Goal: Task Accomplishment & Management: Manage account settings

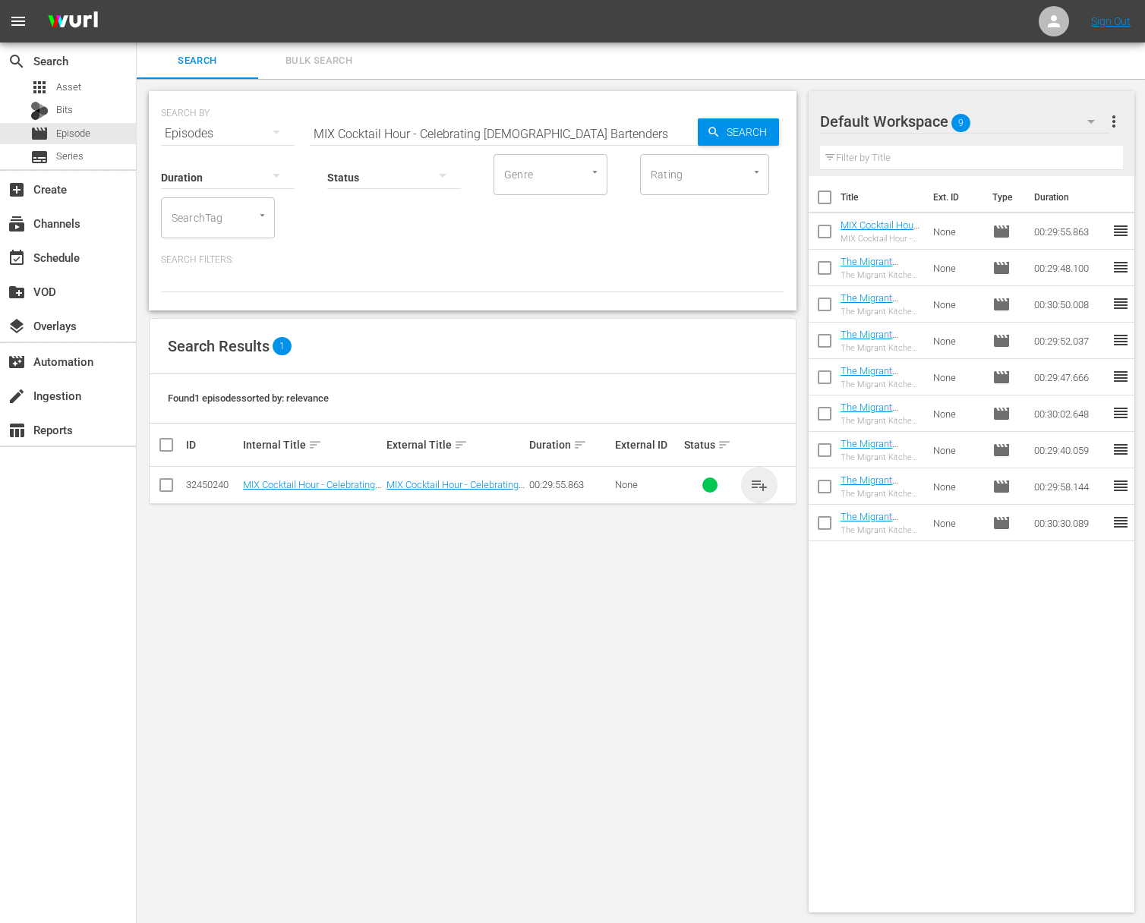
click at [750, 488] on span "playlist_add" at bounding box center [759, 485] width 18 height 18
click at [753, 483] on span "playlist_add" at bounding box center [759, 485] width 18 height 18
click at [428, 128] on input "MIX Cocktail Hour - Celebrating [DEMOGRAPHIC_DATA] Bartenders" at bounding box center [504, 133] width 388 height 36
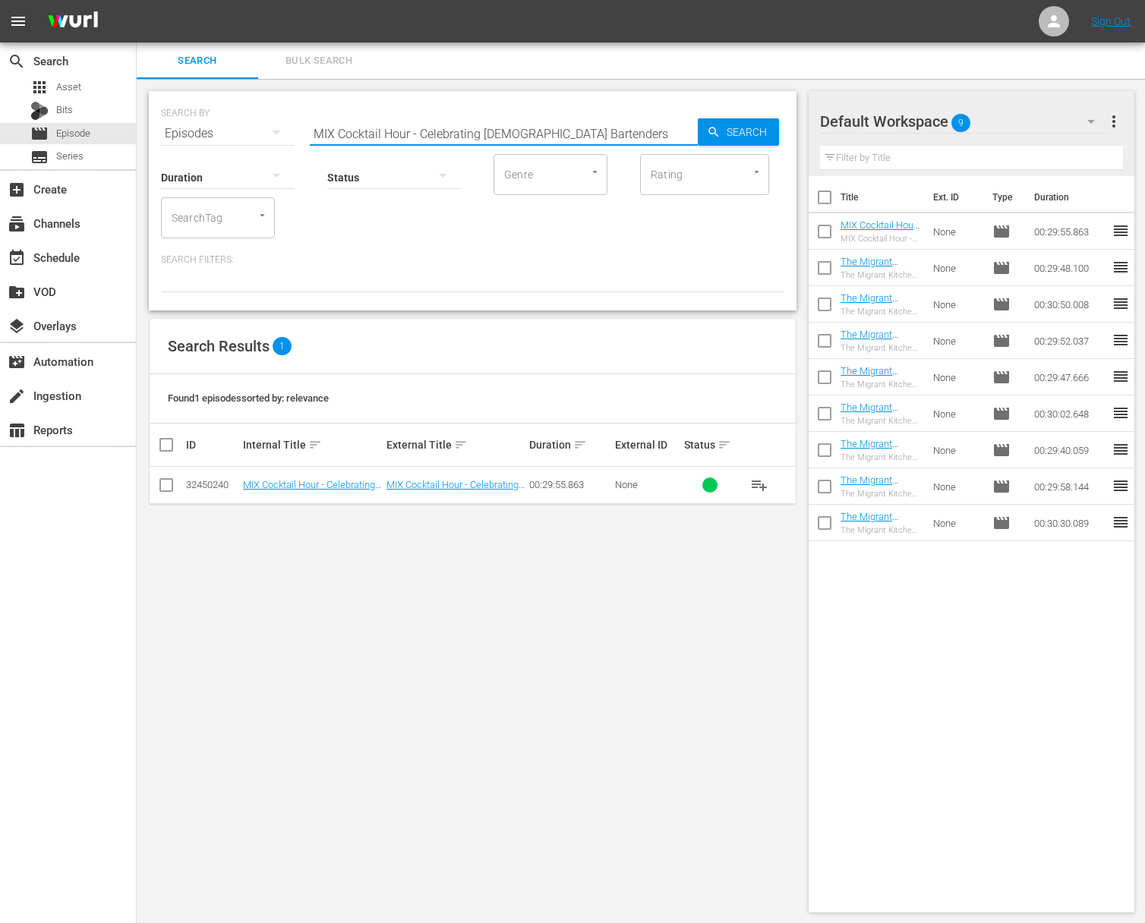
paste input "Improving Mocktails with Booze!"
click at [762, 131] on span "Search" at bounding box center [750, 131] width 58 height 27
click at [758, 482] on span "playlist_add" at bounding box center [759, 485] width 18 height 18
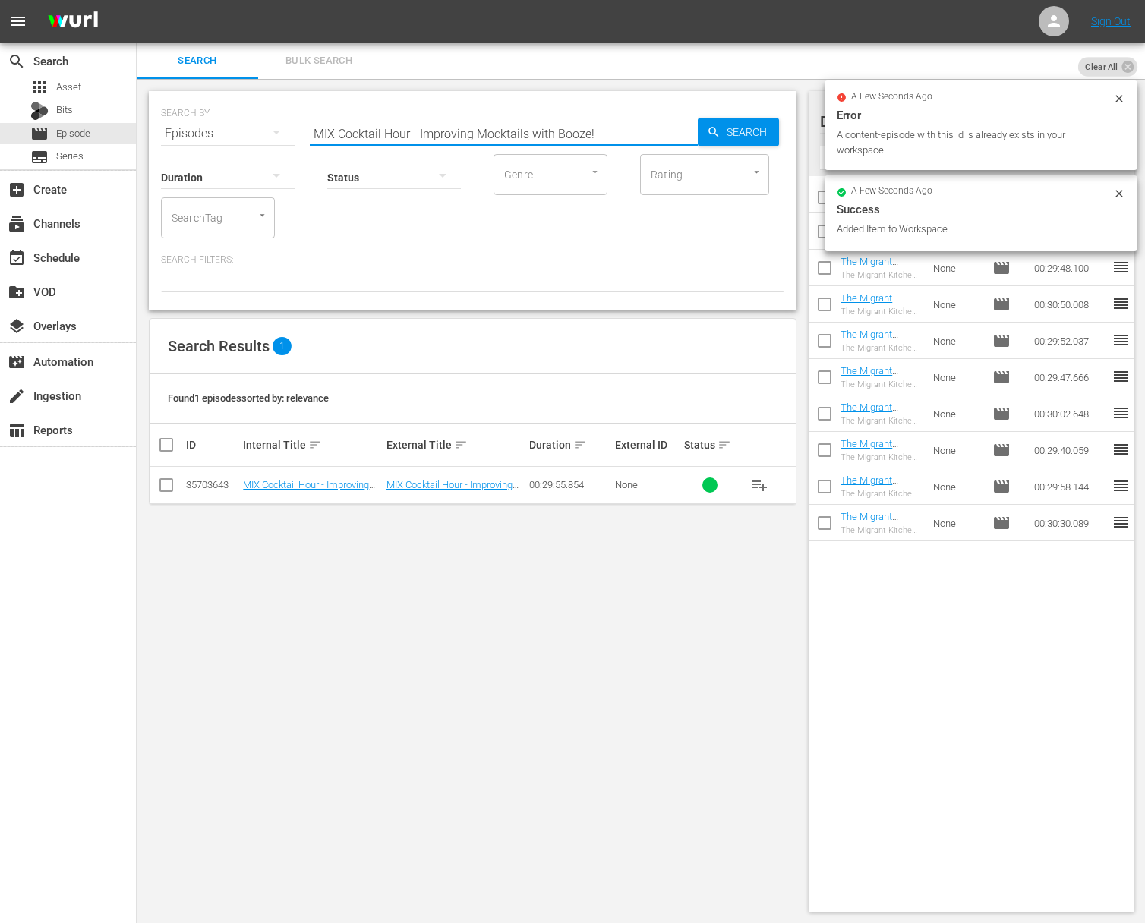
click at [424, 125] on input "MIX Cocktail Hour - Improving Mocktails with Booze!" at bounding box center [504, 133] width 388 height 36
paste input "[PERSON_NAME] - Storyteller in the Kitchen - Soup form the Soul"
click at [732, 131] on span "Search" at bounding box center [750, 131] width 58 height 27
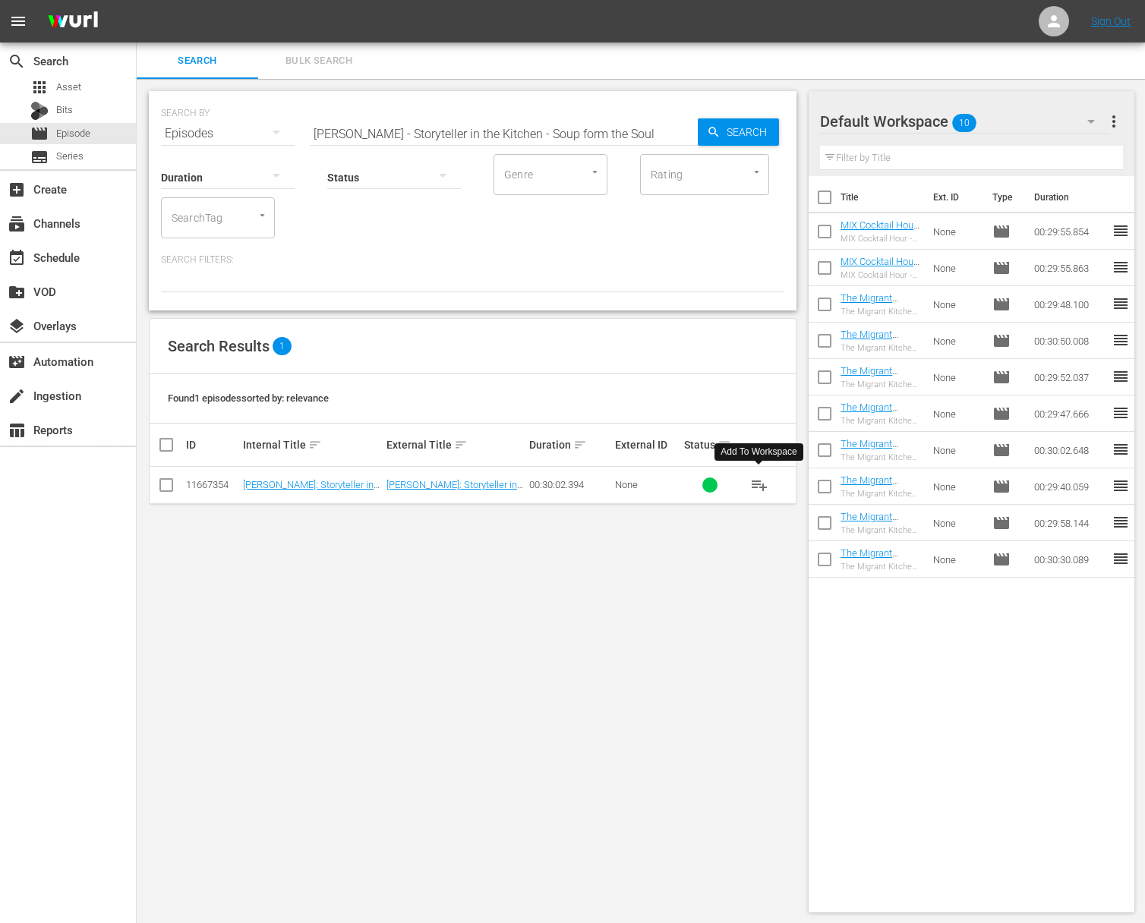
click at [760, 485] on span "playlist_add" at bounding box center [759, 485] width 18 height 18
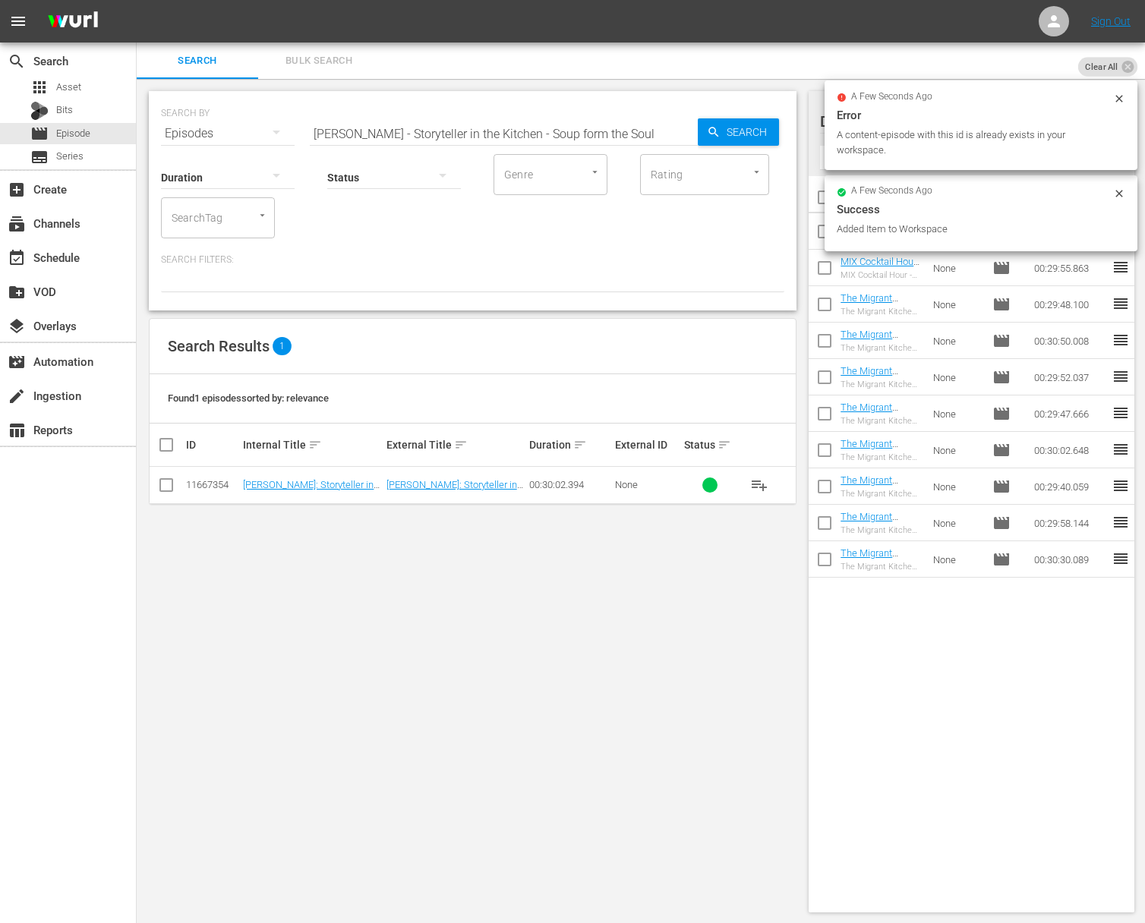
click at [586, 132] on input "[PERSON_NAME] - Storyteller in the Kitchen - Soup form the Soul" at bounding box center [504, 133] width 388 height 36
paste input "Tails from the Gridiron"
click at [753, 134] on span "Search" at bounding box center [750, 131] width 58 height 27
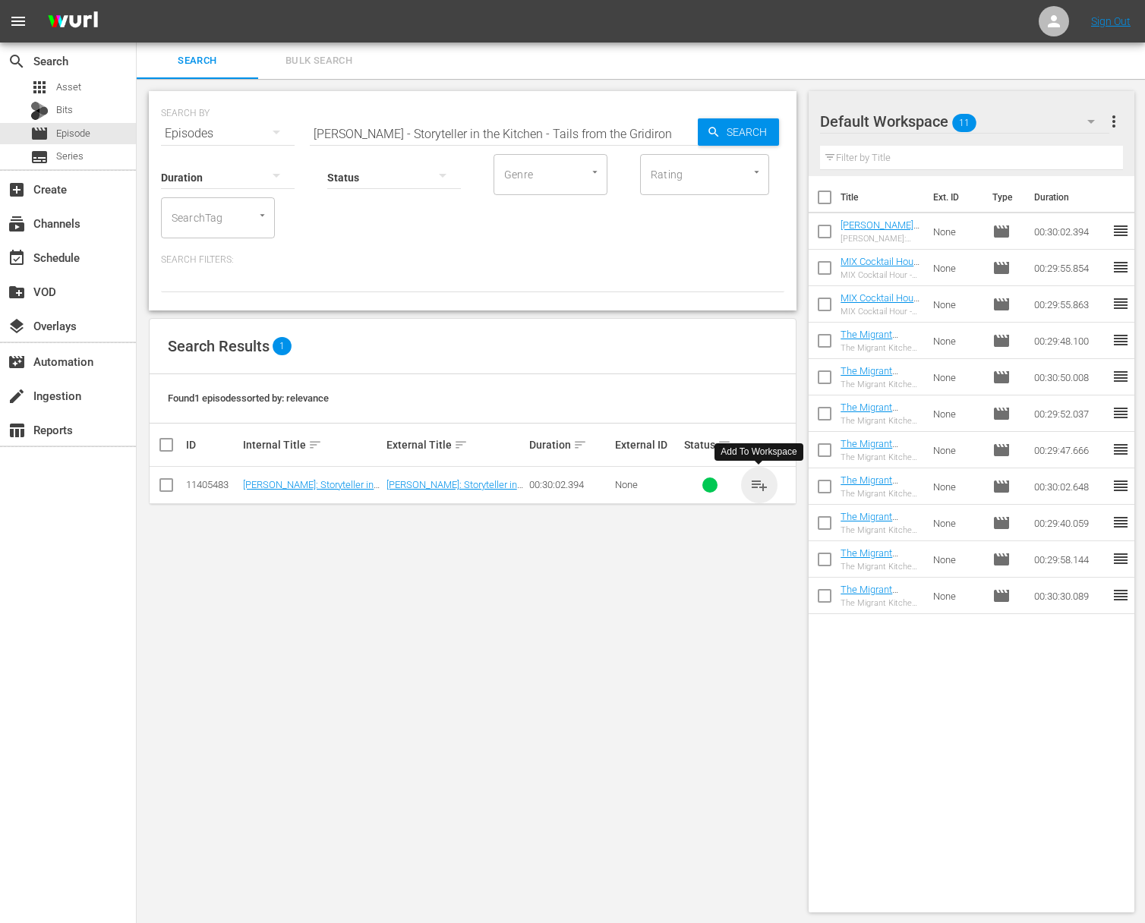
click at [760, 486] on span "playlist_add" at bounding box center [759, 485] width 18 height 18
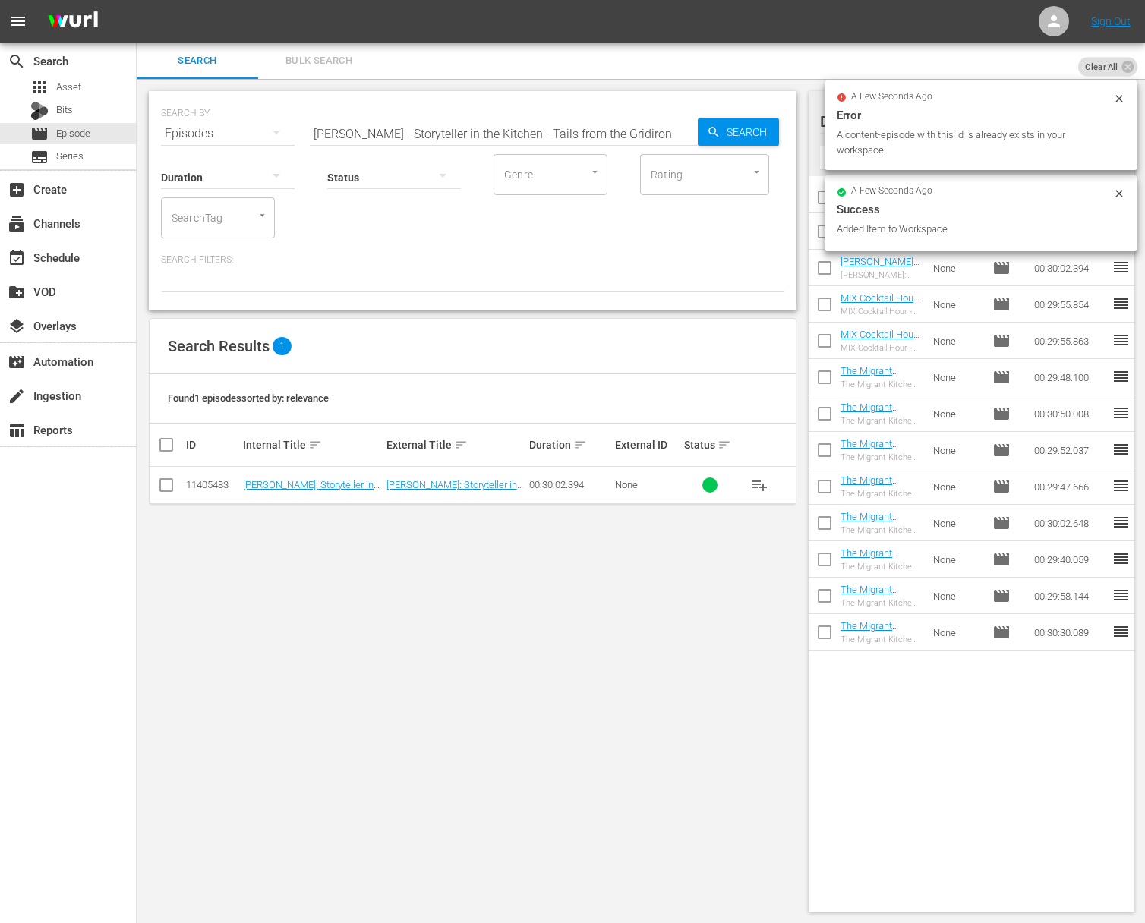
click at [671, 122] on input "[PERSON_NAME] - Storyteller in the Kitchen - Tails from the Gridiron" at bounding box center [504, 133] width 388 height 36
paste input "Funny Farm"
click at [741, 139] on span "Search" at bounding box center [750, 131] width 58 height 27
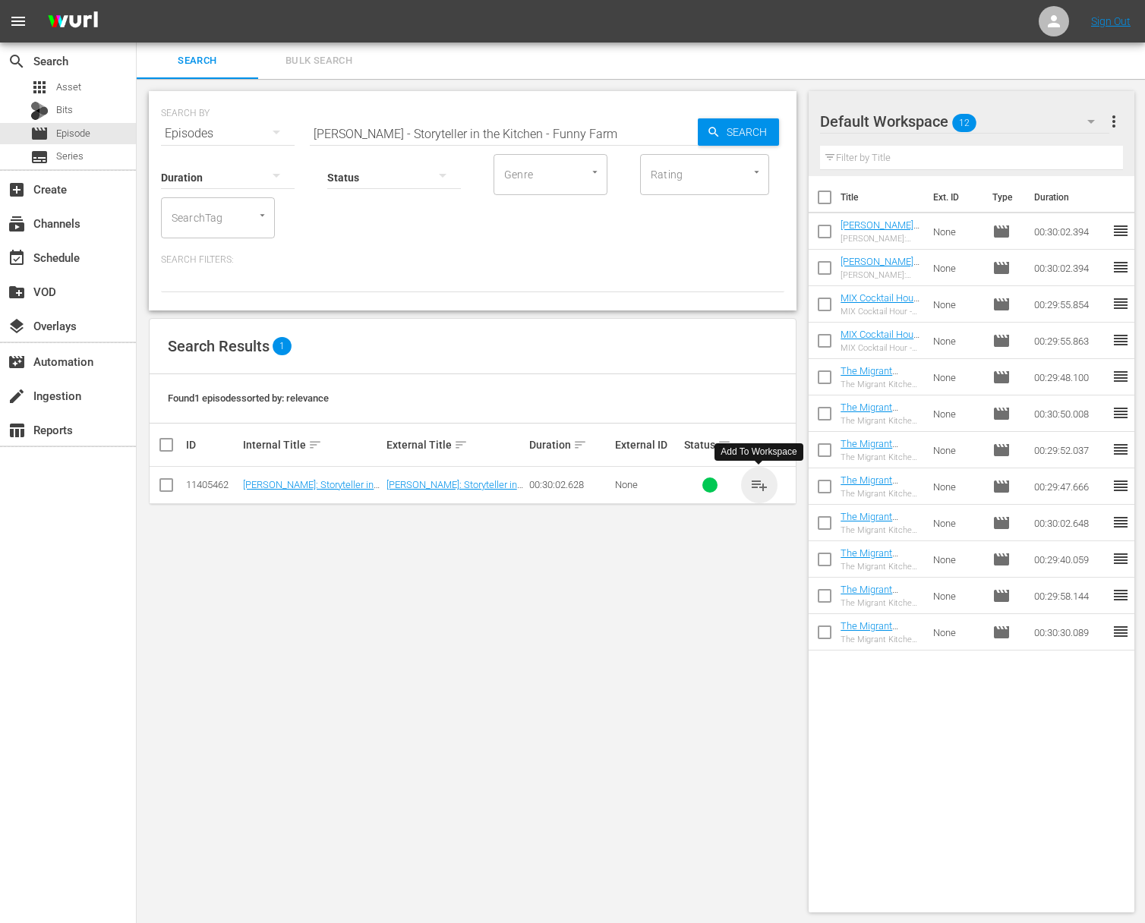
click at [761, 486] on span "playlist_add" at bounding box center [759, 485] width 18 height 18
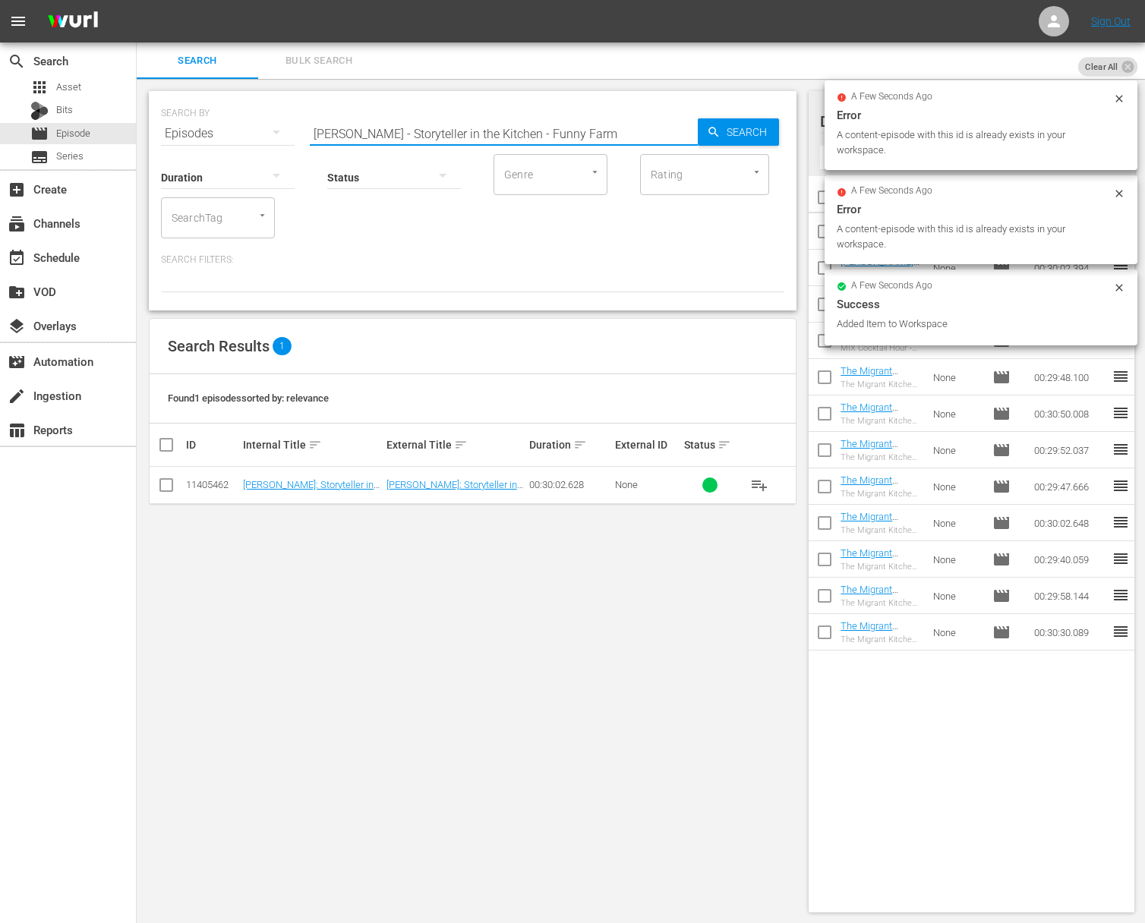
click at [557, 120] on input "[PERSON_NAME] - Storyteller in the Kitchen - Funny Farm" at bounding box center [504, 133] width 388 height 36
paste input "The Ocean"
click at [751, 129] on span "Search" at bounding box center [750, 131] width 58 height 27
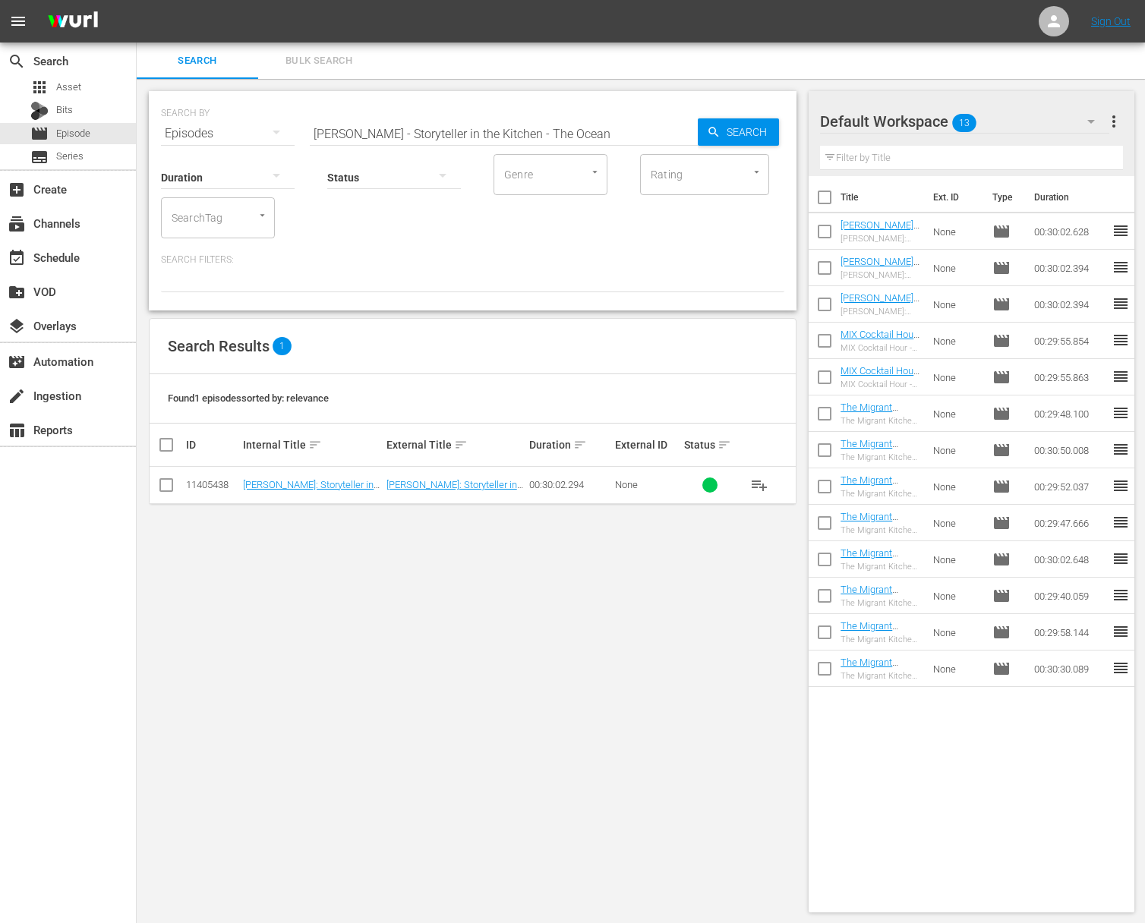
click at [760, 478] on span "playlist_add" at bounding box center [759, 485] width 18 height 18
click at [756, 481] on span "playlist_add" at bounding box center [759, 485] width 18 height 18
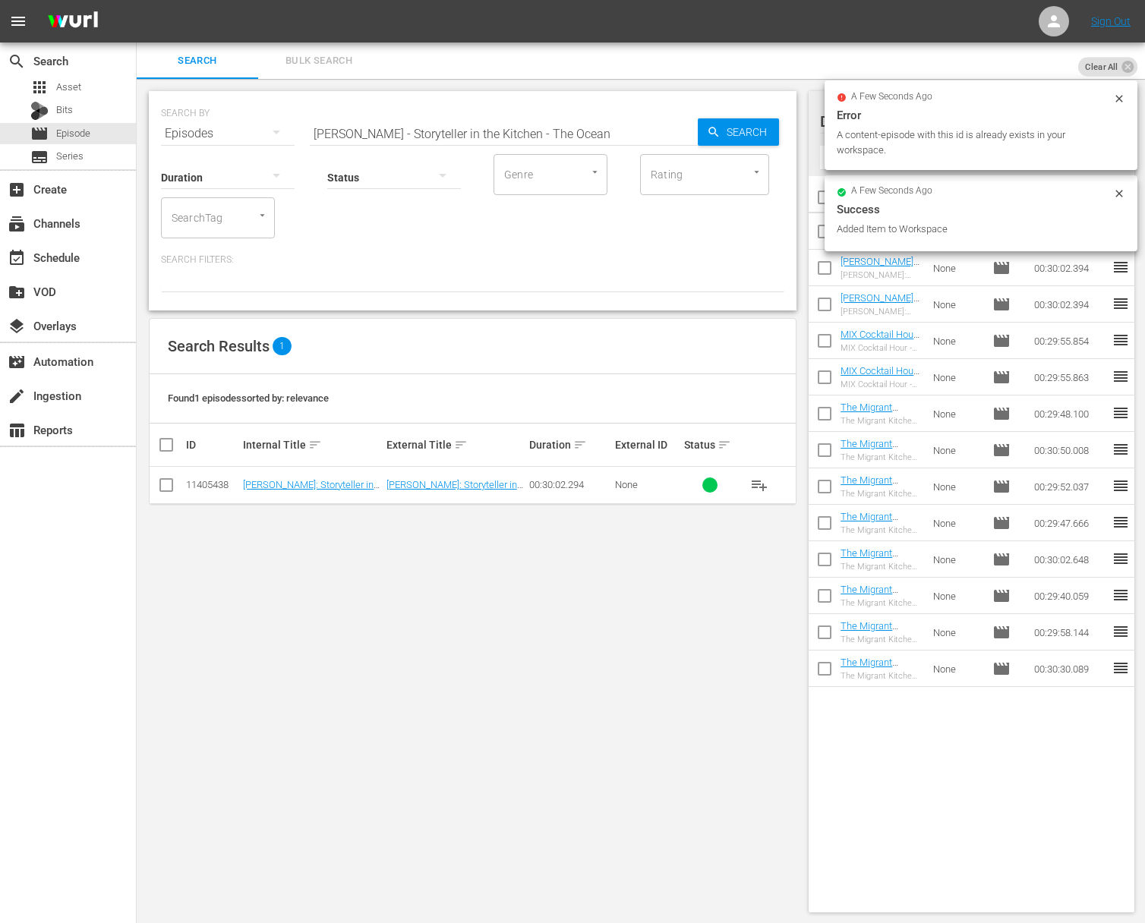
click at [570, 116] on input "[PERSON_NAME] - Storyteller in the Kitchen - The Ocean" at bounding box center [504, 133] width 388 height 36
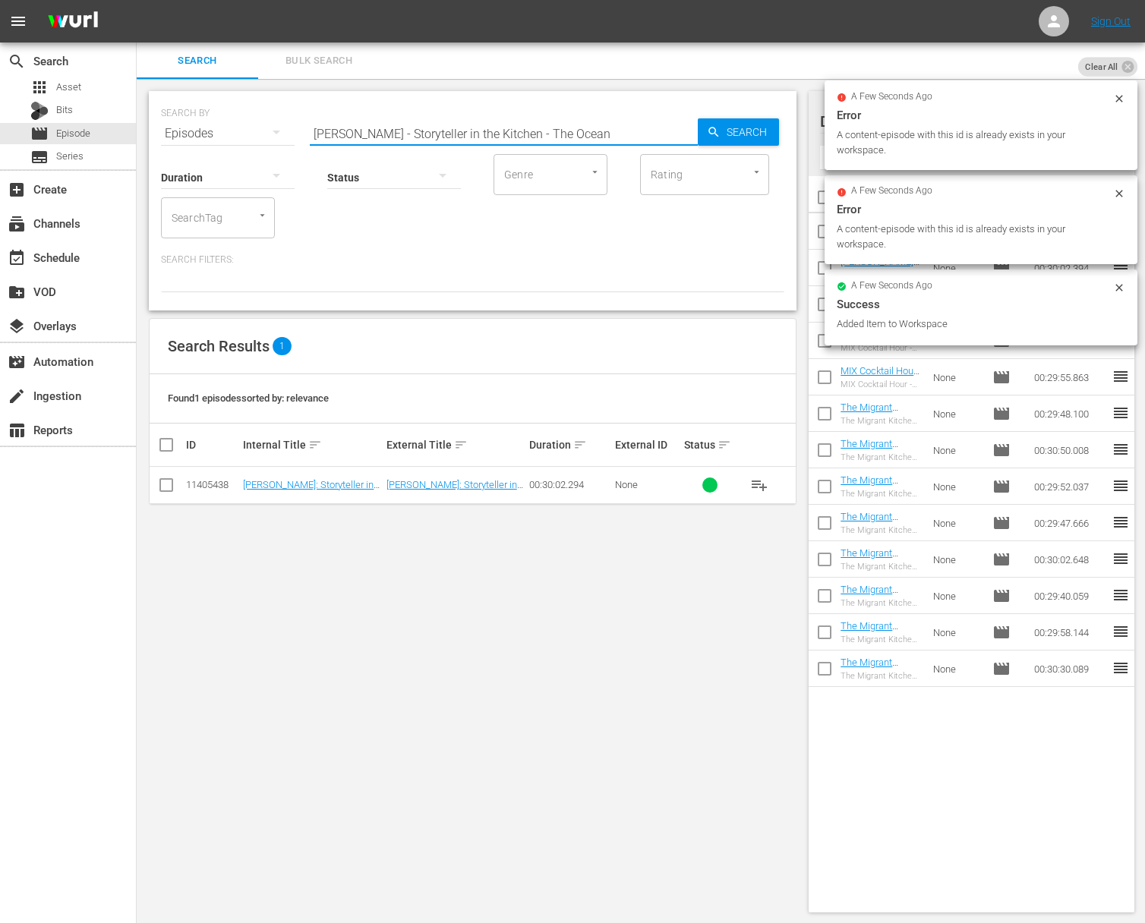
paste input "Sundays"
click at [746, 122] on span "Search" at bounding box center [750, 131] width 58 height 27
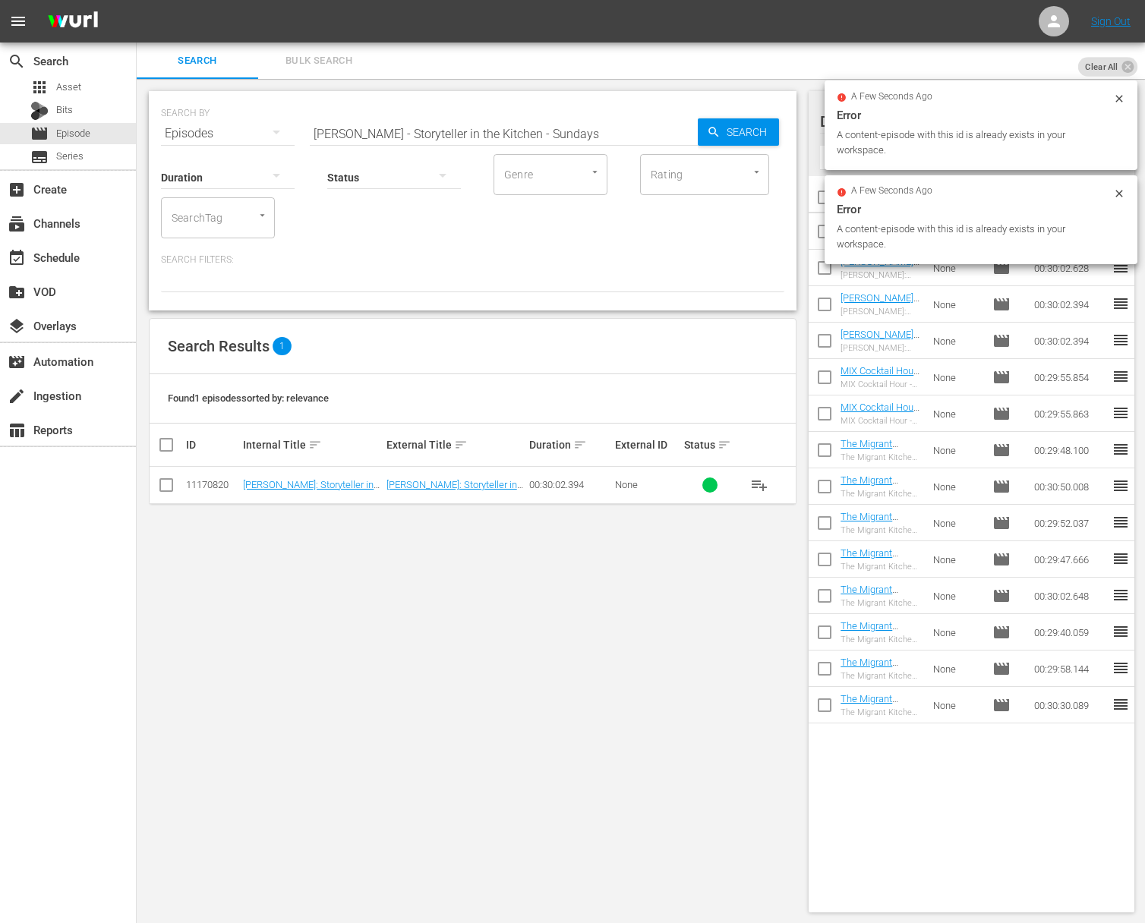
click at [761, 481] on span "playlist_add" at bounding box center [759, 485] width 18 height 18
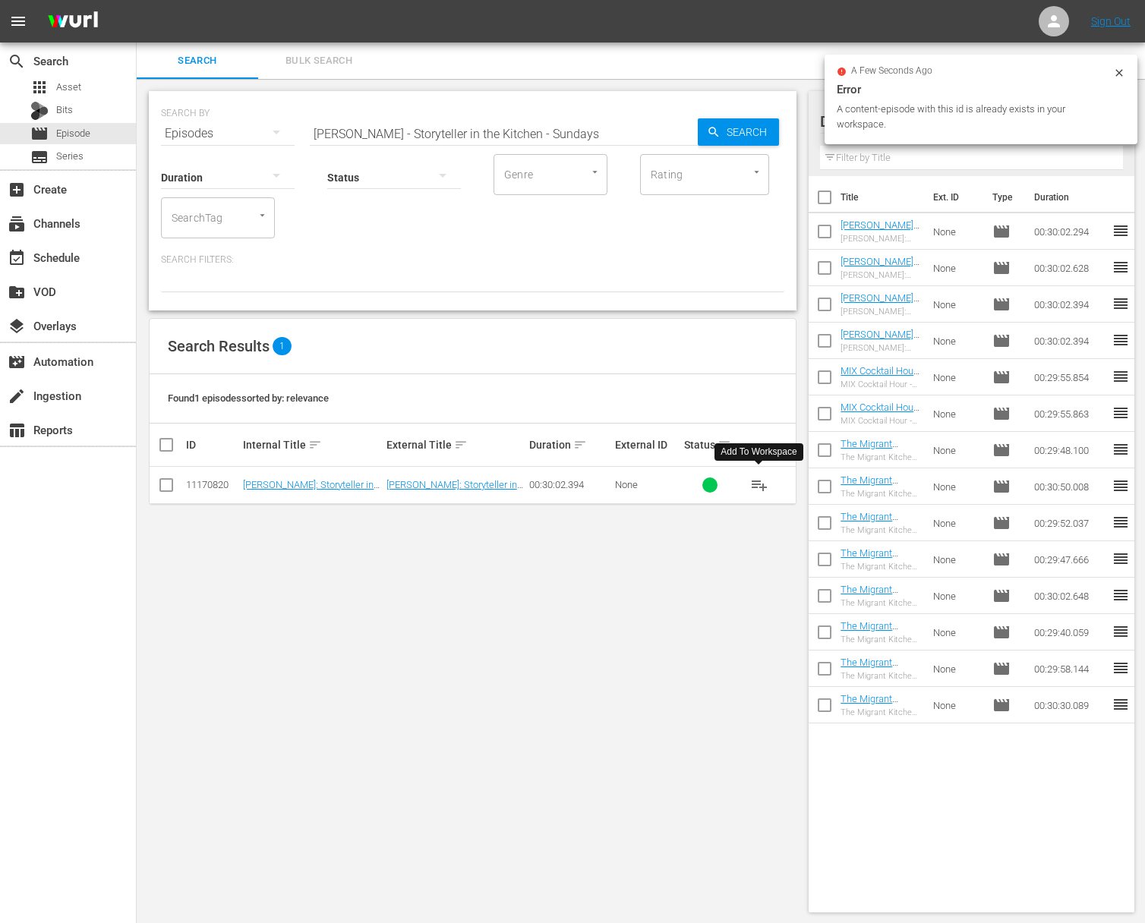
click at [761, 481] on span "playlist_add" at bounding box center [759, 485] width 18 height 18
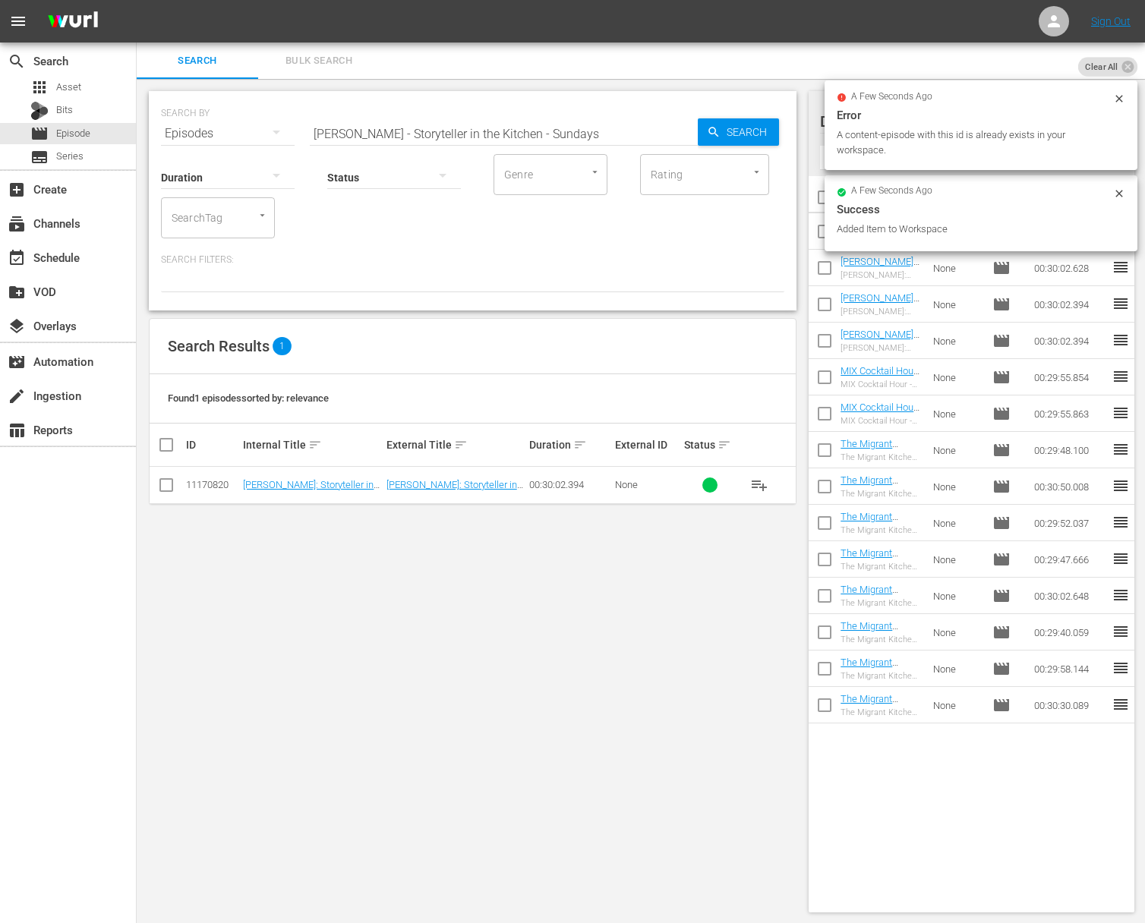
click at [538, 137] on input "[PERSON_NAME] - Storyteller in the Kitchen - Sundays" at bounding box center [504, 133] width 388 height 36
paste input "The Vegetarian"
click at [732, 137] on span "Search" at bounding box center [750, 131] width 58 height 27
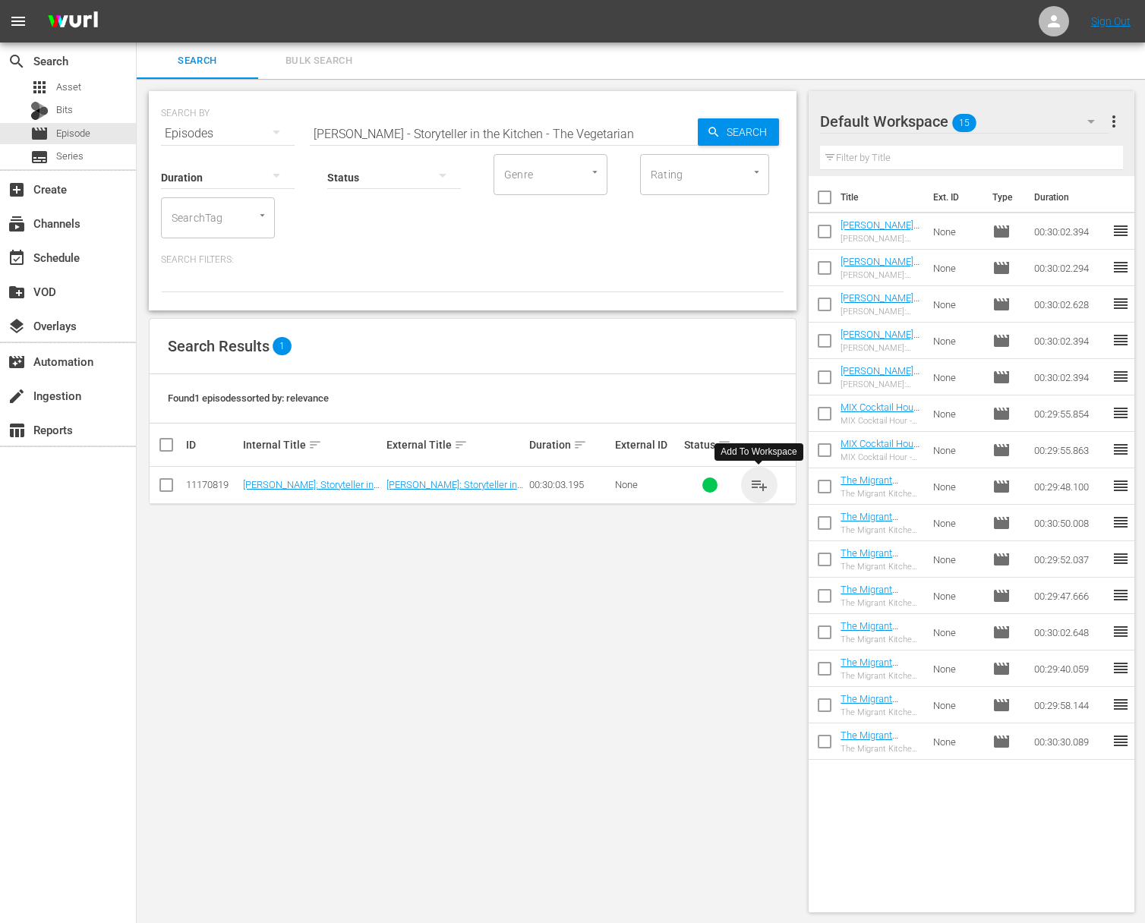
click at [761, 480] on span "playlist_add" at bounding box center [759, 485] width 18 height 18
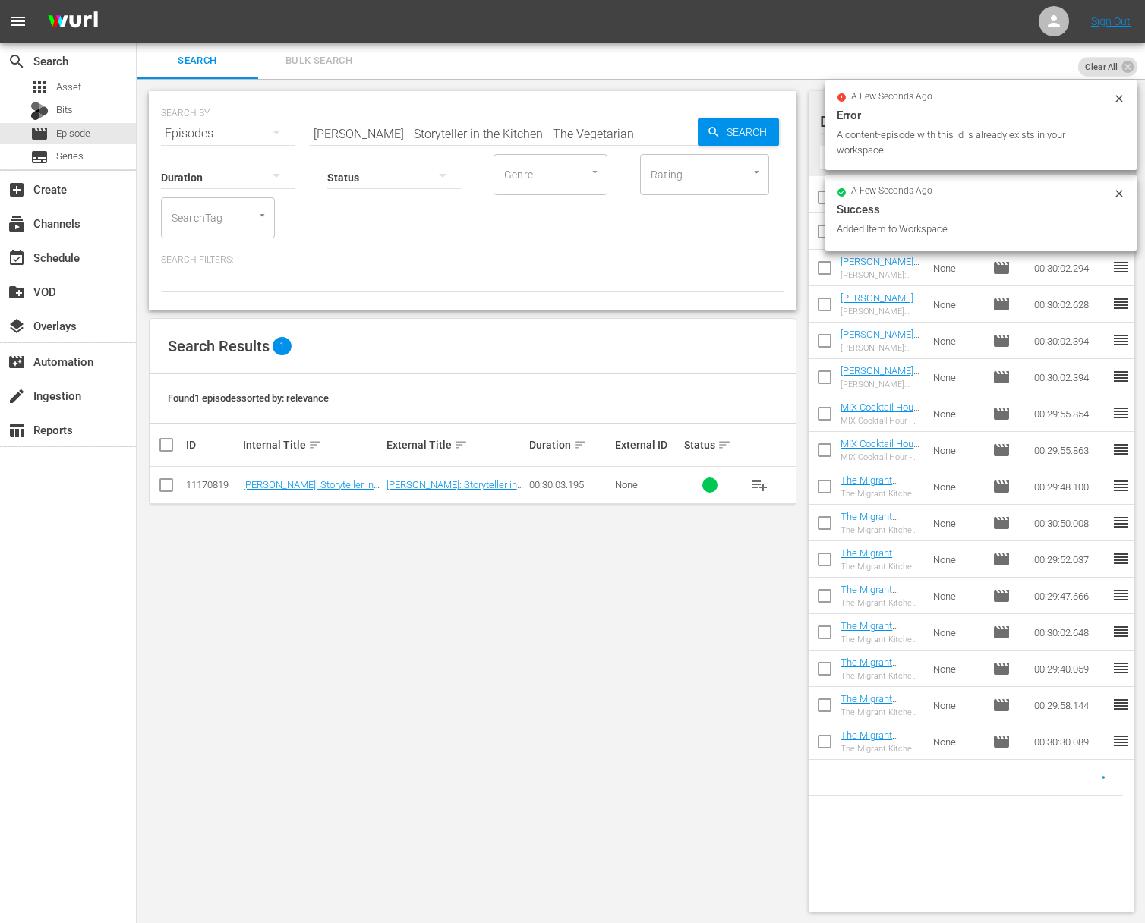
click at [592, 134] on input "[PERSON_NAME] - Storyteller in the Kitchen - The Vegetarian" at bounding box center [504, 133] width 388 height 36
paste input "[PERSON_NAME] - Storyteller in the Kitchen - The Steakhouse"
click at [592, 134] on input "[PERSON_NAME] - Storyteller in the Kitchen - The VegetariaNick Stellino - Story…" at bounding box center [504, 133] width 388 height 36
paste input "[PERSON_NAME] - Storyteller in the Kitchen - The Steakhouse"
click at [592, 134] on input "[PERSON_NAME] - Storyteller in the Kitchen - The VegetariaNick Stellino - Story…" at bounding box center [504, 133] width 388 height 36
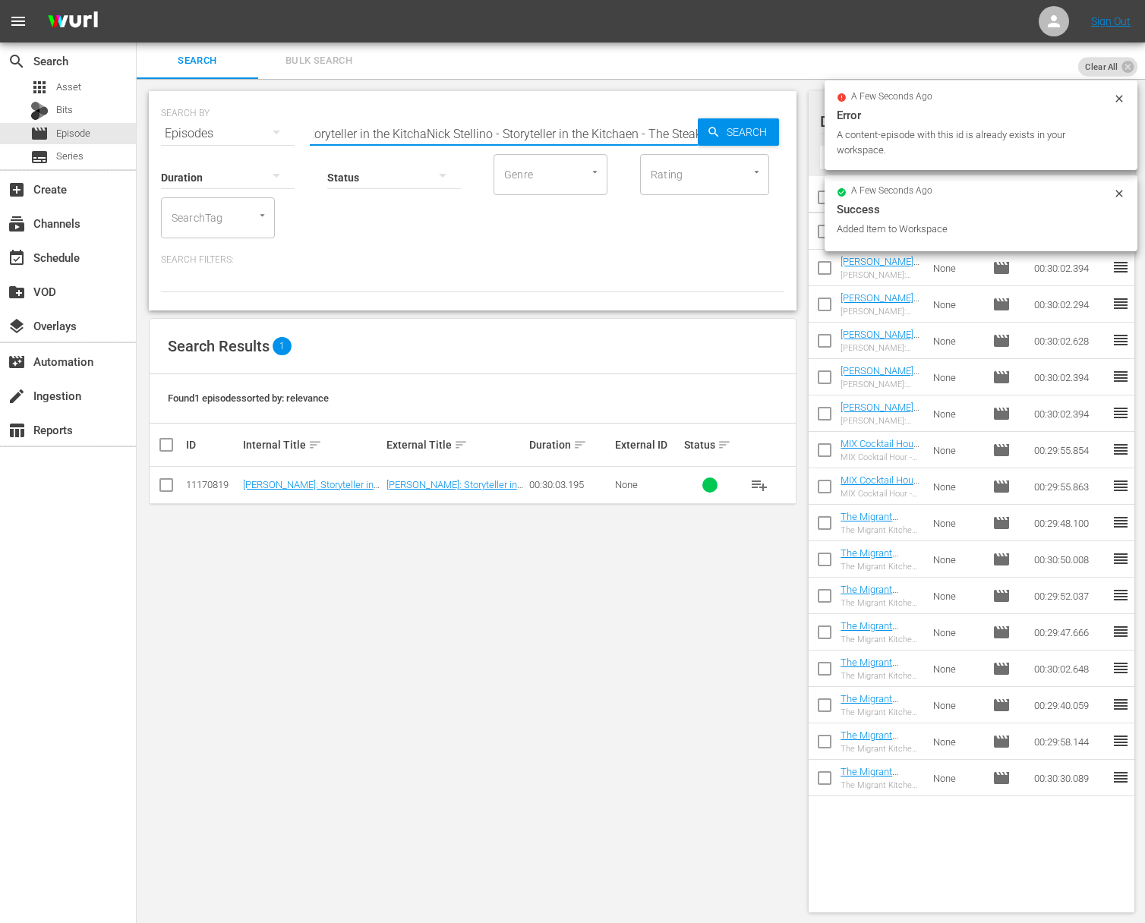
paste input "[PERSON_NAME] - Storyteller in the Kitchen - The Steakhouse"
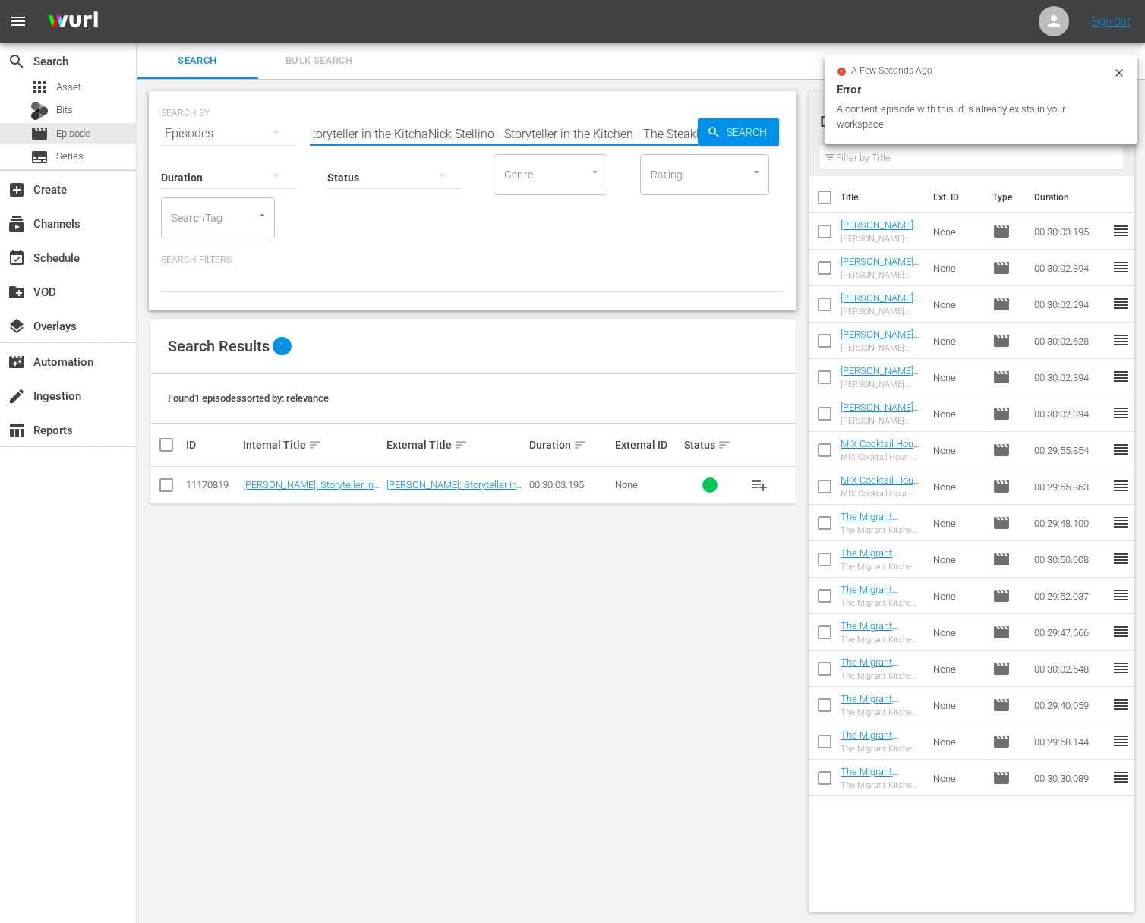
click at [592, 134] on input "[PERSON_NAME] - Storyteller in the Kitchen - The VegetariaNick Stellino - Story…" at bounding box center [504, 133] width 388 height 36
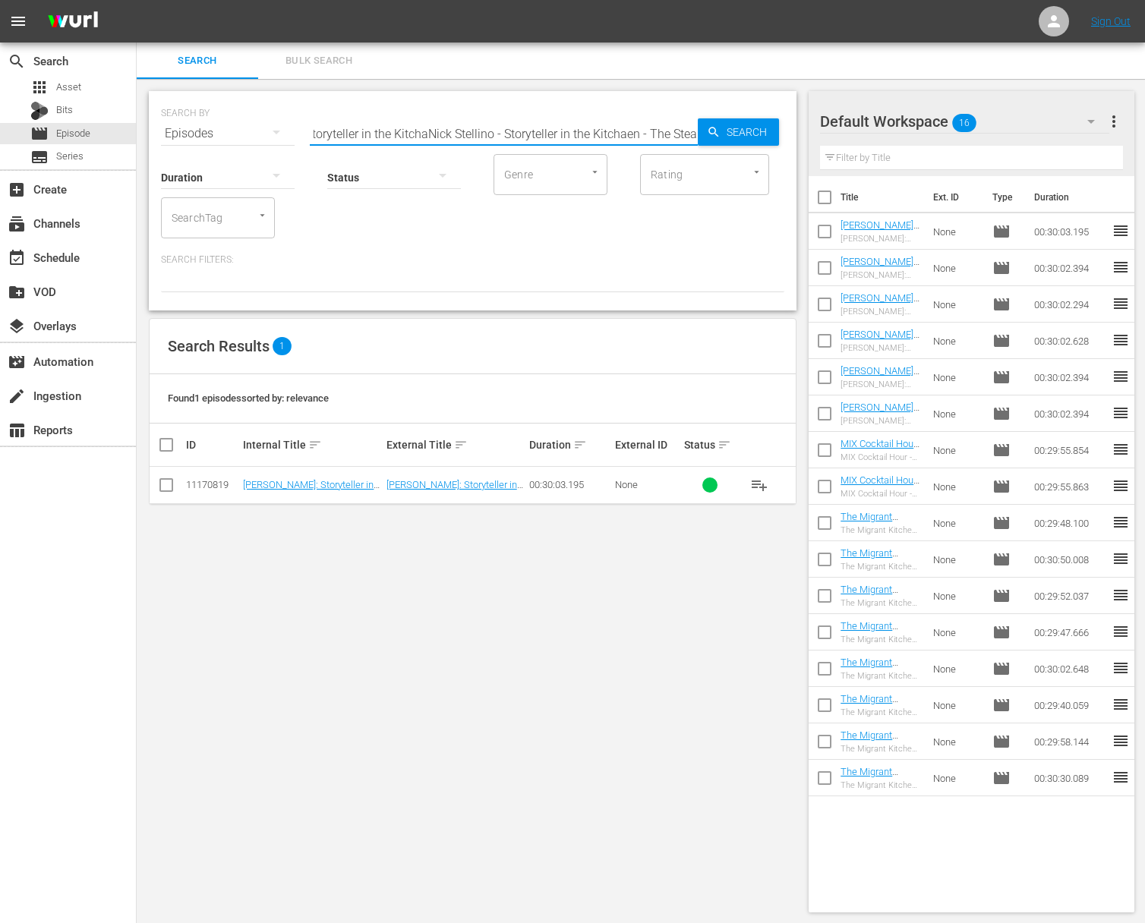
paste input "[PERSON_NAME] - Storyteller in the Kitchen - The Steakhouse"
paste input "Steakhouse"
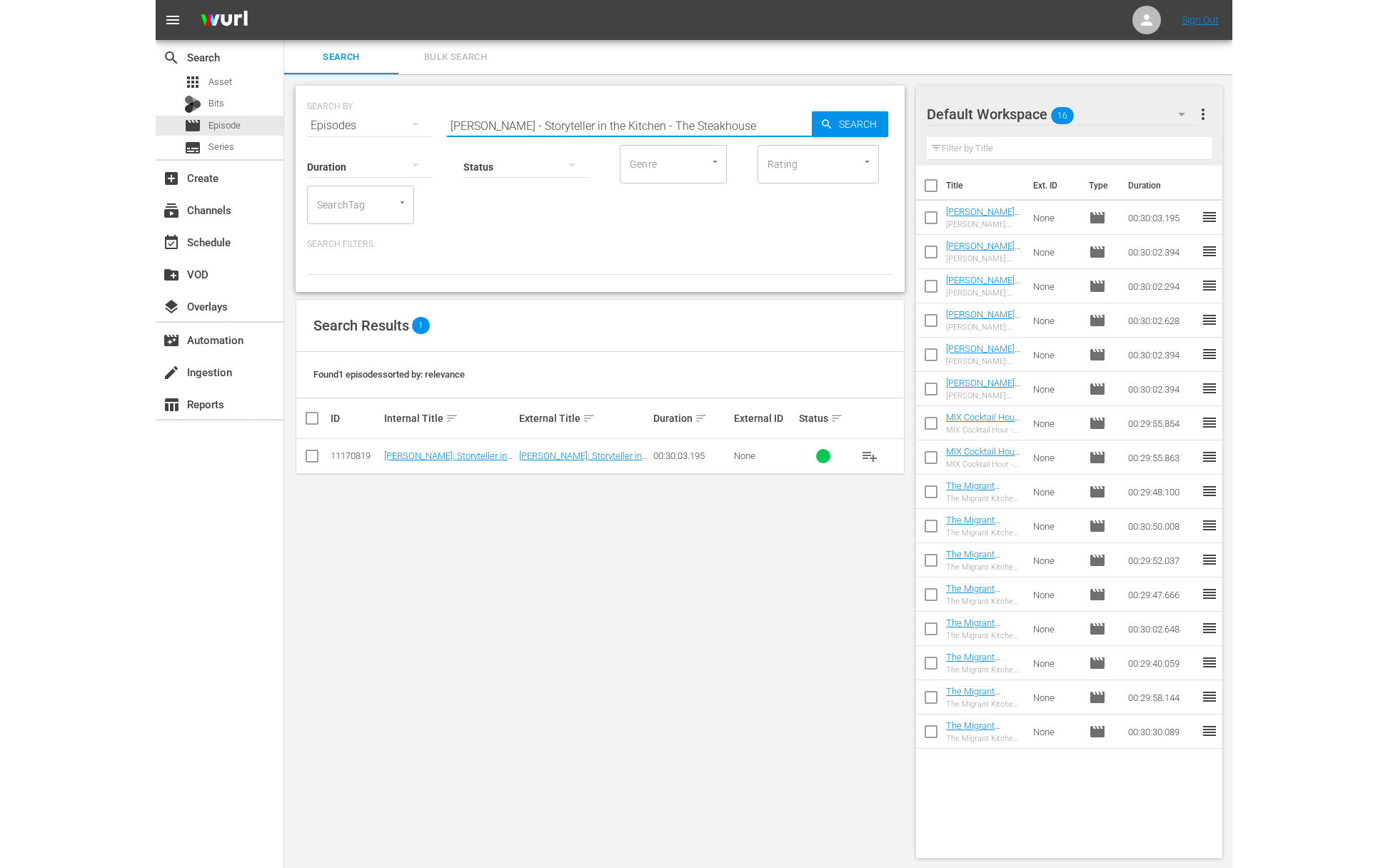
scroll to position [0, 0]
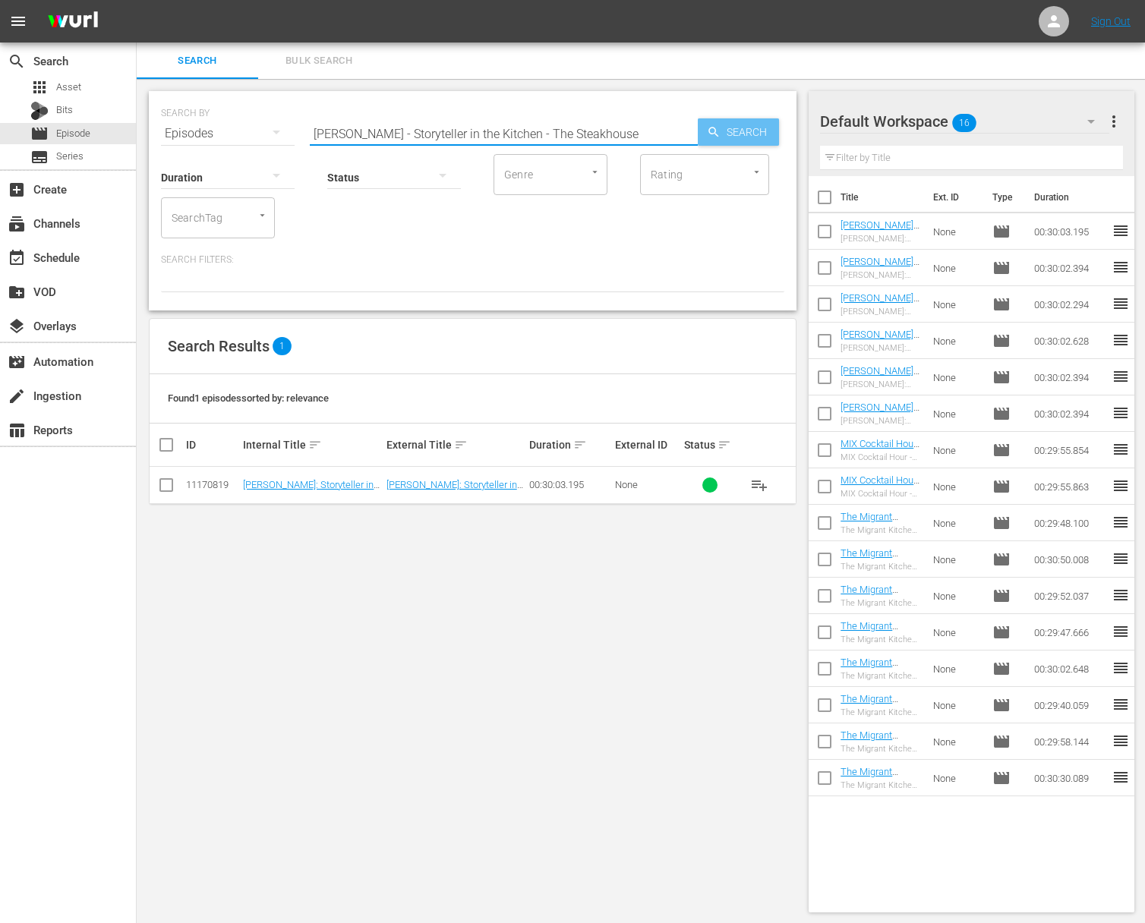
click at [758, 133] on span "Search" at bounding box center [750, 131] width 58 height 27
click at [761, 482] on span "playlist_add" at bounding box center [759, 485] width 18 height 18
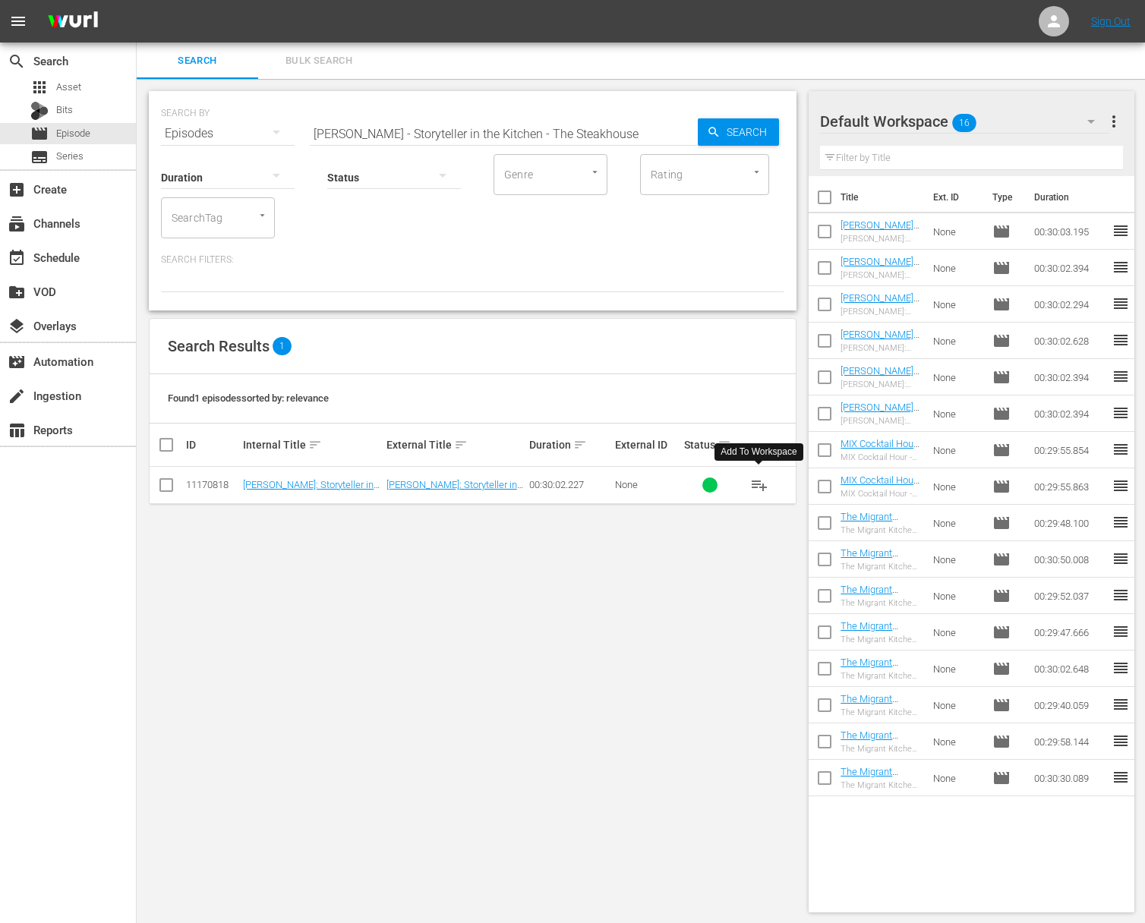
click at [761, 482] on span "playlist_add" at bounding box center [759, 485] width 18 height 18
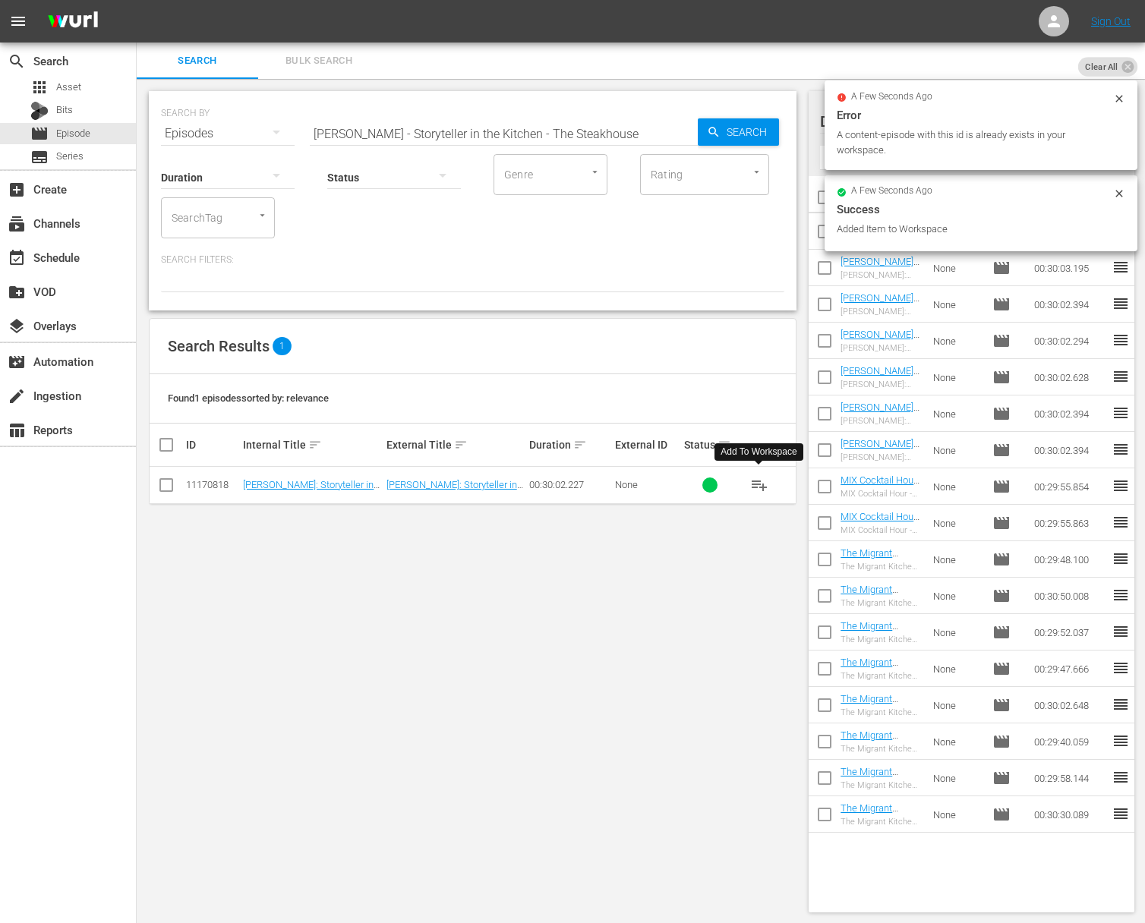
click at [488, 135] on input "[PERSON_NAME] - Storyteller in the Kitchen - The Steakhouse" at bounding box center [504, 133] width 388 height 36
paste input "Breakfast in [GEOGRAPHIC_DATA]"
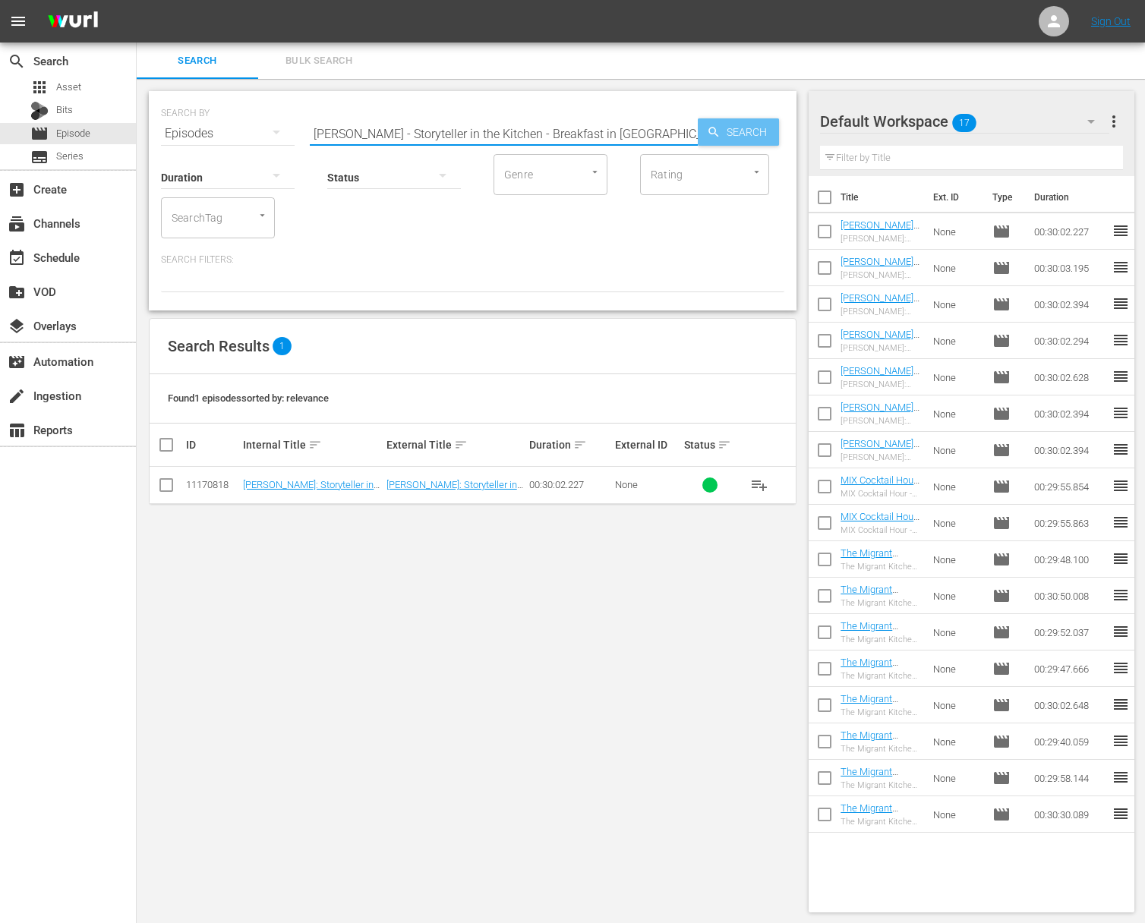
click at [698, 135] on div "Search" at bounding box center [738, 131] width 81 height 27
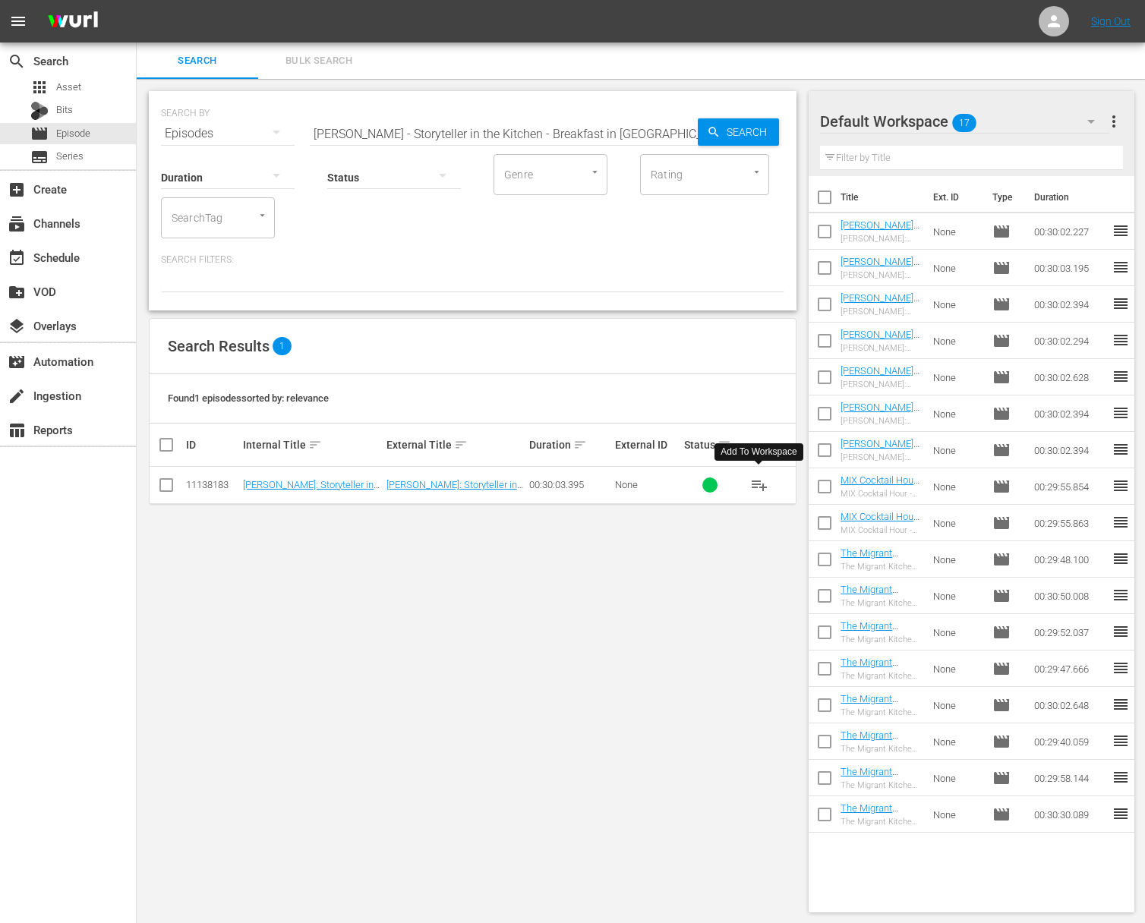
drag, startPoint x: 747, startPoint y: 479, endPoint x: 762, endPoint y: 485, distance: 15.4
click at [747, 479] on button "playlist_add" at bounding box center [759, 485] width 36 height 36
click at [762, 485] on span "playlist_add" at bounding box center [759, 485] width 18 height 18
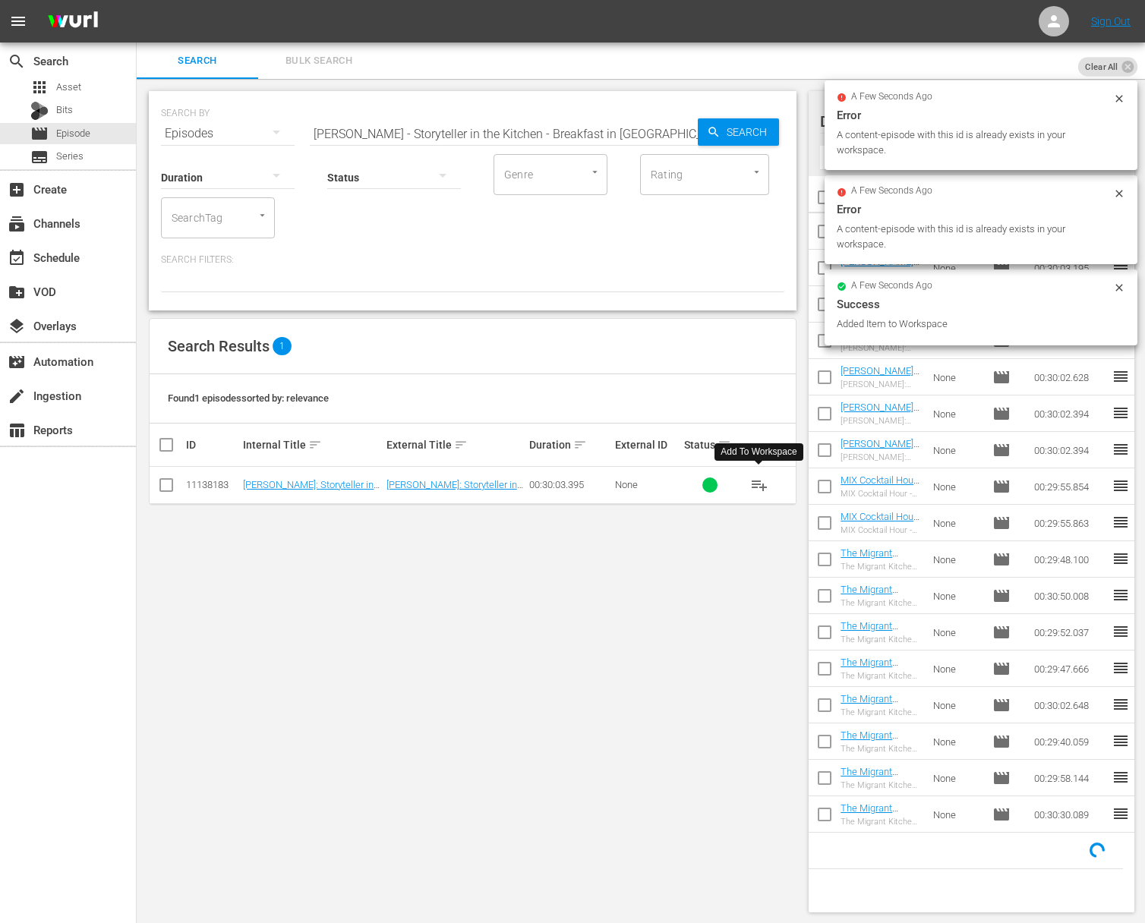
click at [594, 129] on input "[PERSON_NAME] - Storyteller in the Kitchen - Breakfast in [GEOGRAPHIC_DATA]" at bounding box center [504, 133] width 388 height 36
paste input "Ciao Italia - Supper on the Grill / Cena alla Grigli"
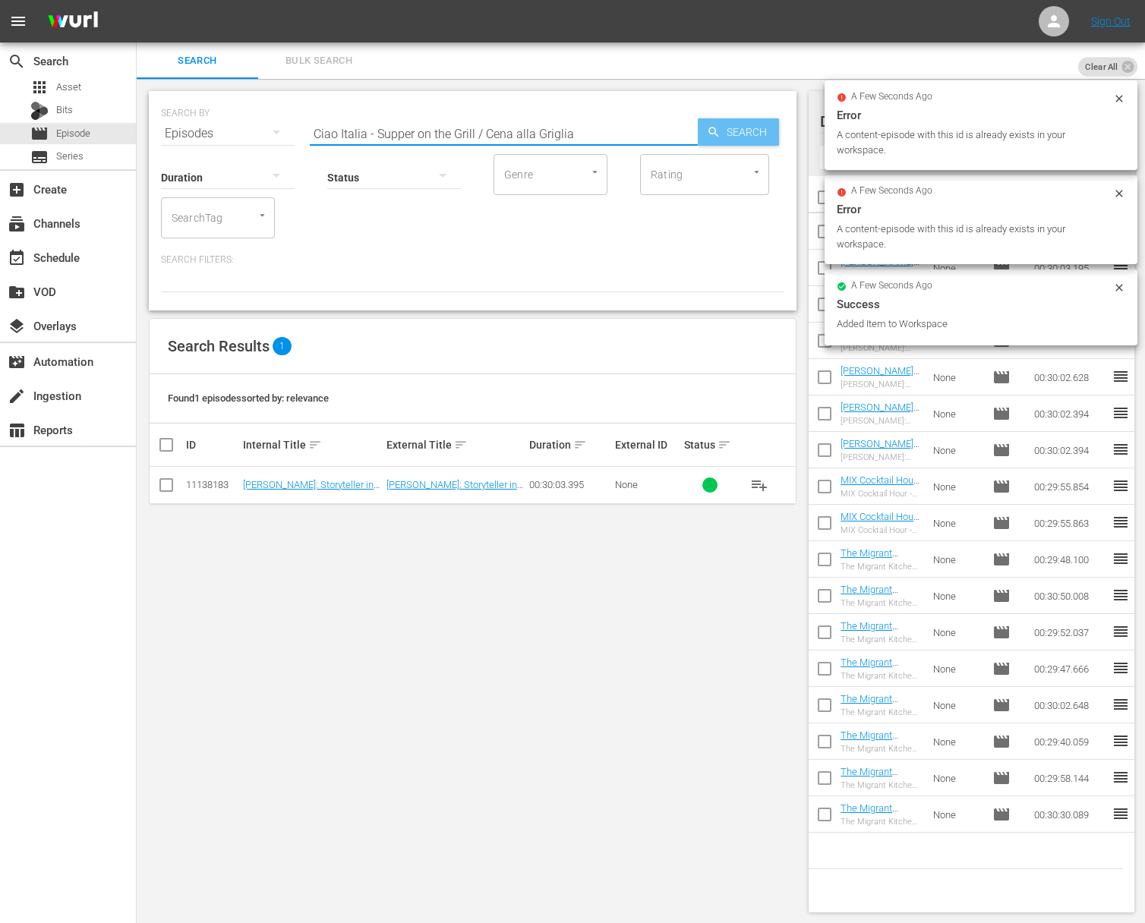
click at [756, 134] on span "Search" at bounding box center [750, 131] width 58 height 27
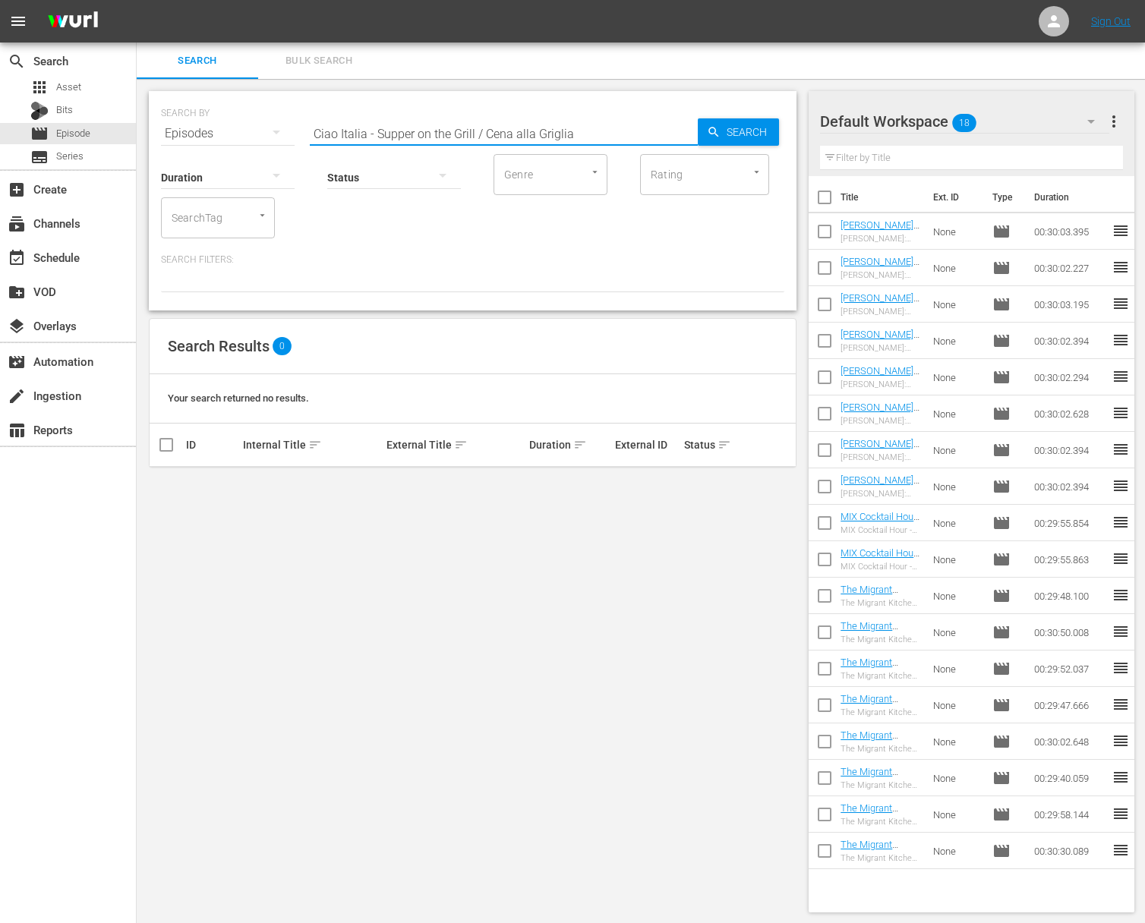
drag, startPoint x: 473, startPoint y: 137, endPoint x: 614, endPoint y: 153, distance: 141.5
click at [614, 153] on div "SEARCH BY Search By Episodes Search ID, Title, Description, Keywords, or Catego…" at bounding box center [473, 200] width 648 height 219
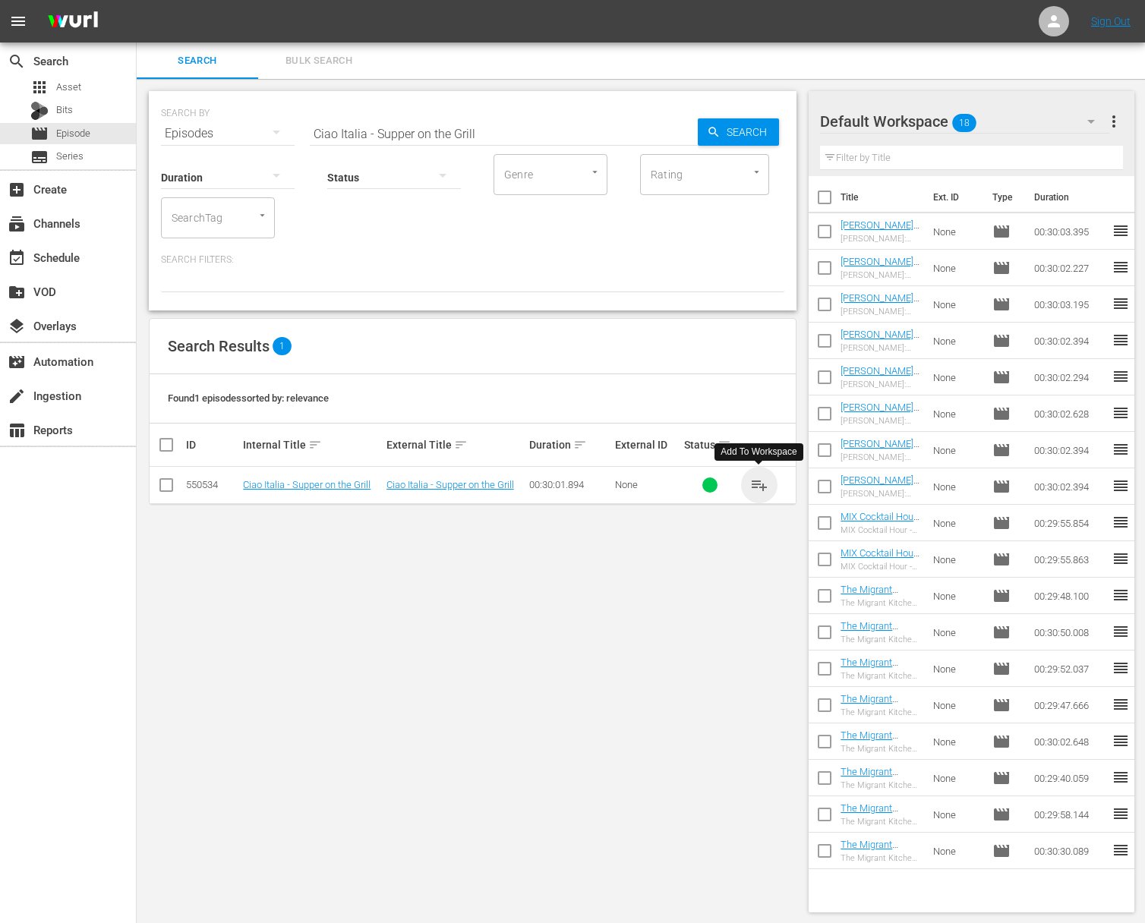
click at [756, 481] on span "playlist_add" at bounding box center [759, 485] width 18 height 18
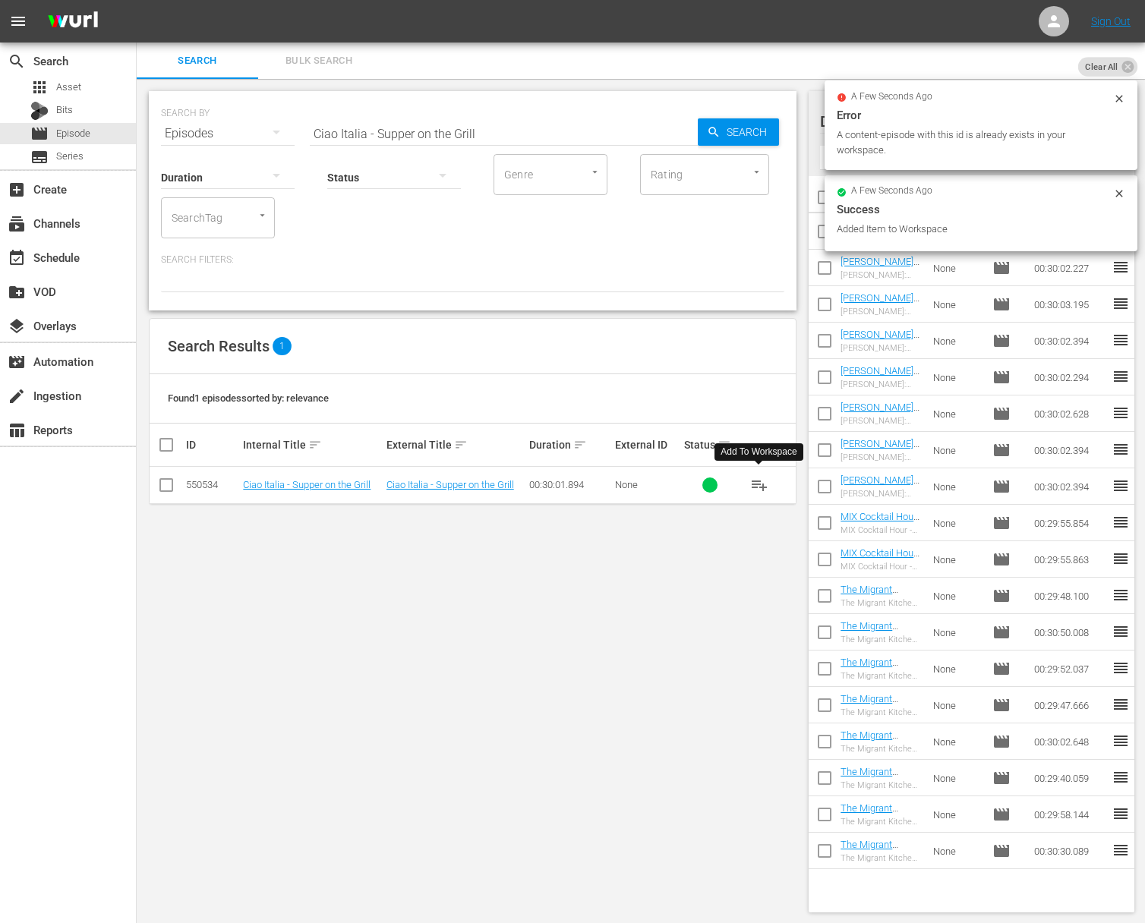
click at [482, 123] on input "Ciao Italia - Supper on the Grill" at bounding box center [504, 133] width 388 height 36
paste input "A Surprise Inside / Una Sopresa Dentro"
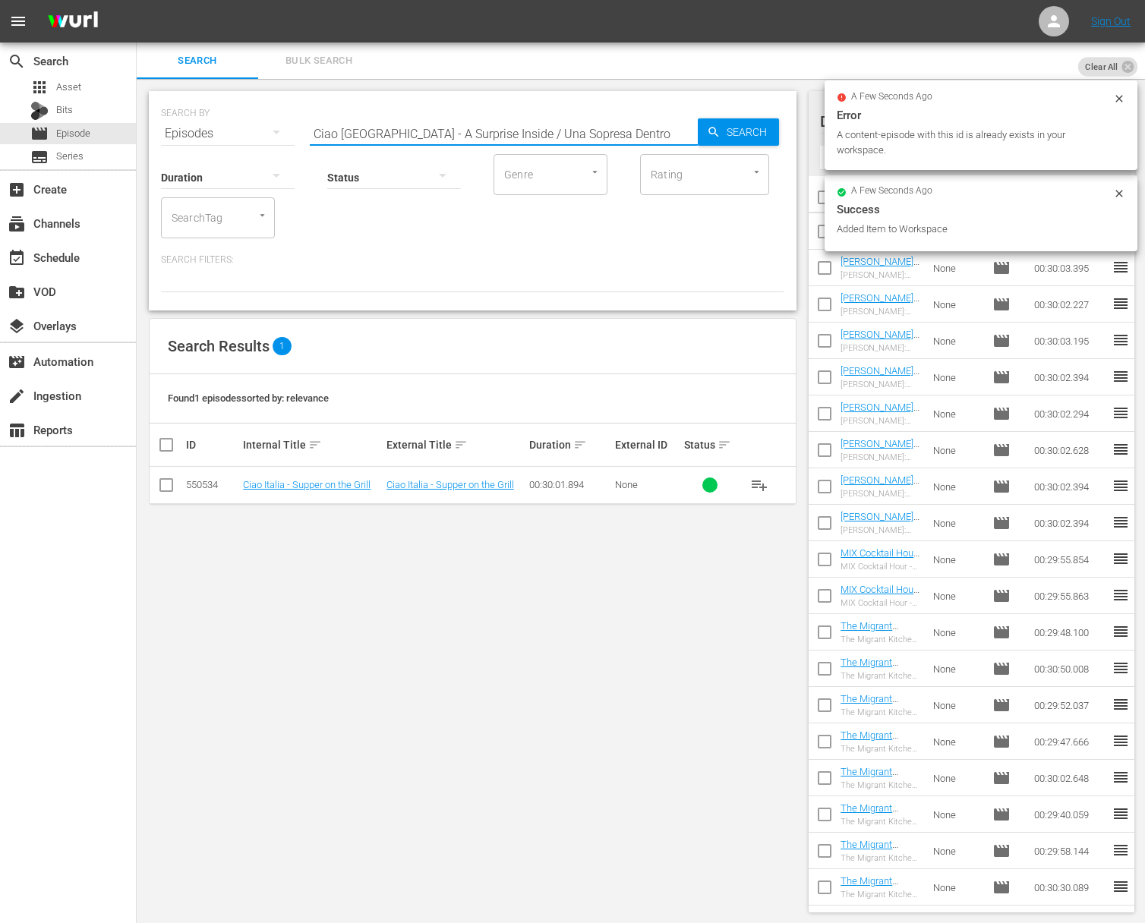
click at [705, 136] on div "Search" at bounding box center [738, 131] width 81 height 27
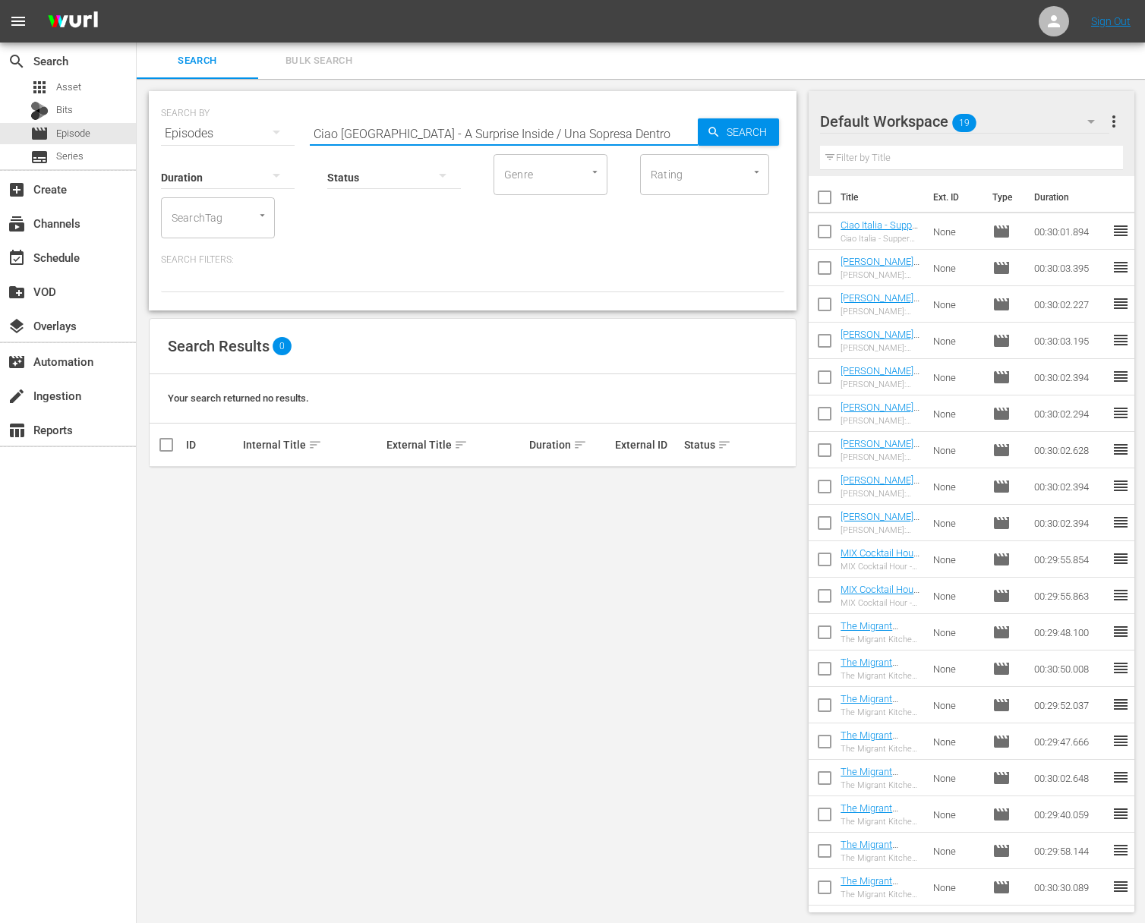
drag, startPoint x: 466, startPoint y: 134, endPoint x: 648, endPoint y: 145, distance: 181.8
click at [648, 145] on div "Search ID, Title, Description, Keywords, or Category Ciao [GEOGRAPHIC_DATA] - A…" at bounding box center [504, 133] width 388 height 36
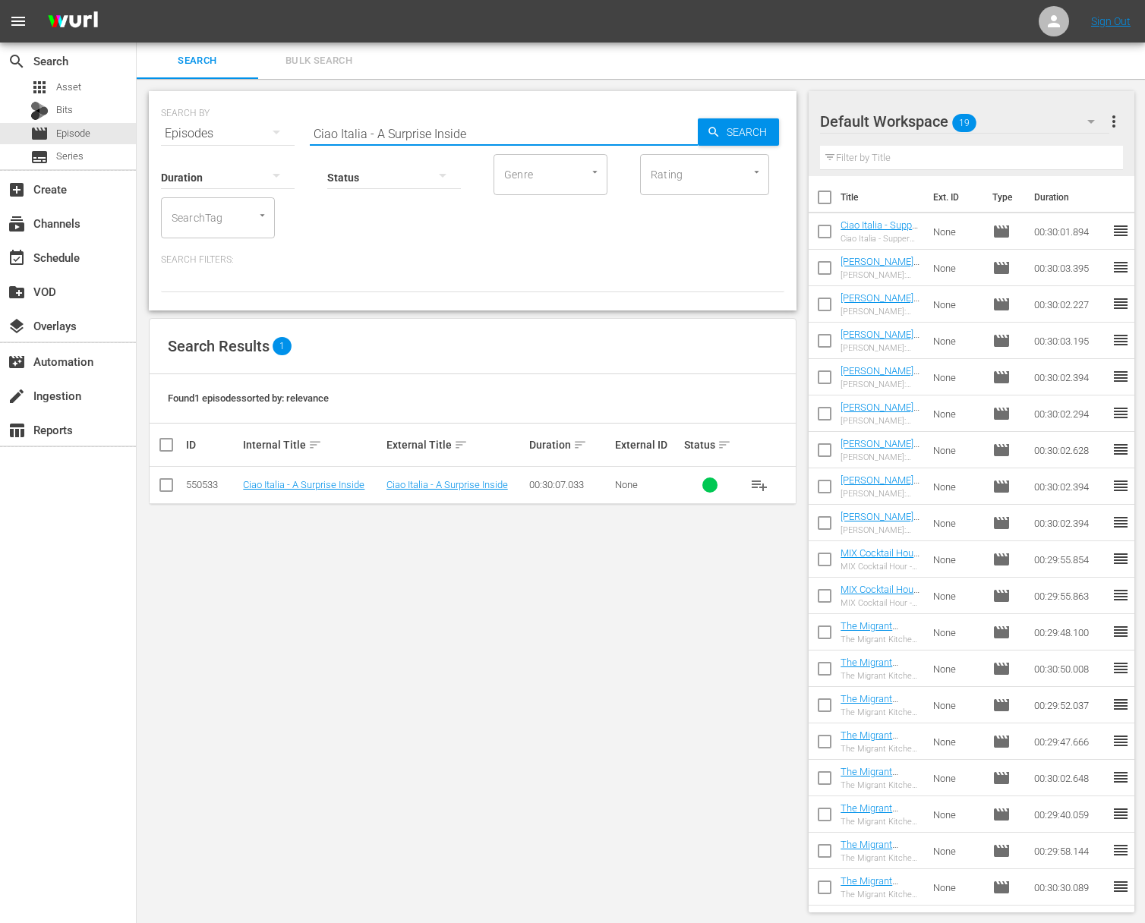
click at [762, 485] on span "playlist_add" at bounding box center [759, 485] width 18 height 18
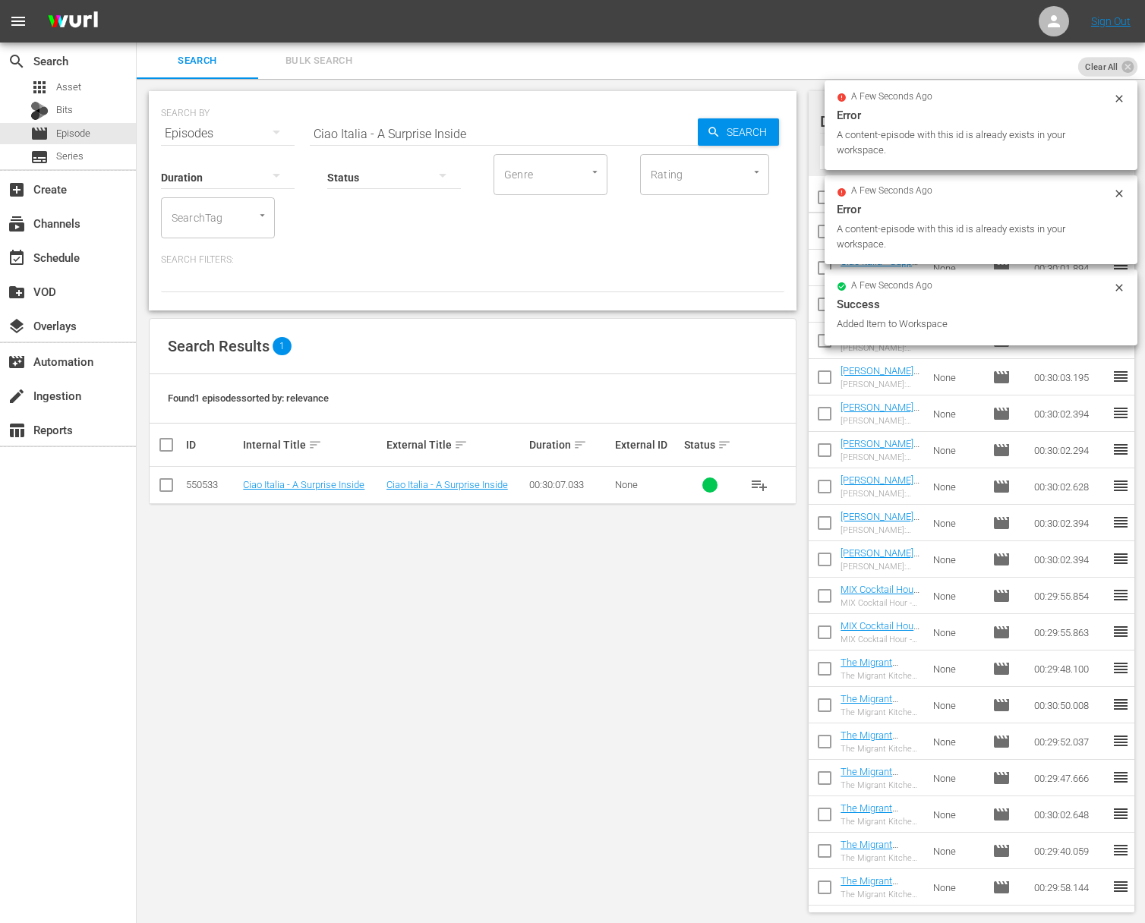
click at [567, 134] on input "Ciao Italia - A Surprise Inside" at bounding box center [504, 133] width 388 height 36
paste input "Ciao Italia - Catch of the Day"
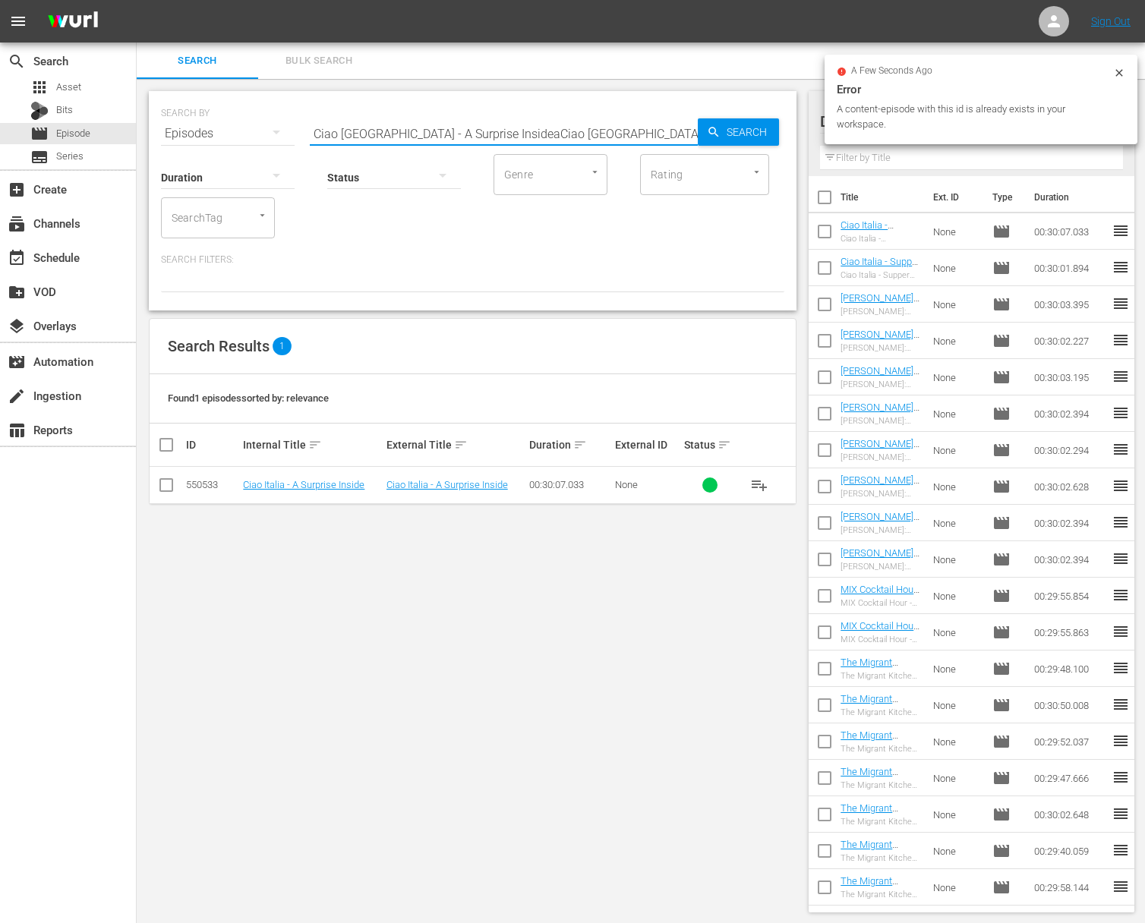
click at [557, 137] on input "Ciao [GEOGRAPHIC_DATA] - A Surprise InsideaCiao [GEOGRAPHIC_DATA] - Catch of th…" at bounding box center [504, 133] width 388 height 36
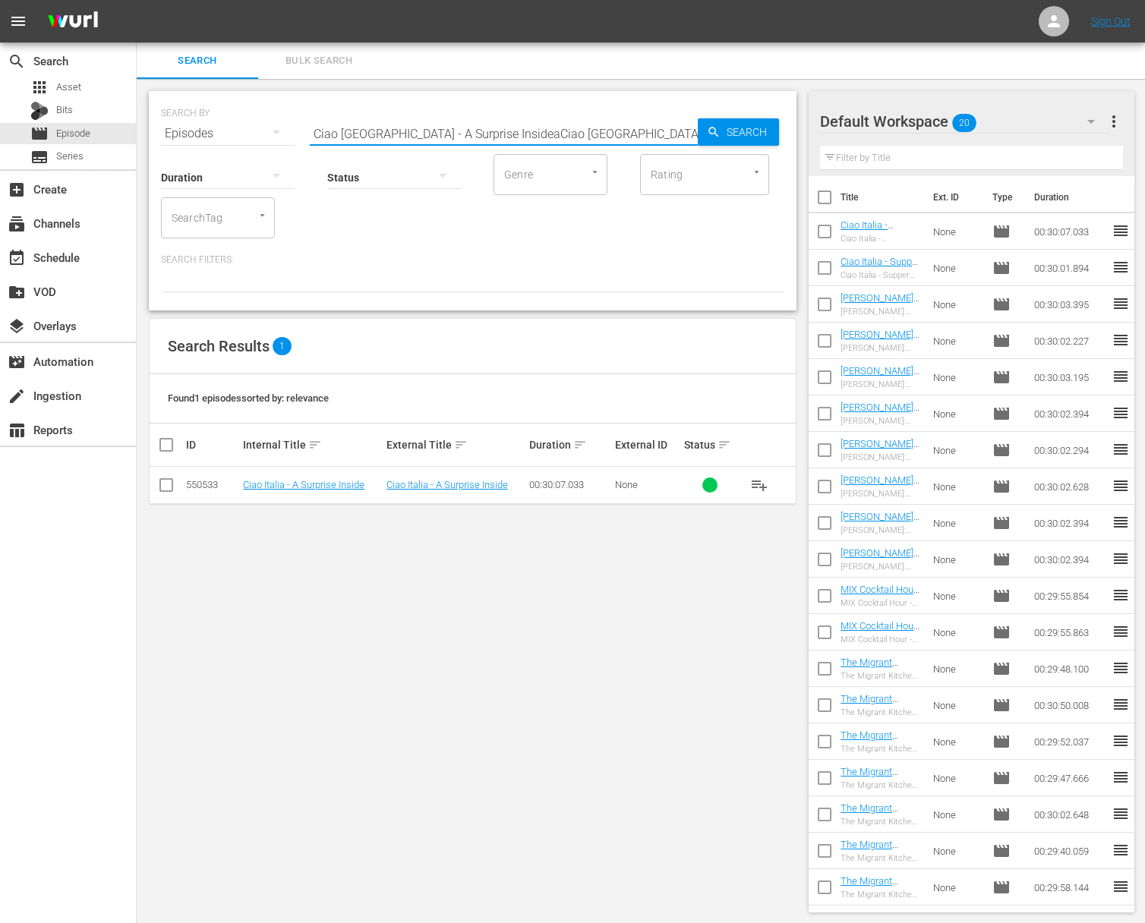
paste input "text"
click at [727, 133] on span "Search" at bounding box center [750, 131] width 58 height 27
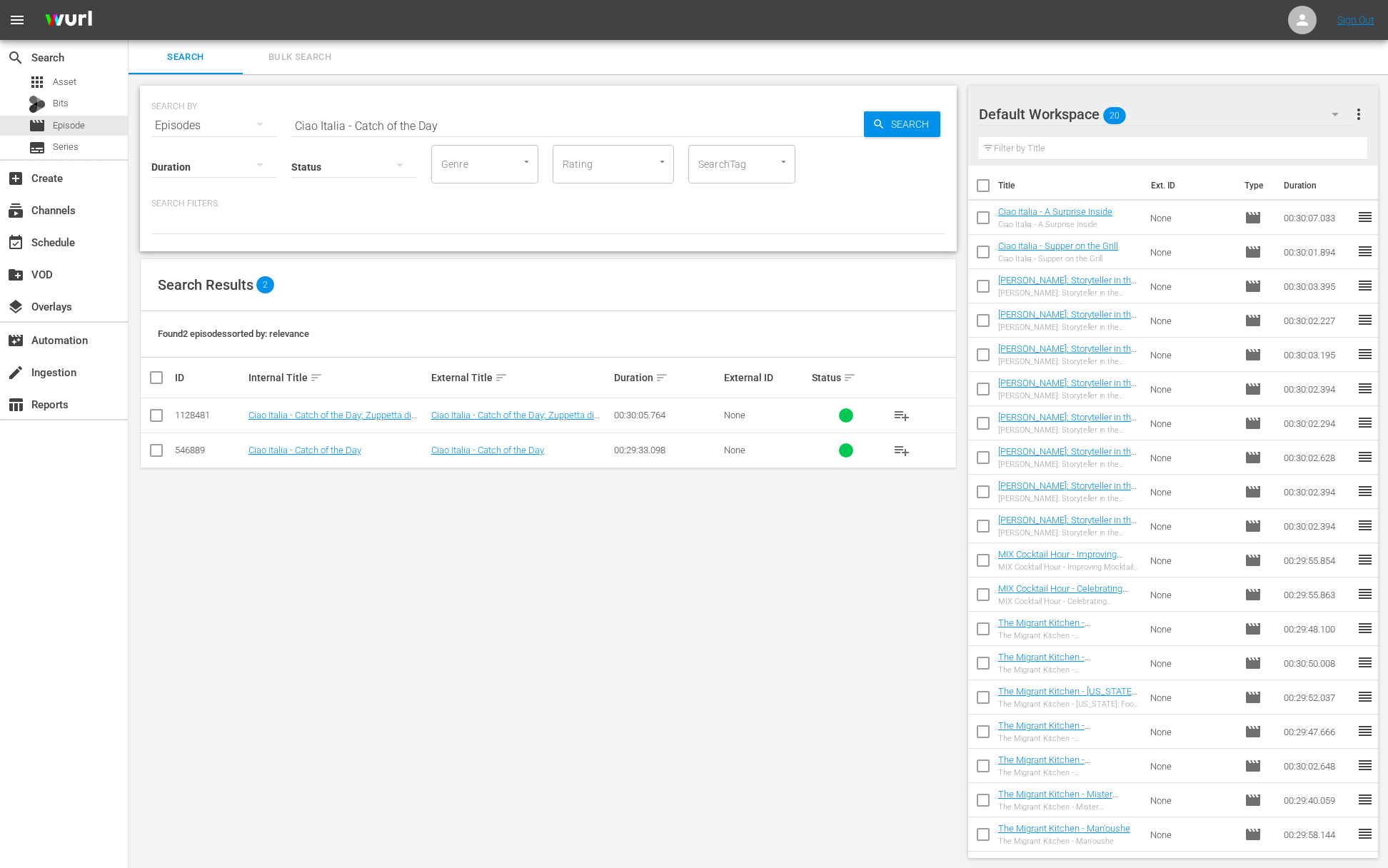
click at [901, 412] on span "playlist_add" at bounding box center [902, 416] width 17 height 17
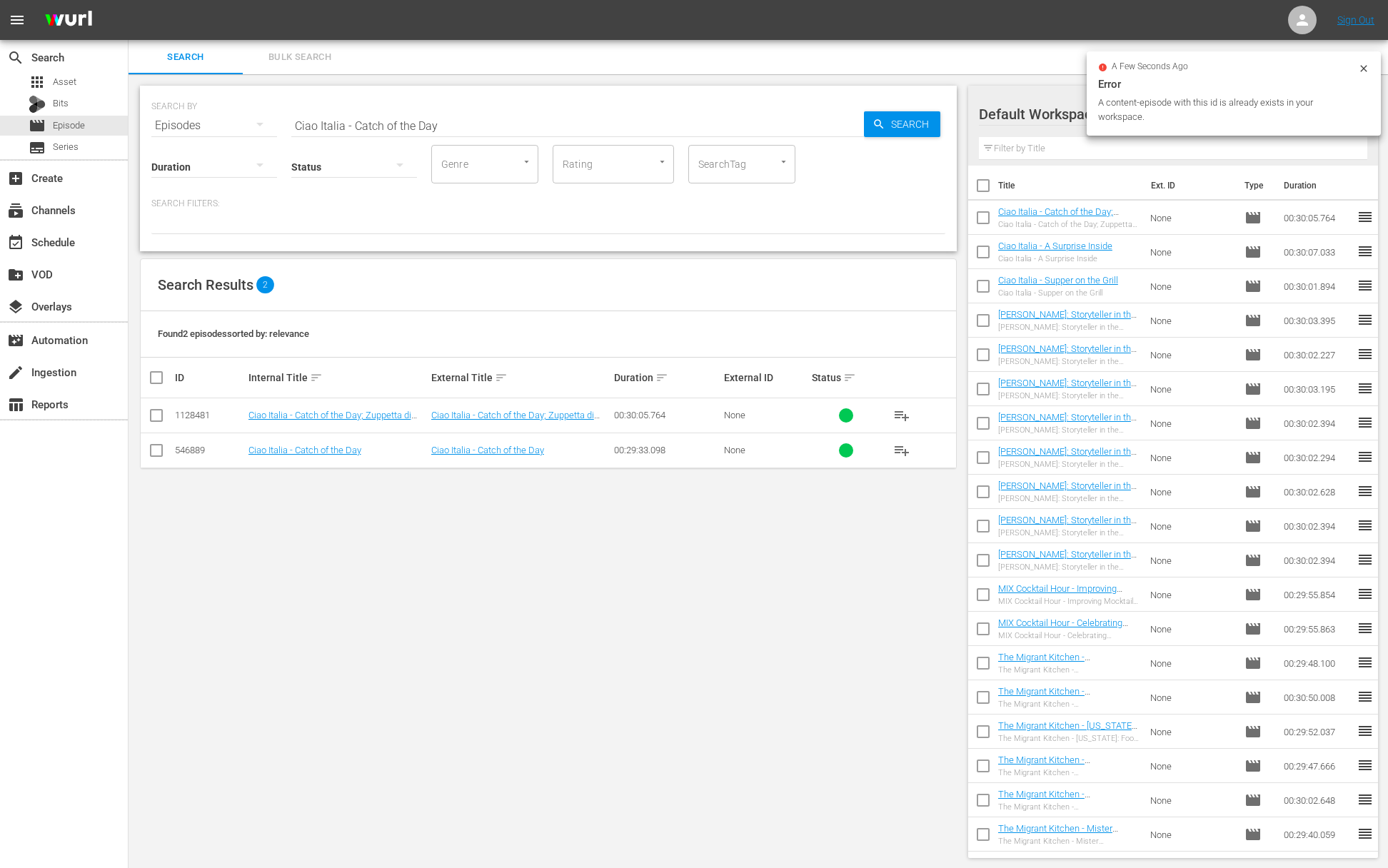
click at [437, 129] on input "Ciao Italia - Catch of the Day" at bounding box center [577, 125] width 573 height 34
paste input "omfort Food"
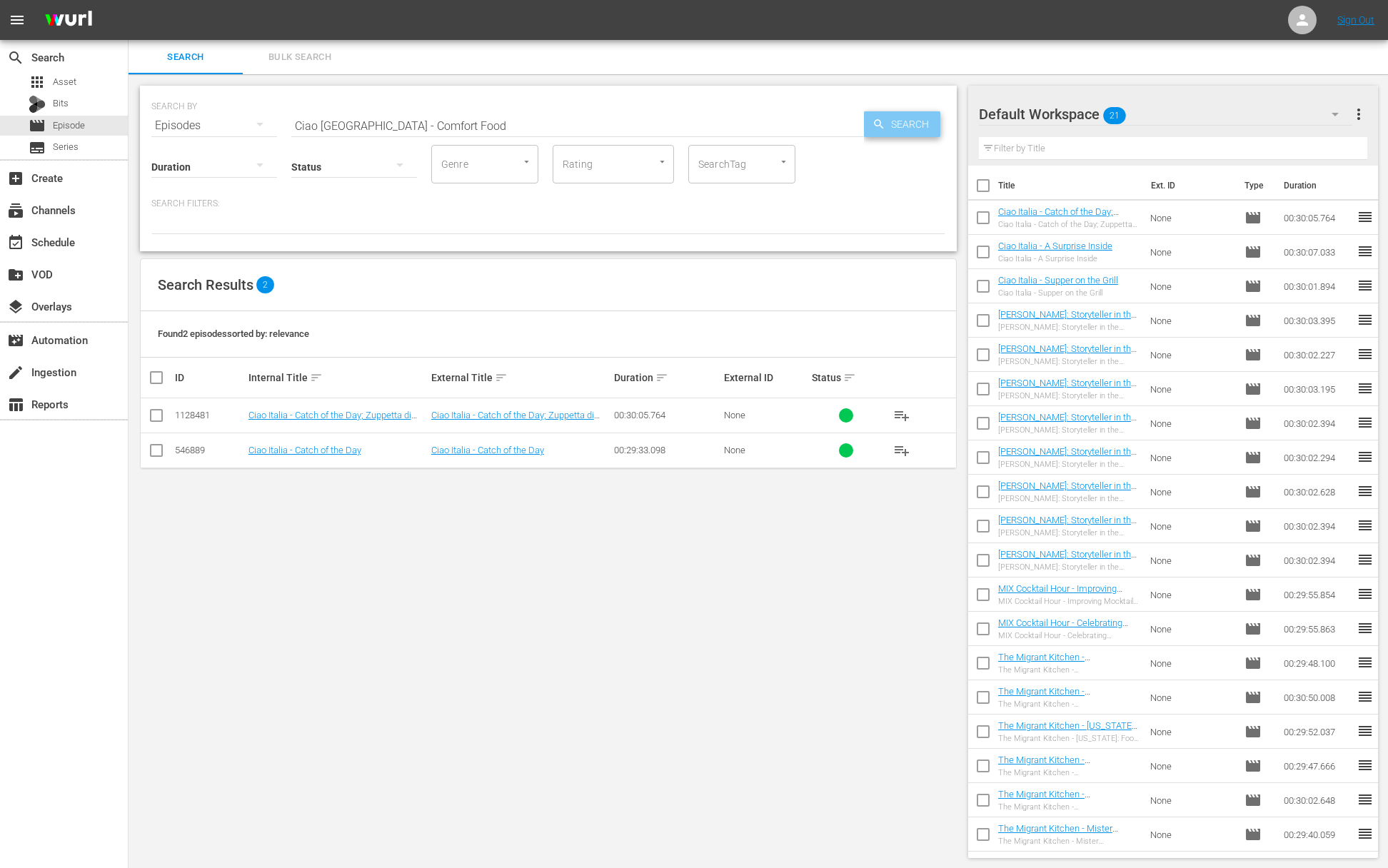
click at [904, 119] on span "Search" at bounding box center [913, 123] width 55 height 25
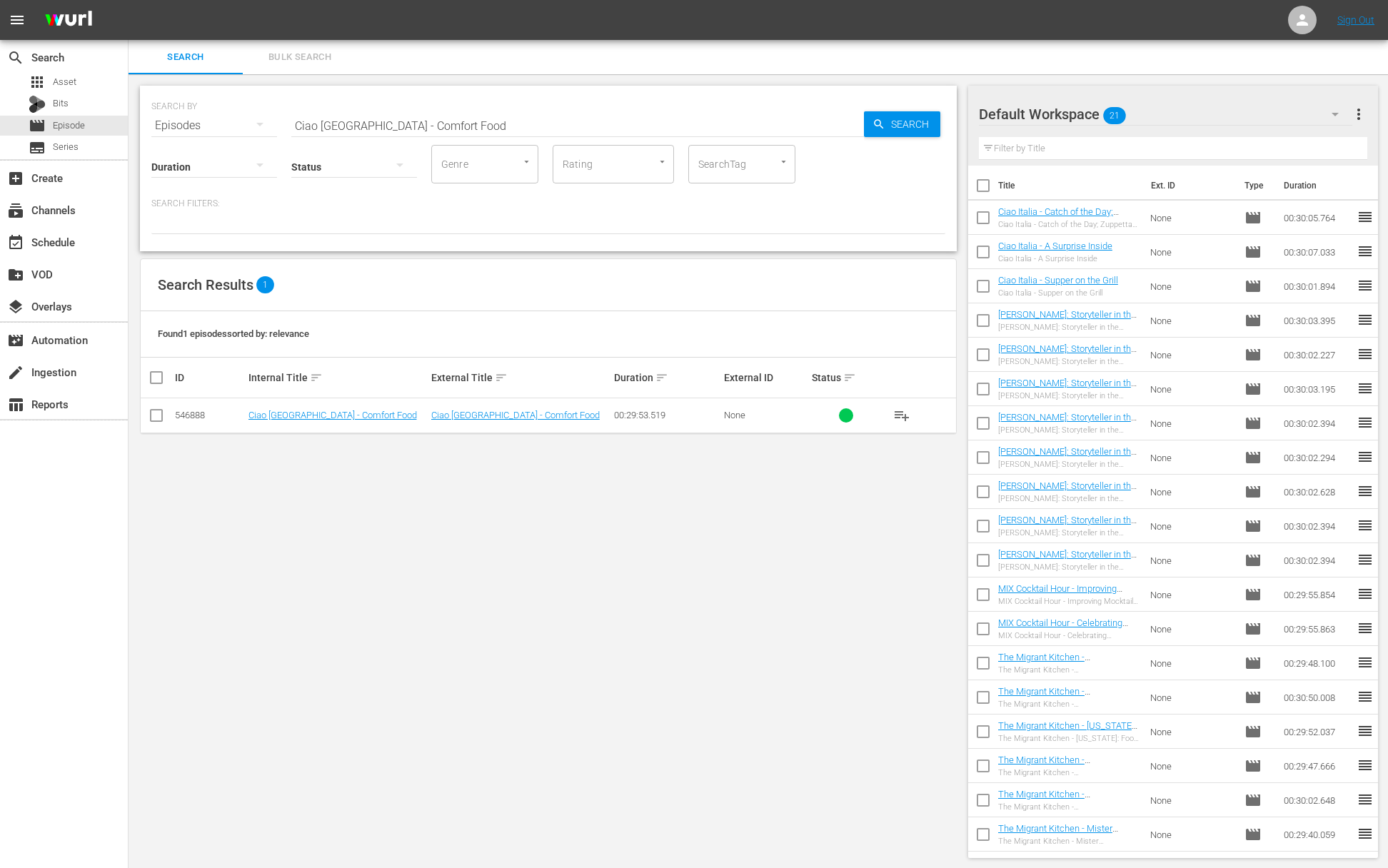
click at [891, 414] on button "playlist_add" at bounding box center [902, 416] width 34 height 34
click at [909, 414] on span "playlist_add" at bounding box center [902, 416] width 17 height 17
click at [907, 416] on span "playlist_add" at bounding box center [902, 416] width 17 height 17
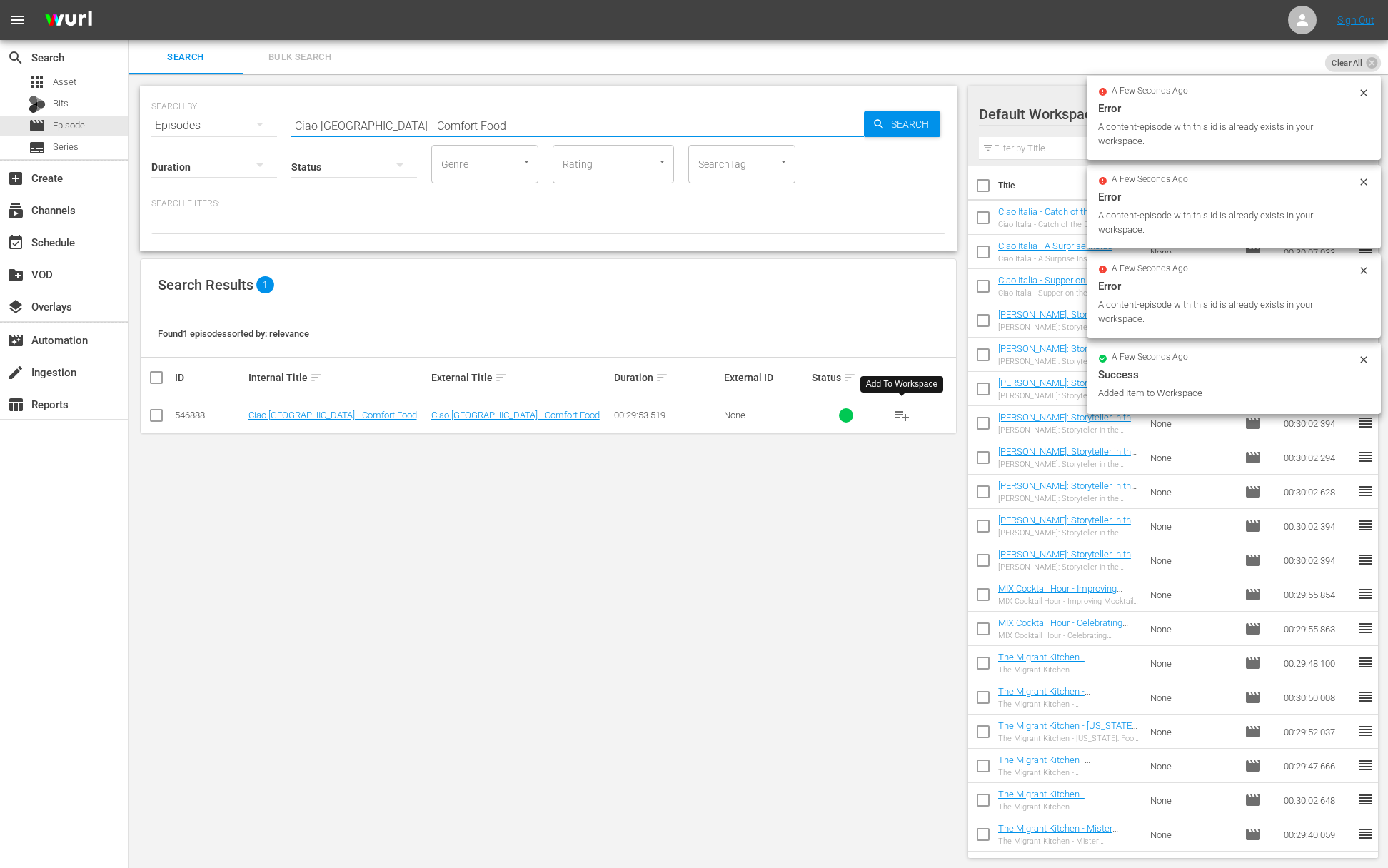
click at [512, 136] on div "Search ID, Title, Description, Keywords, or Category Ciao [GEOGRAPHIC_DATA] - C…" at bounding box center [577, 125] width 573 height 34
paste input "Legumes for Health / Legumi per la Salute"
click at [857, 128] on input "Ciao Italia - Legumes for Health / Legumi per la Salute" at bounding box center [577, 125] width 573 height 34
click at [889, 124] on span "Search" at bounding box center [913, 123] width 55 height 25
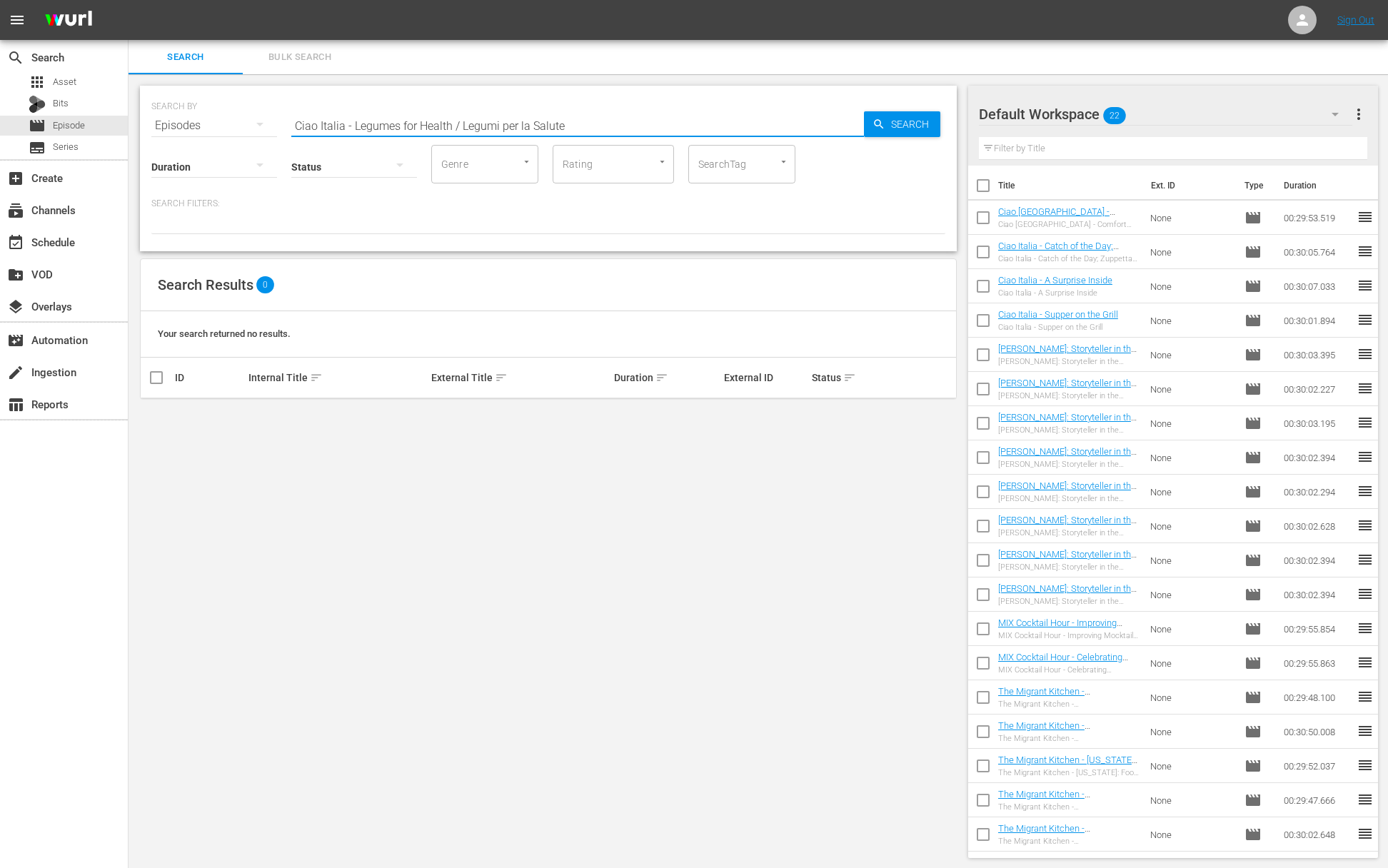
drag, startPoint x: 452, startPoint y: 126, endPoint x: 613, endPoint y: 142, distance: 161.8
click at [613, 142] on input "Ciao Italia - Legumes for Health / Legumi per la Salute" at bounding box center [577, 125] width 573 height 34
click at [904, 411] on span "playlist_add" at bounding box center [902, 416] width 17 height 17
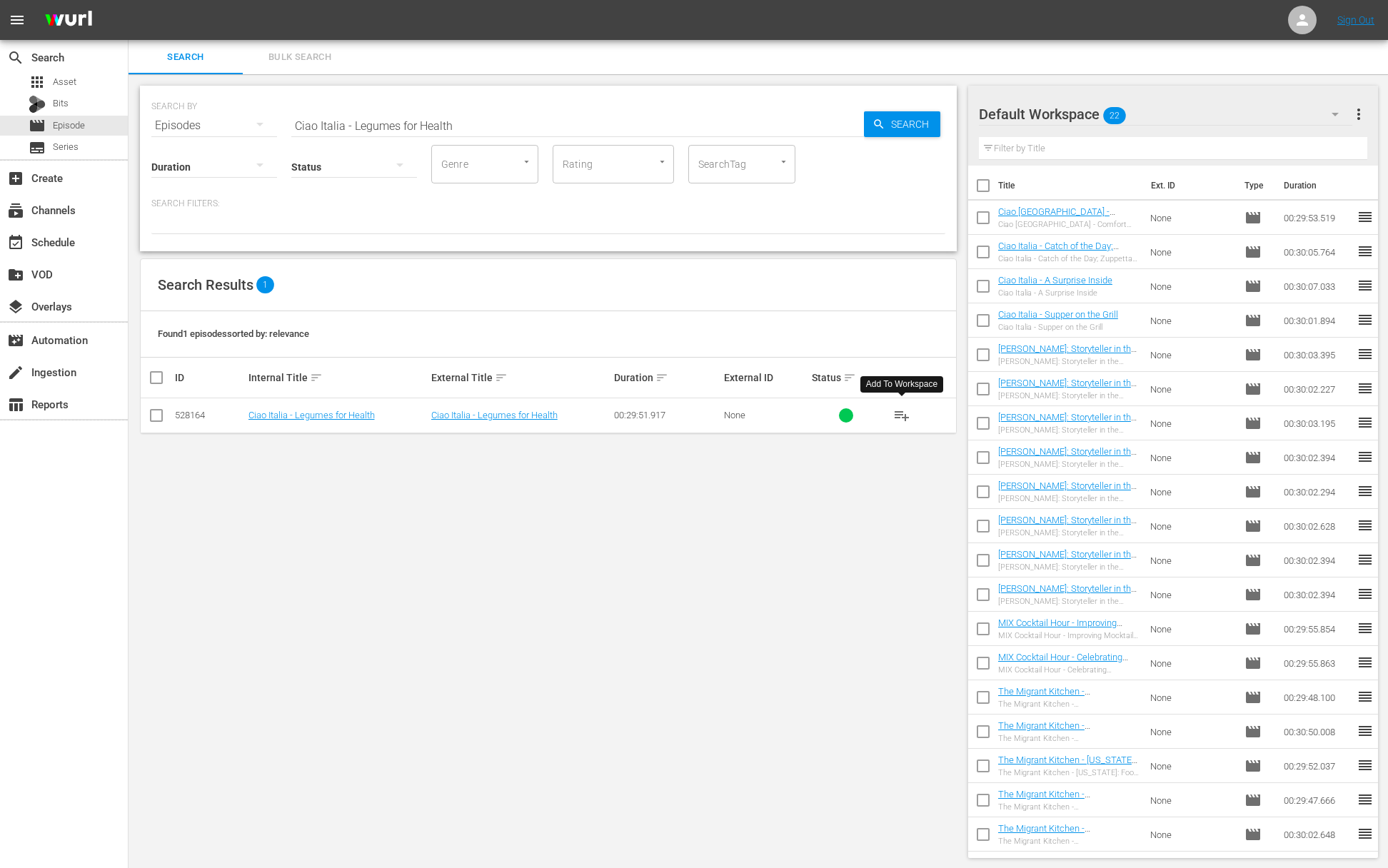
click at [904, 411] on span "playlist_add" at bounding box center [902, 416] width 17 height 17
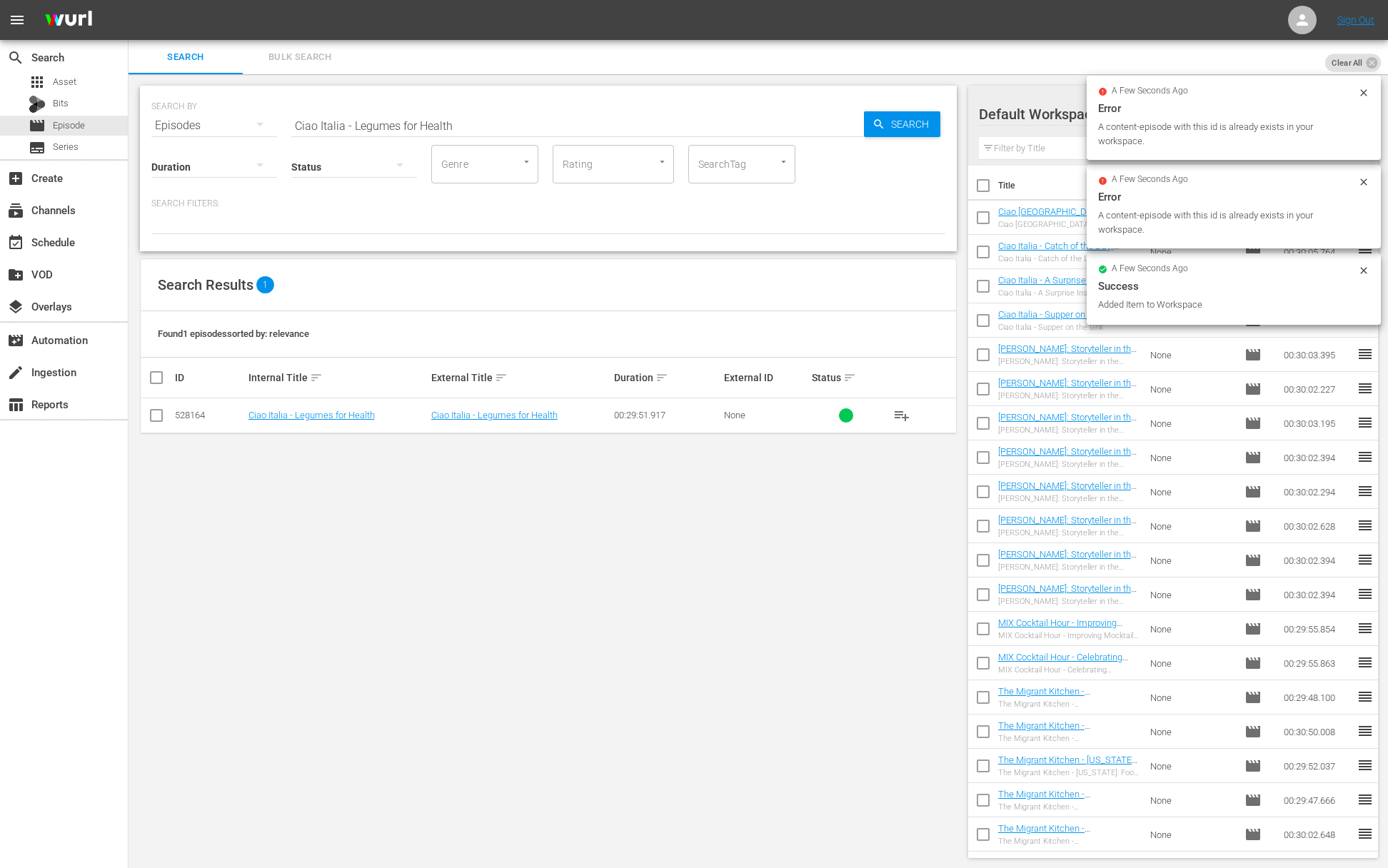
click at [477, 138] on input "Ciao Italia - Legumes for Health" at bounding box center [577, 125] width 573 height 34
paste input "Ciao Italia - Light Up Your [MEDICAL_DATA]"
click at [468, 138] on input "Ciao Italia - Legumes for HealthaCiao Italia - Light Up Your [MEDICAL_DATA]" at bounding box center [577, 125] width 573 height 34
click at [477, 120] on input "Ciao Italia - Legumes for HealthaCiao Italia - Light Up Your [MEDICAL_DATA]" at bounding box center [577, 125] width 573 height 34
paste input "text"
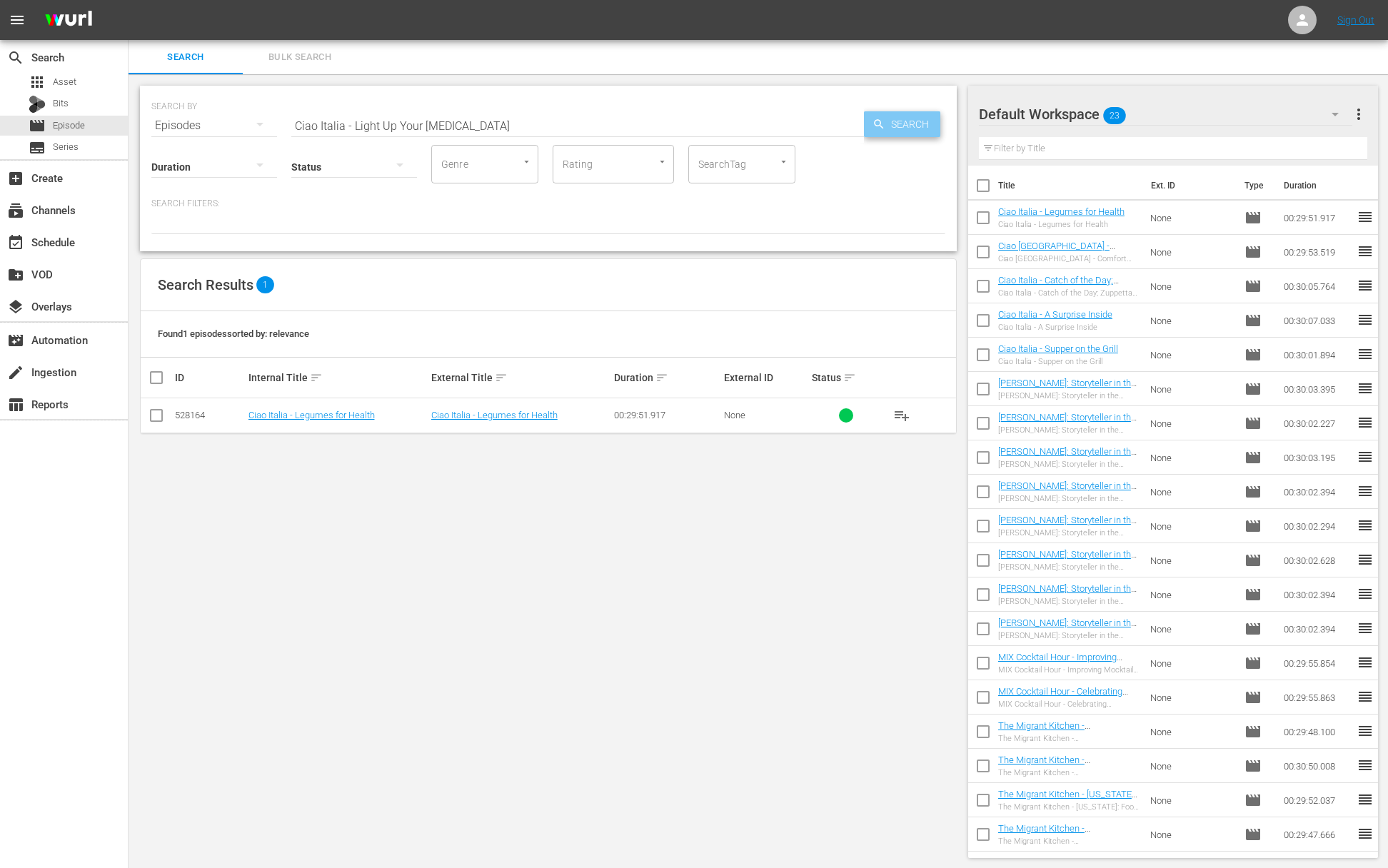
click at [889, 122] on span "Search" at bounding box center [913, 123] width 55 height 25
click at [903, 416] on span "playlist_add" at bounding box center [902, 416] width 17 height 17
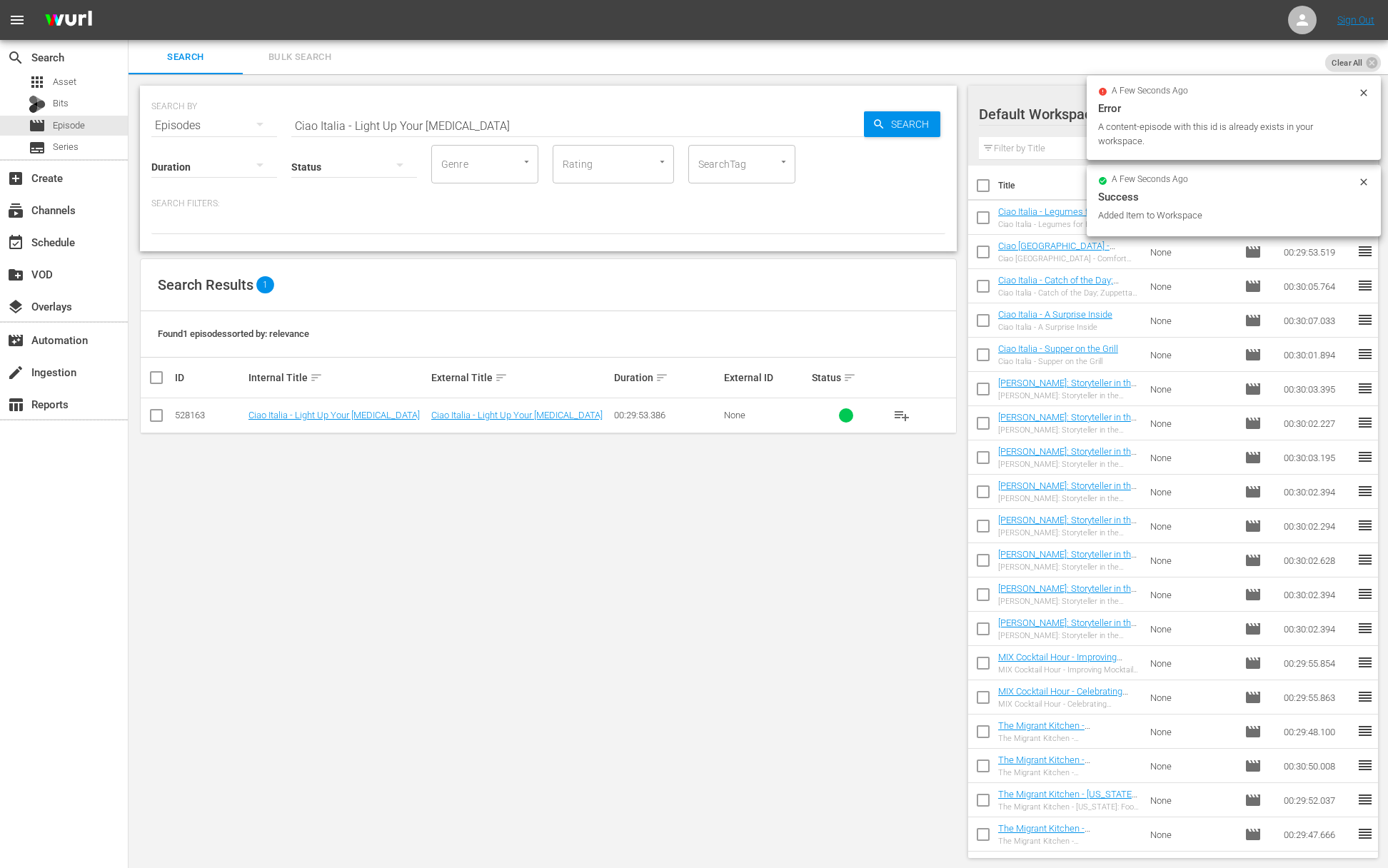
click at [496, 113] on input "Ciao Italia - Light Up Your [MEDICAL_DATA]" at bounding box center [577, 125] width 573 height 34
paste input "Handmade Cheese! / Formaggio Fatto a ManoCiao Italia -"
click at [489, 120] on input "aCiao Italia - Handmade Cheese! / Formaggio Fatto a ManoCiao Italia - Light Up …" at bounding box center [577, 125] width 573 height 34
paste input "Ciao [GEOGRAPHIC_DATA] - Handmade Cheese! / Formaggio Fatto a Mano"
click at [953, 125] on div "SEARCH BY Search By Episodes Search ID, Title, Description, Keywords, or Catego…" at bounding box center [548, 168] width 817 height 166
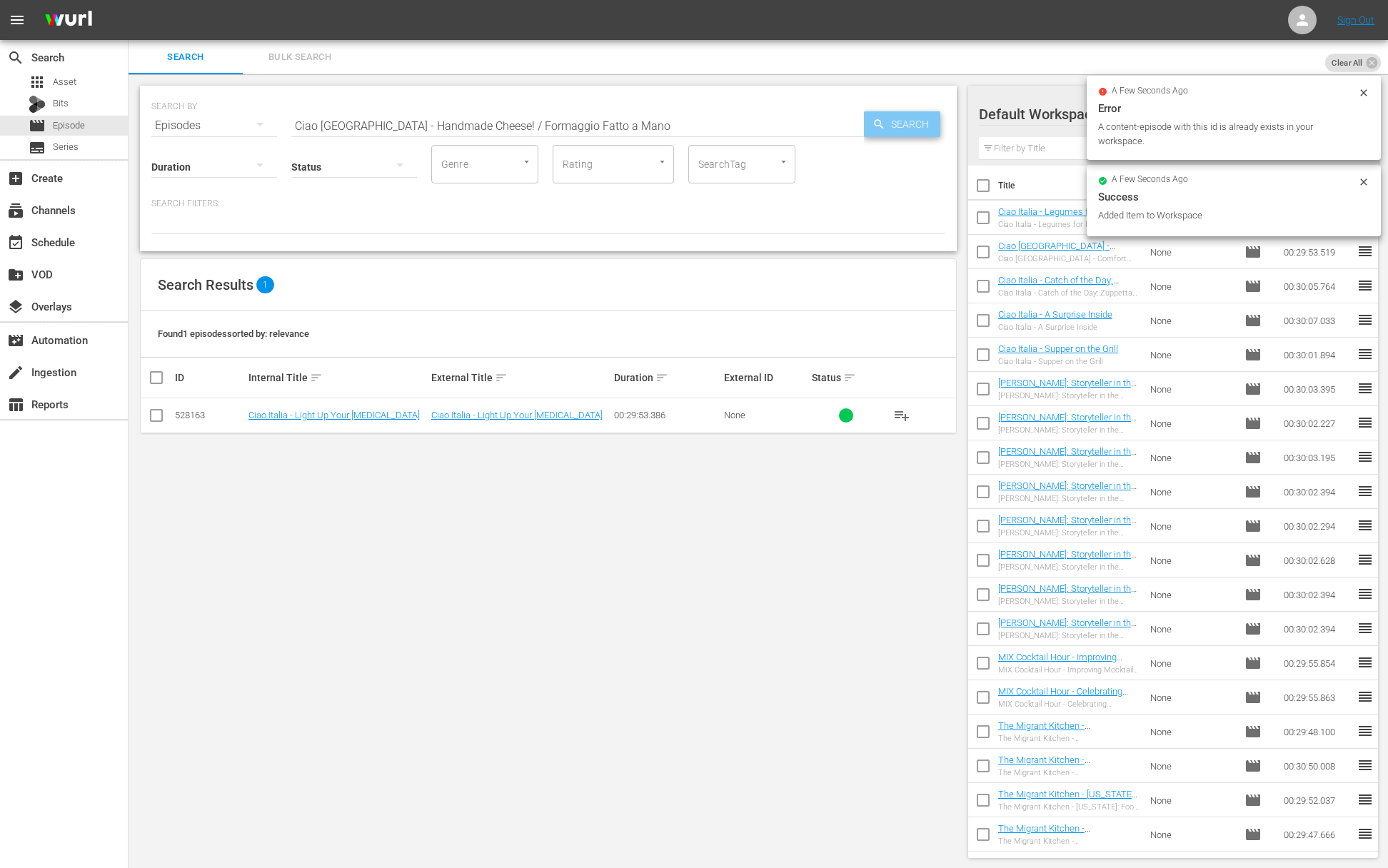
click at [893, 123] on span "Search" at bounding box center [913, 123] width 55 height 25
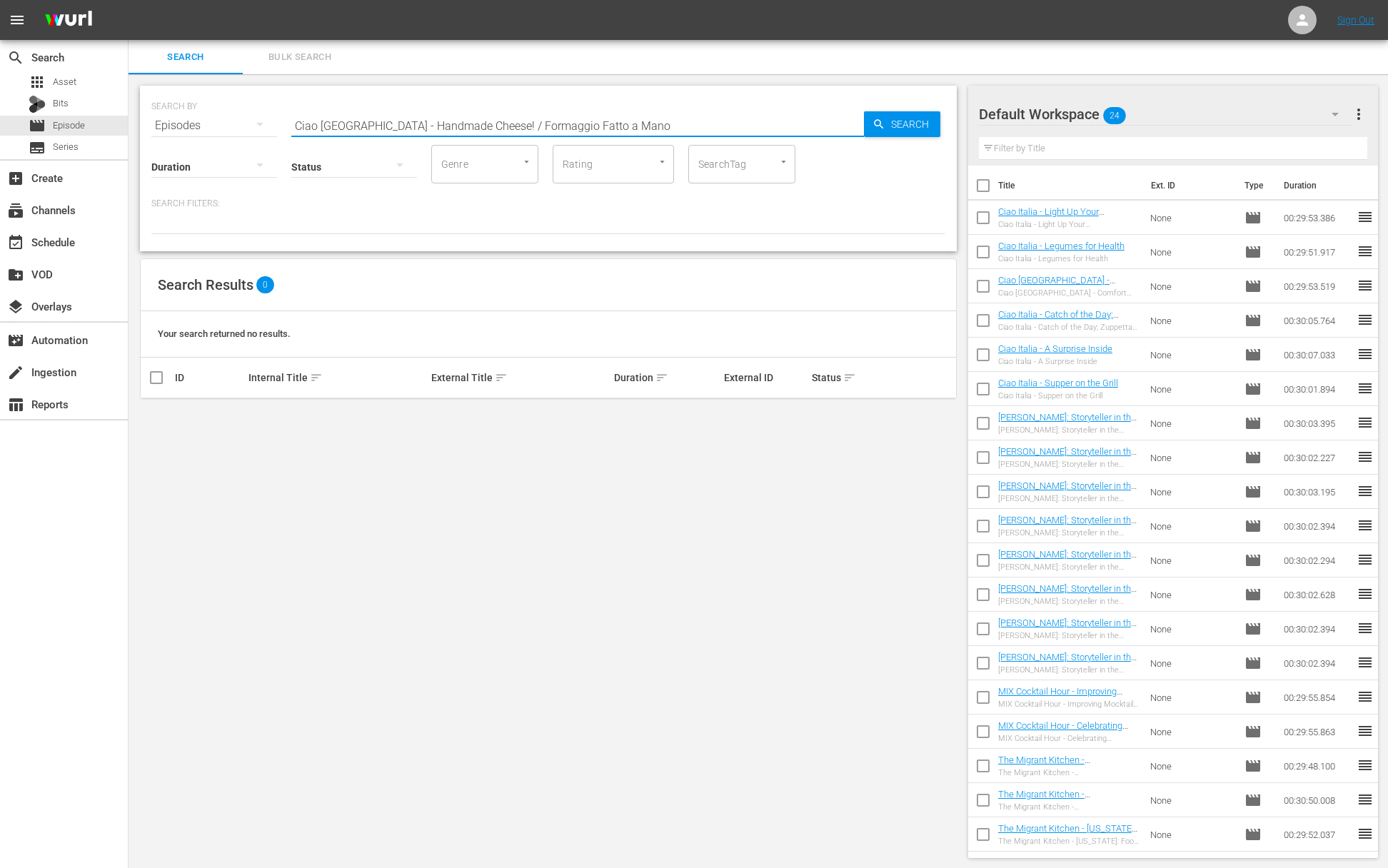
drag, startPoint x: 456, startPoint y: 125, endPoint x: 629, endPoint y: 147, distance: 174.4
click at [629, 147] on div "SEARCH BY Search By Episodes Search ID, Title, Description, Keywords, or Catego…" at bounding box center [548, 168] width 817 height 166
click at [907, 415] on span "playlist_add" at bounding box center [902, 416] width 17 height 17
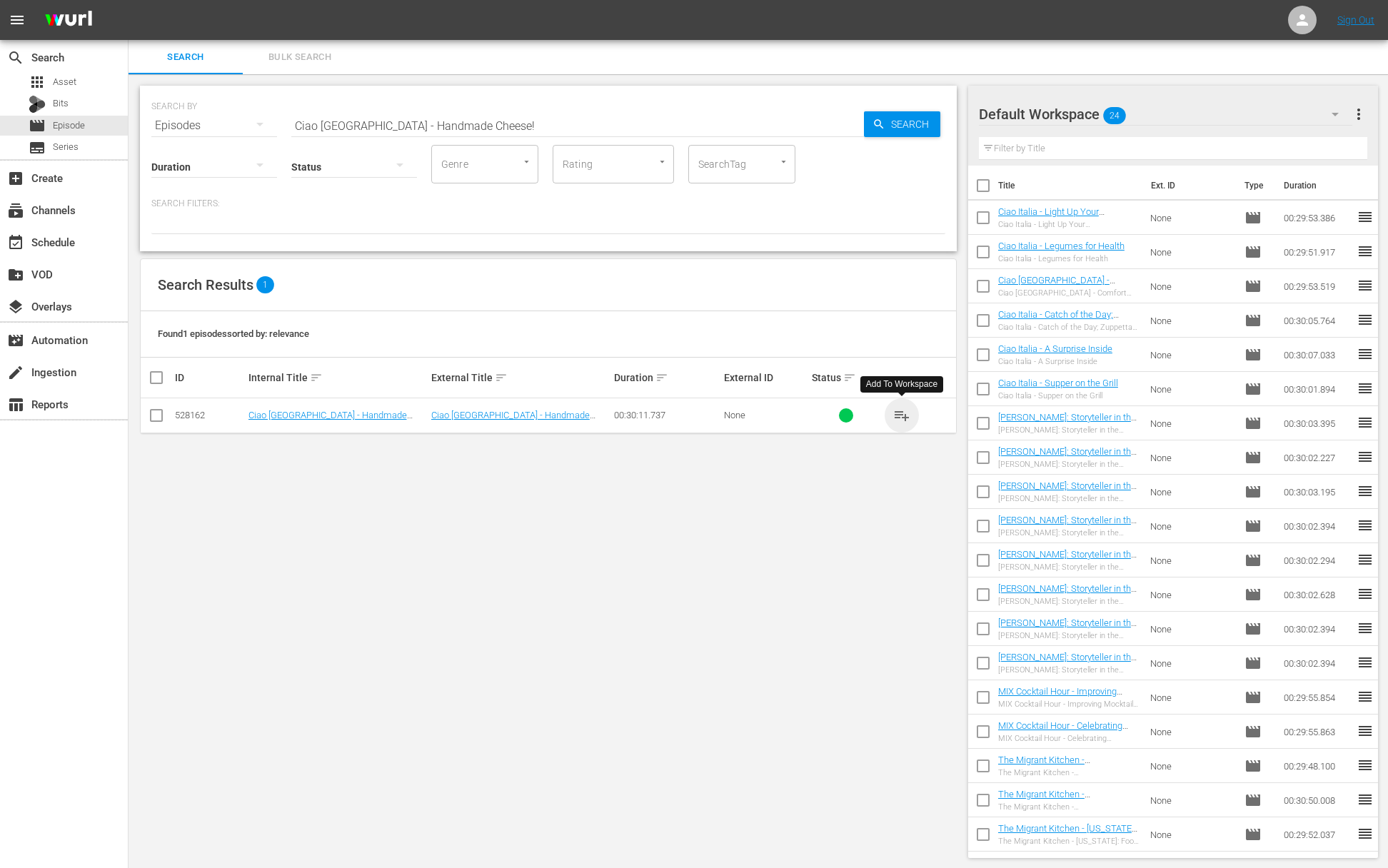
click at [907, 415] on span "playlist_add" at bounding box center [902, 416] width 17 height 17
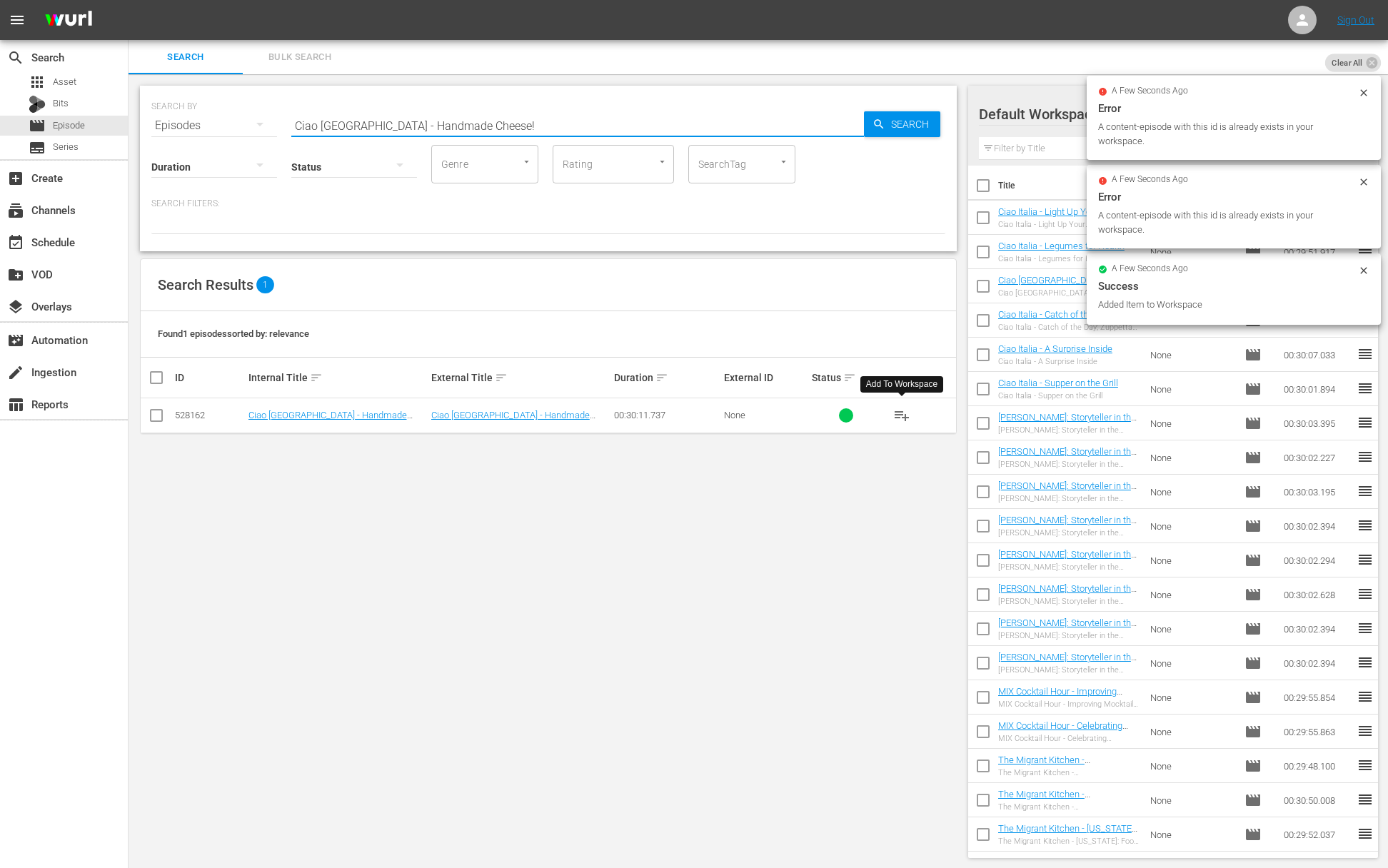
click at [495, 121] on input "Ciao [GEOGRAPHIC_DATA] - Handmade Cheese!" at bounding box center [577, 125] width 573 height 34
paste input "Art of the Artichoke / L’arte del Carciofo"
click at [874, 125] on icon "button" at bounding box center [879, 124] width 13 height 13
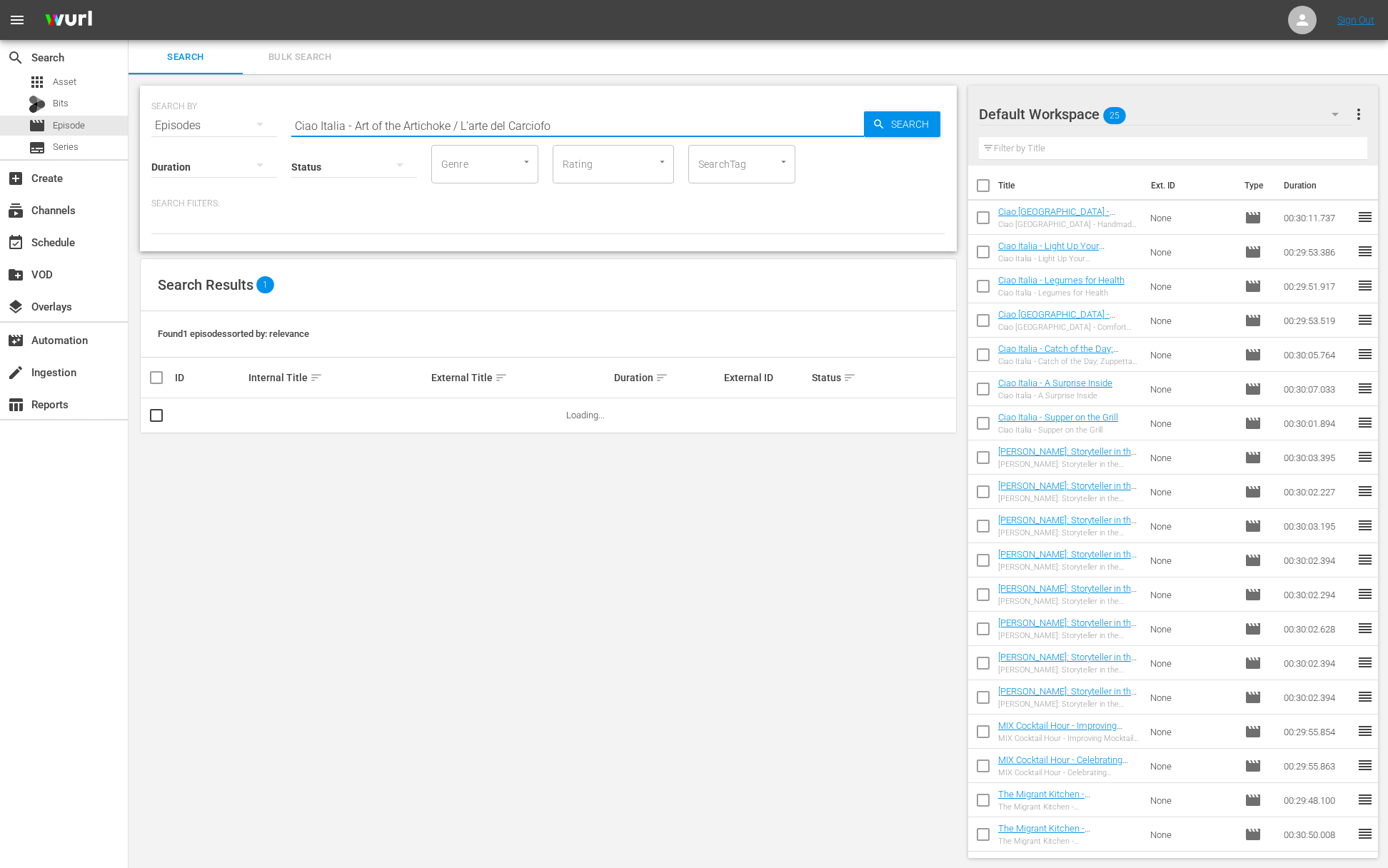
drag, startPoint x: 448, startPoint y: 126, endPoint x: 591, endPoint y: 132, distance: 143.1
click at [591, 132] on input "Ciao Italia - Art of the Artichoke / L’arte del Carciofo" at bounding box center [577, 125] width 573 height 34
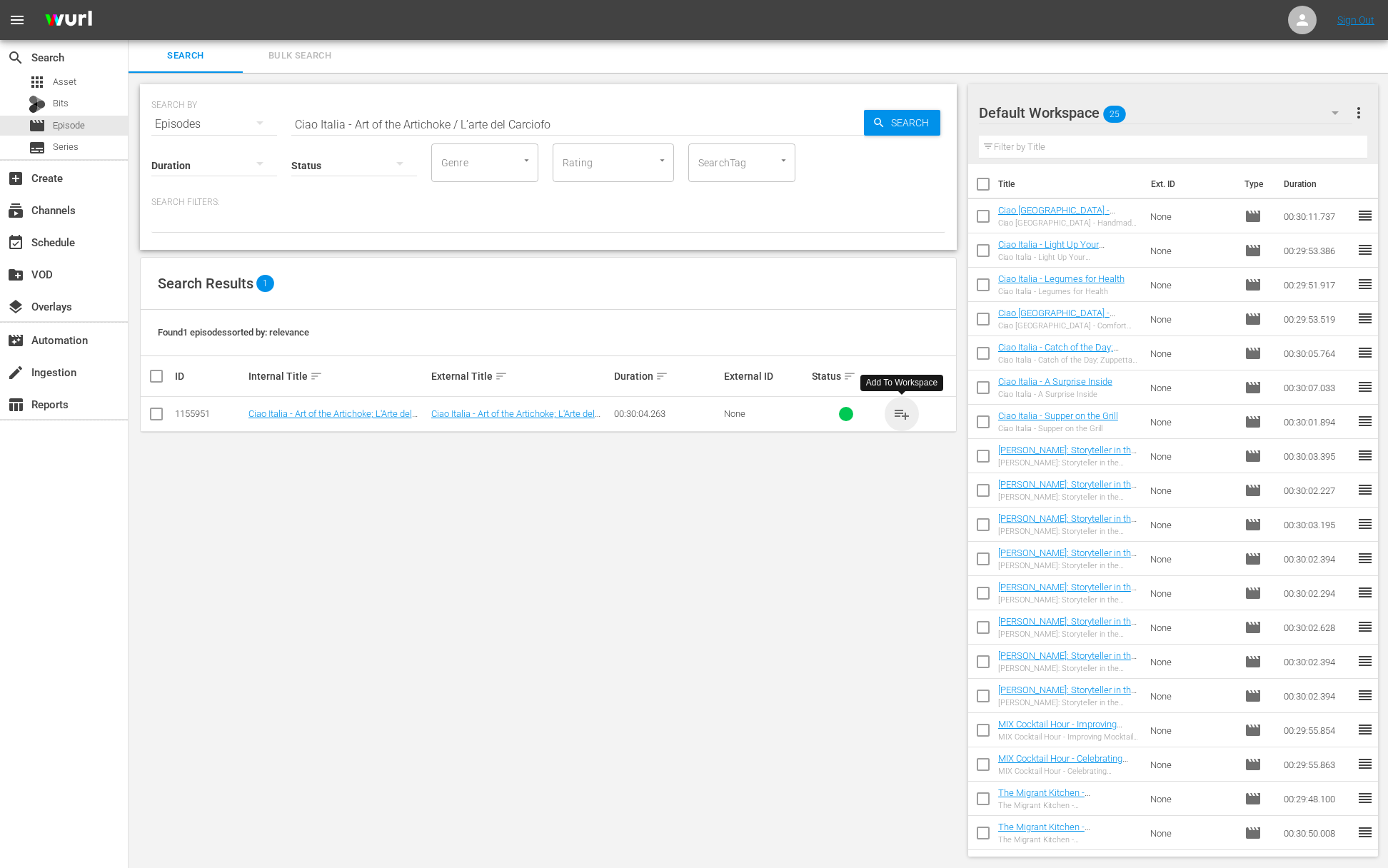
click at [904, 415] on span "playlist_add" at bounding box center [902, 414] width 17 height 17
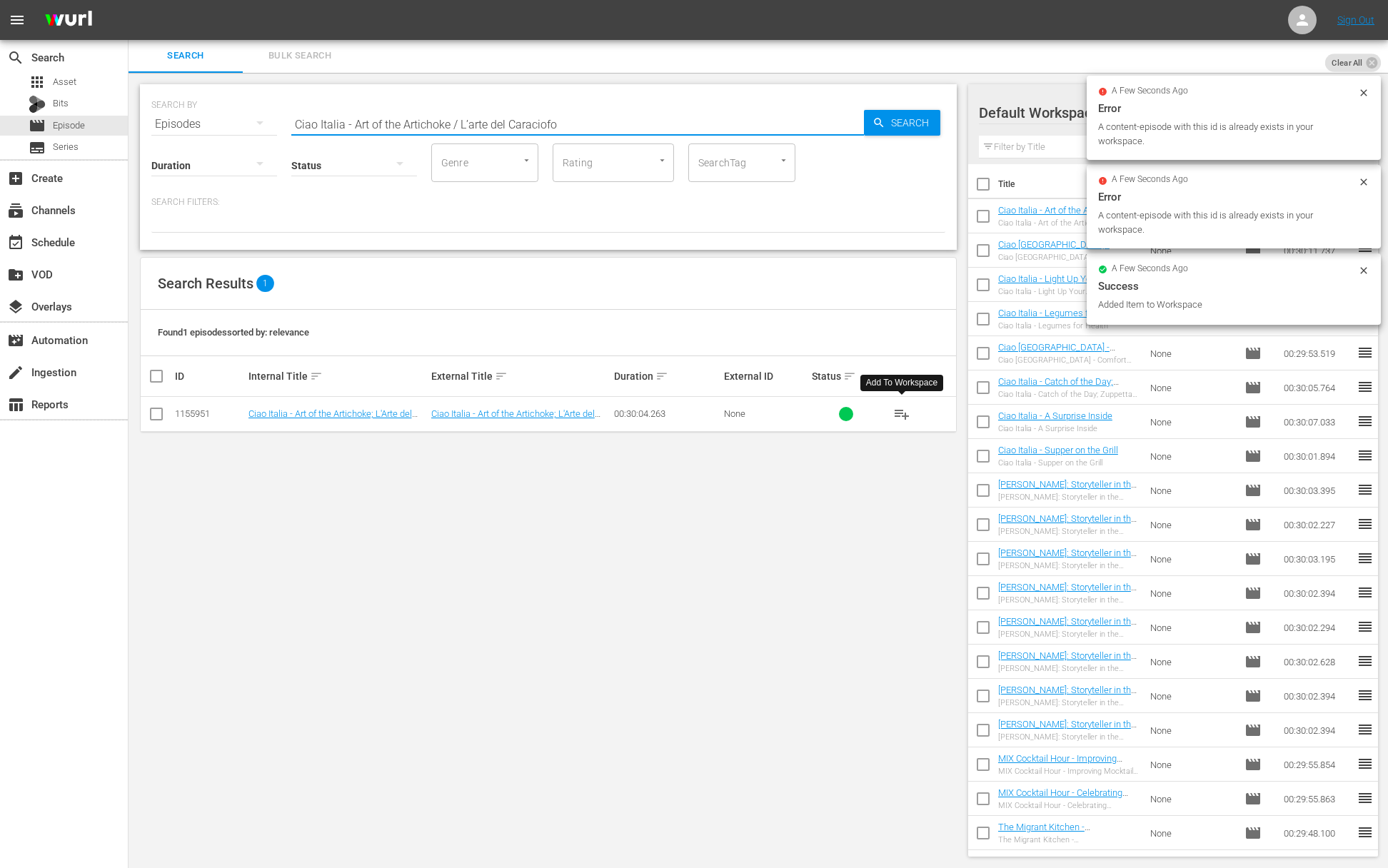
click at [527, 127] on input "Ciao Italia - Art of the Artichoke / L’arte del Caraciofo" at bounding box center [577, 124] width 573 height 34
paste input "Ciao Italia - Giulia Mountain Food / Cibo [PERSON_NAME]"
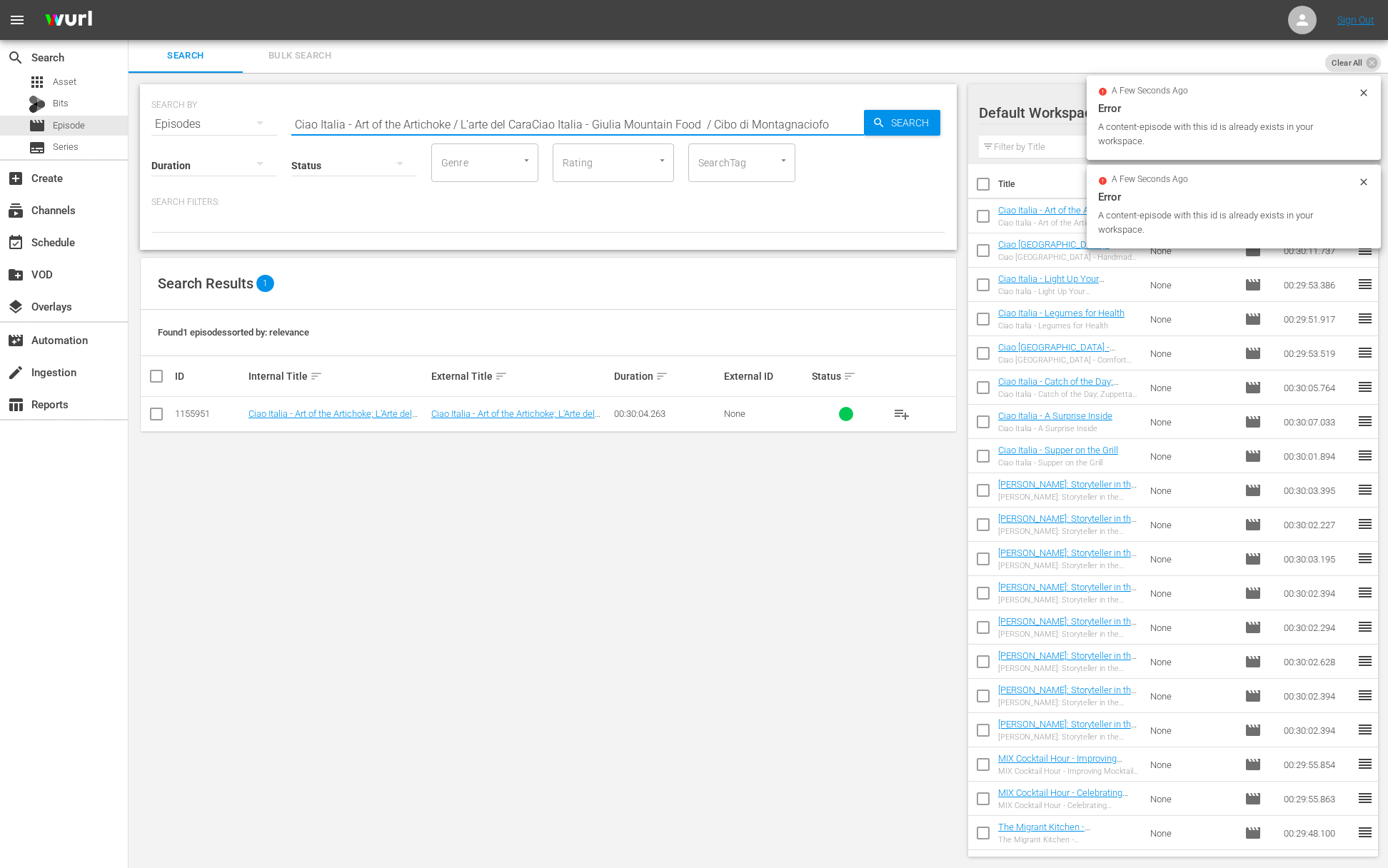
click at [518, 127] on input "Ciao Italia - Art of the Artichoke / L’arte del CaraCiao Italia - Giulia Mounta…" at bounding box center [577, 124] width 573 height 34
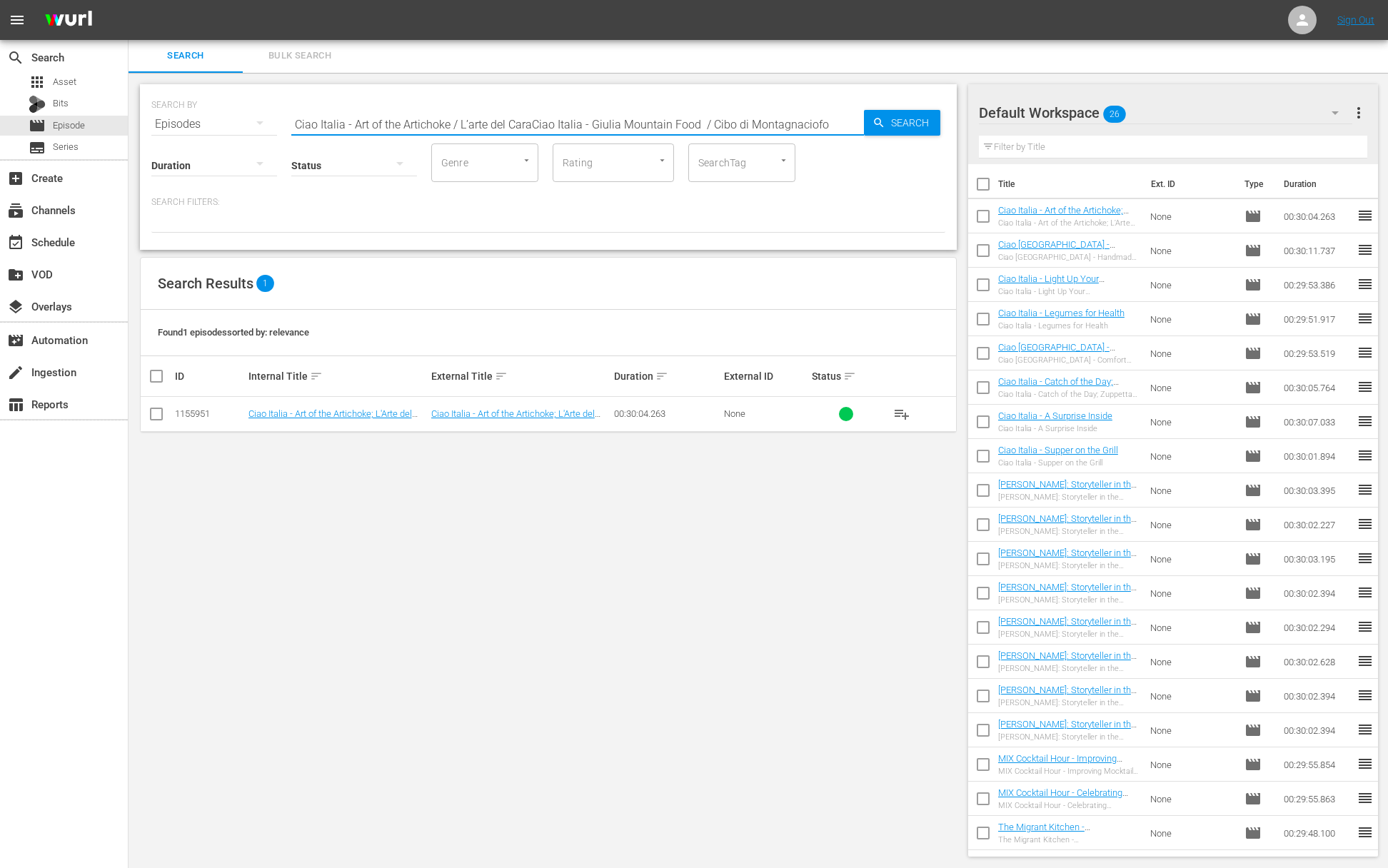
paste input "Giulia Mountain Food / Cibo [PERSON_NAME]"
click at [918, 125] on span "Search" at bounding box center [913, 122] width 55 height 25
drag, startPoint x: 485, startPoint y: 127, endPoint x: 670, endPoint y: 134, distance: 185.1
click at [670, 134] on input "Ciao Italia - Giulia Mountain Food / Cibo [PERSON_NAME]" at bounding box center [577, 124] width 573 height 34
click at [905, 409] on span "playlist_add" at bounding box center [902, 414] width 17 height 17
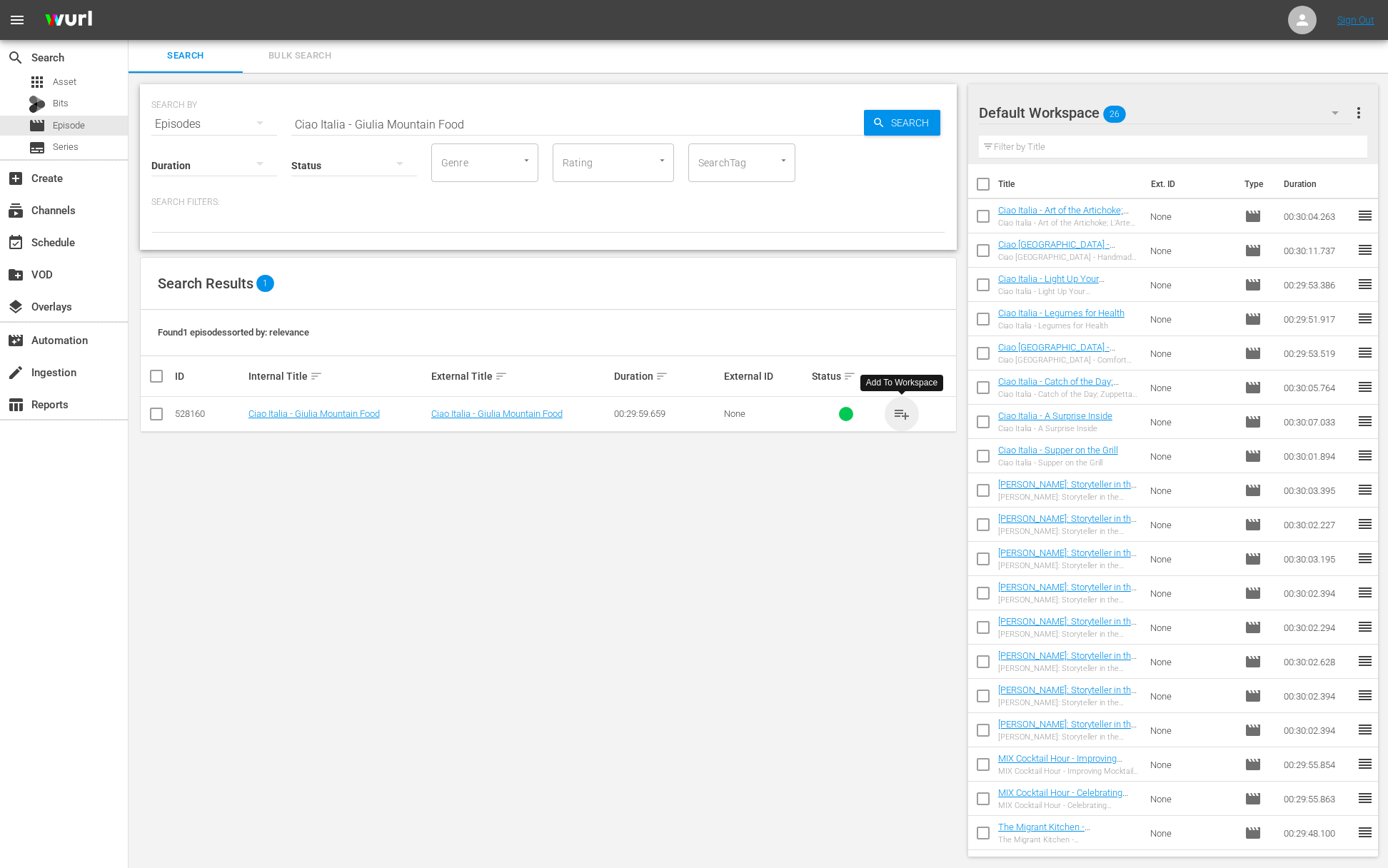
click at [905, 409] on span "playlist_add" at bounding box center [902, 414] width 17 height 17
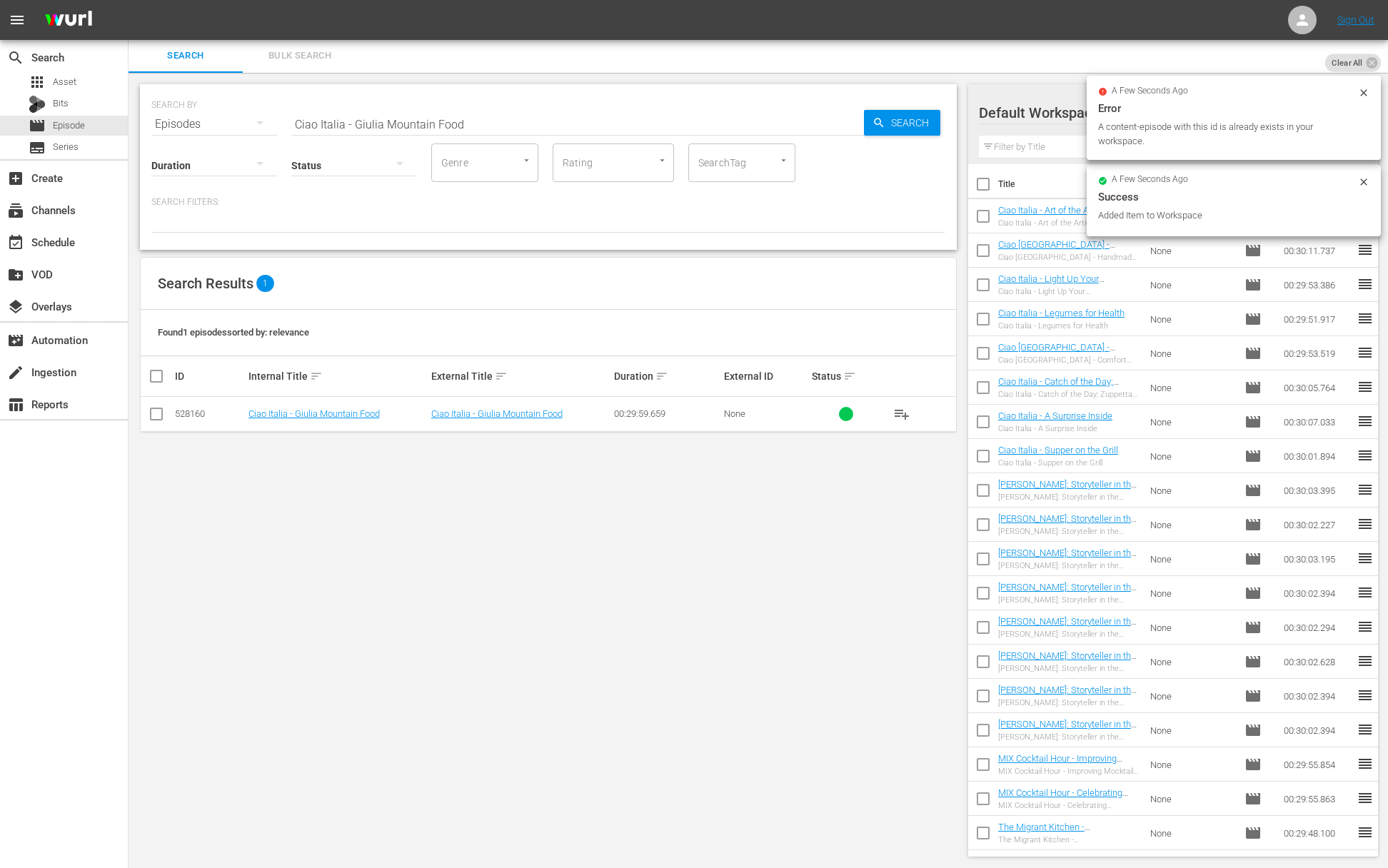
click at [453, 126] on input "Ciao Italia - Giulia Mountain Food" at bounding box center [577, 124] width 573 height 34
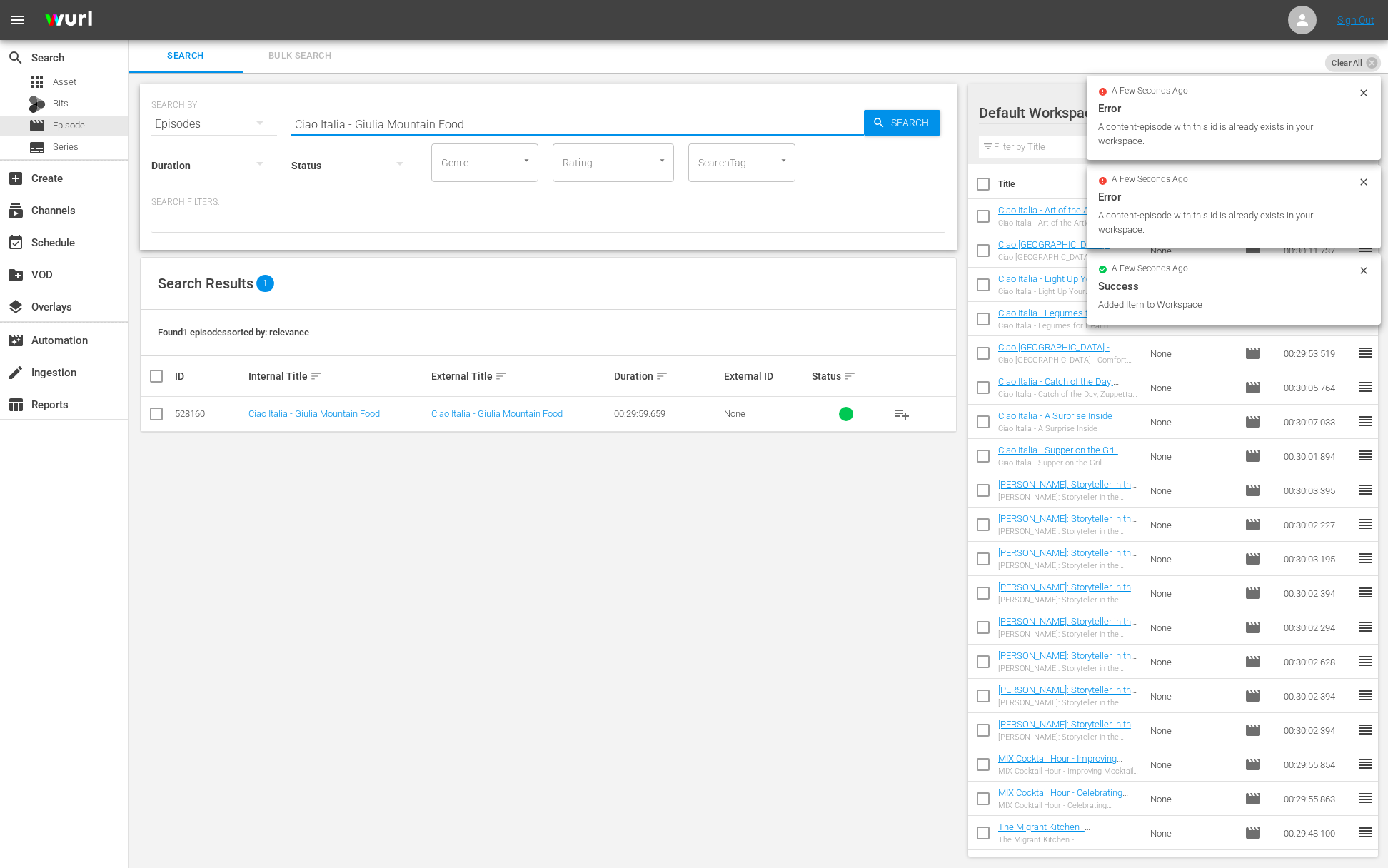
paste input "Dumplings to Die For / Gnocchi"
click at [886, 118] on span "Search" at bounding box center [913, 122] width 55 height 25
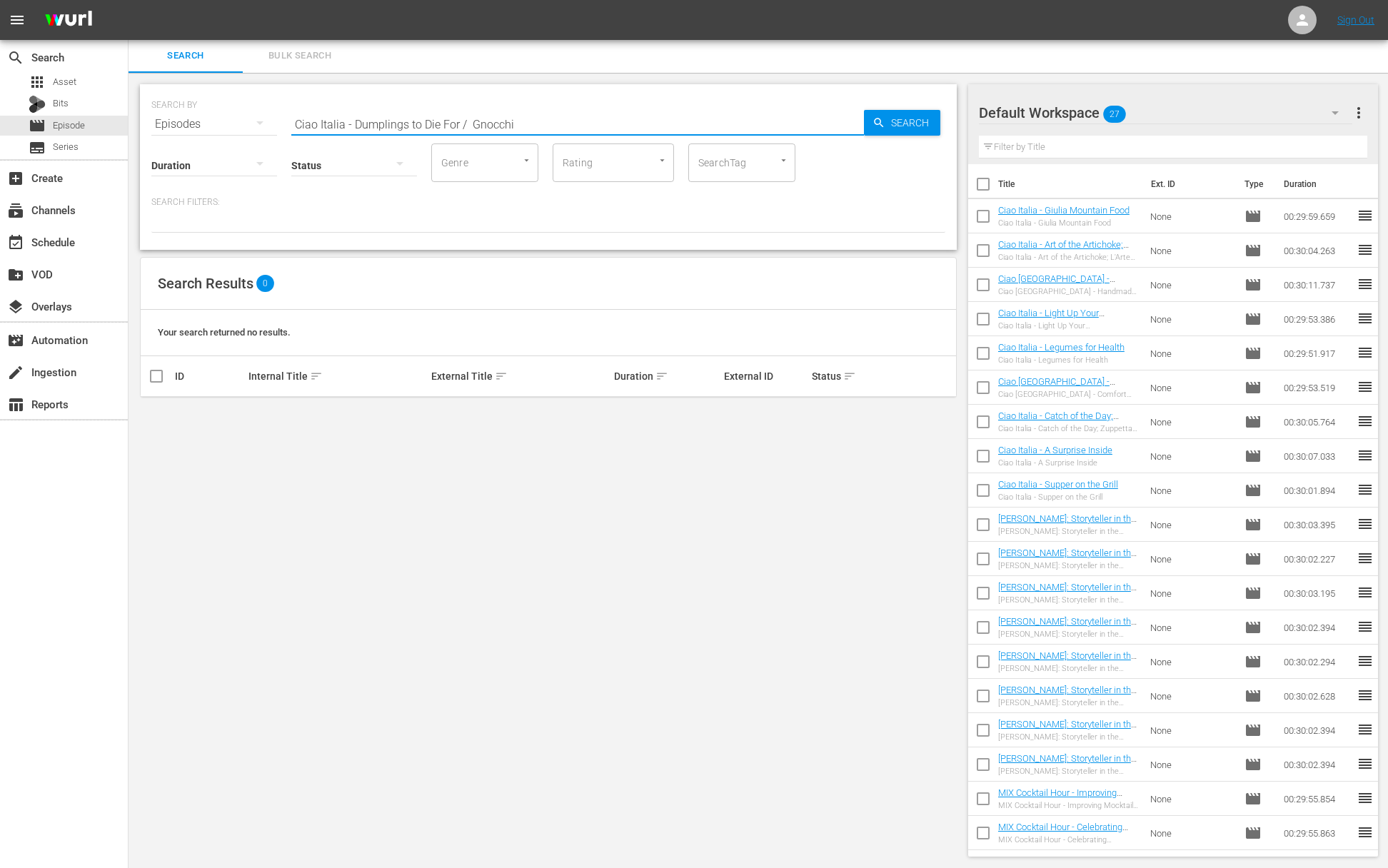
drag, startPoint x: 458, startPoint y: 125, endPoint x: 559, endPoint y: 134, distance: 101.4
click at [559, 134] on div "Search ID, Title, Description, Keywords, or Category Ciao [GEOGRAPHIC_DATA] - D…" at bounding box center [577, 124] width 573 height 34
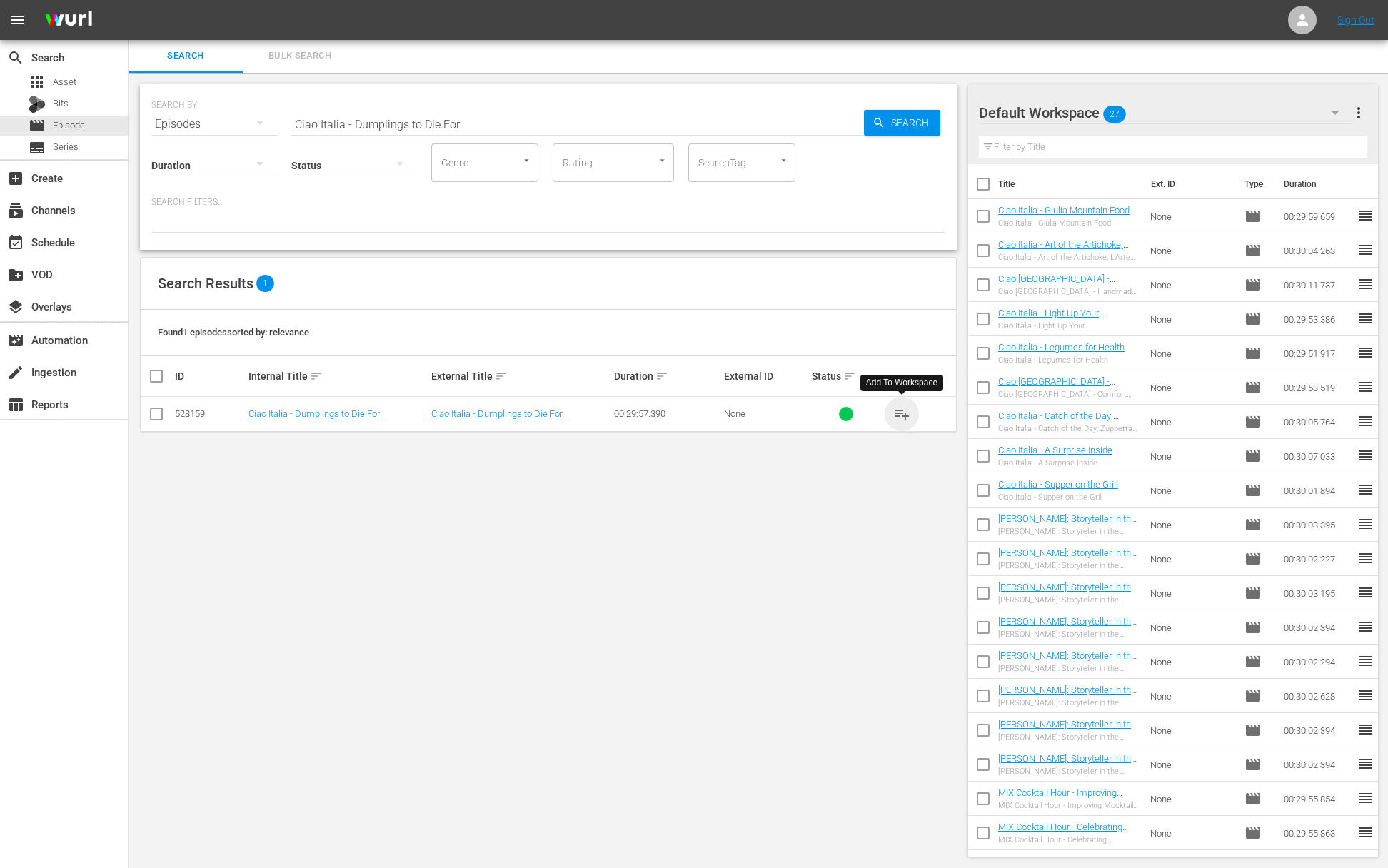
click at [897, 413] on span "playlist_add" at bounding box center [902, 414] width 17 height 17
click at [905, 413] on span "playlist_add" at bounding box center [902, 414] width 17 height 17
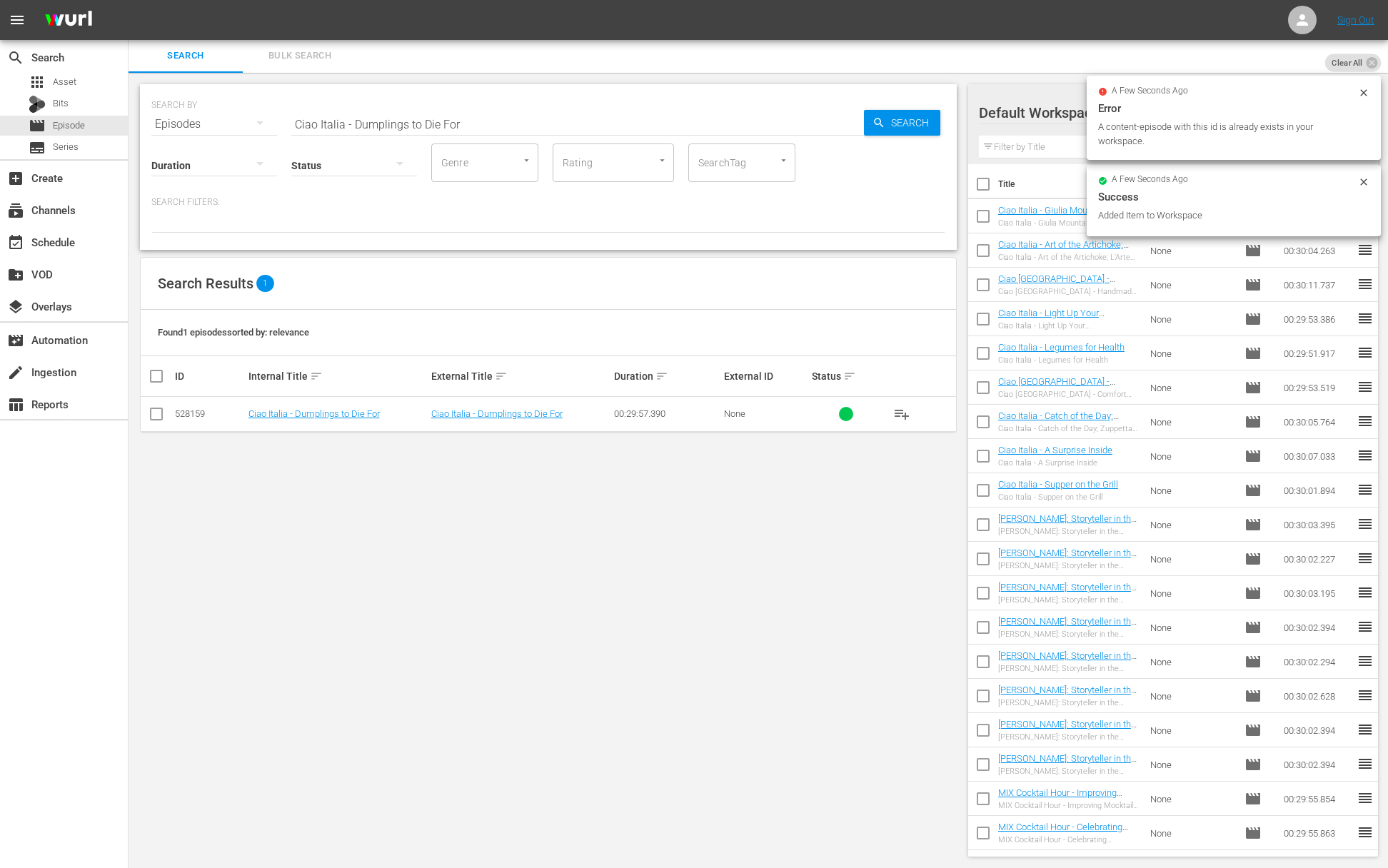
click at [435, 120] on input "Ciao Italia - Dumplings to Die For" at bounding box center [577, 124] width 573 height 34
paste input "More than Just a Cone"
click at [882, 123] on icon "button" at bounding box center [879, 123] width 13 height 13
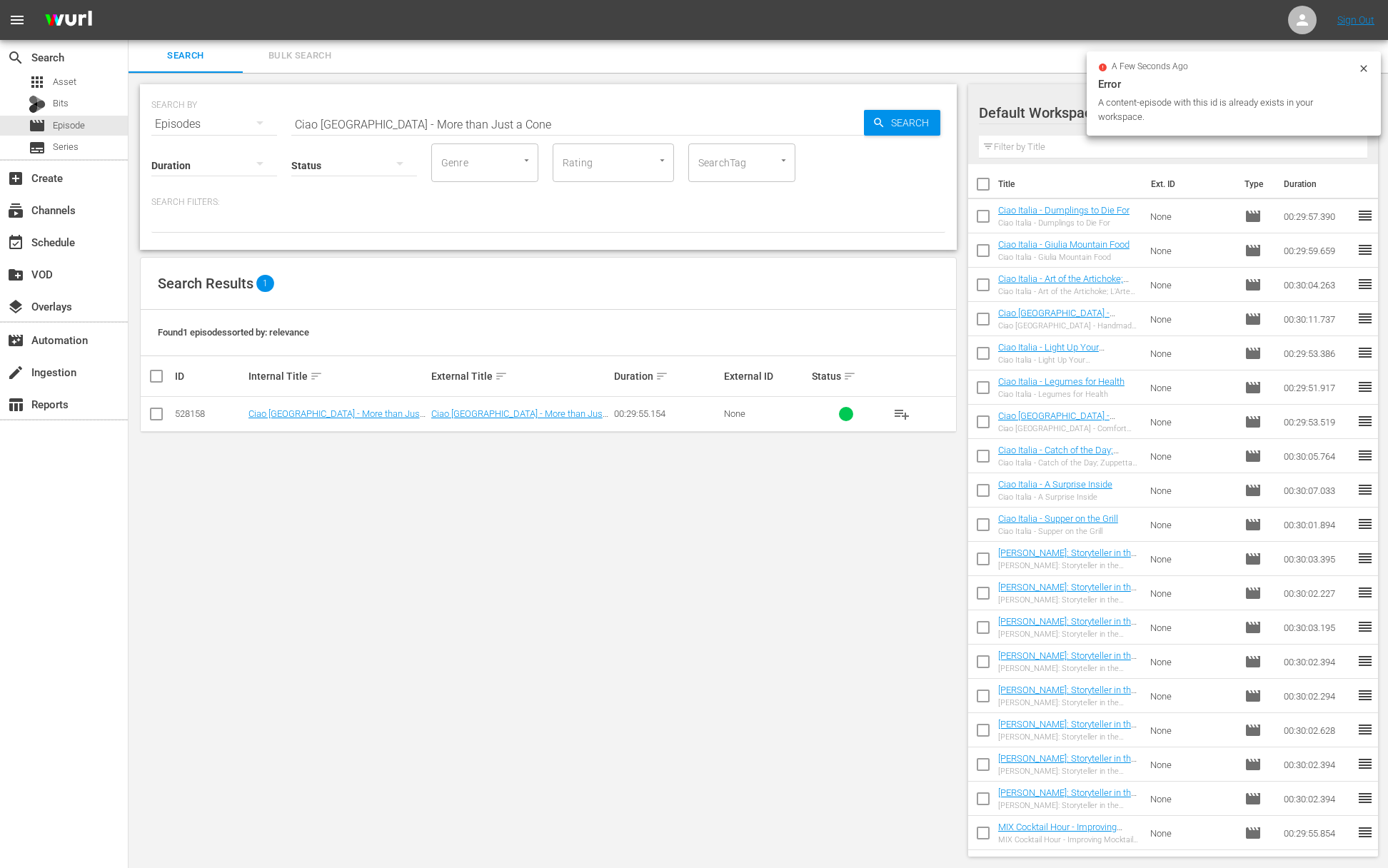
click at [897, 414] on span "playlist_add" at bounding box center [902, 414] width 17 height 17
click at [898, 414] on span "playlist_add" at bounding box center [902, 414] width 17 height 17
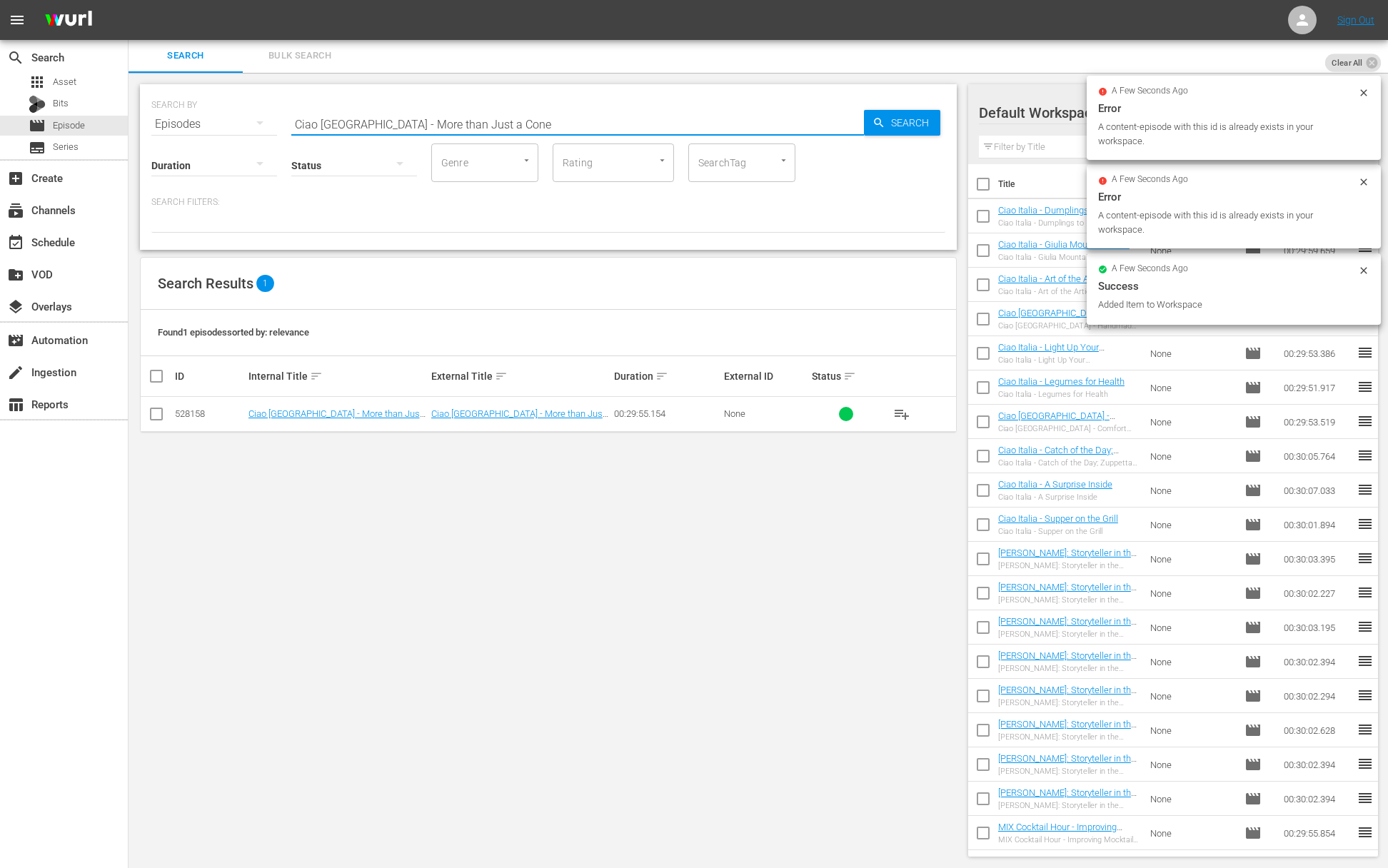
click at [434, 130] on input "Ciao [GEOGRAPHIC_DATA] - More than Just a Cone" at bounding box center [577, 124] width 573 height 34
paste input "agic in a Pot / Magia in Una Pentola"
click at [876, 123] on icon "button" at bounding box center [879, 122] width 9 height 9
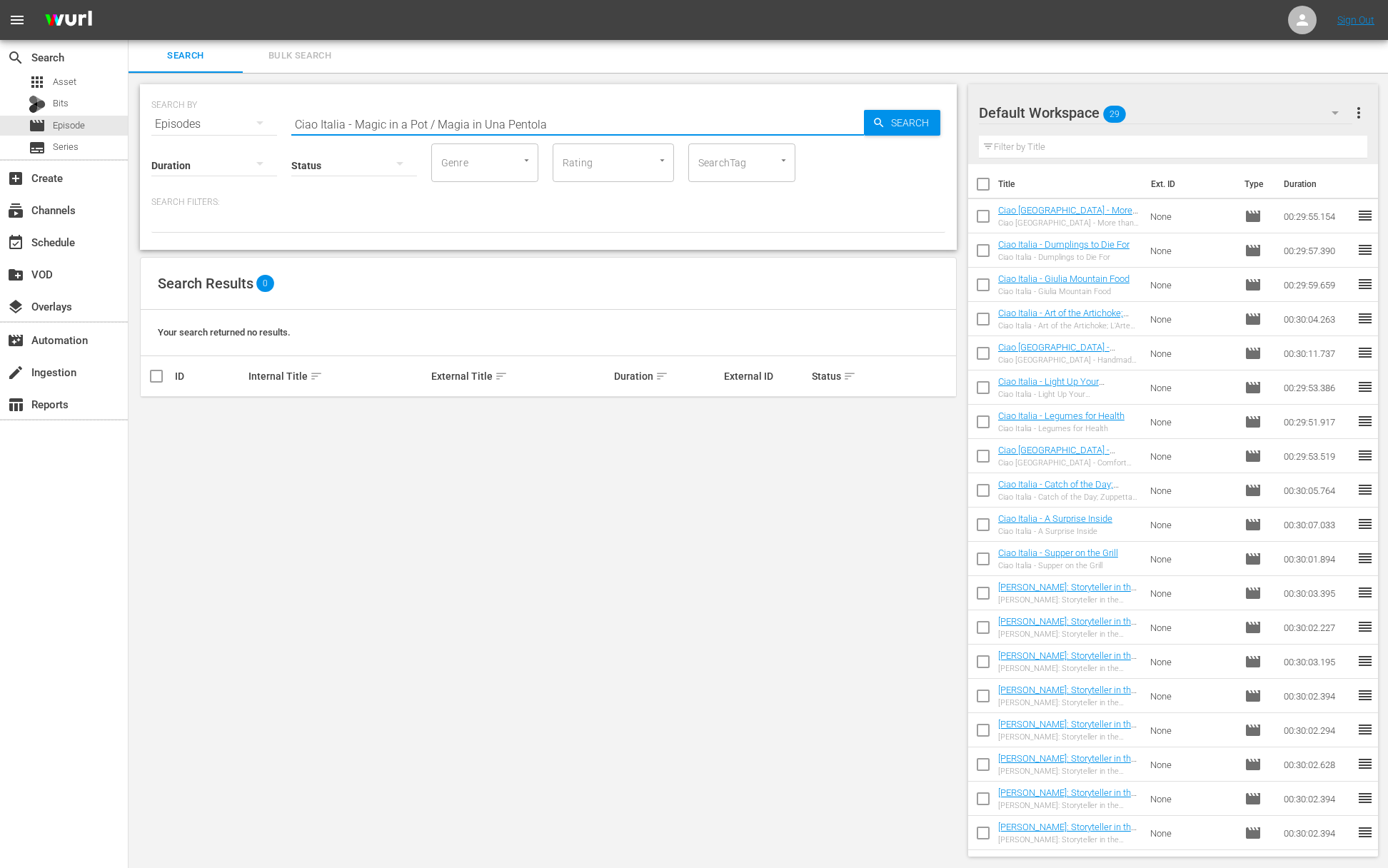
drag, startPoint x: 425, startPoint y: 126, endPoint x: 649, endPoint y: 133, distance: 224.1
click at [649, 133] on input "Ciao Italia - Magic in a Pot / Magia in Una Pentola" at bounding box center [577, 124] width 573 height 34
drag, startPoint x: 886, startPoint y: 403, endPoint x: 900, endPoint y: 414, distance: 17.8
click at [889, 405] on button "playlist_add" at bounding box center [902, 414] width 34 height 34
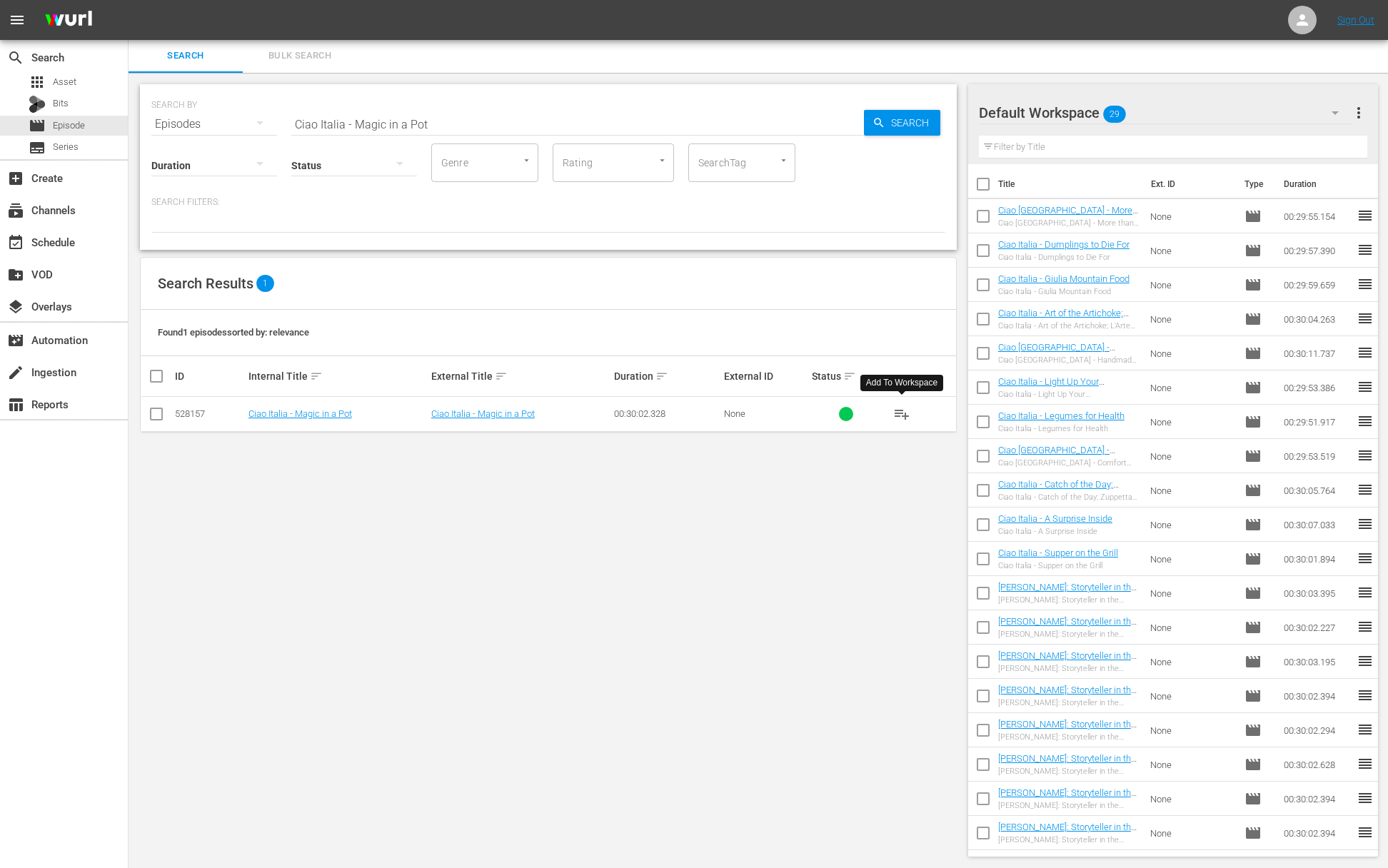
click at [901, 414] on span "playlist_add" at bounding box center [902, 414] width 17 height 17
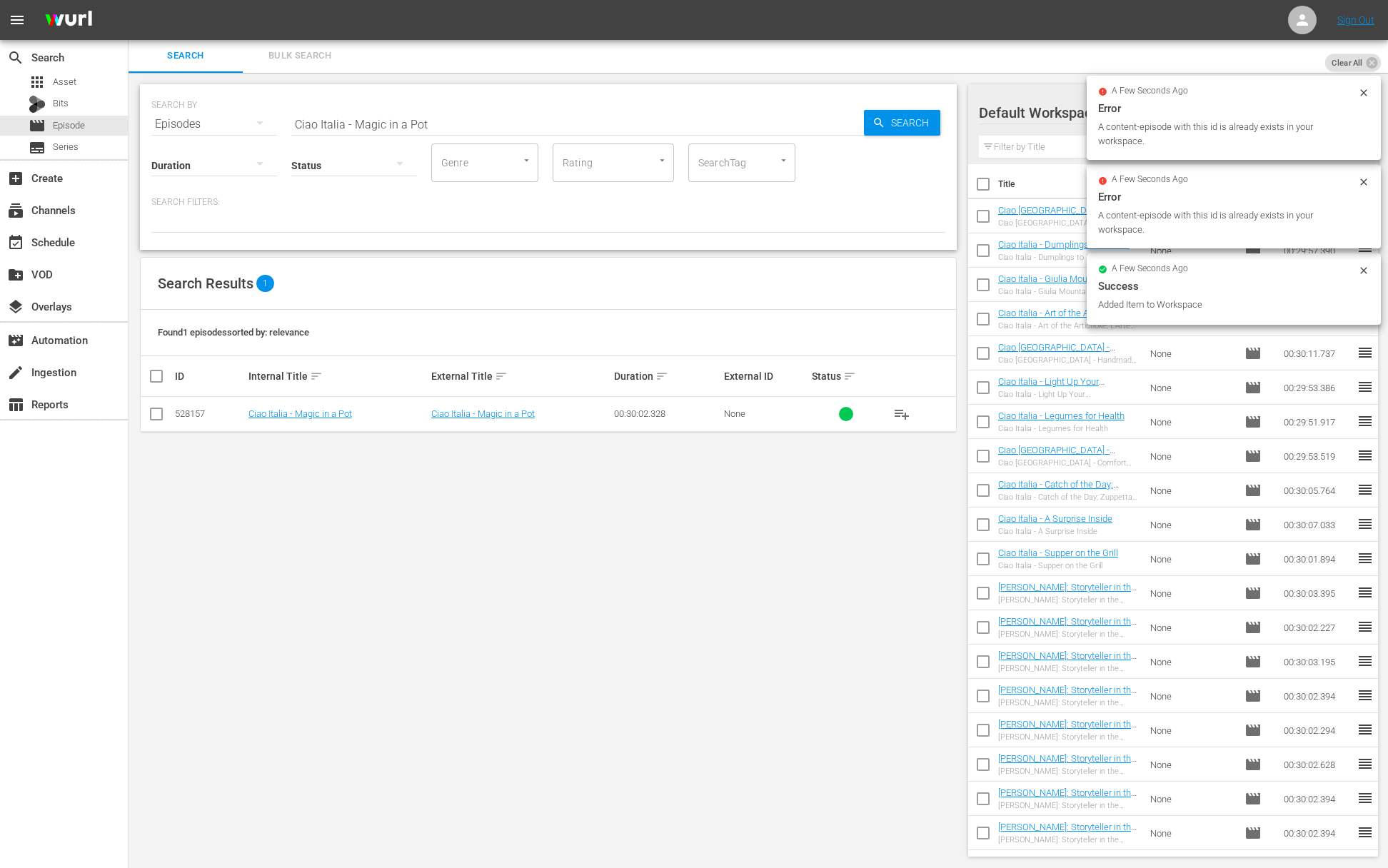
click at [417, 120] on input "Ciao Italia - Magic in a Pot" at bounding box center [577, 124] width 573 height 34
paste input "Fabulous Focaccia / Favolosa Focaccia"
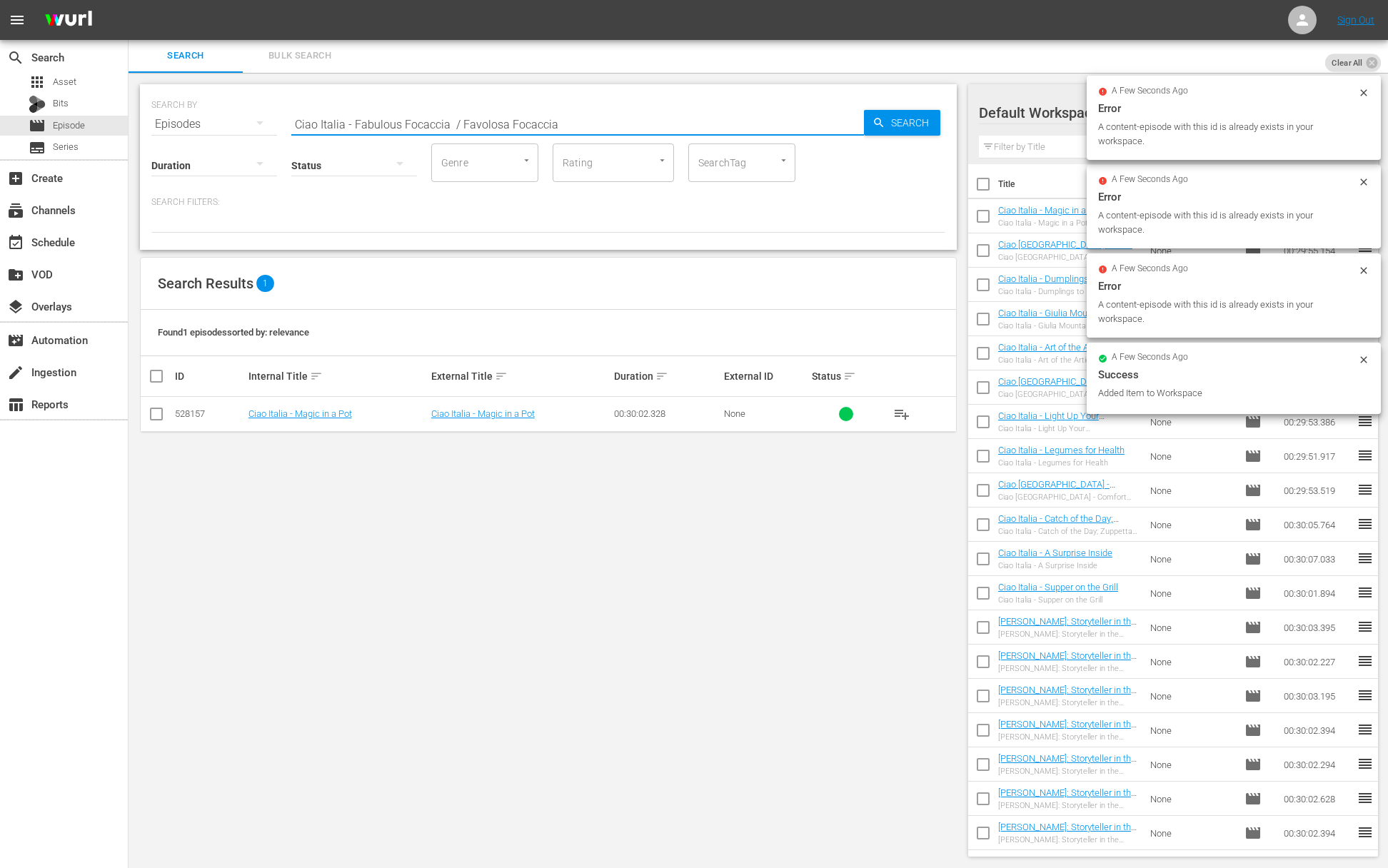
drag, startPoint x: 850, startPoint y: 111, endPoint x: 884, endPoint y: 118, distance: 34.7
click at [857, 115] on input "Ciao Italia - Fabulous Focaccia / Favolosa Focaccia" at bounding box center [577, 124] width 573 height 34
click at [884, 118] on icon "button" at bounding box center [879, 123] width 13 height 13
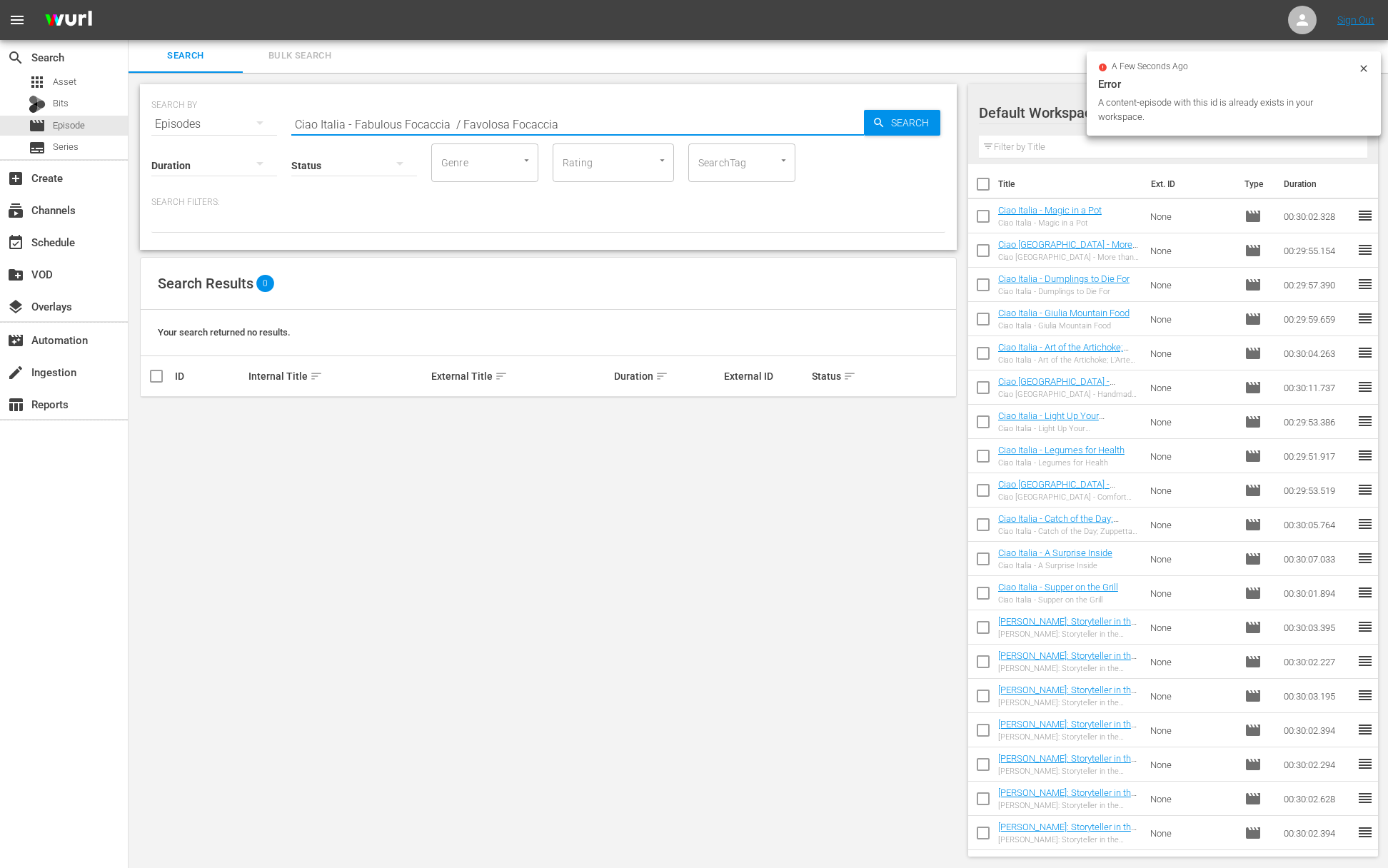
drag, startPoint x: 446, startPoint y: 123, endPoint x: 597, endPoint y: 137, distance: 151.6
click at [596, 137] on input "Ciao Italia - Fabulous Focaccia / Favolosa Focaccia" at bounding box center [577, 124] width 573 height 34
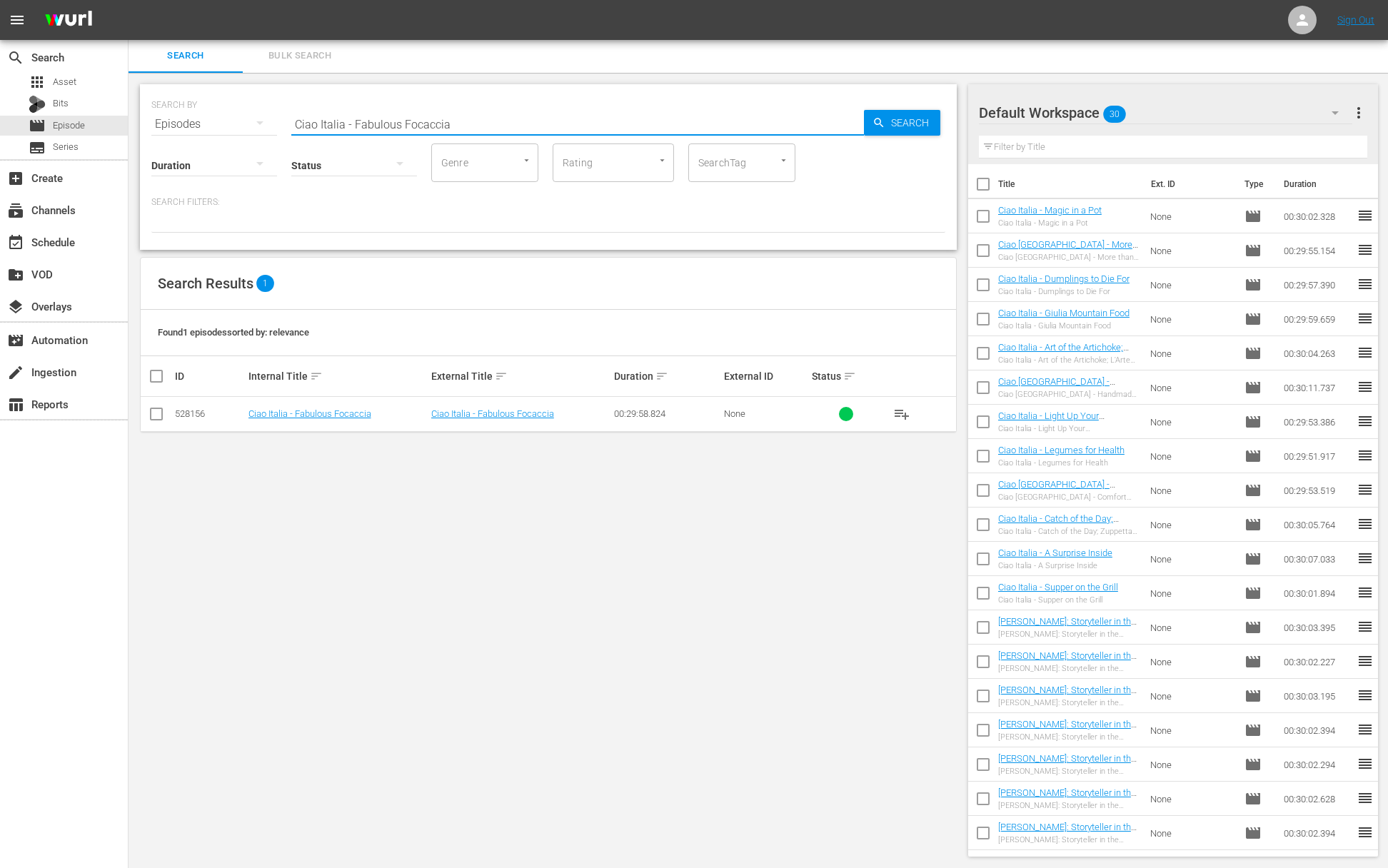
click at [893, 411] on span "playlist_add" at bounding box center [902, 414] width 17 height 17
click at [899, 412] on span "playlist_add" at bounding box center [902, 414] width 17 height 17
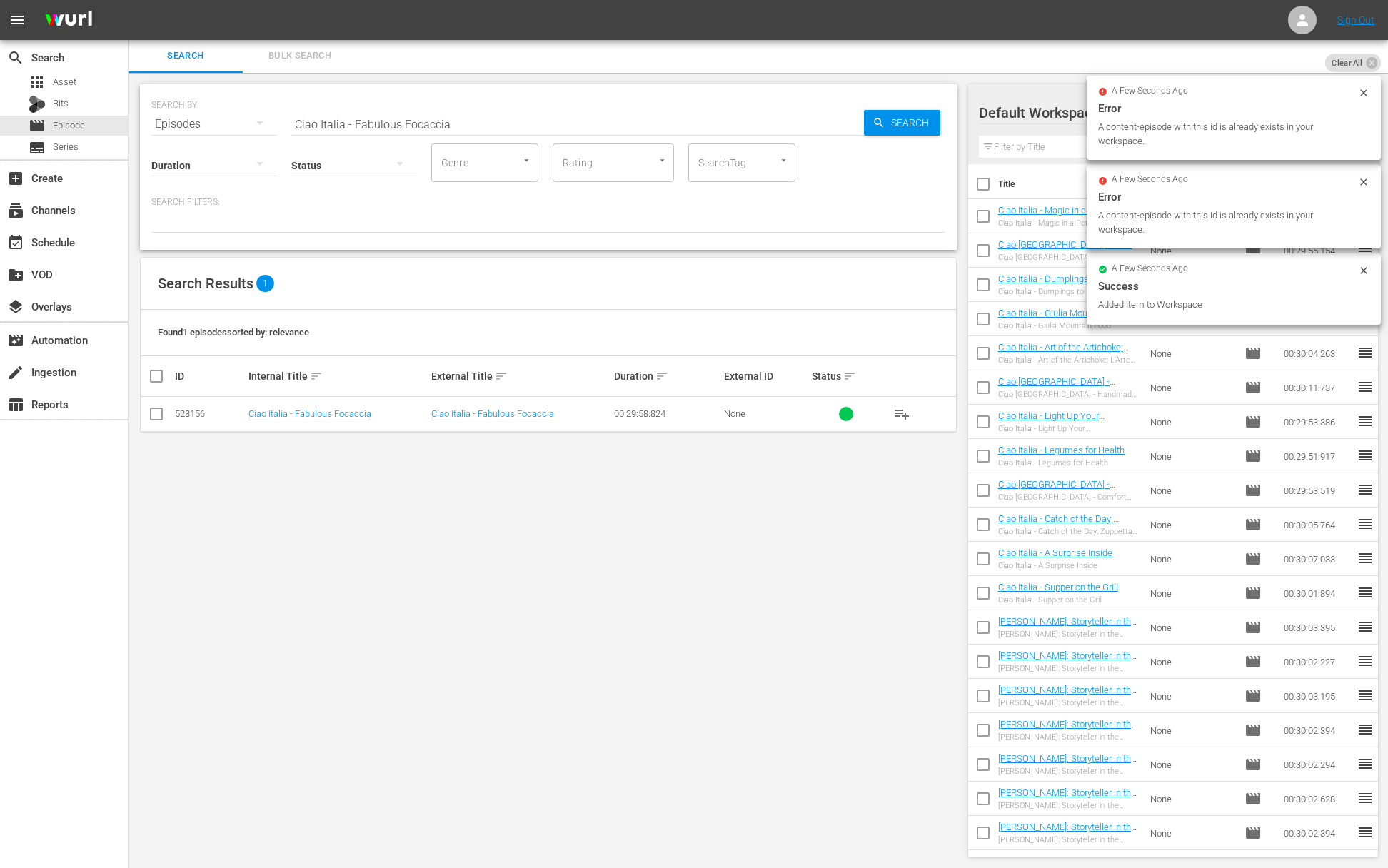
click at [434, 119] on input "Ciao Italia - Fabulous Focaccia" at bounding box center [577, 124] width 573 height 34
paste input "Got Lemons? / Avete Limoni?"
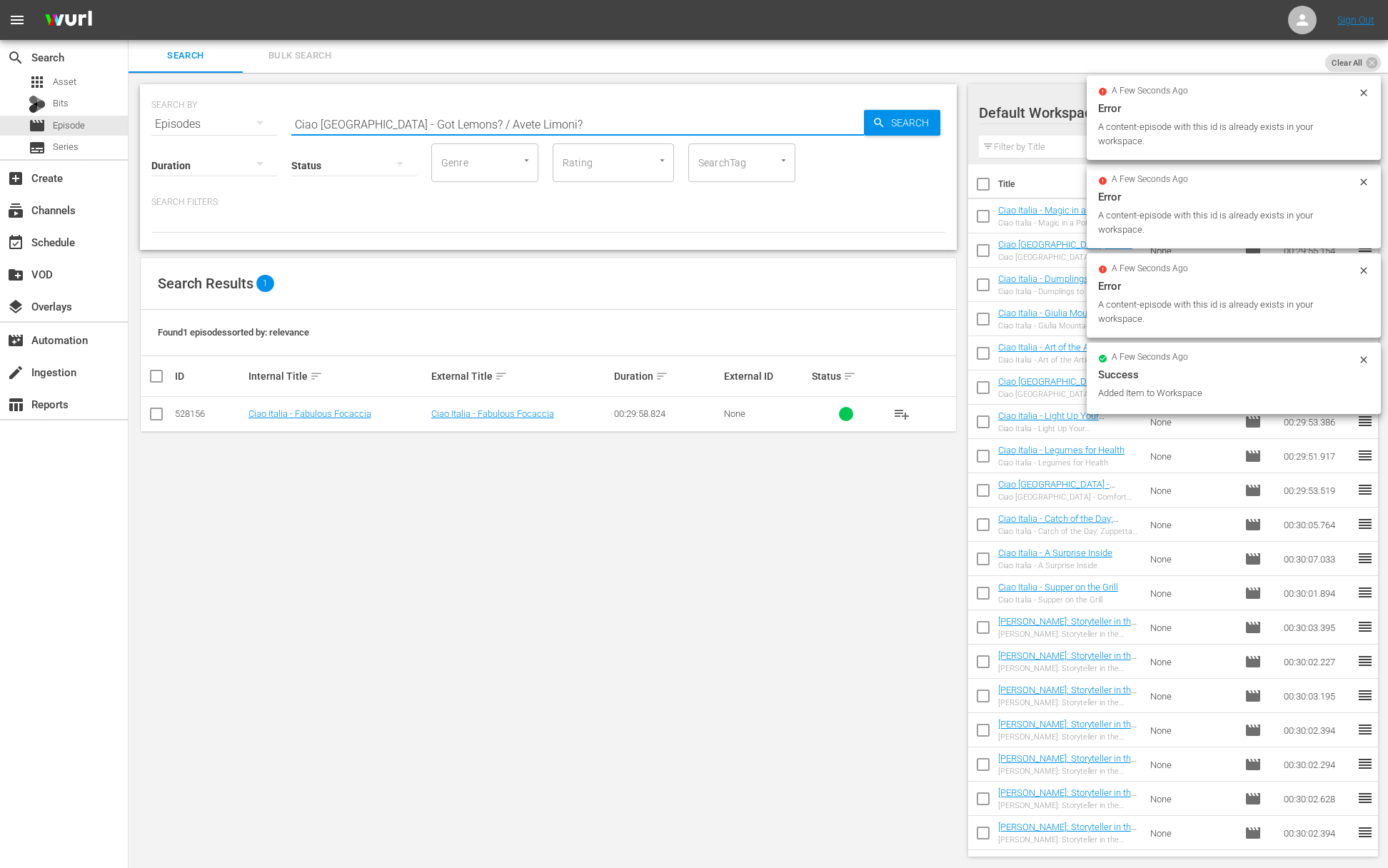
click at [829, 121] on input "Ciao [GEOGRAPHIC_DATA] - Got Lemons? / Avete Limoni?" at bounding box center [577, 124] width 573 height 34
click at [877, 120] on icon "button" at bounding box center [879, 123] width 13 height 13
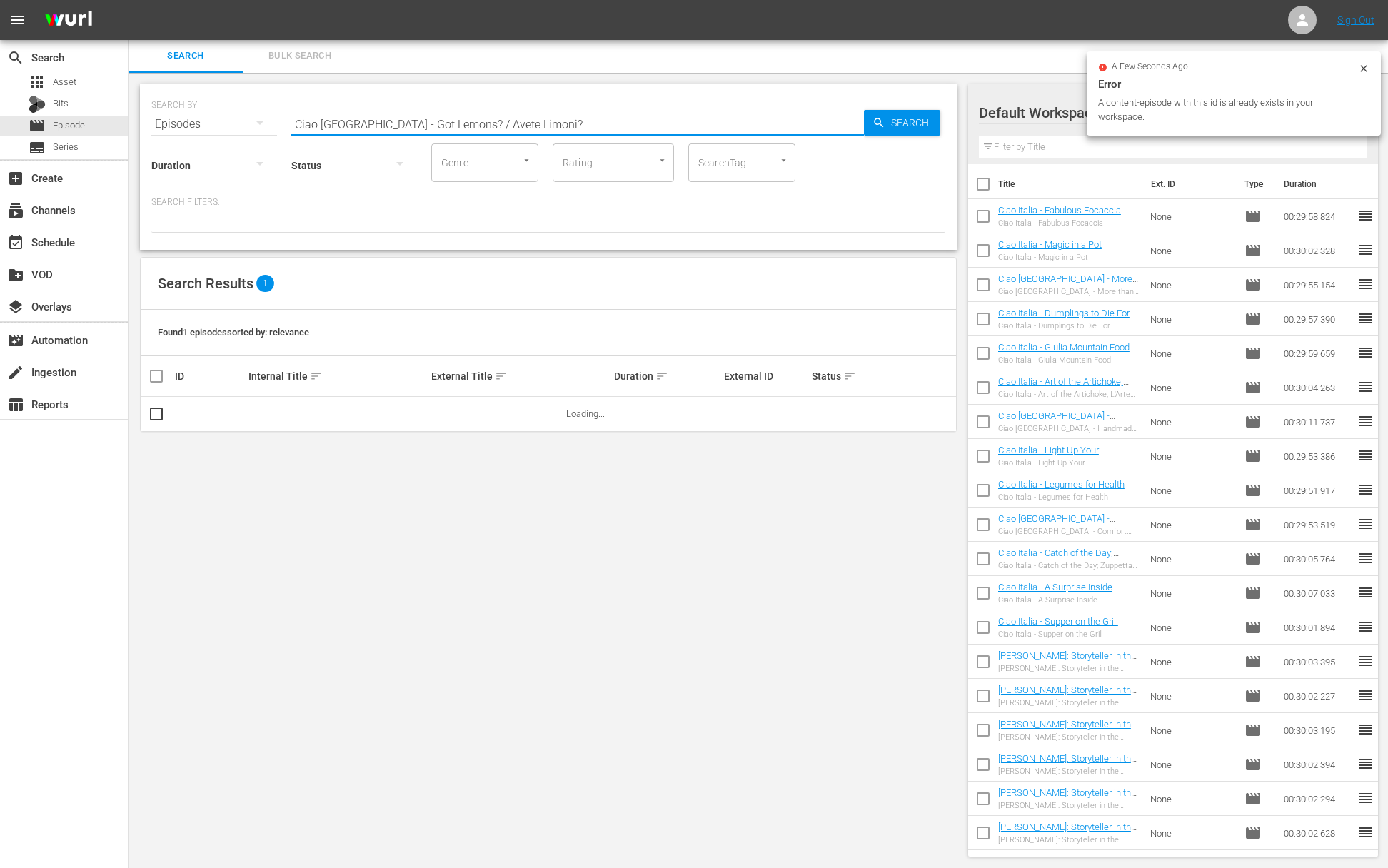
drag, startPoint x: 420, startPoint y: 125, endPoint x: 546, endPoint y: 132, distance: 126.2
click at [546, 132] on input "Ciao [GEOGRAPHIC_DATA] - Got Lemons? / Avete Limoni?" at bounding box center [577, 124] width 573 height 34
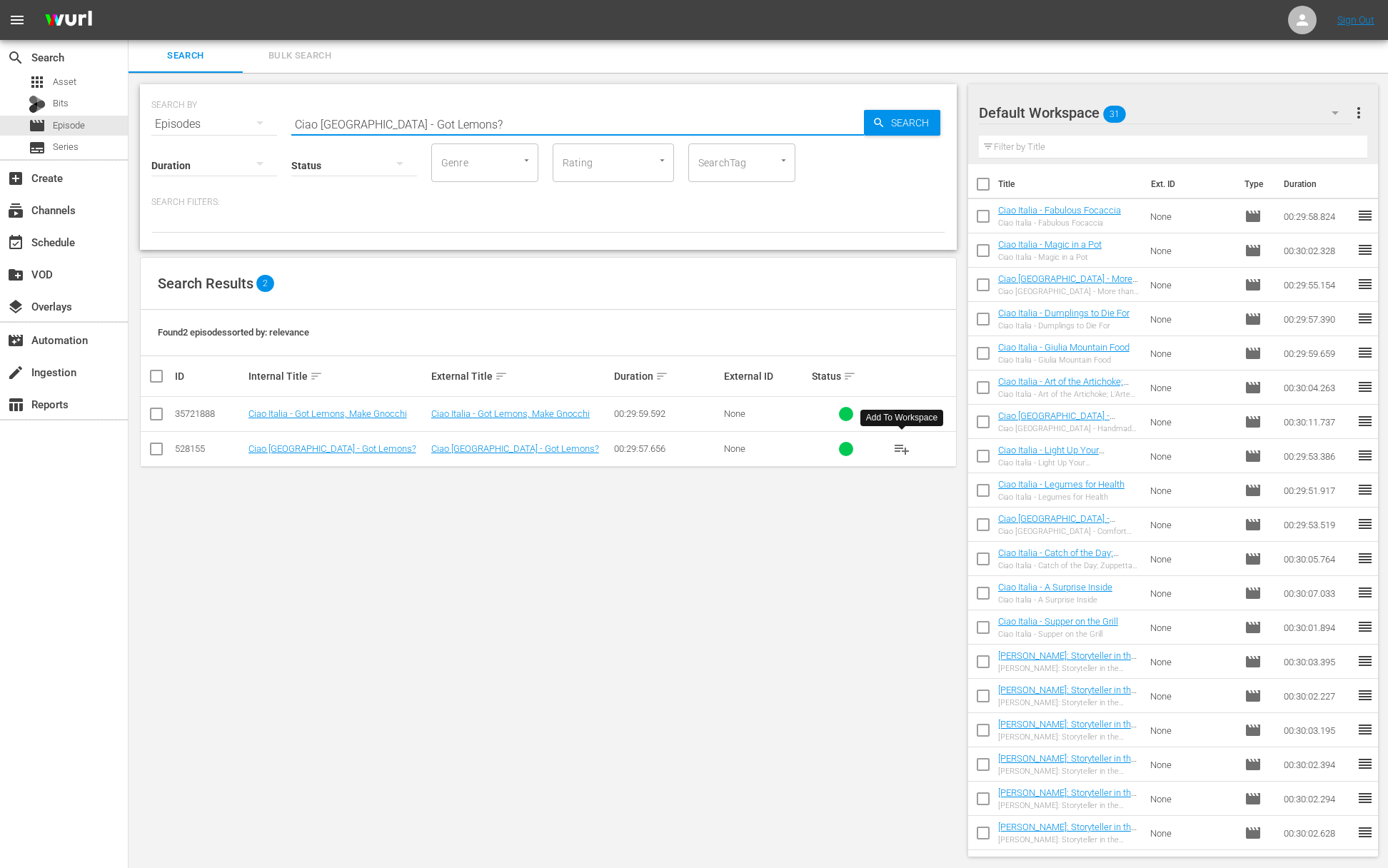
click at [902, 450] on span "playlist_add" at bounding box center [902, 450] width 17 height 17
click at [336, 118] on input "Ciao [GEOGRAPHIC_DATA] - Got Lemons?" at bounding box center [577, 124] width 573 height 34
paste input "Treyvaud Travels - [PERSON_NAME] travels to Long Meadow Cider company to see ho…"
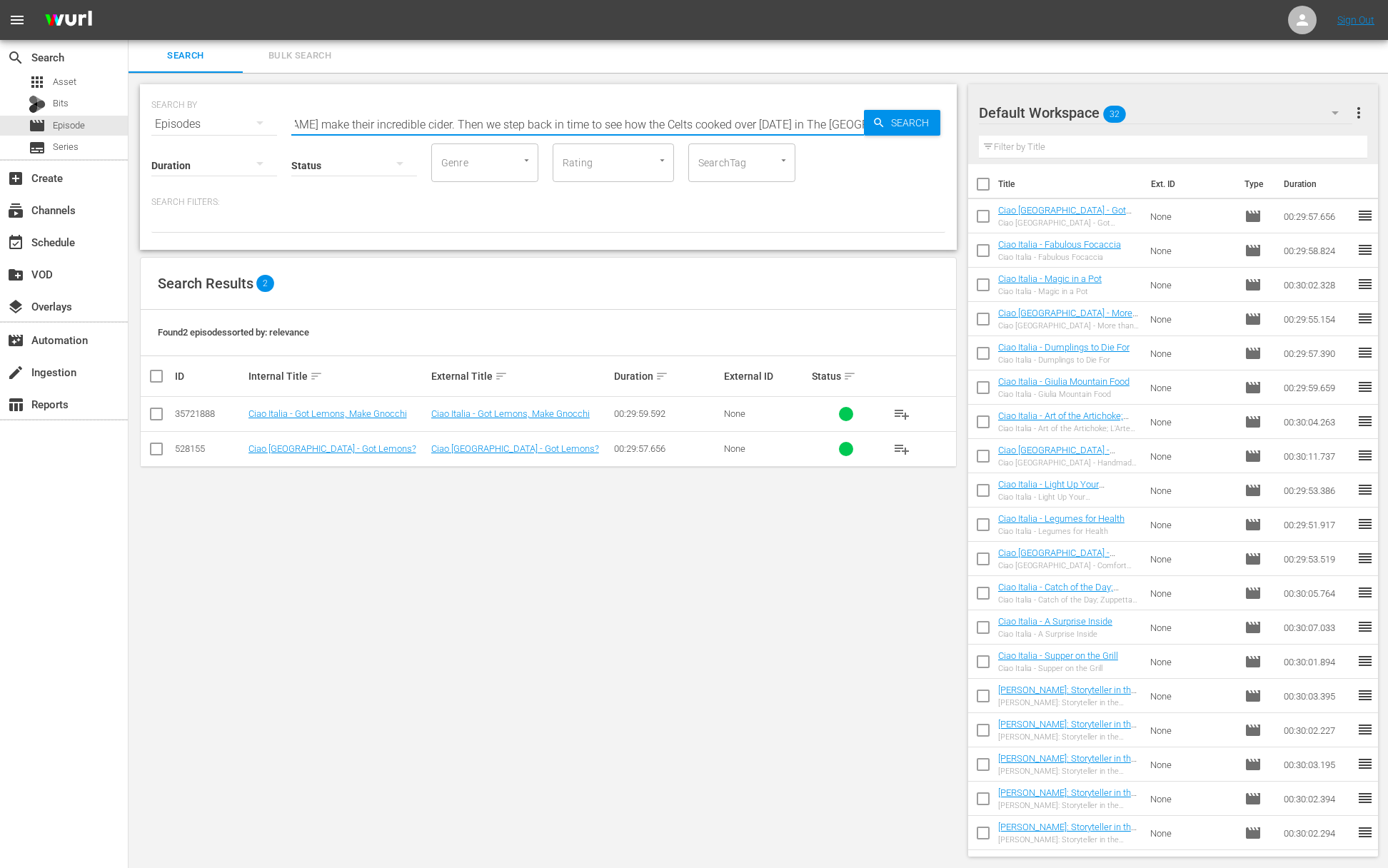
drag, startPoint x: 489, startPoint y: 137, endPoint x: 570, endPoint y: 148, distance: 81.7
click at [570, 148] on div "SEARCH BY Search By Episodes Search ID, Title, Description, Keywords, or Catego…" at bounding box center [548, 167] width 817 height 166
type input "Treyvaud Travels - [PERSON_NAME] travels to Long Meadow Cider company to see ho…"
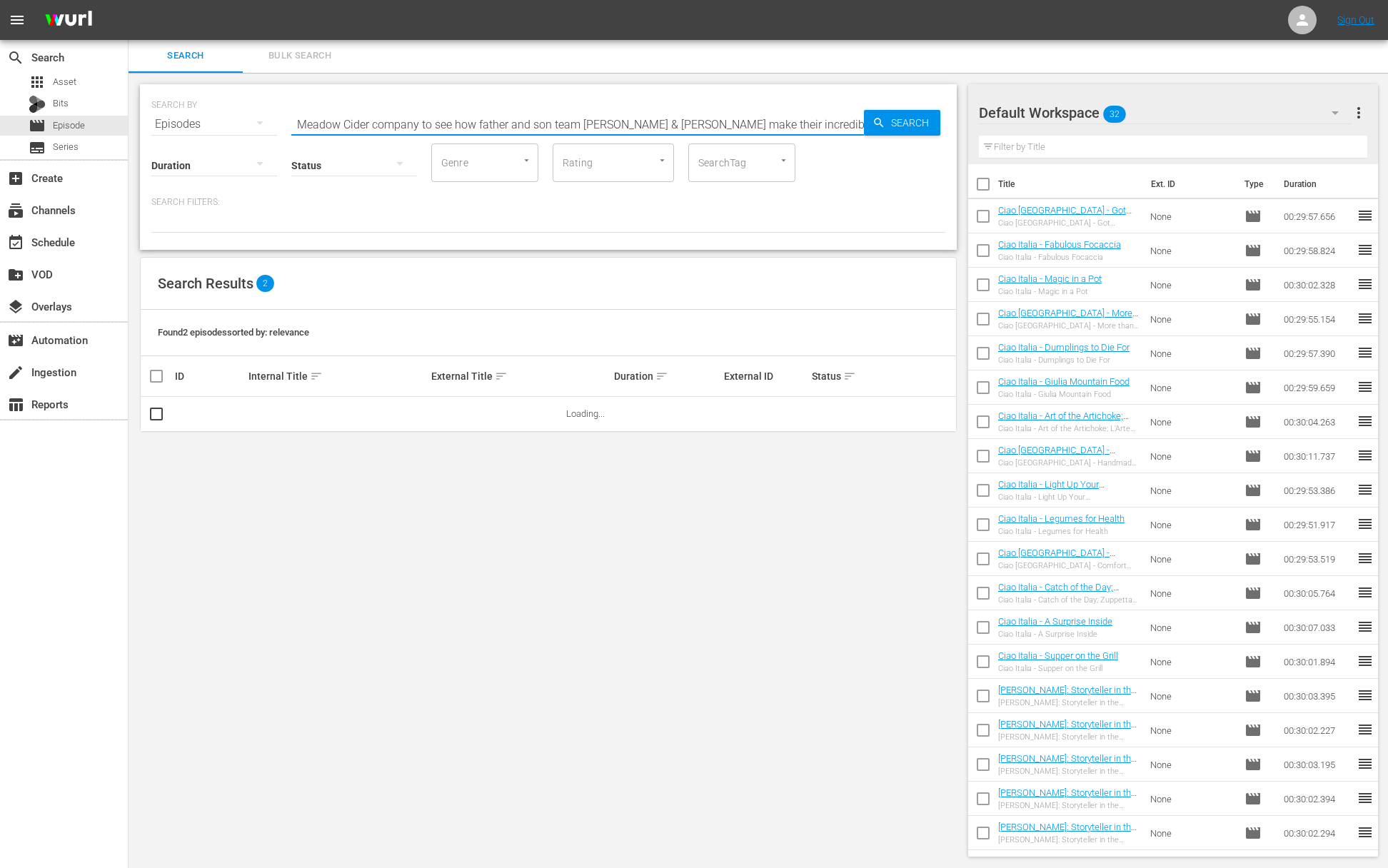
drag, startPoint x: 422, startPoint y: 132, endPoint x: 483, endPoint y: 150, distance: 63.6
click at [483, 150] on div "SEARCH BY Search By Episodes Search ID, Title, Description, Keywords, or Catego…" at bounding box center [548, 167] width 817 height 166
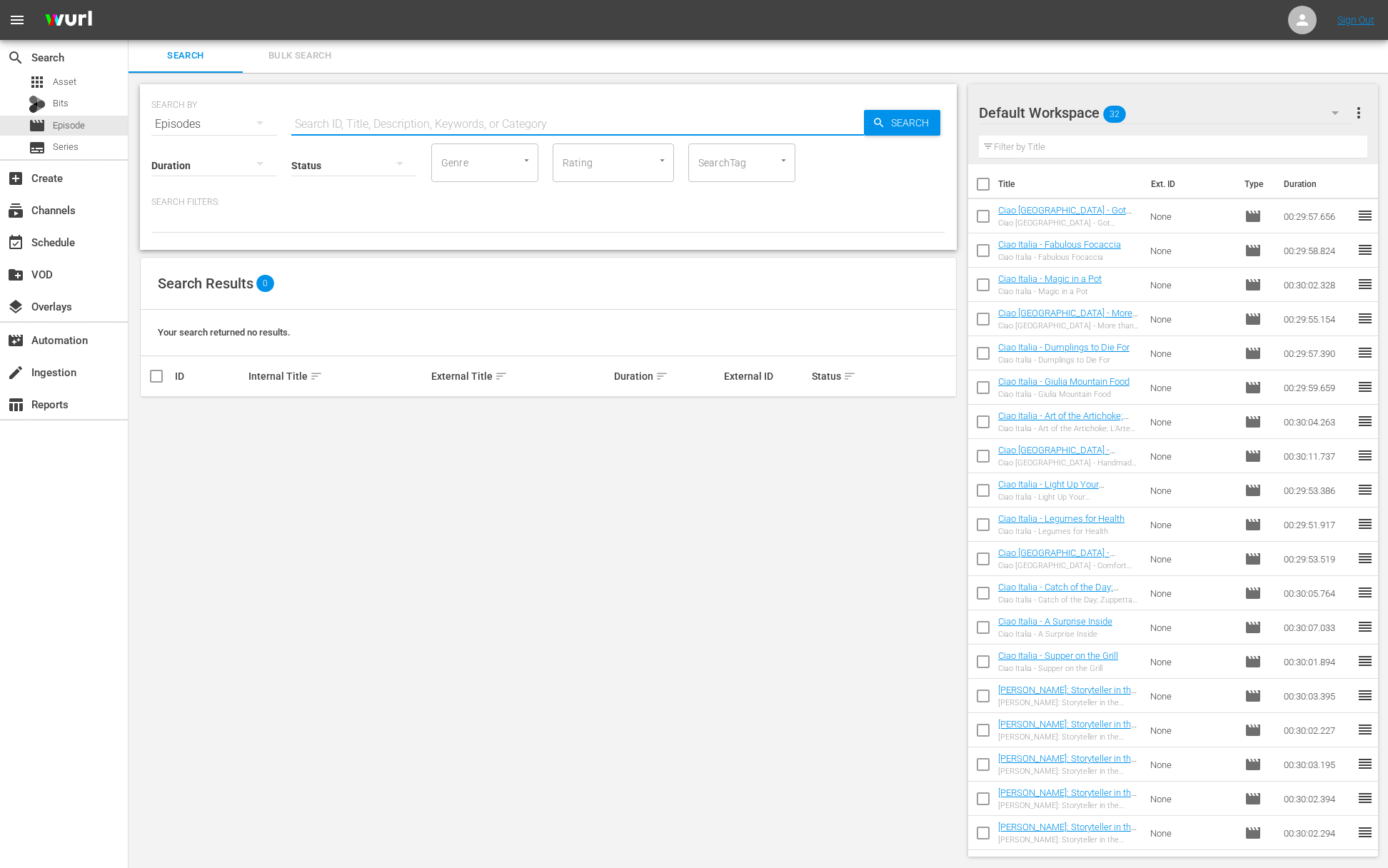
paste input "Treyvaud Travels - [PERSON_NAME] travels to Long Meadow Cider company to see ho…"
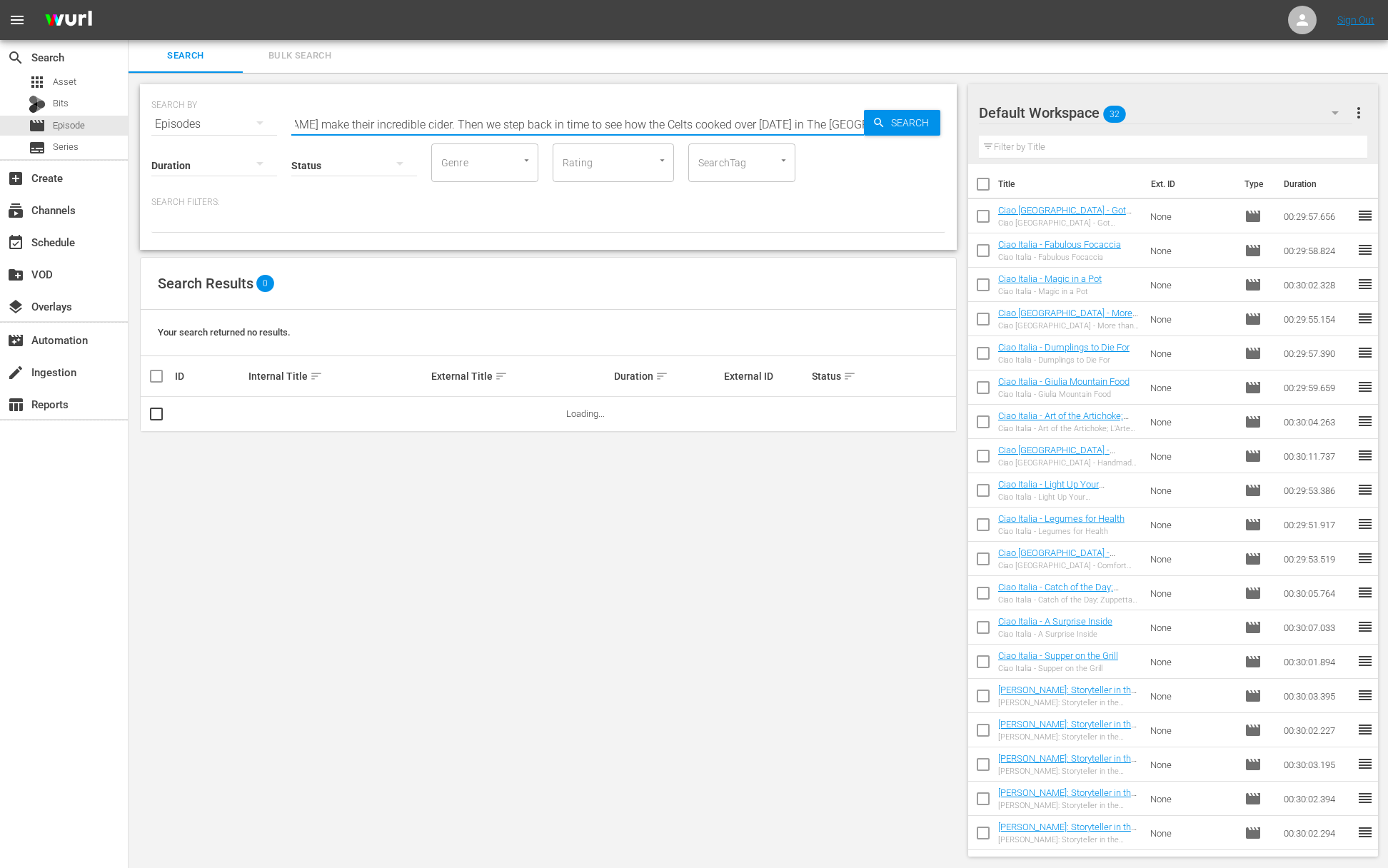
drag, startPoint x: 331, startPoint y: 119, endPoint x: 829, endPoint y: 143, distance: 498.6
click at [829, 143] on div "SEARCH BY Search By Episodes Search ID, Title, Description, Keywords, or Catego…" at bounding box center [548, 167] width 817 height 166
drag, startPoint x: 519, startPoint y: 127, endPoint x: 901, endPoint y: 140, distance: 382.2
click at [901, 140] on div "SEARCH BY Search By Episodes Search ID, Title, Description, Keywords, or Catego…" at bounding box center [548, 116] width 794 height 52
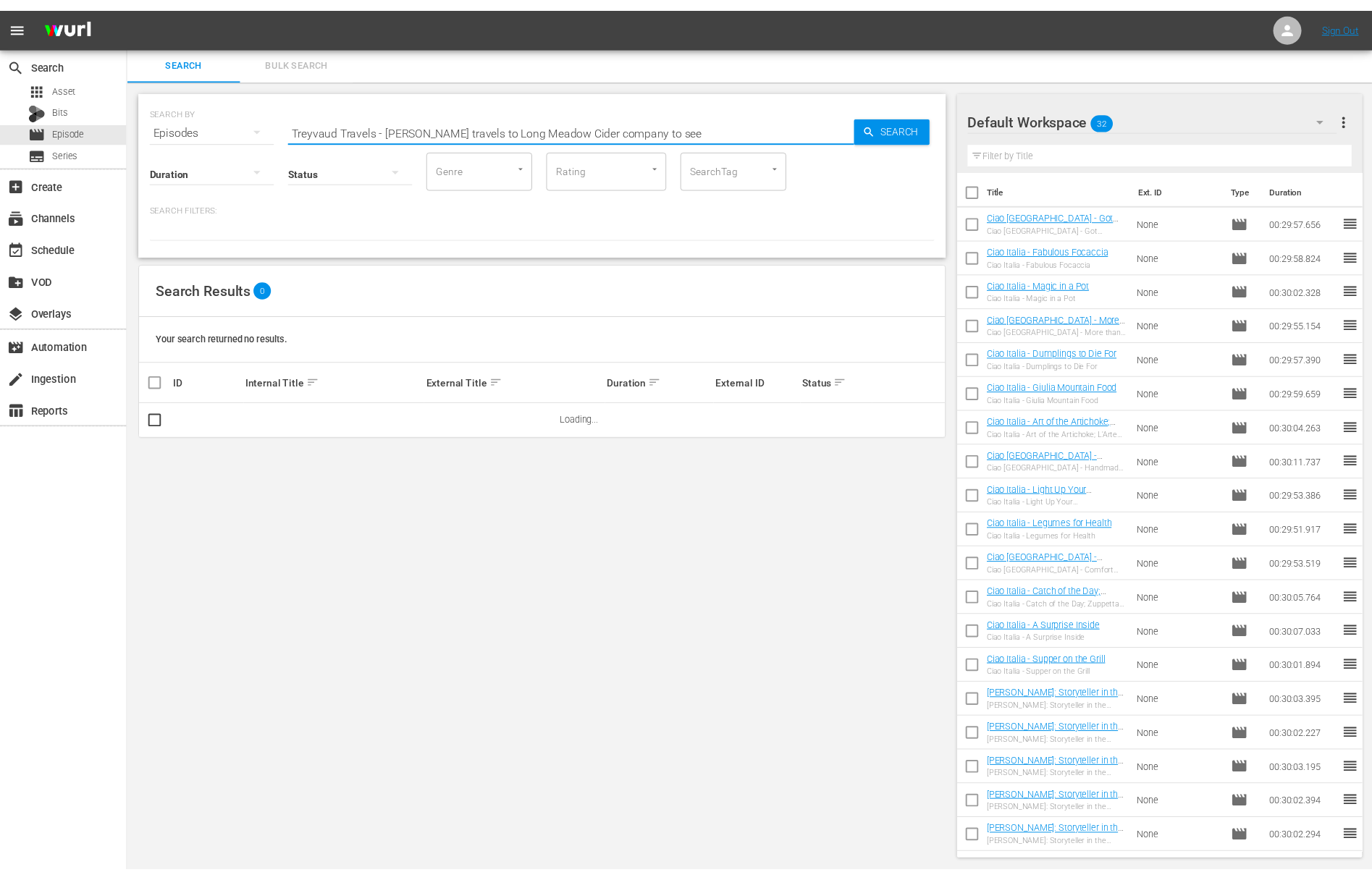
scroll to position [0, 0]
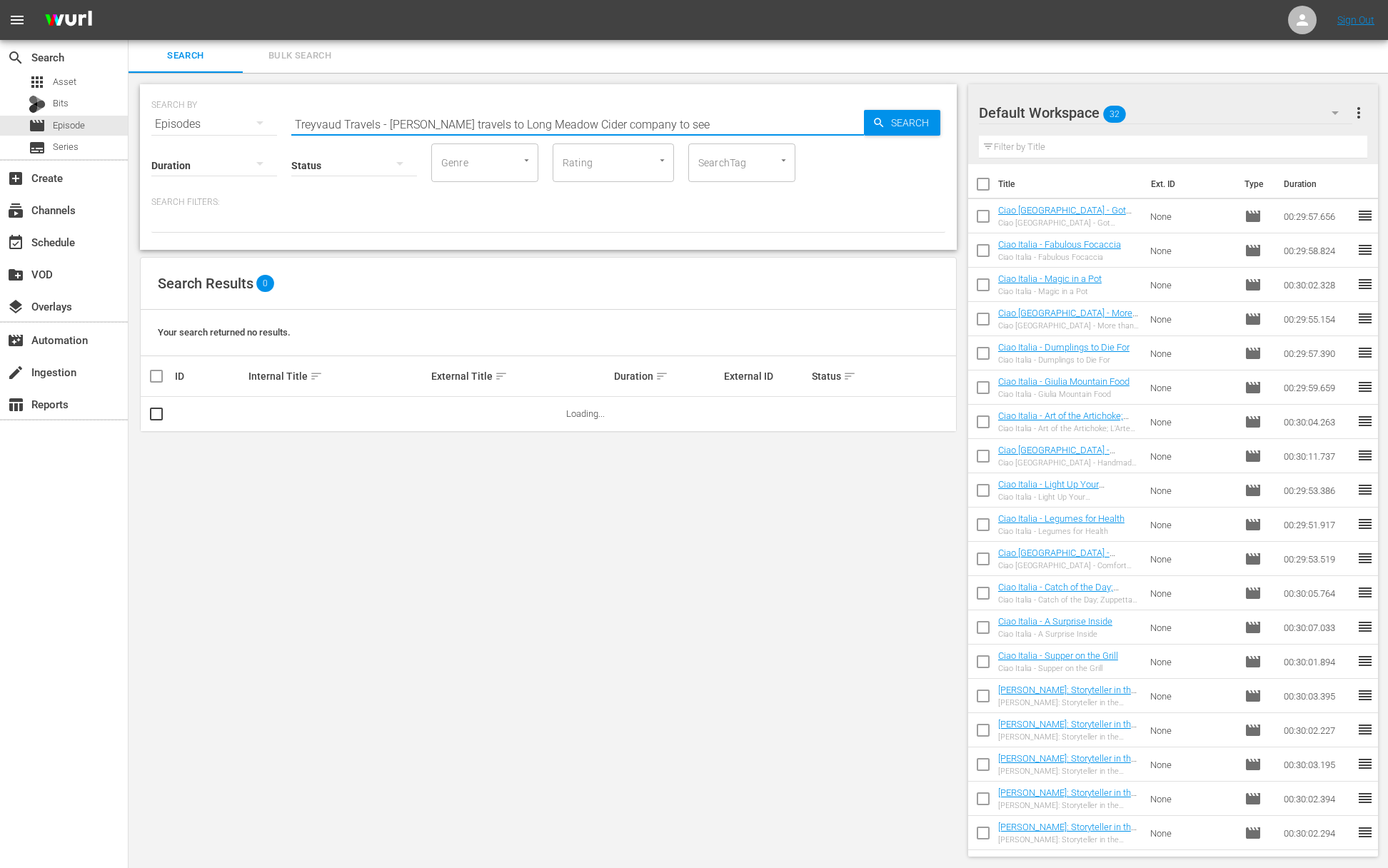
drag, startPoint x: 386, startPoint y: 126, endPoint x: 702, endPoint y: 137, distance: 316.2
click at [702, 137] on input "Treyvaud Travels - [PERSON_NAME] travels to Long Meadow Cider company to see" at bounding box center [577, 124] width 573 height 34
drag, startPoint x: 389, startPoint y: 125, endPoint x: 668, endPoint y: 133, distance: 279.1
click at [668, 133] on input "Treyvaud Travels - [PERSON_NAME] travels to Long Meadow Cider company to s" at bounding box center [577, 124] width 573 height 34
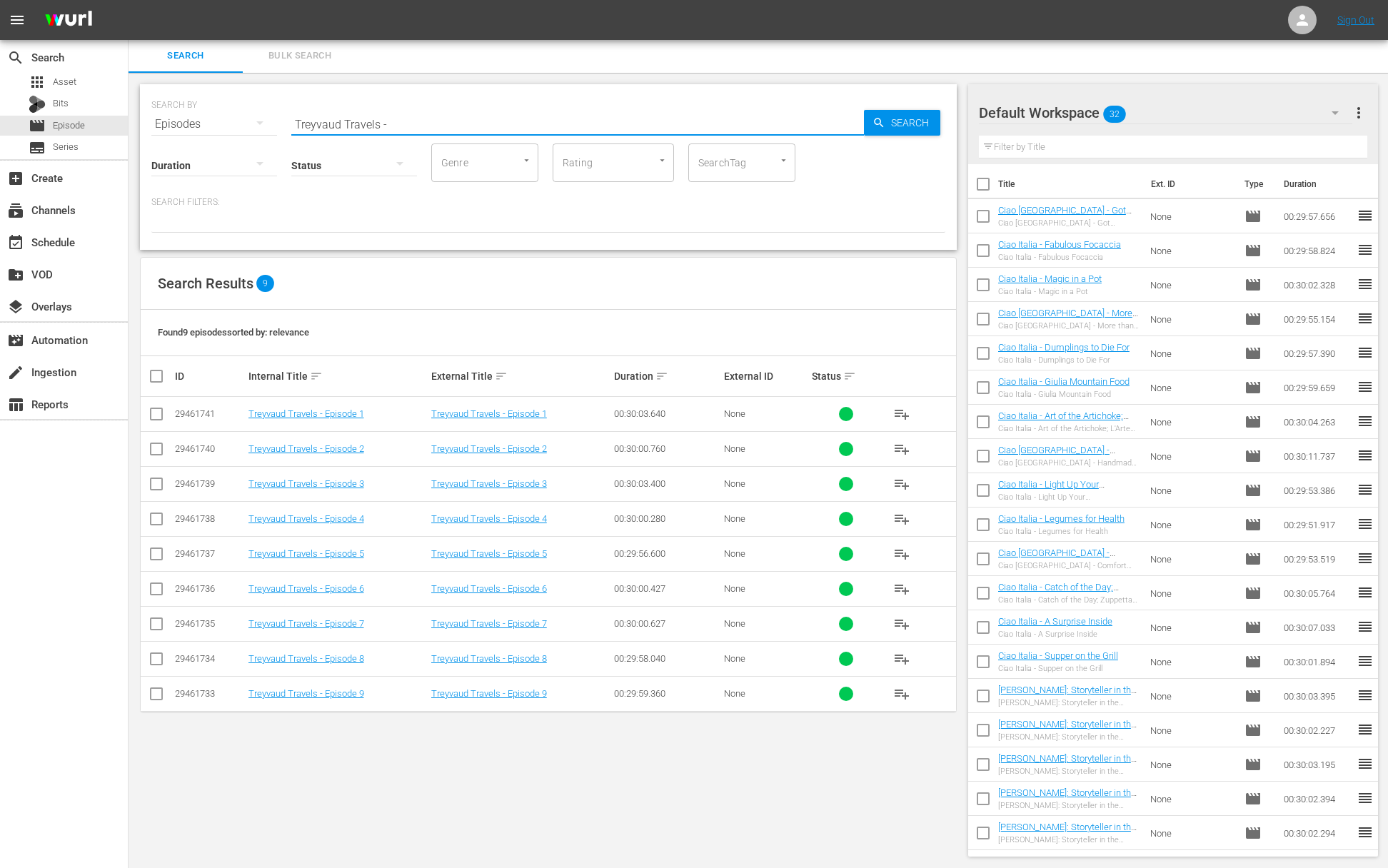
click at [898, 585] on span "playlist_add" at bounding box center [902, 589] width 17 height 17
click at [900, 551] on span "playlist_add" at bounding box center [902, 554] width 17 height 17
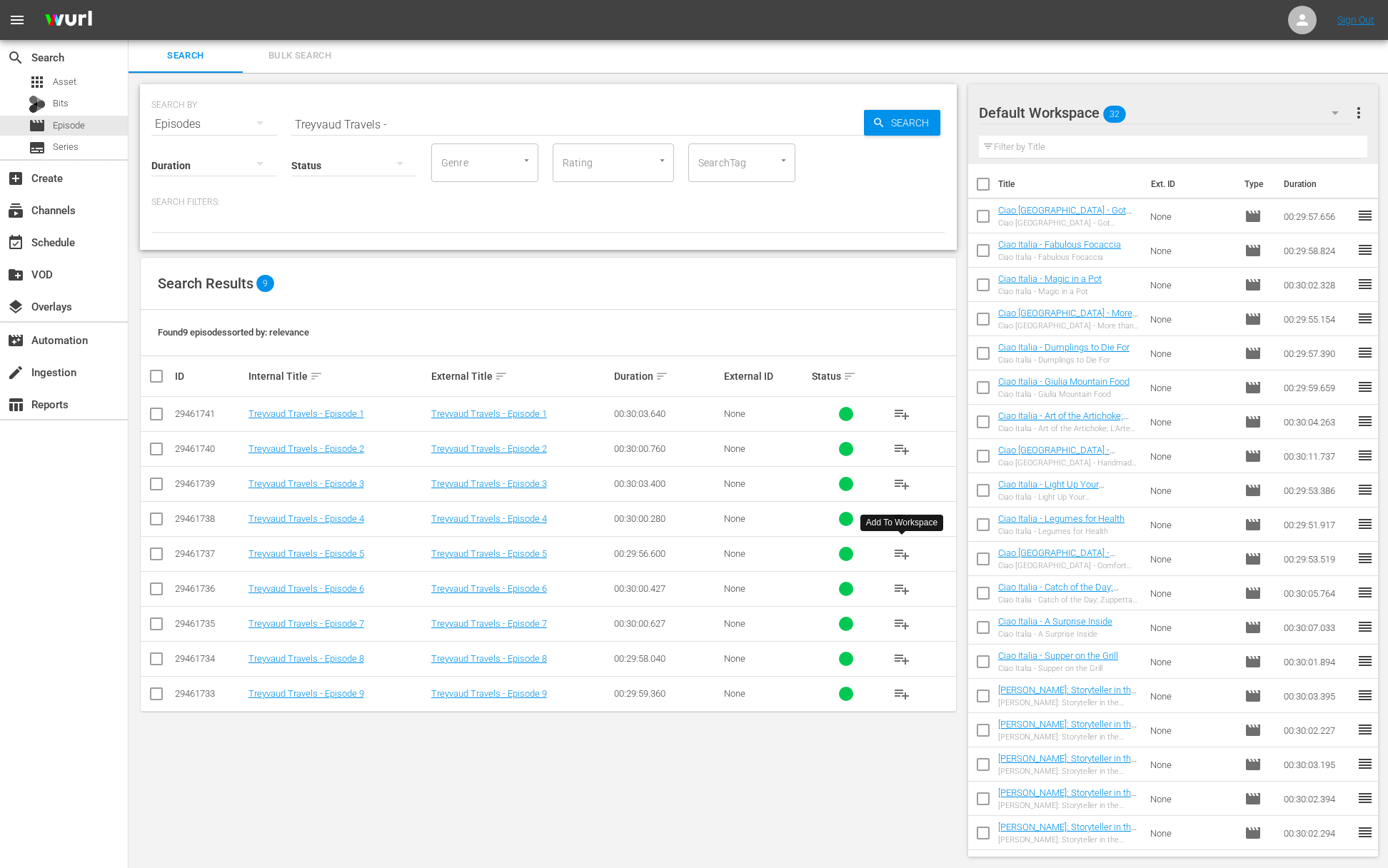
click at [900, 551] on span "playlist_add" at bounding box center [902, 554] width 17 height 17
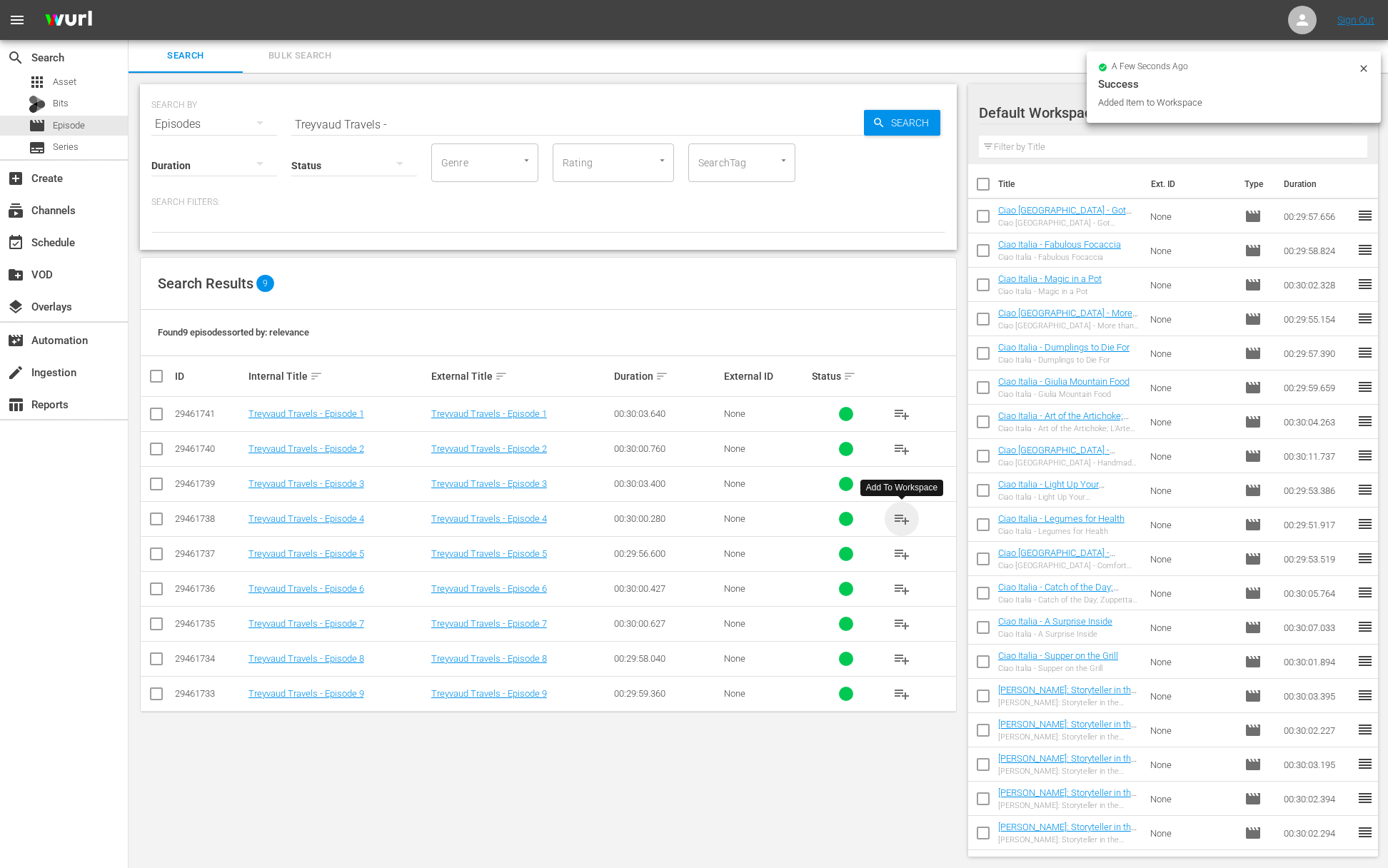
click at [898, 515] on span "playlist_add" at bounding box center [902, 519] width 17 height 17
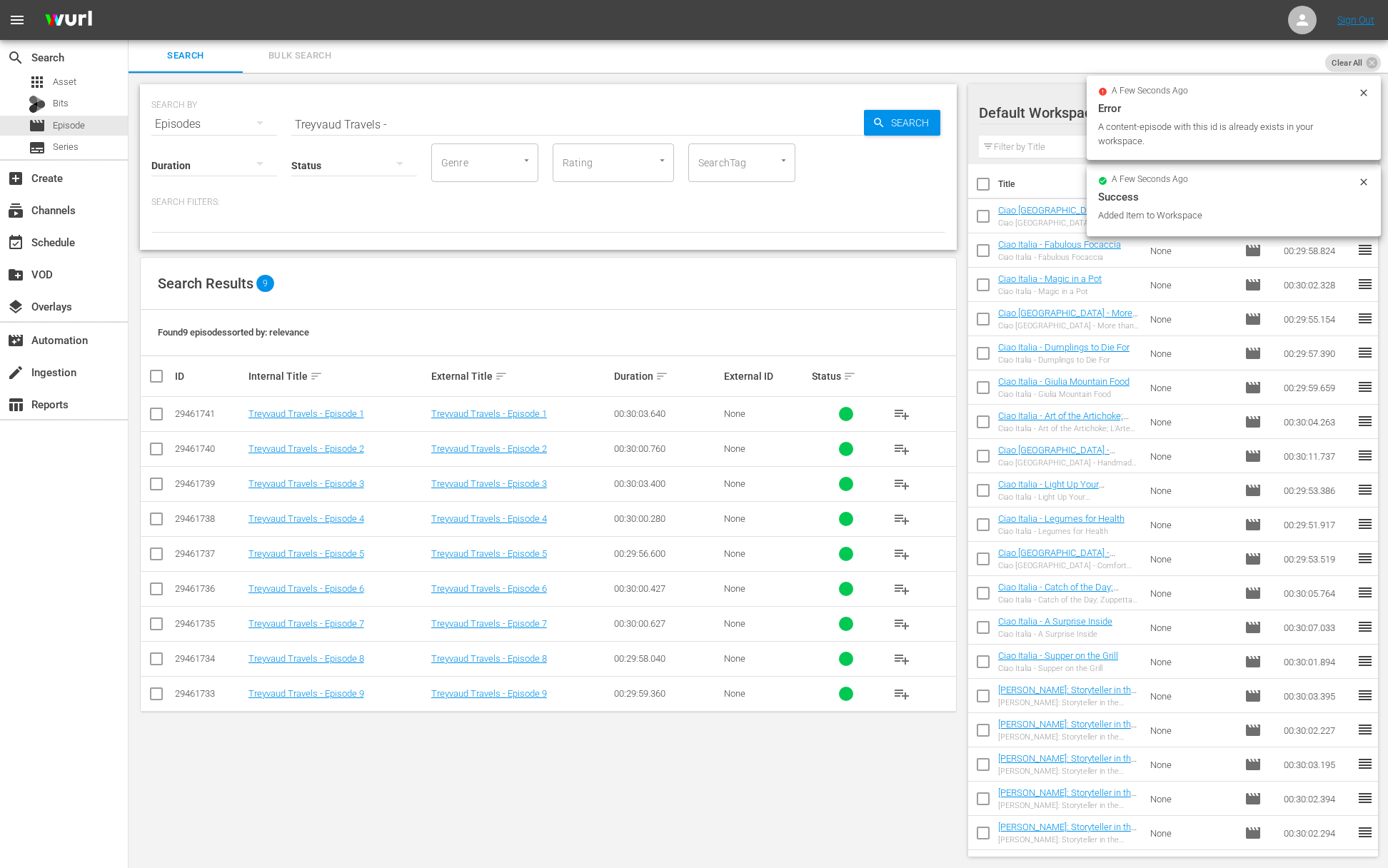
click at [903, 484] on span "playlist_add" at bounding box center [902, 484] width 17 height 17
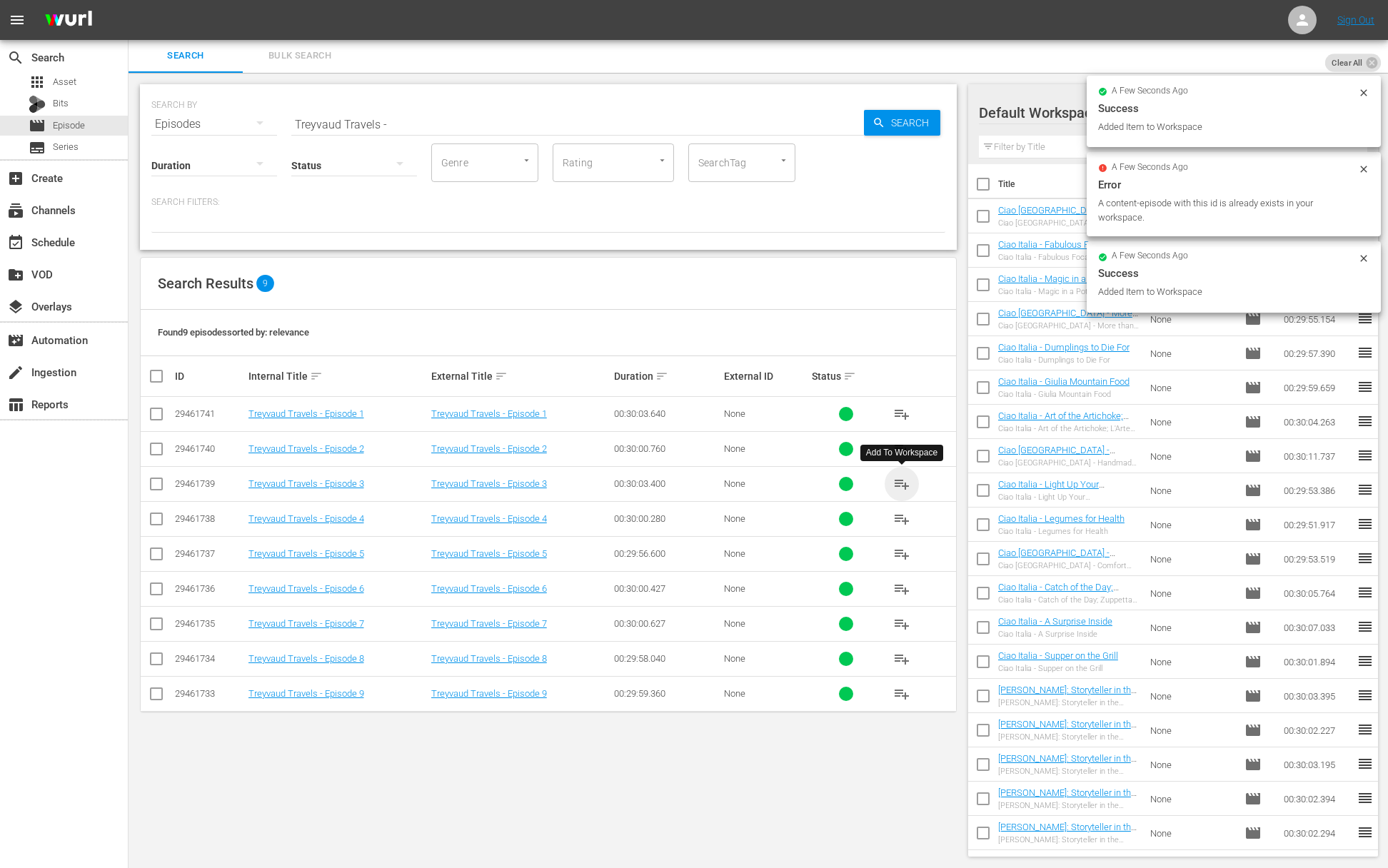
click at [903, 484] on span "playlist_add" at bounding box center [902, 484] width 17 height 17
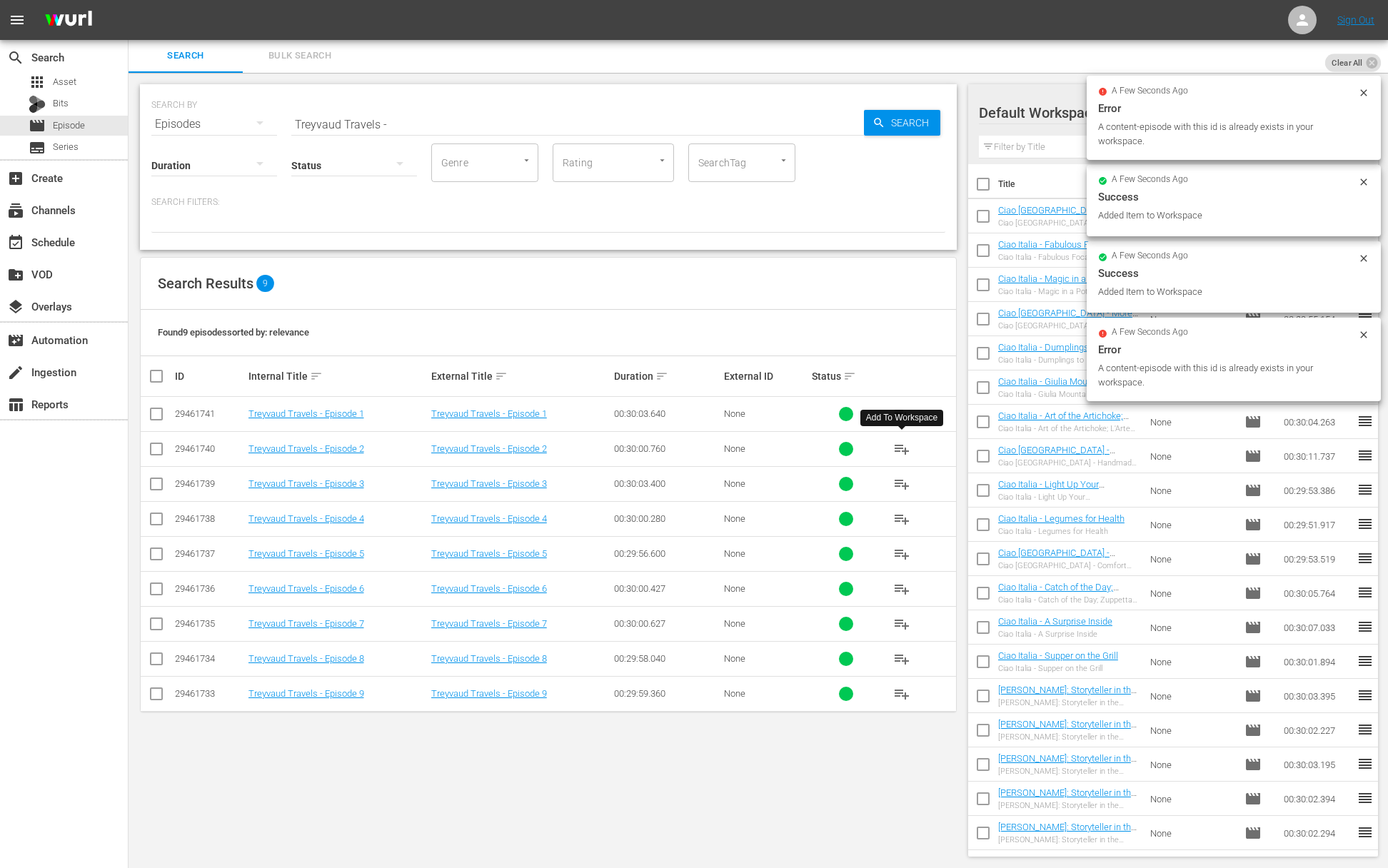
click at [903, 447] on span "playlist_add" at bounding box center [902, 450] width 17 height 17
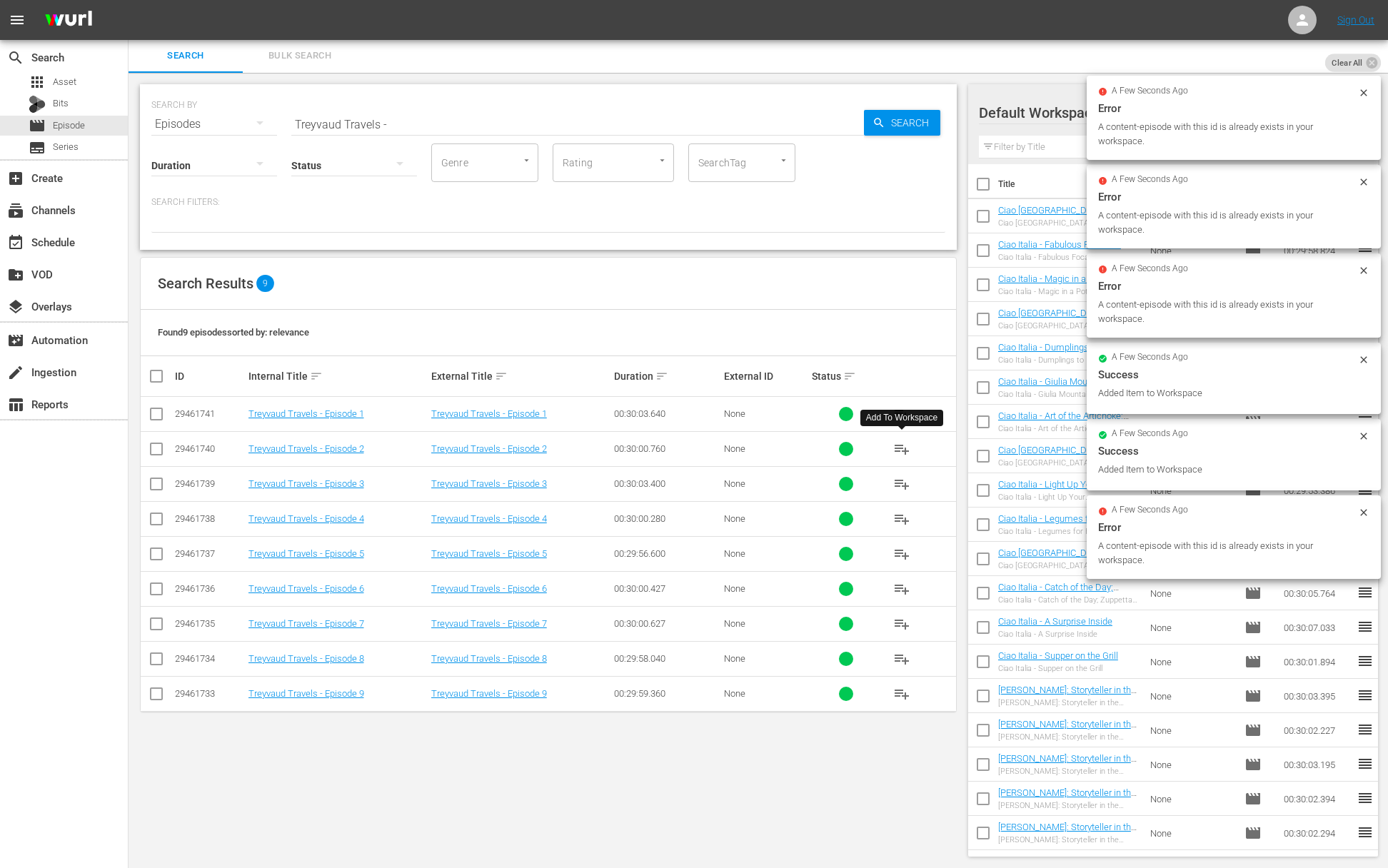
click at [903, 447] on span "playlist_add" at bounding box center [902, 450] width 17 height 17
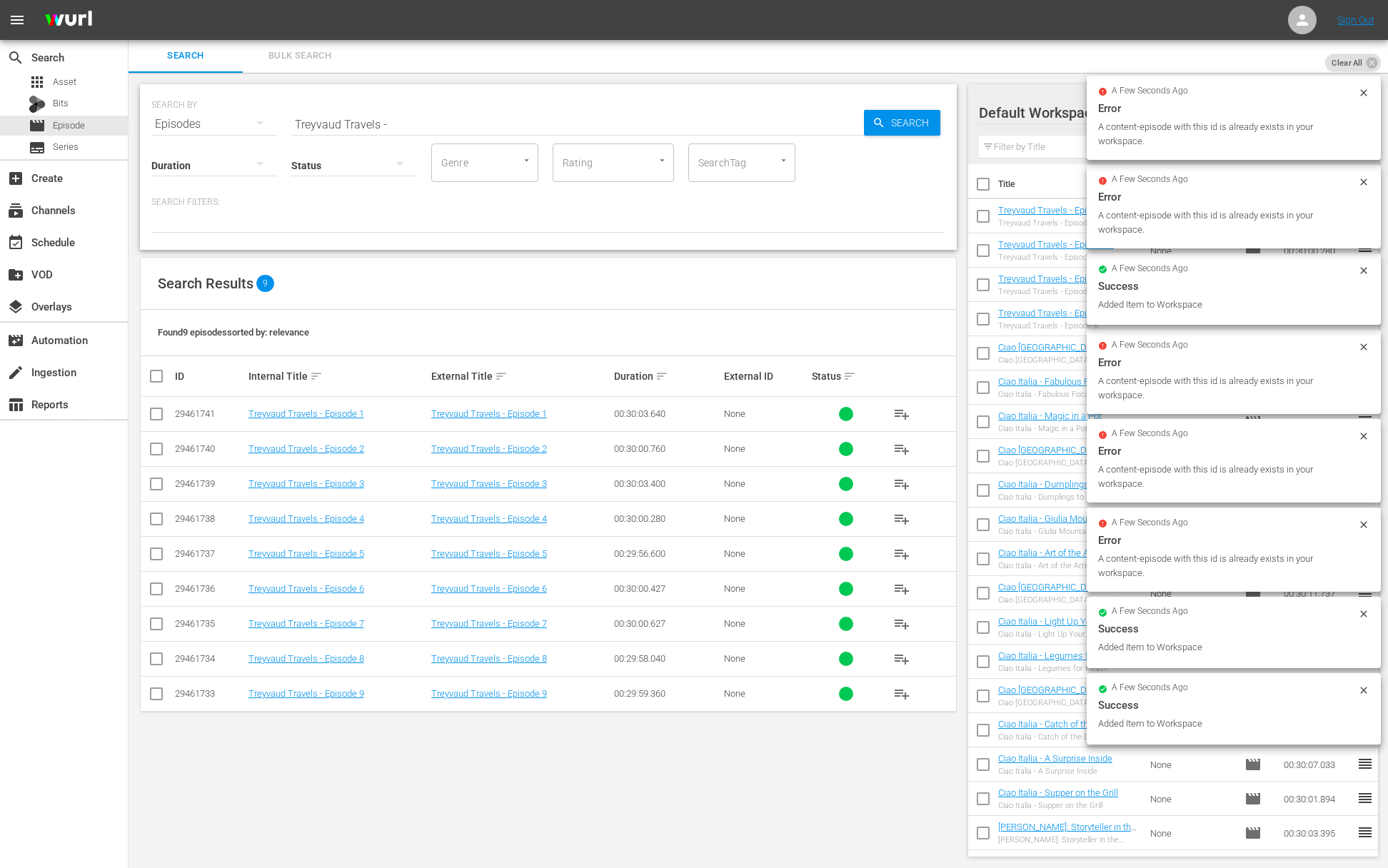
click at [901, 411] on span "playlist_add" at bounding box center [902, 414] width 17 height 17
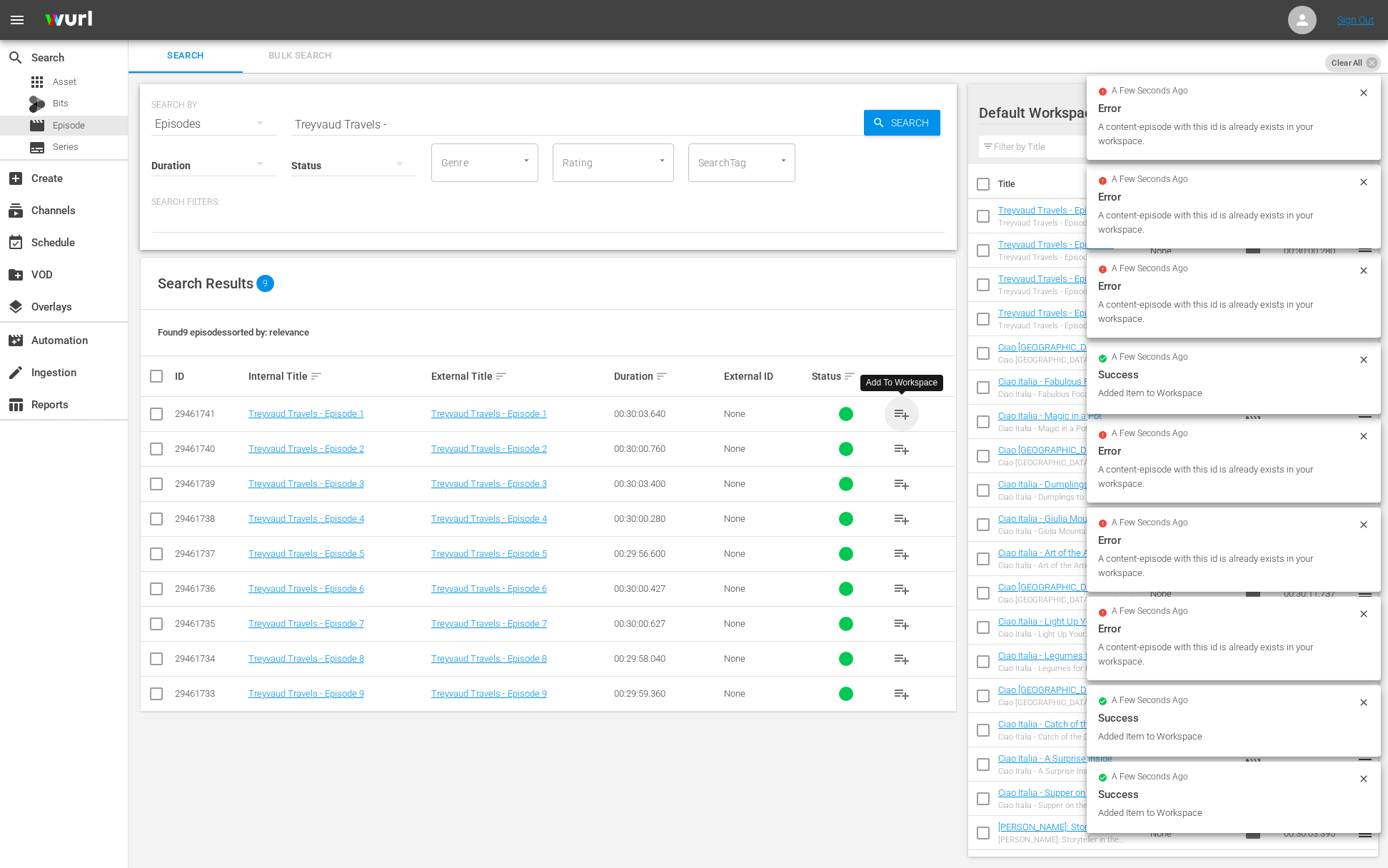
click at [901, 411] on span "playlist_add" at bounding box center [902, 414] width 17 height 17
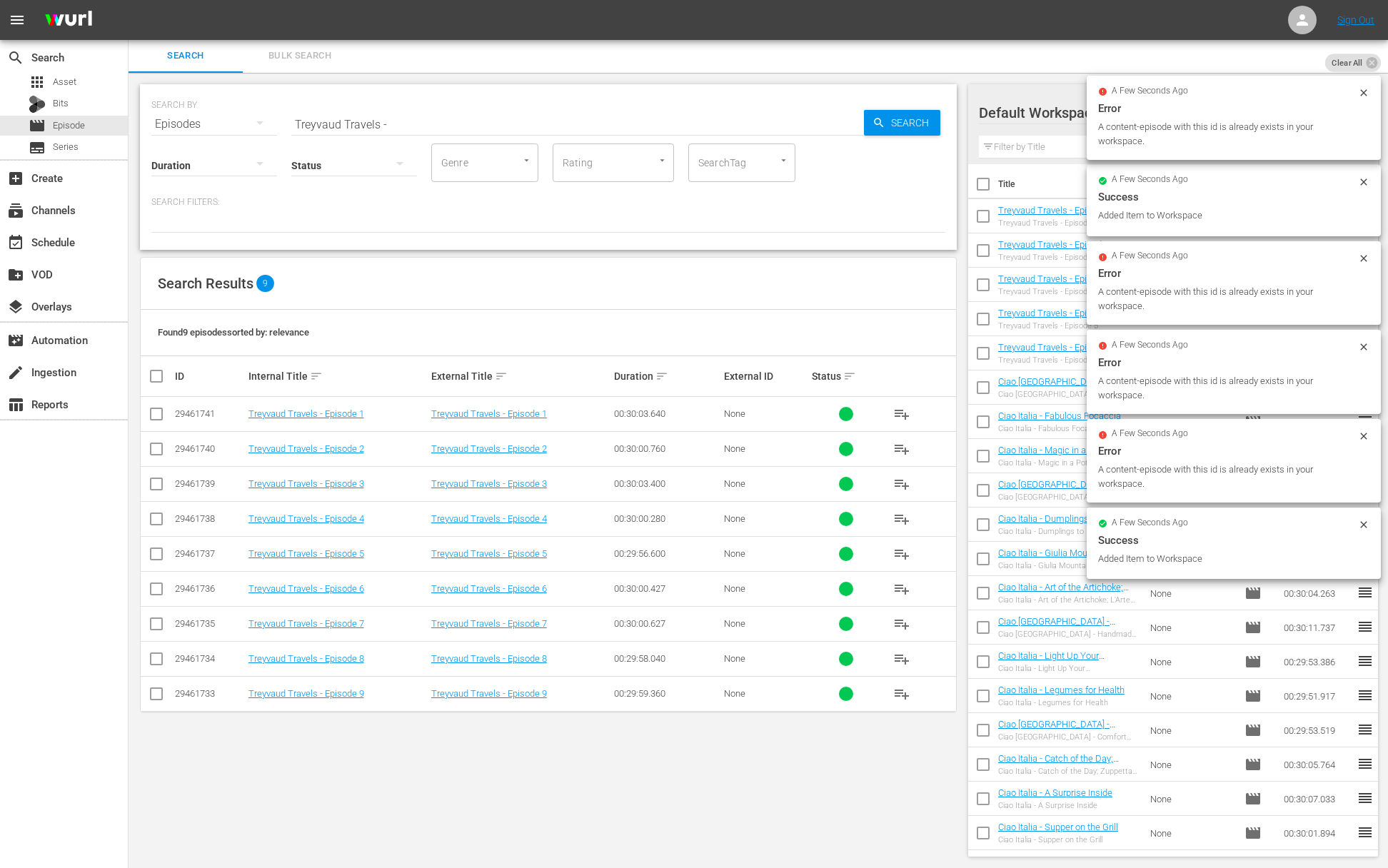
click at [409, 123] on input "Treyvaud Travels -" at bounding box center [577, 124] width 573 height 34
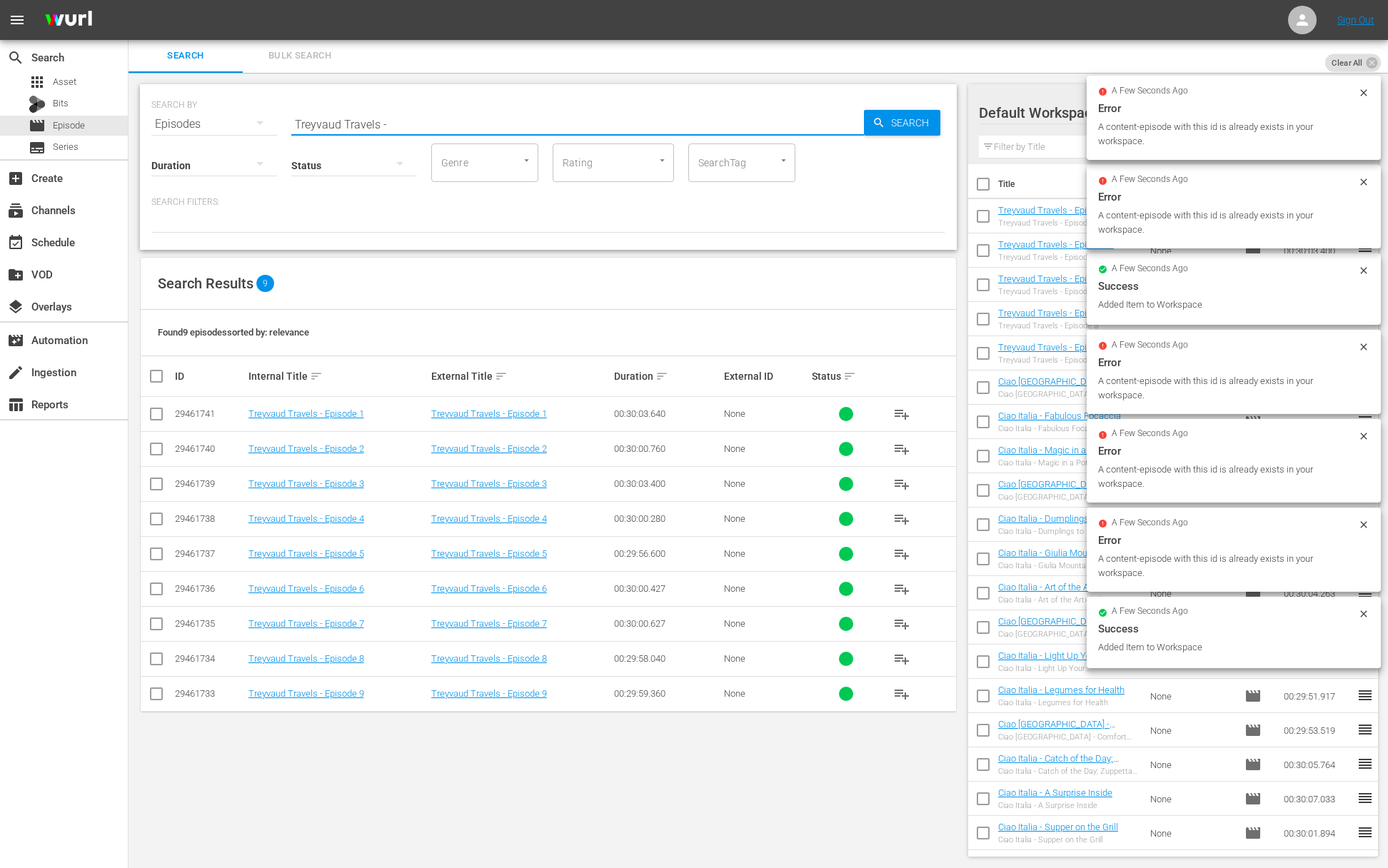
paste input "[PERSON_NAME] - Tacos From Hell, Salmon Bacon Bites"
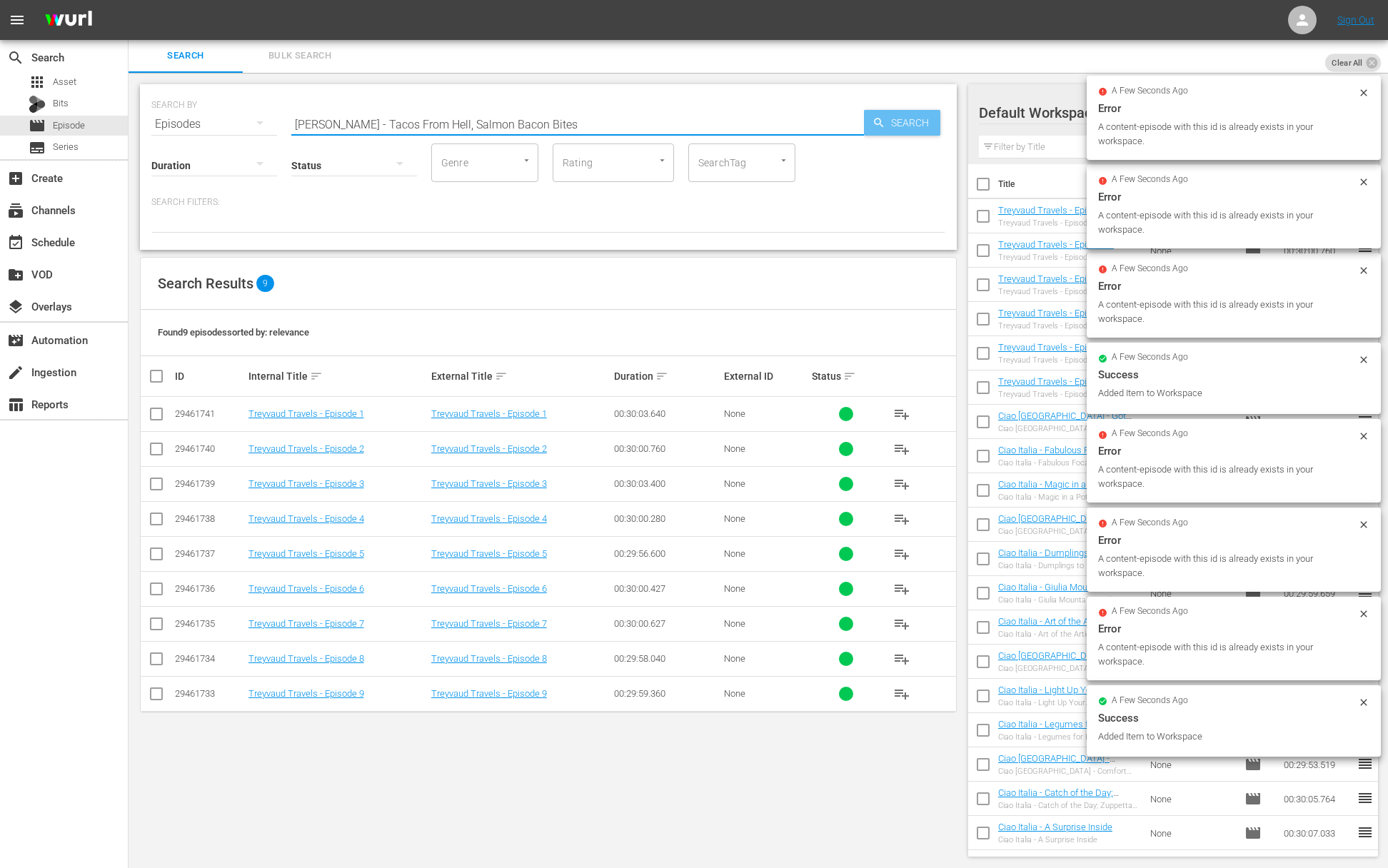
click at [864, 121] on div "Search" at bounding box center [902, 122] width 76 height 25
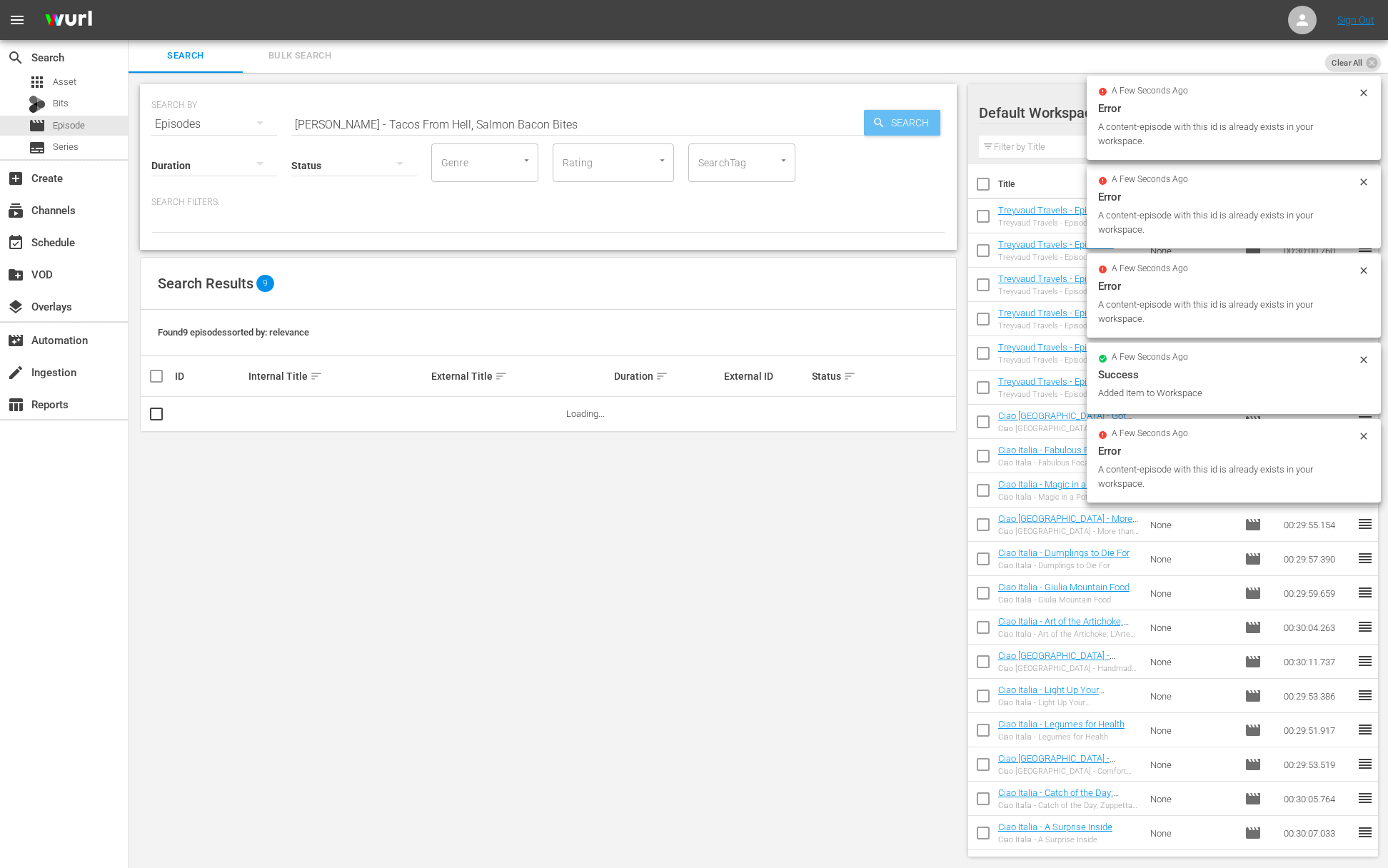
click at [880, 123] on icon "button" at bounding box center [879, 123] width 13 height 13
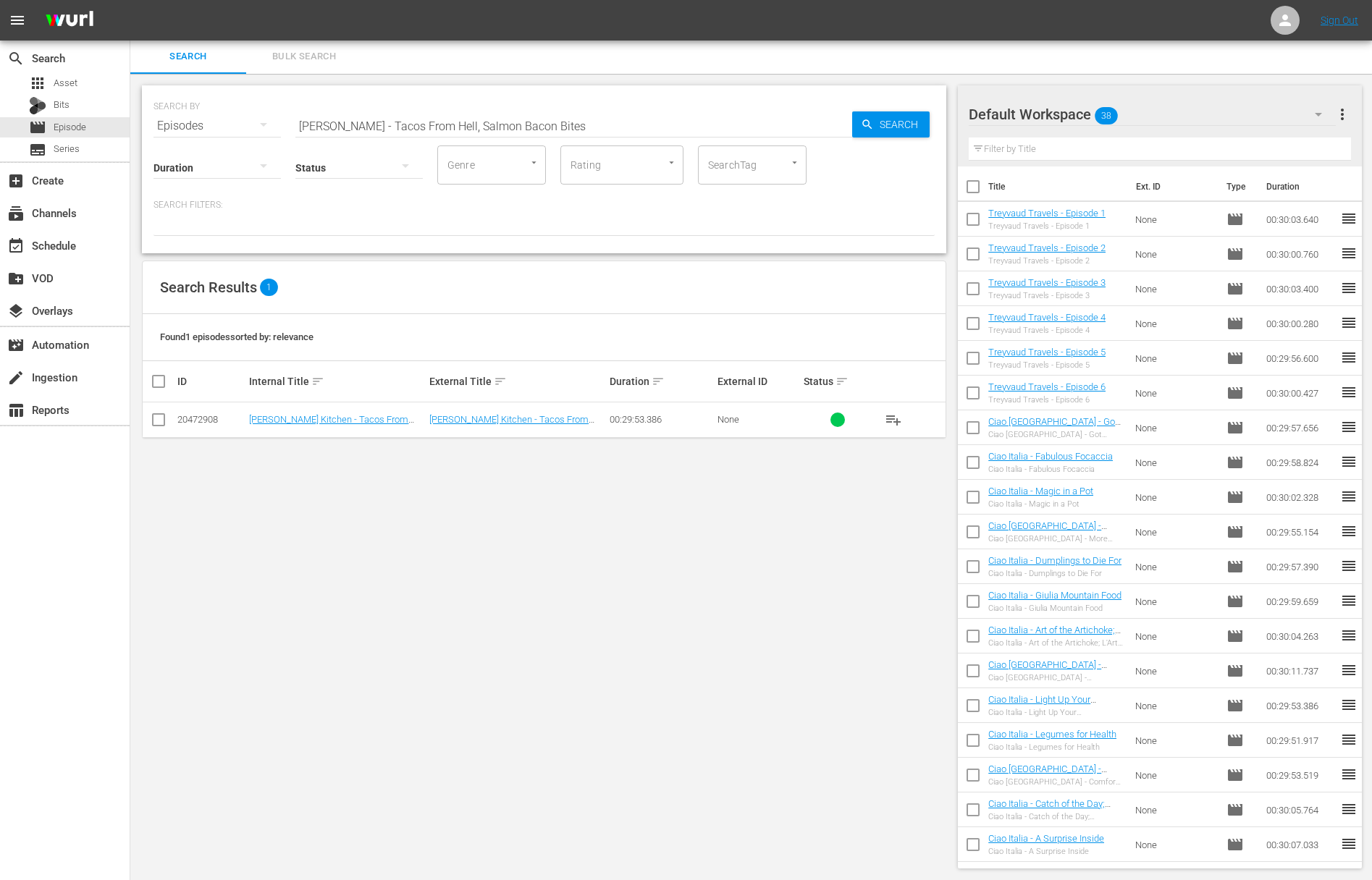
click at [892, 416] on span "playlist_add" at bounding box center [893, 420] width 17 height 17
click at [892, 418] on span "playlist_add" at bounding box center [893, 420] width 17 height 17
click at [471, 124] on input "[PERSON_NAME] - Tacos From Hell, Salmon Bacon Bites" at bounding box center [574, 126] width 557 height 34
paste input "Horse Pizzas, Rope Tacos, Cheese & Egg Toast"
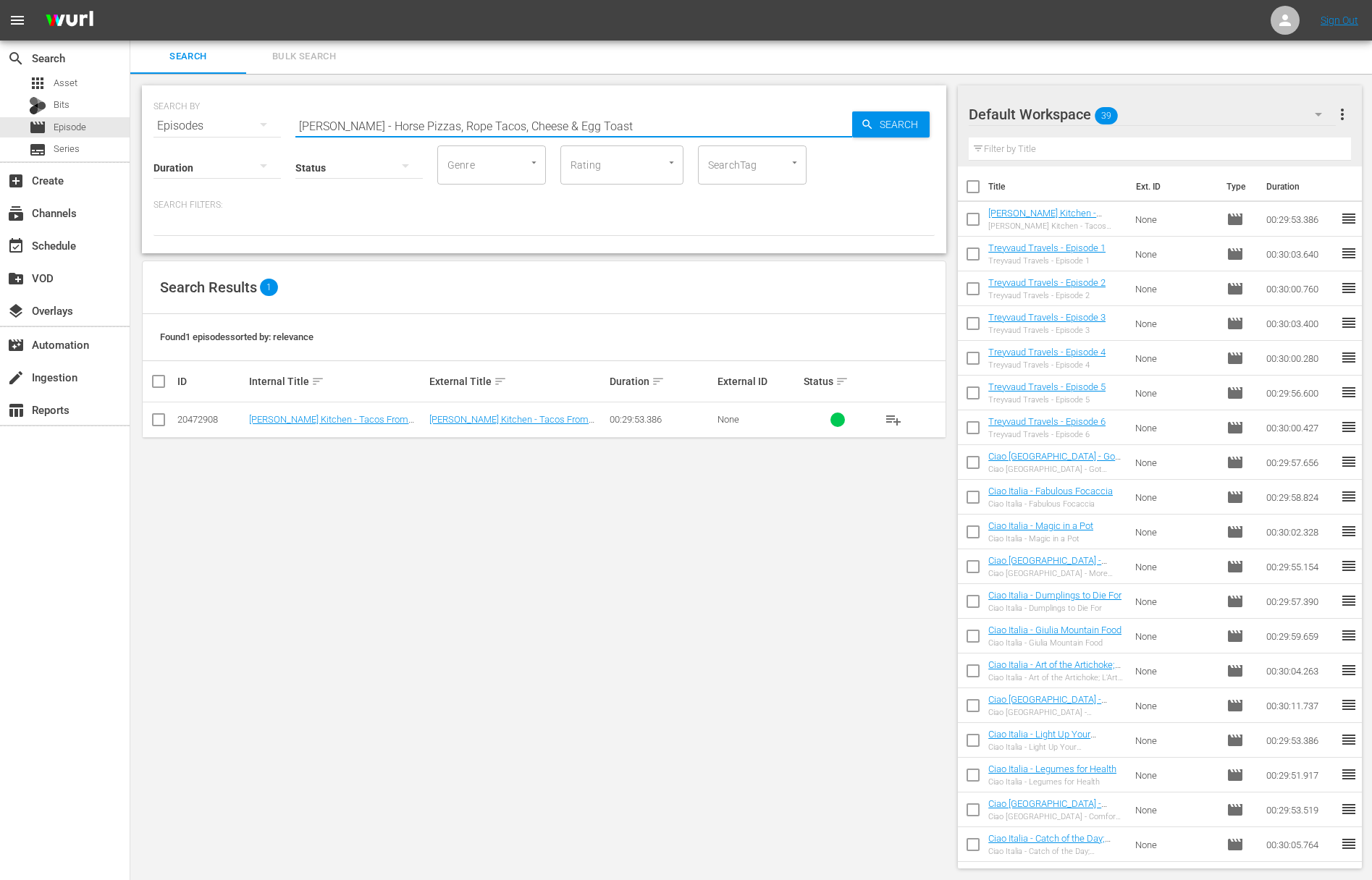
click at [885, 129] on span "Search" at bounding box center [902, 124] width 55 height 26
click at [890, 415] on span "playlist_add" at bounding box center [893, 420] width 17 height 17
click at [892, 416] on span "playlist_add" at bounding box center [893, 420] width 17 height 17
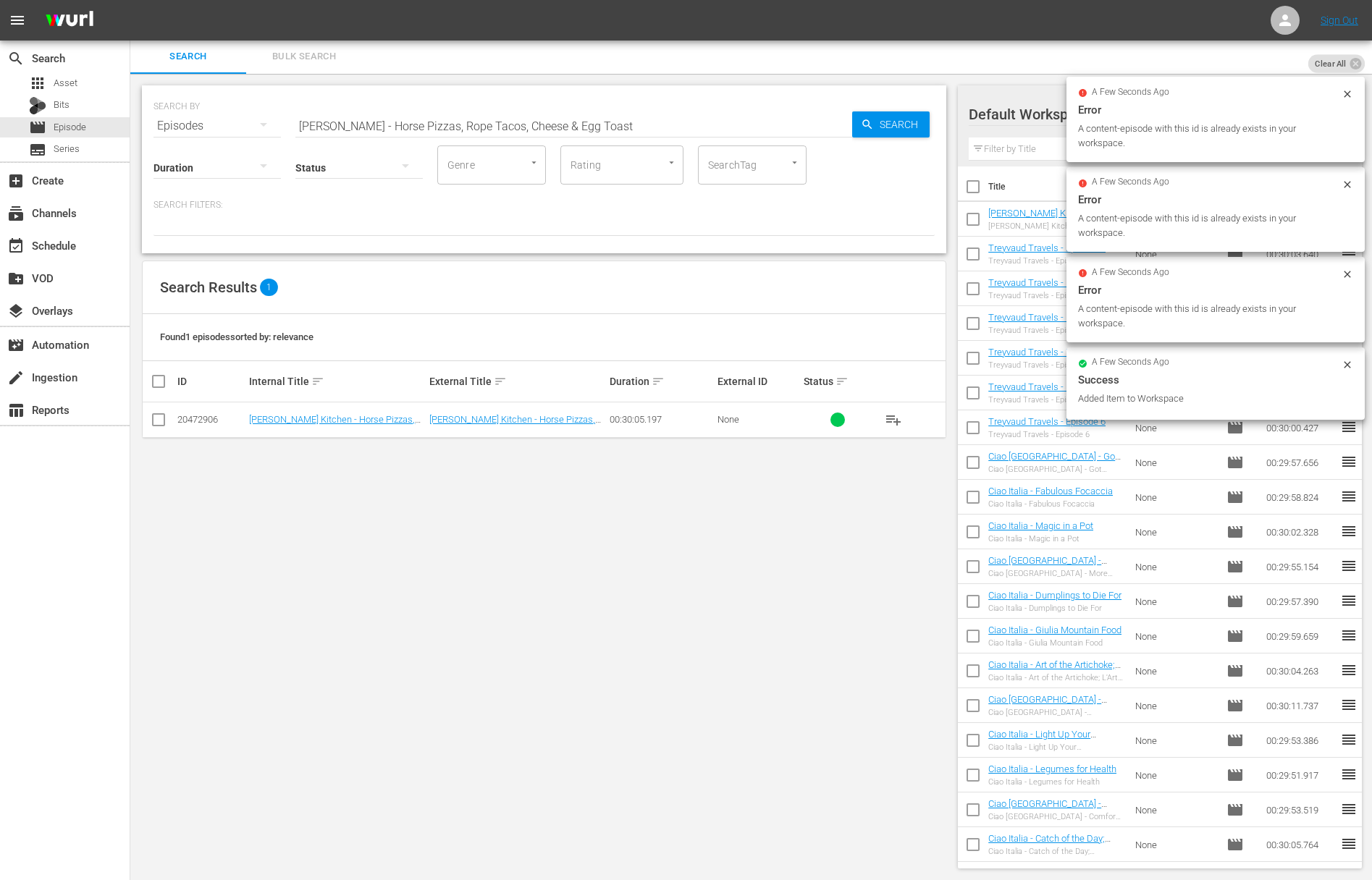
click at [380, 116] on input "[PERSON_NAME] - Horse Pizzas, Rope Tacos, Cheese & Egg Toast" at bounding box center [574, 126] width 557 height 34
paste input ""[PERSON_NAME] Kitchen - Tomahawk Steak, Deep Fried Steak Sandwich ""
click at [890, 132] on span "Search" at bounding box center [902, 124] width 55 height 26
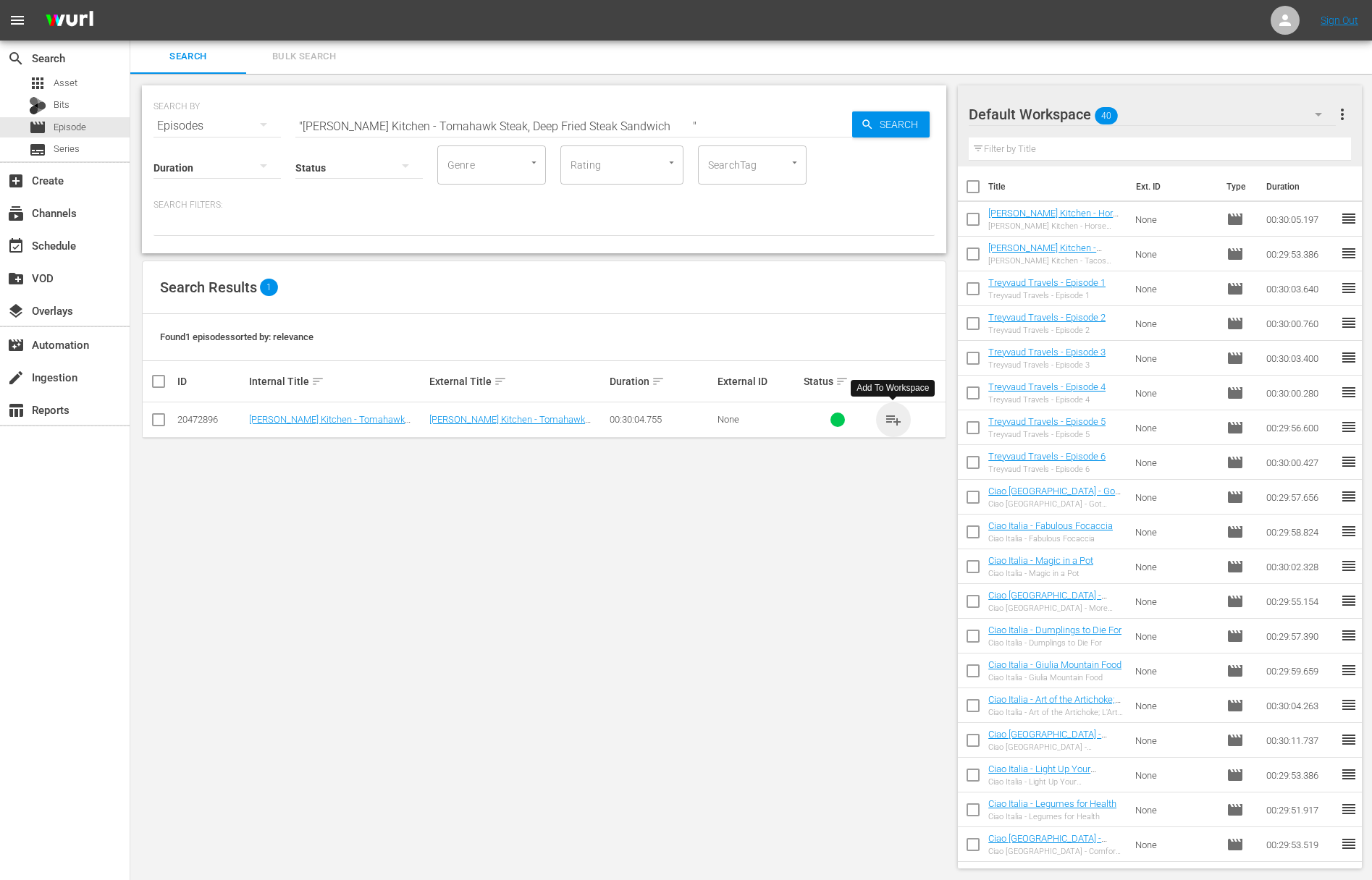
click at [895, 422] on span "playlist_add" at bounding box center [893, 420] width 17 height 17
click at [894, 420] on span "playlist_add" at bounding box center [893, 420] width 17 height 17
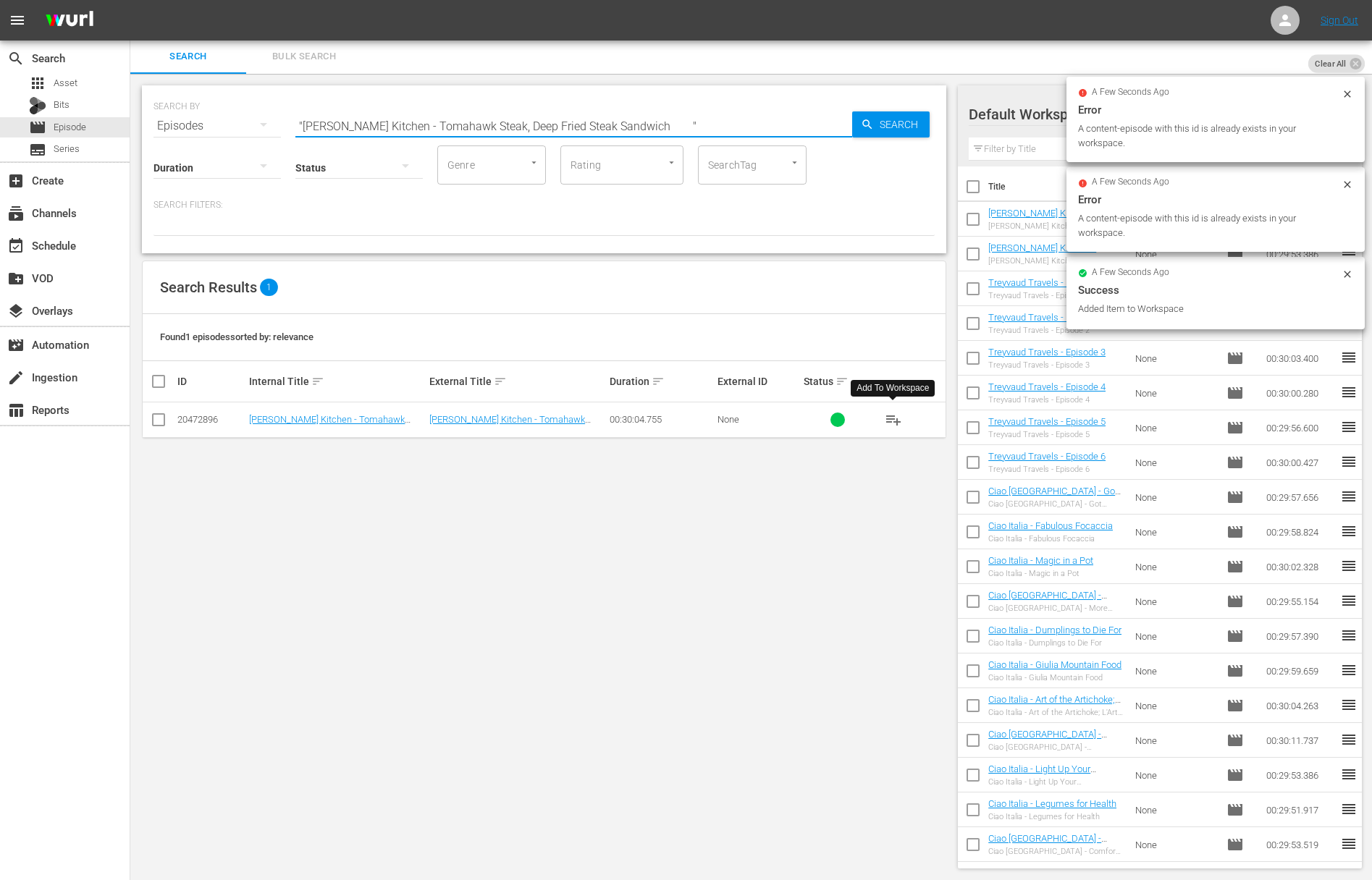
click at [362, 123] on input ""[PERSON_NAME] Kitchen - Tomahawk Steak, Deep Fried Steak Sandwich "" at bounding box center [574, 126] width 557 height 34
paste input "Crispy Pork, Wrapped Chicken"
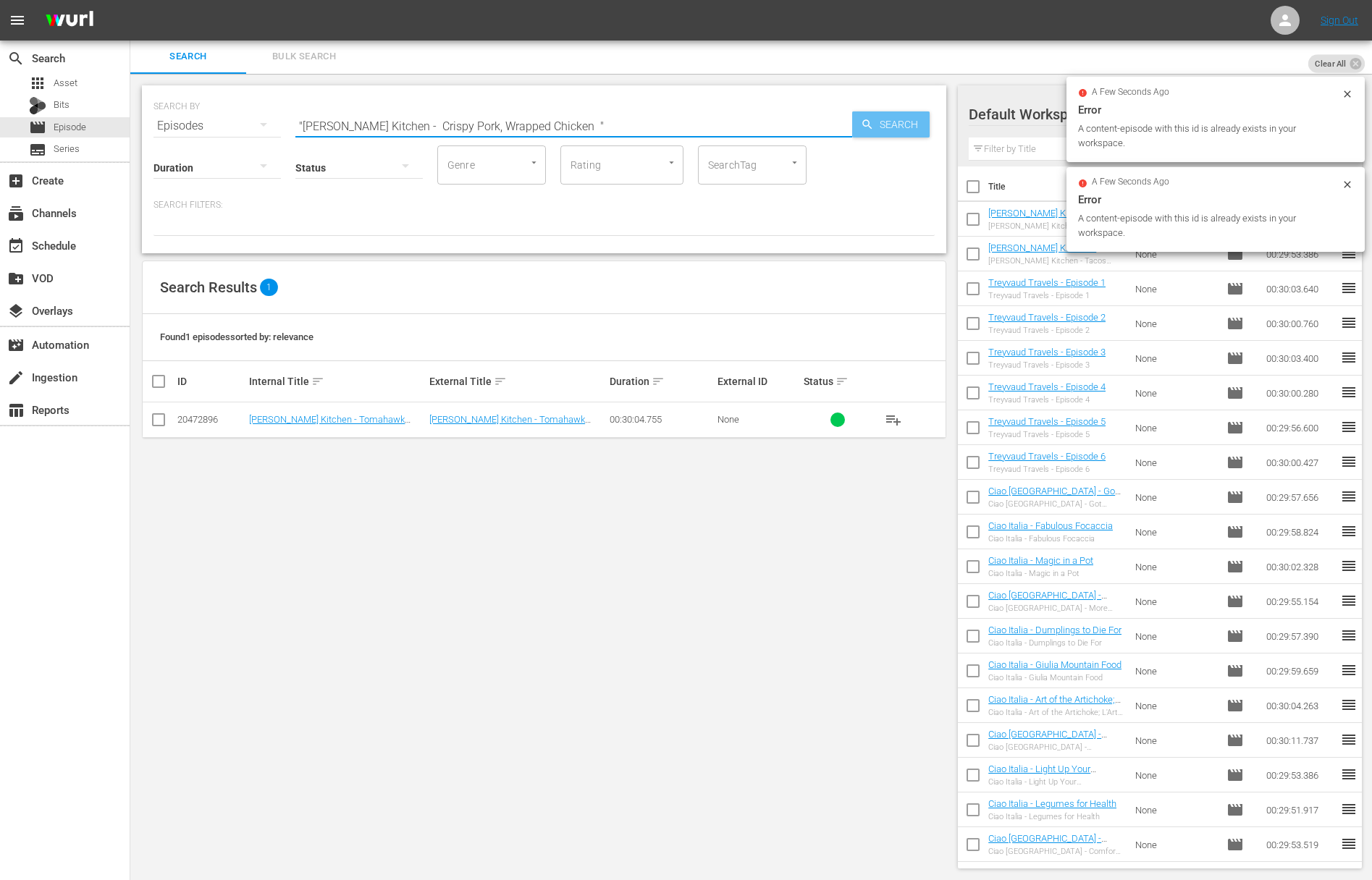
click at [890, 127] on span "Search" at bounding box center [902, 124] width 55 height 26
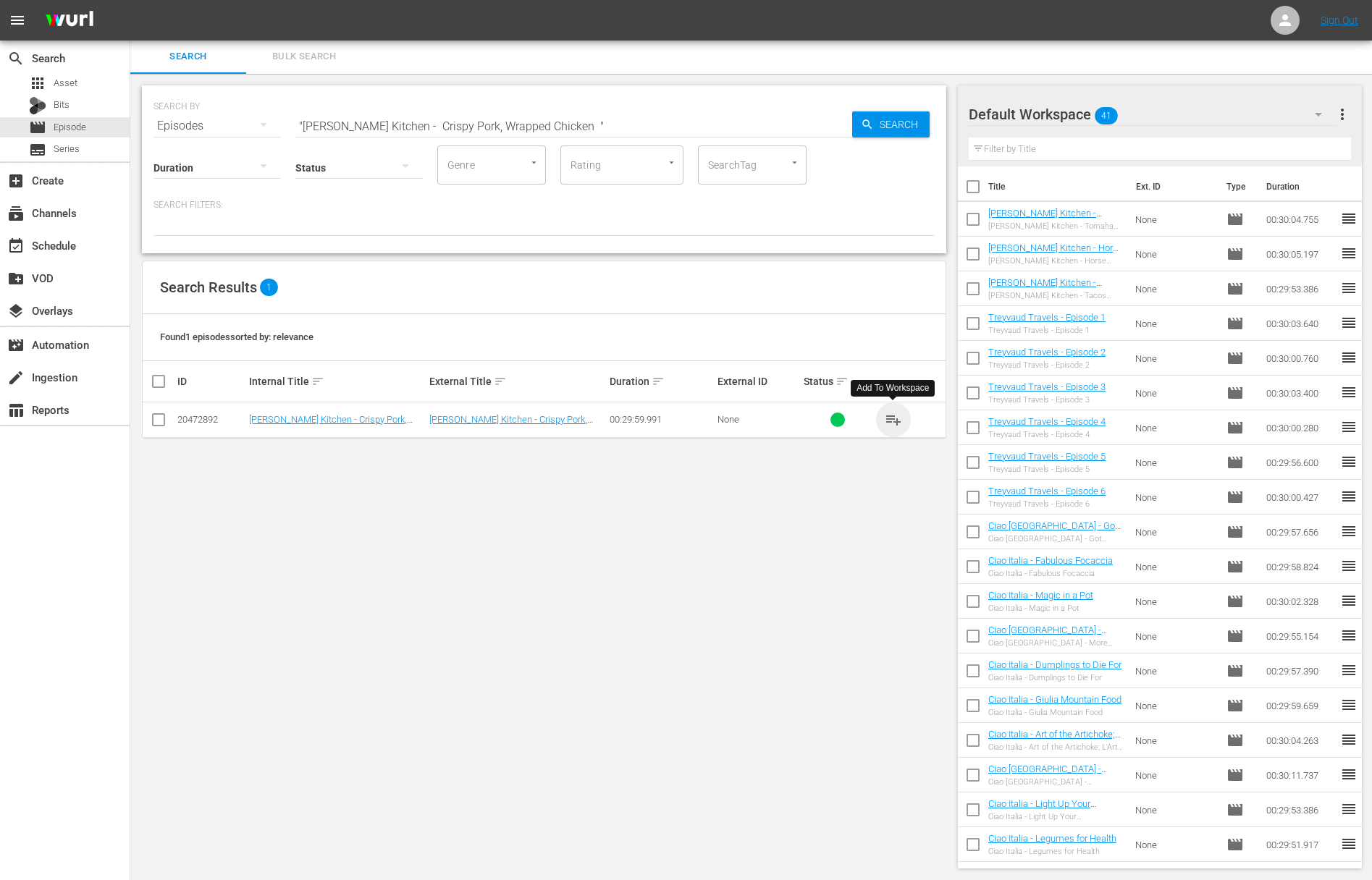
click at [895, 420] on span "playlist_add" at bounding box center [893, 420] width 17 height 17
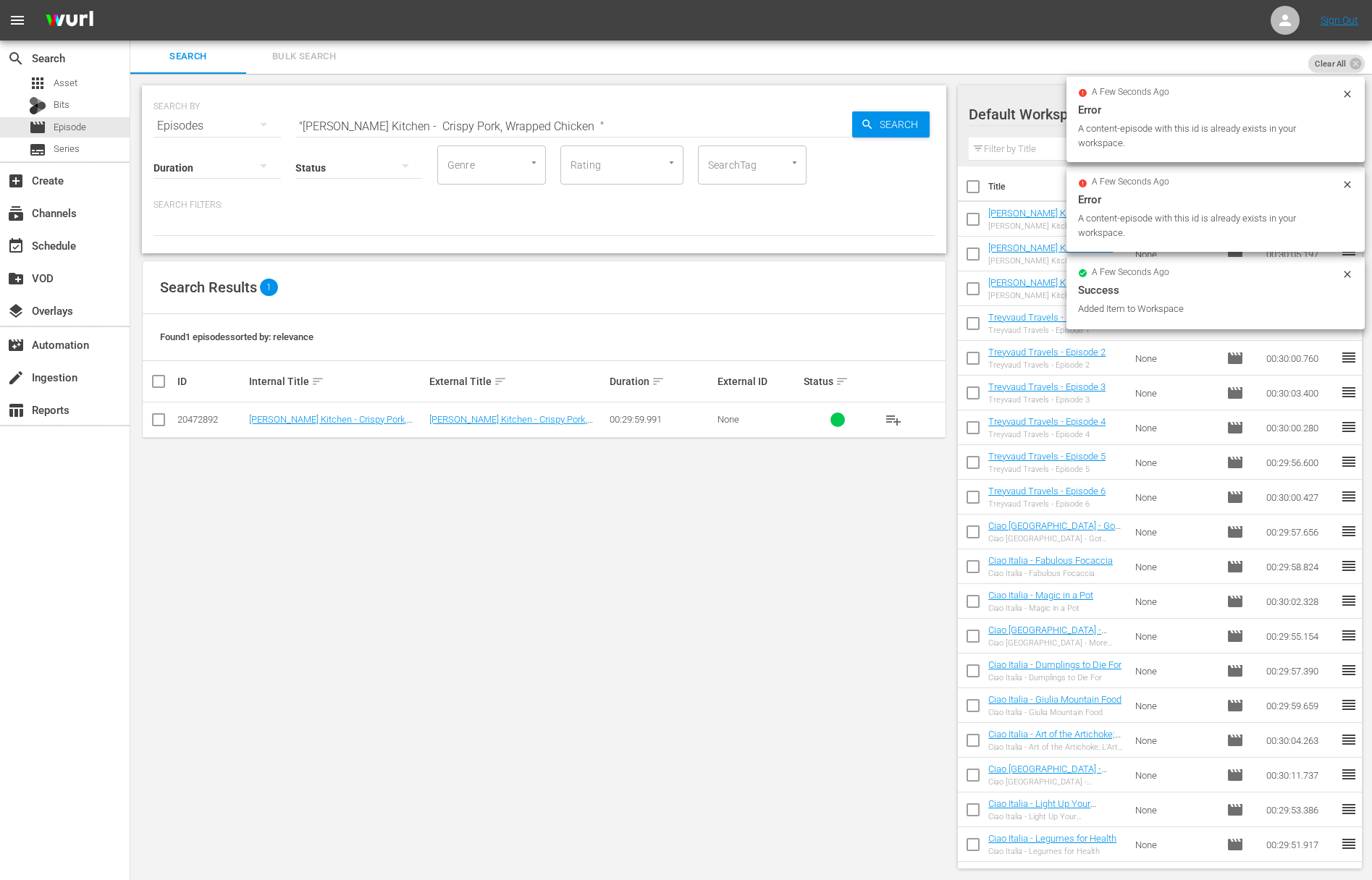
click at [467, 117] on input ""[PERSON_NAME] Kitchen - Crispy Pork, Wrapped Chicken "" at bounding box center [574, 126] width 557 height 34
paste input "Carolina Reaper Cheeseburger, Meatloaf ""[PERSON_NAME] Kitchen -"
click at [459, 119] on input "a"[PERSON_NAME] Kitchen - Carolina Reaper Cheeseburger, Meatloaf ""[PERSON_NAME…" at bounding box center [574, 126] width 557 height 34
paste input ""[PERSON_NAME] Kitchen - Carolina Reaper Cheeseburger, Meatloaf"
click at [901, 124] on span "Search" at bounding box center [902, 124] width 55 height 26
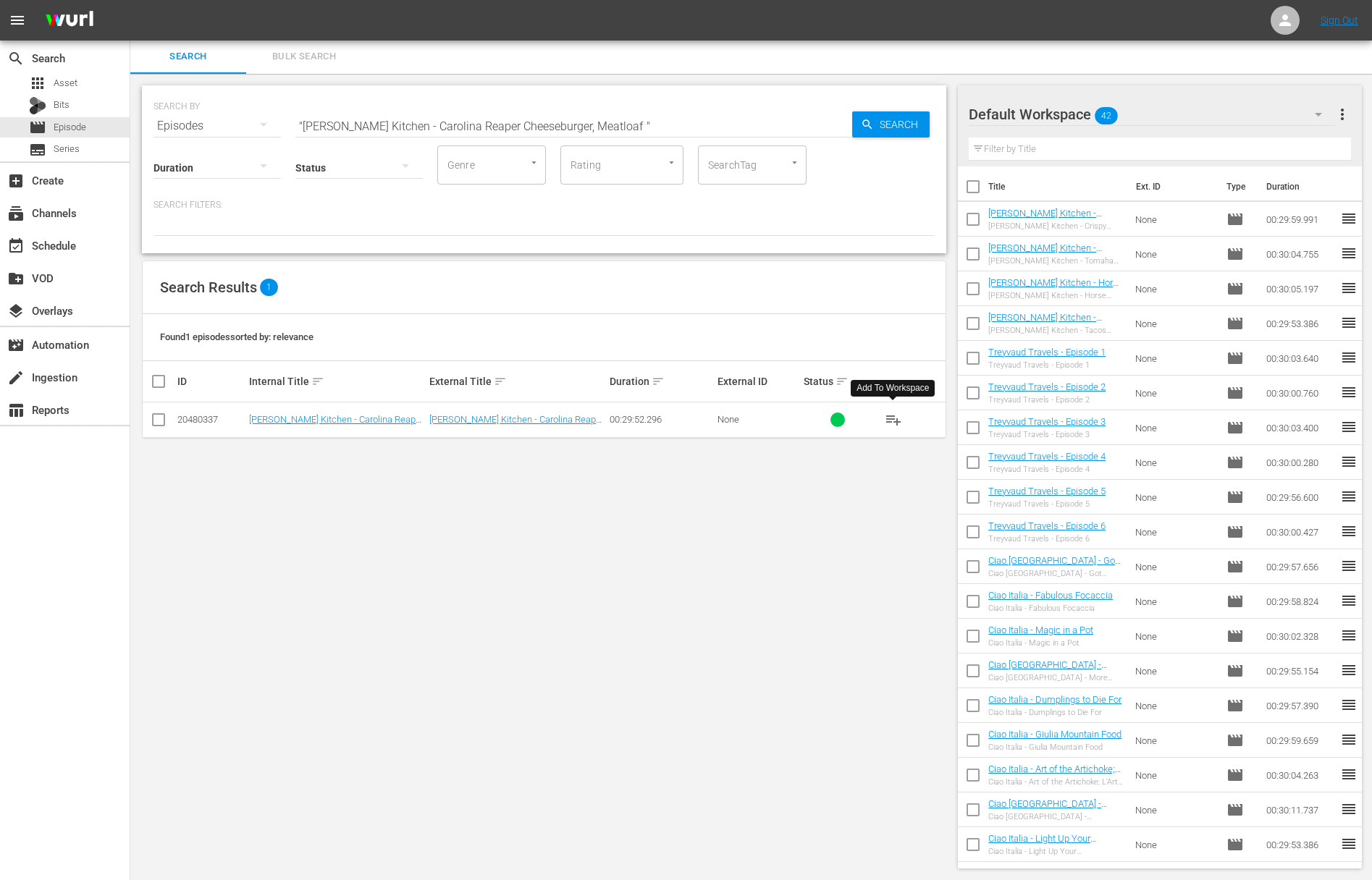
click at [893, 420] on span "playlist_add" at bounding box center [893, 420] width 17 height 17
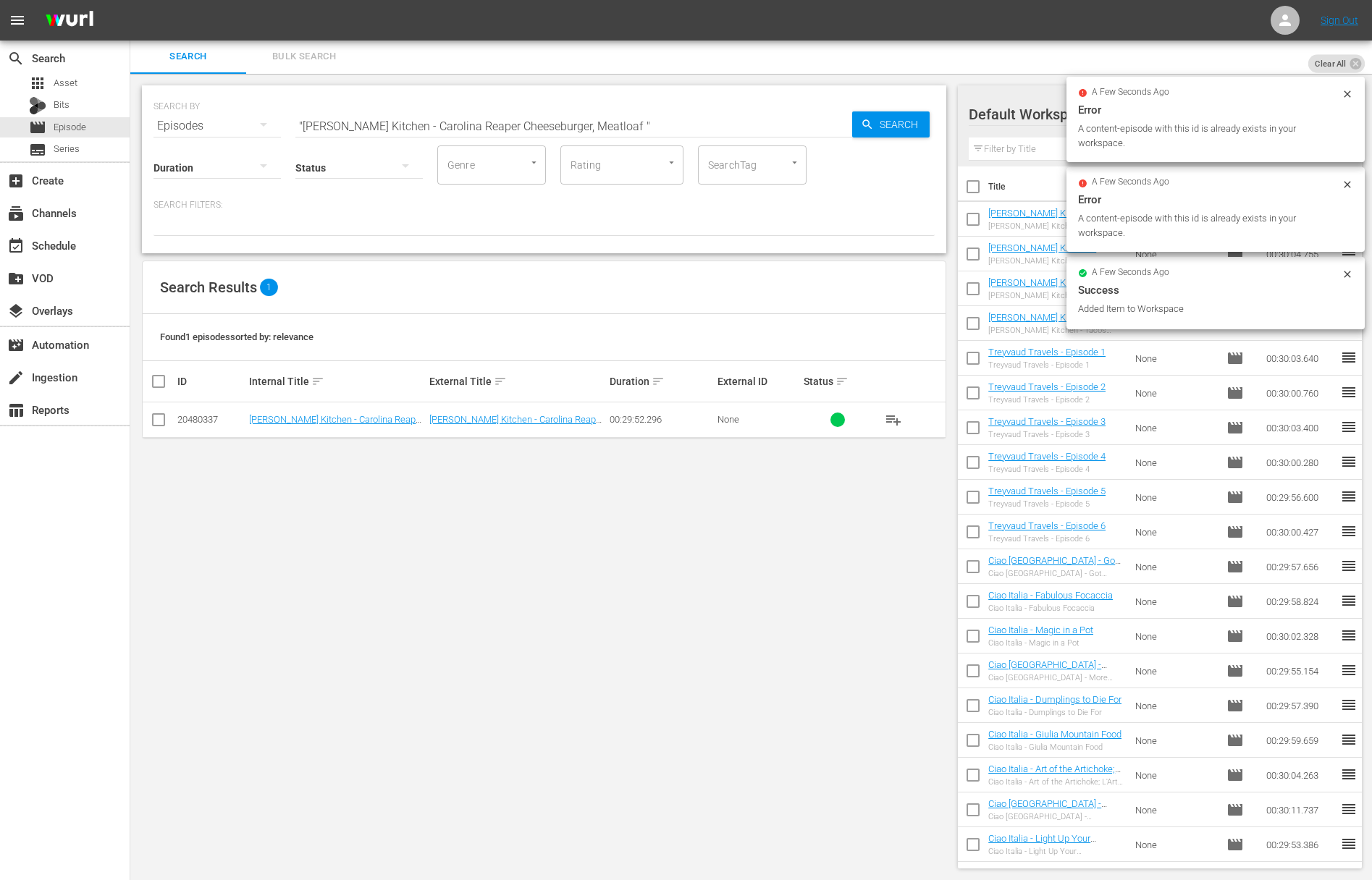
click at [460, 125] on input ""[PERSON_NAME] Kitchen - Carolina Reaper Cheeseburger, Meatloaf "" at bounding box center [574, 126] width 557 height 34
paste input "[PERSON_NAME] Kitchen - Hanged Steak, Simply The Best Pizza on Coals - Original…"
click at [457, 124] on input ""[PERSON_NAME] Kitchen - Carolina ReaaAlmazan Kitchen - Hanged Steak, Simply Th…" at bounding box center [574, 126] width 557 height 34
paste input "[PERSON_NAME] Kitchen - Hanged Steak, Simply The Best Pizza on Coals - Original…"
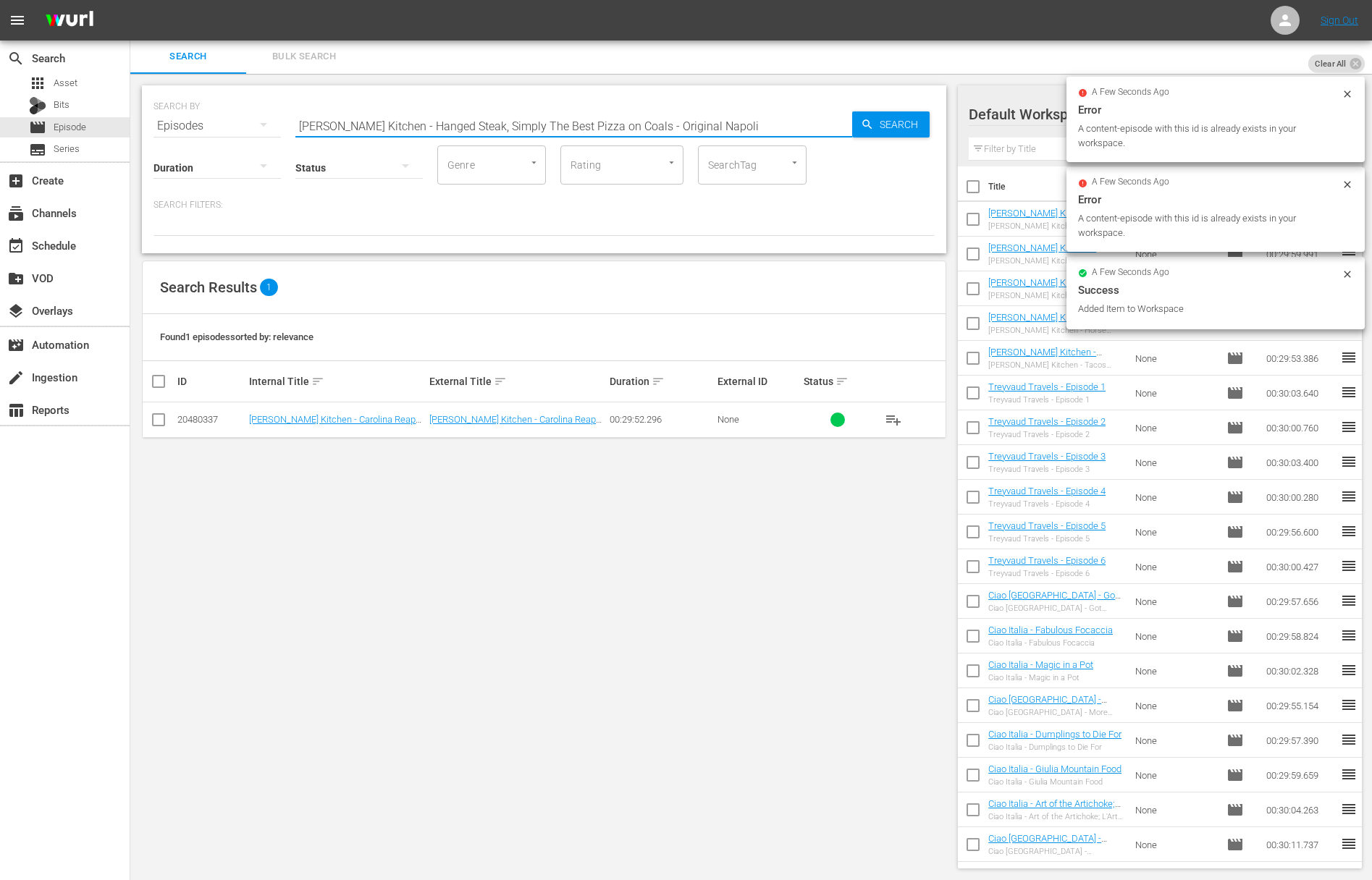
scroll to position [0, 0]
click at [881, 131] on span "Search" at bounding box center [902, 124] width 55 height 26
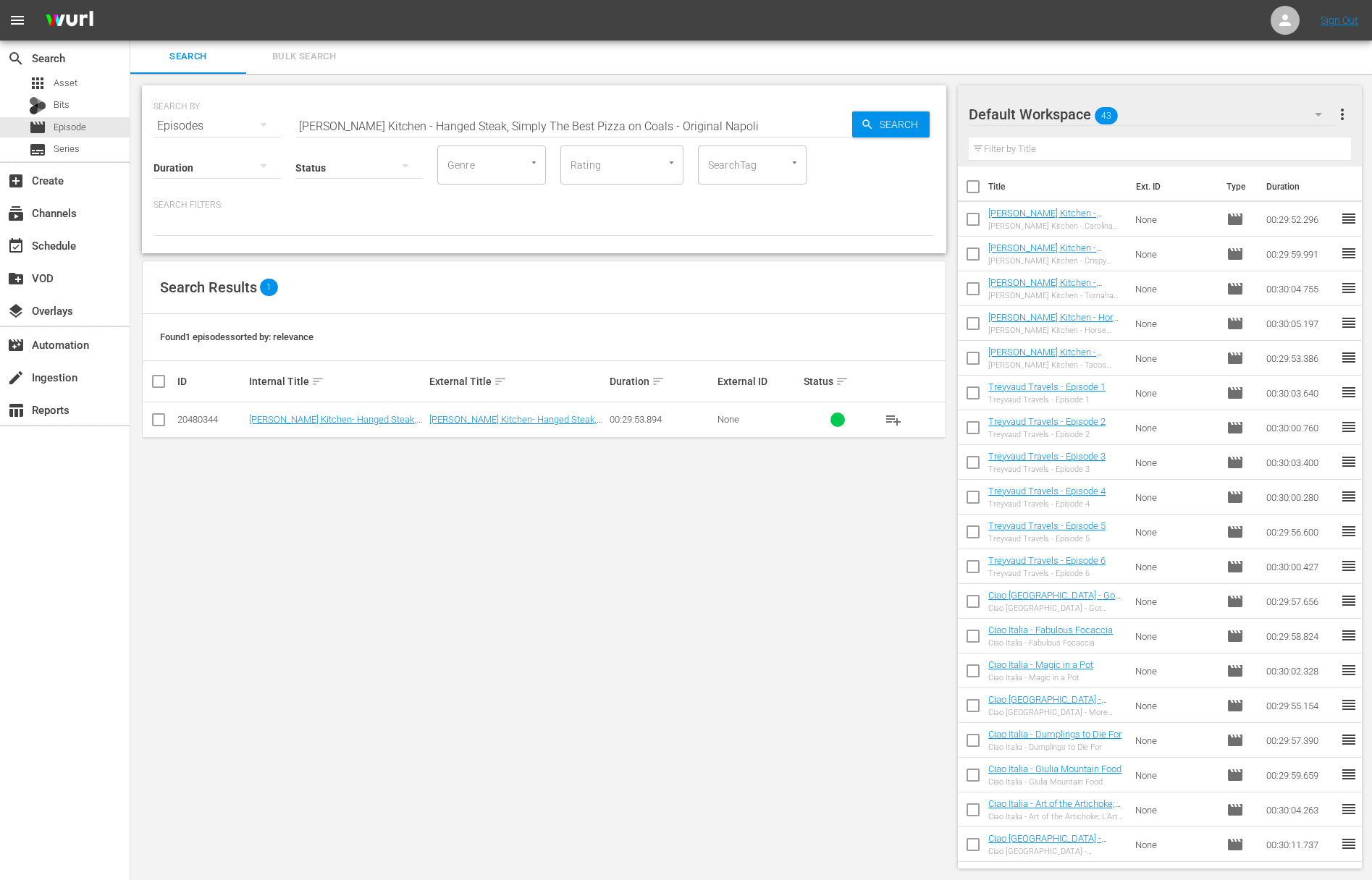
click at [895, 415] on span "playlist_add" at bounding box center [893, 420] width 17 height 17
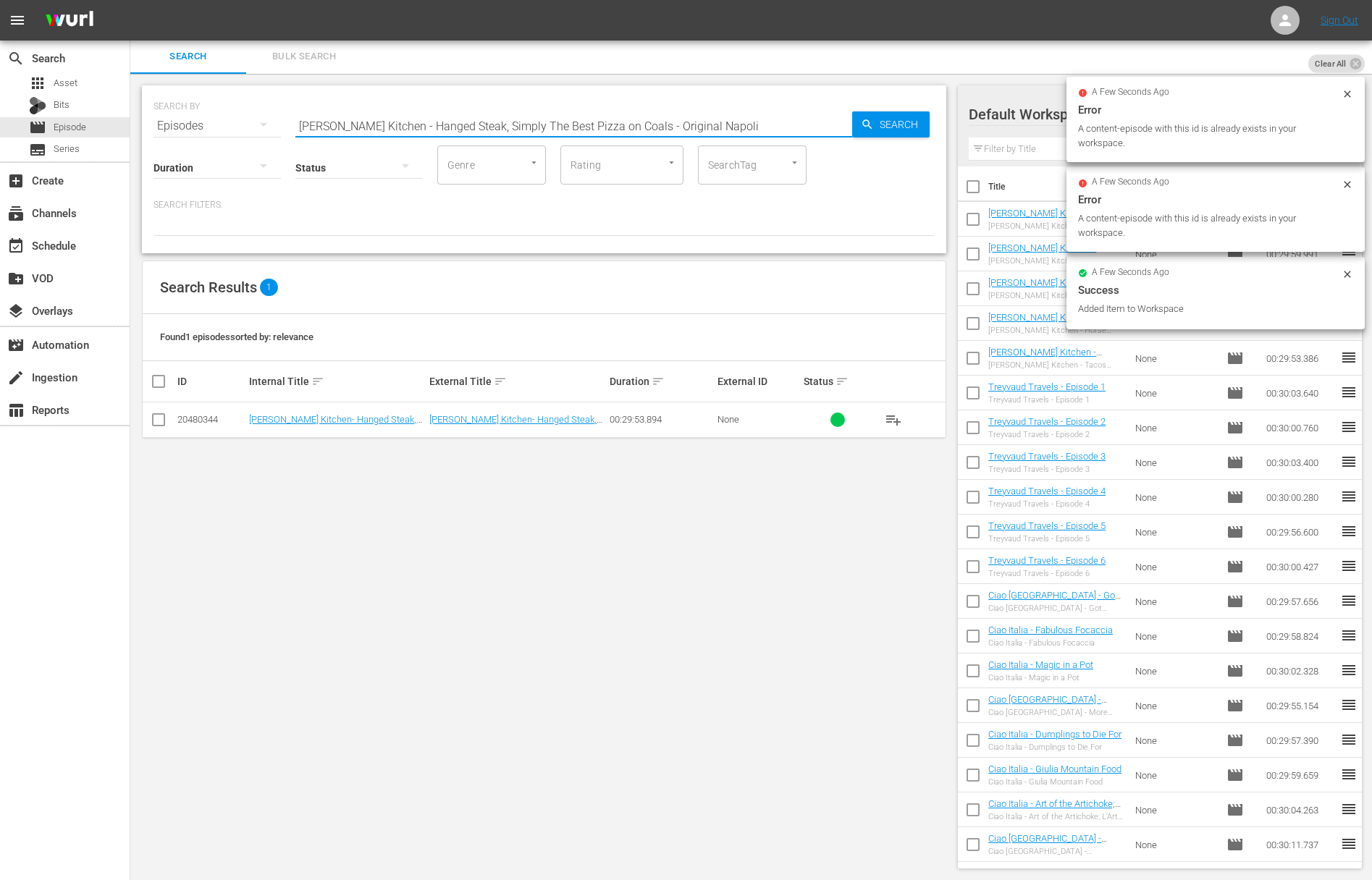
click at [419, 113] on input "[PERSON_NAME] Kitchen - Hanged Steak, Simply The Best Pizza on Coals - Original…" at bounding box center [574, 126] width 557 height 34
paste input "[PERSON_NAME] Kitchen Wisdom"
type input "[PERSON_NAME] Kitchen Wisdom"
click at [919, 119] on span "Search" at bounding box center [902, 124] width 55 height 26
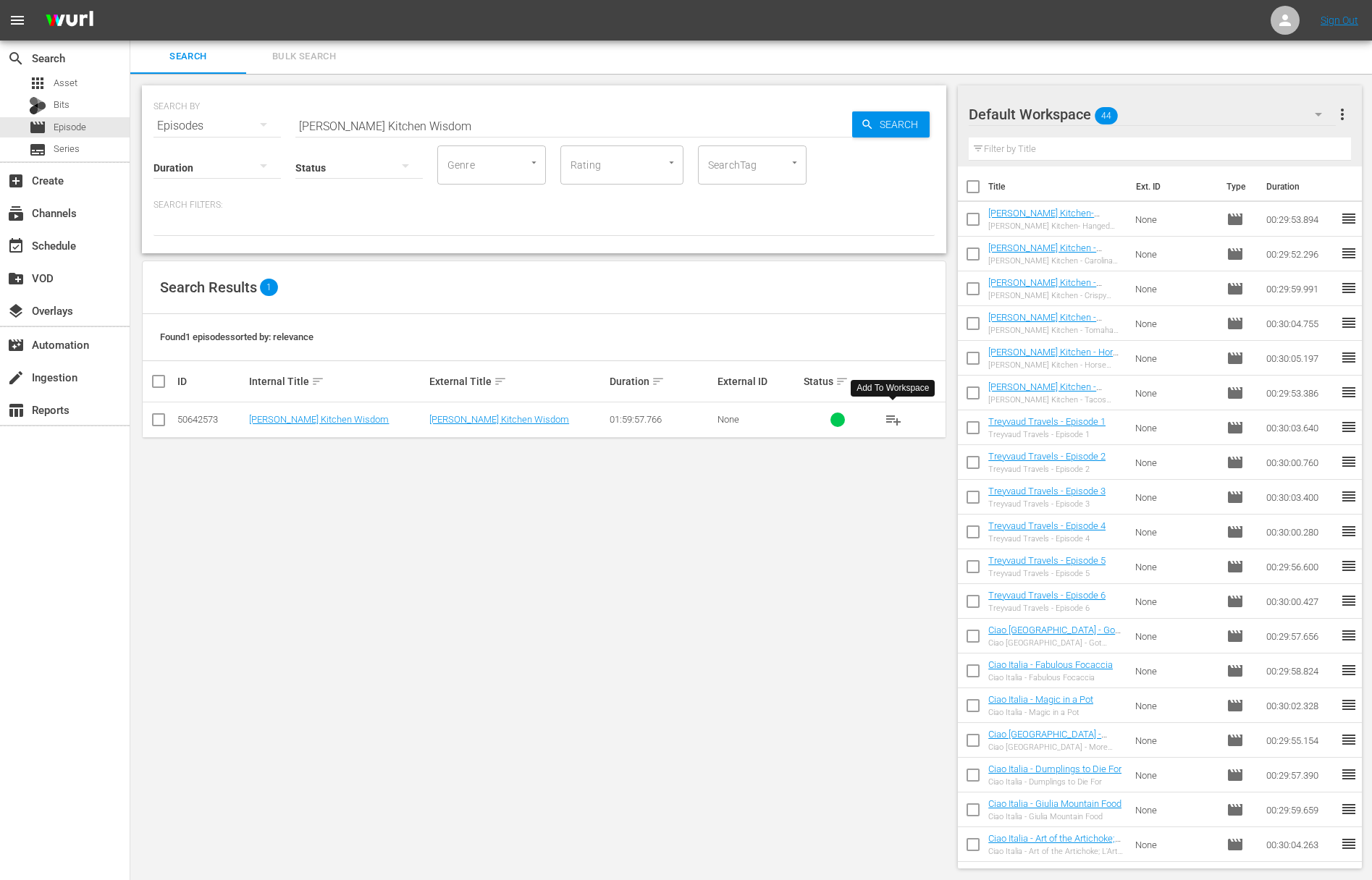
click at [893, 420] on span "playlist_add" at bounding box center [893, 420] width 17 height 17
click at [76, 263] on div "create_new_folder VOD" at bounding box center [65, 277] width 130 height 29
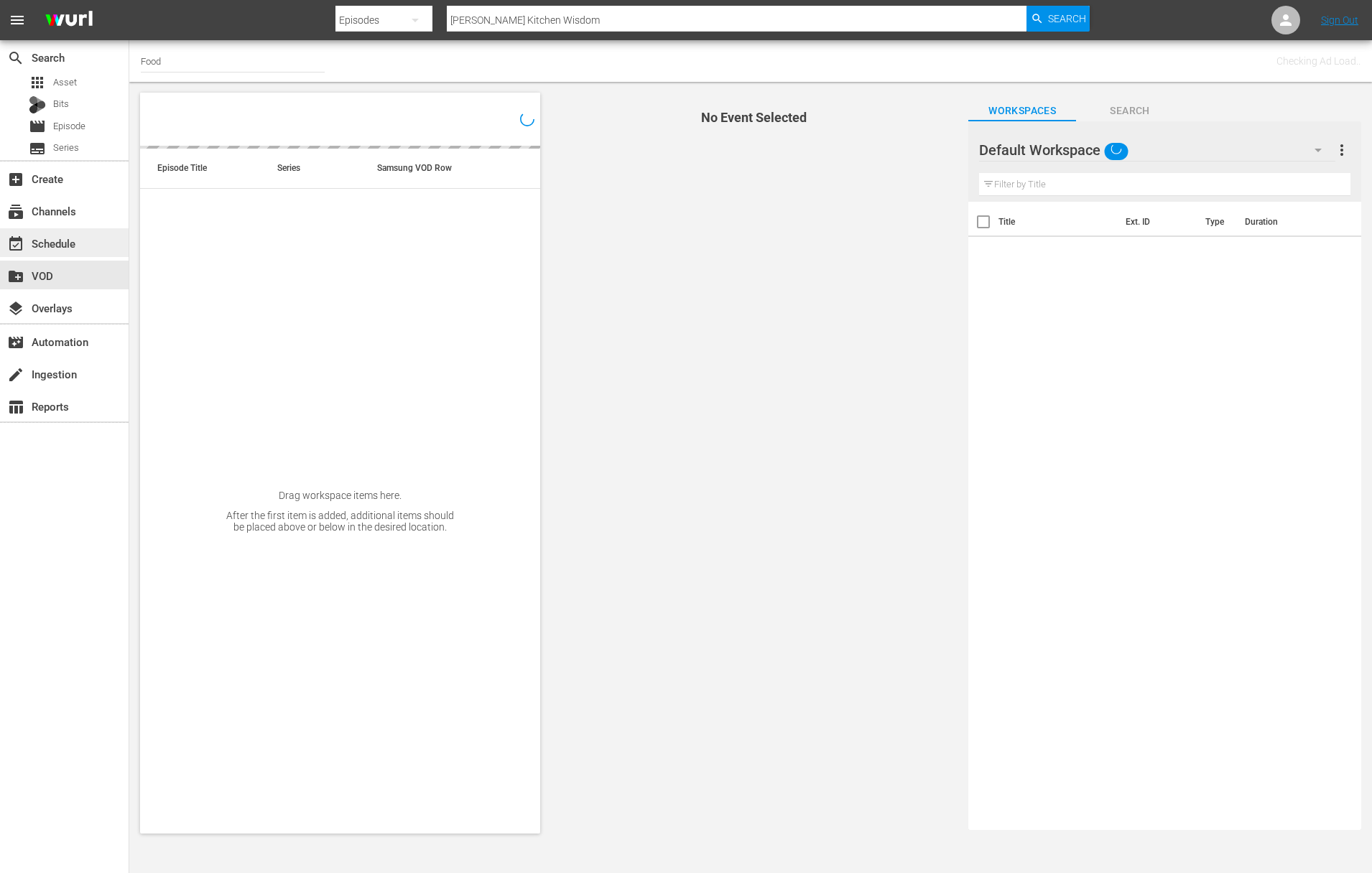
click at [73, 240] on div "event_available Schedule" at bounding box center [40, 241] width 80 height 13
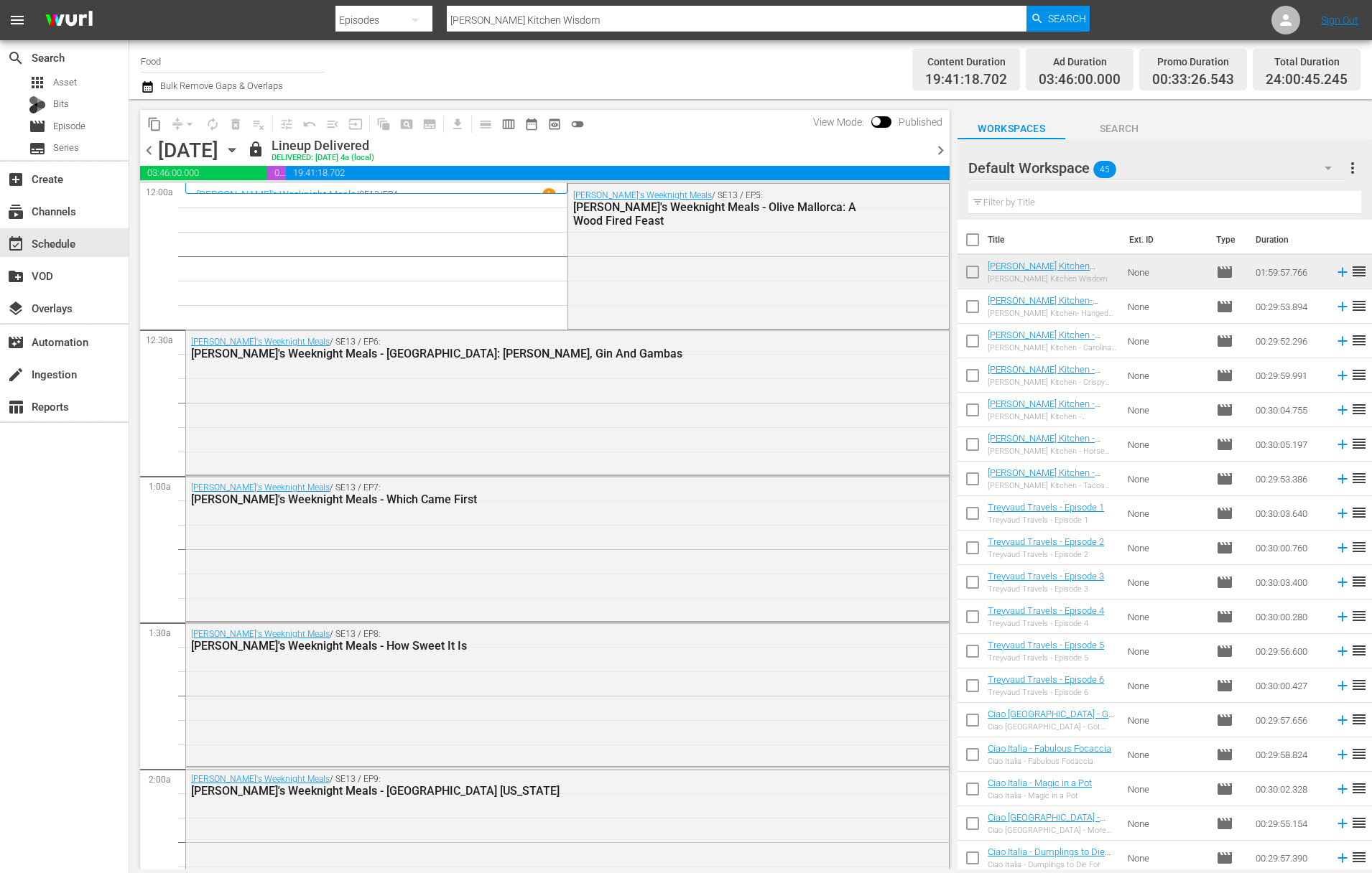
click at [240, 142] on icon "button" at bounding box center [232, 149] width 16 height 16
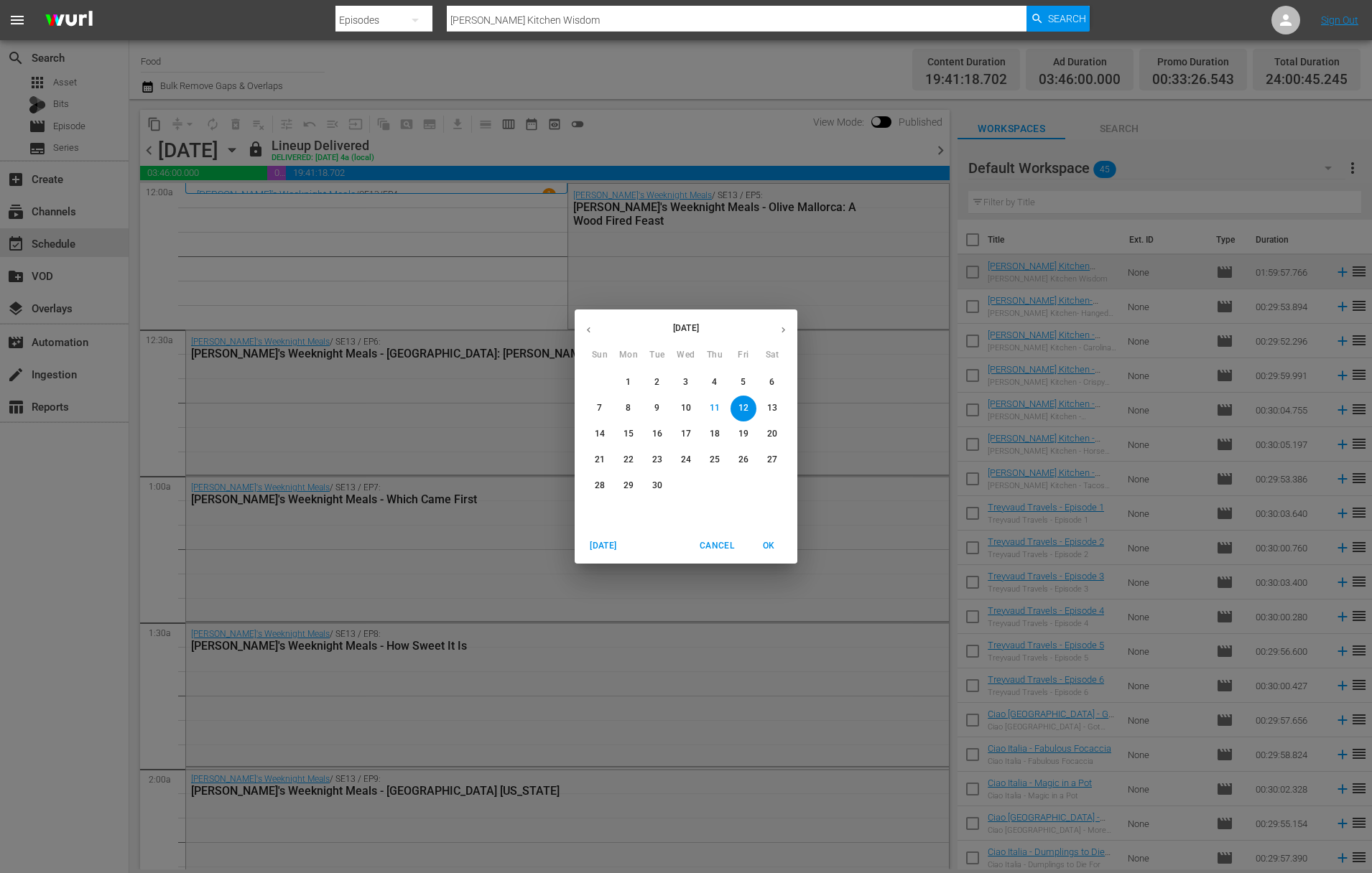
click at [626, 434] on p "15" at bounding box center [628, 434] width 10 height 12
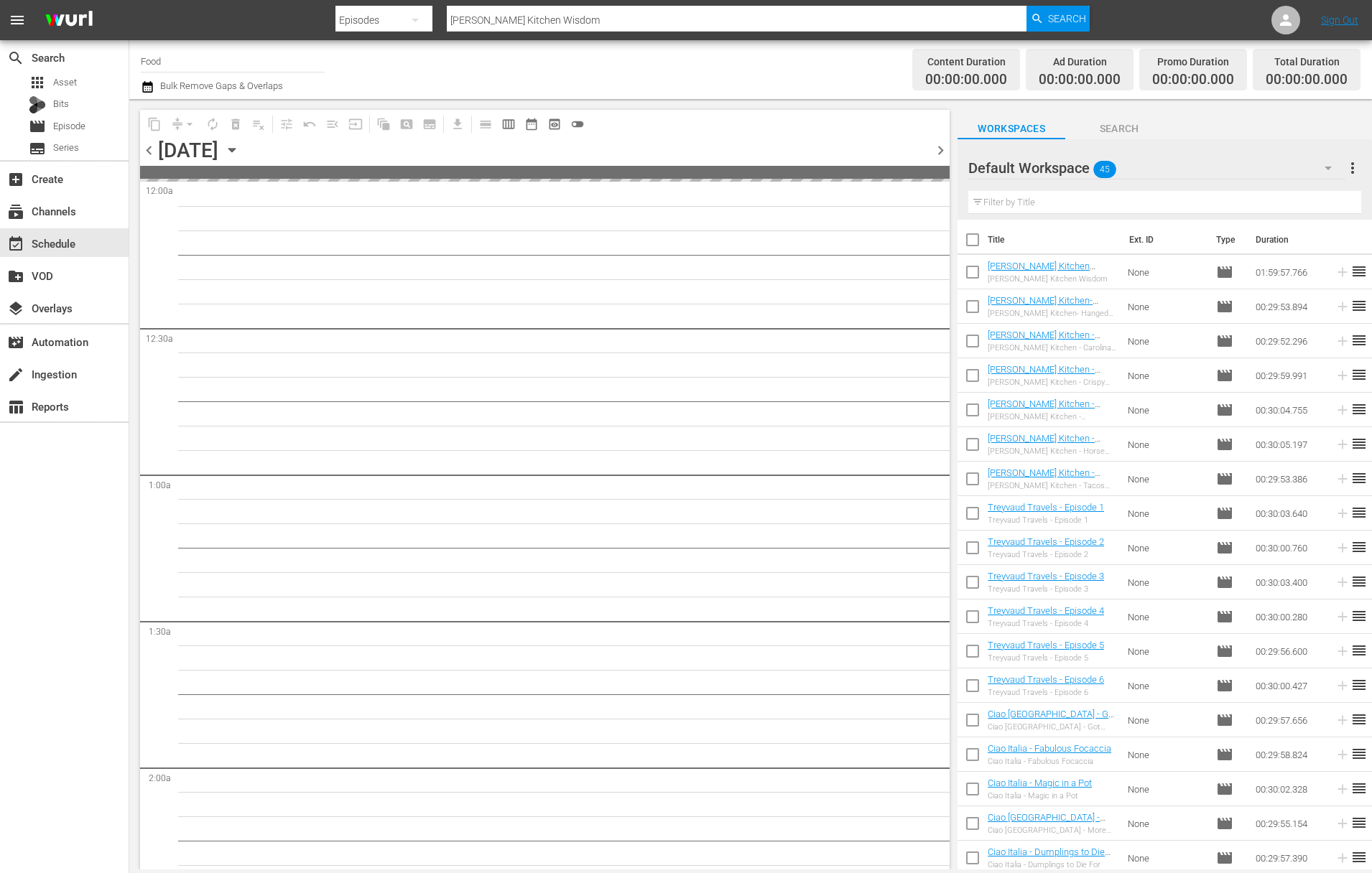
click at [973, 243] on input "checkbox" at bounding box center [973, 243] width 30 height 30
checkbox input "true"
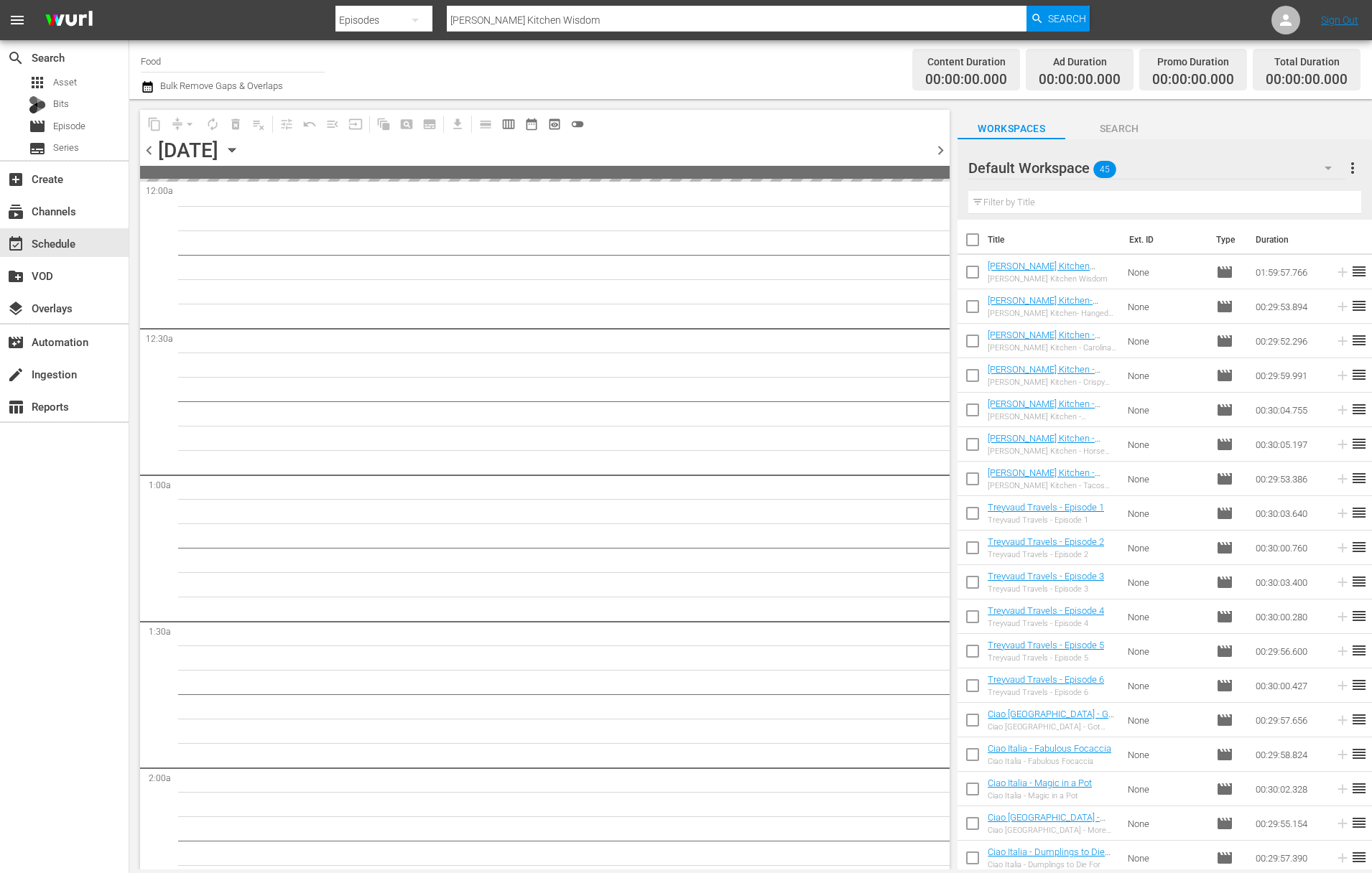
checkbox input "true"
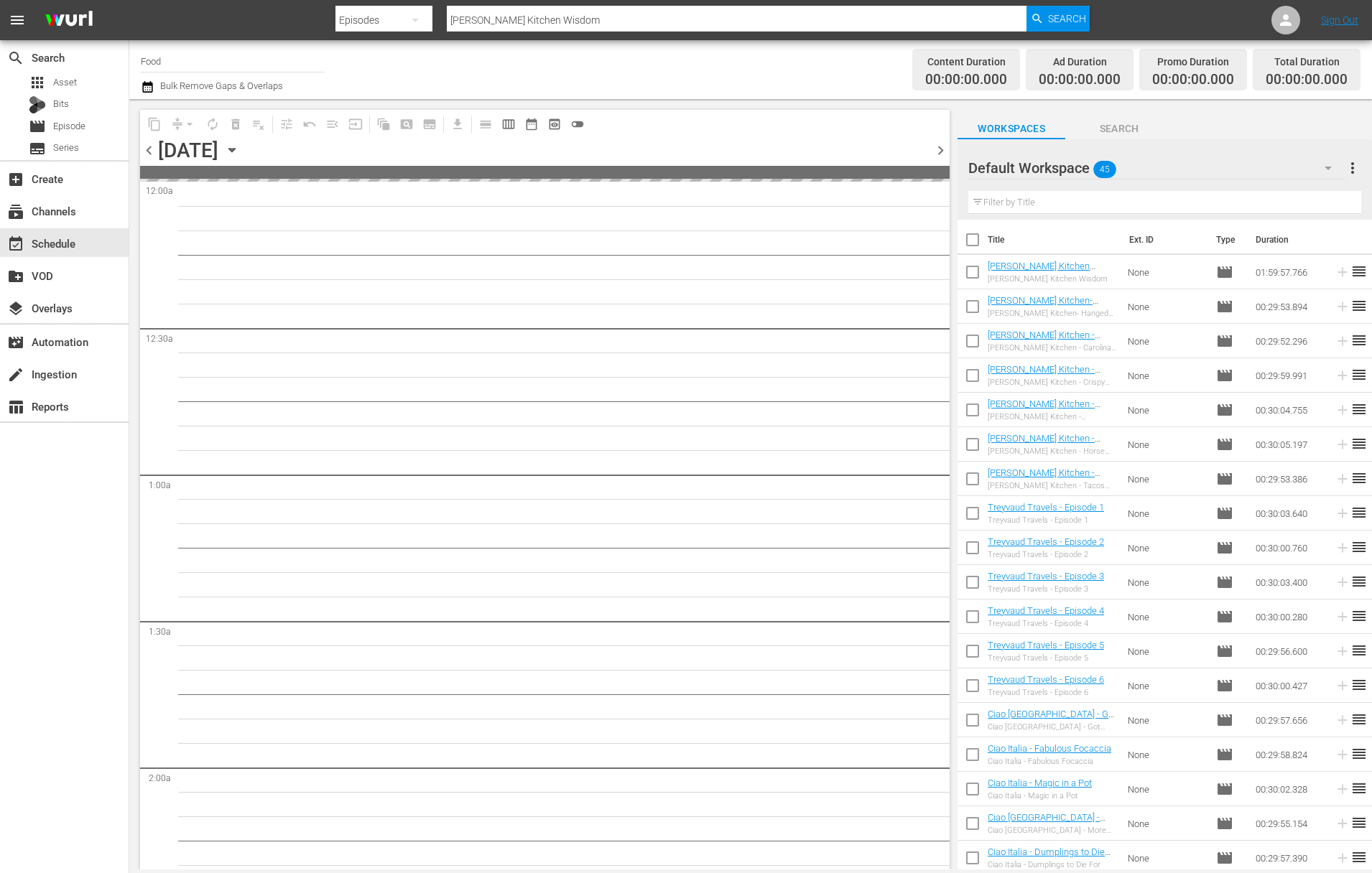
checkbox input "true"
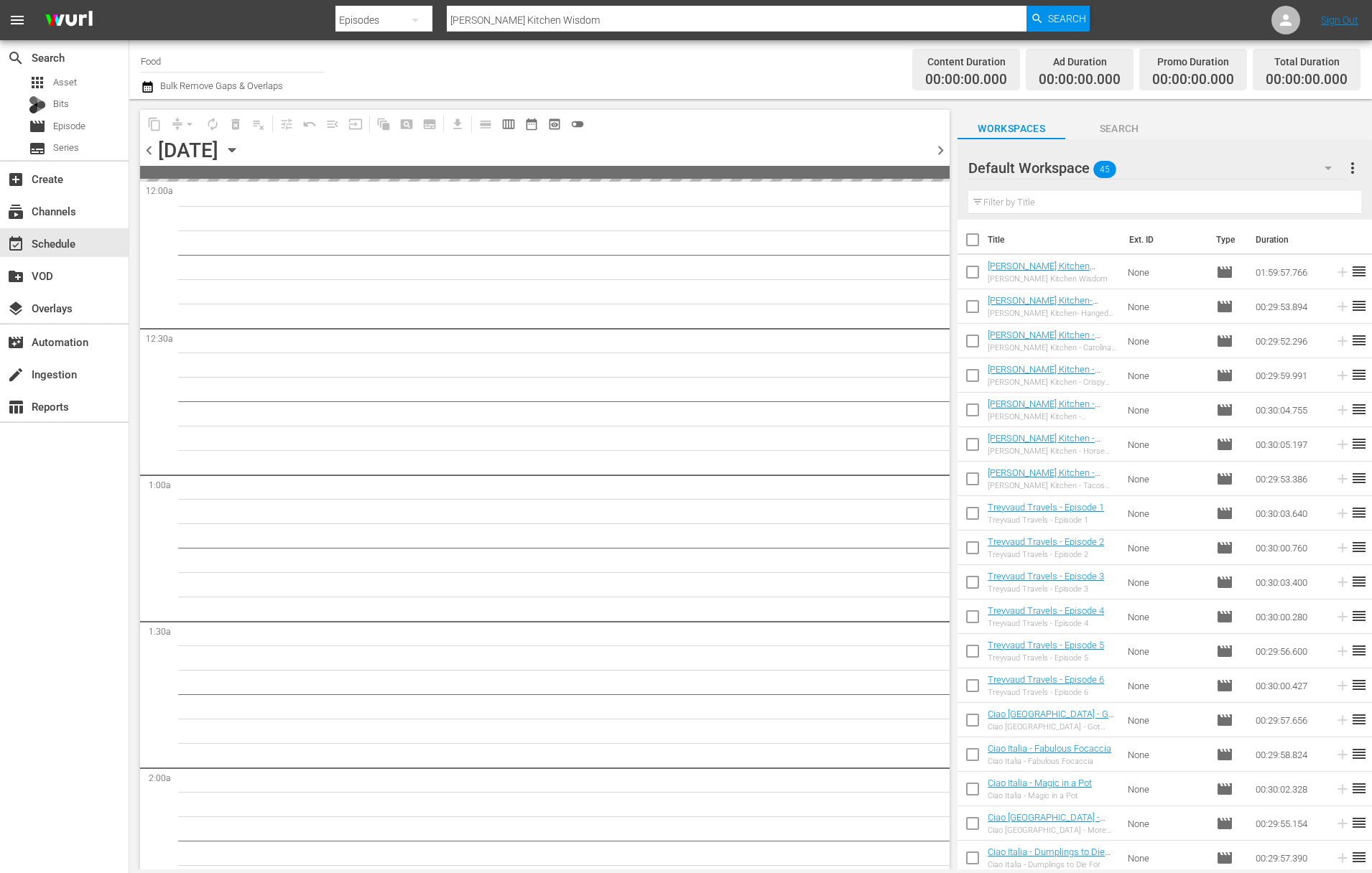
checkbox input "true"
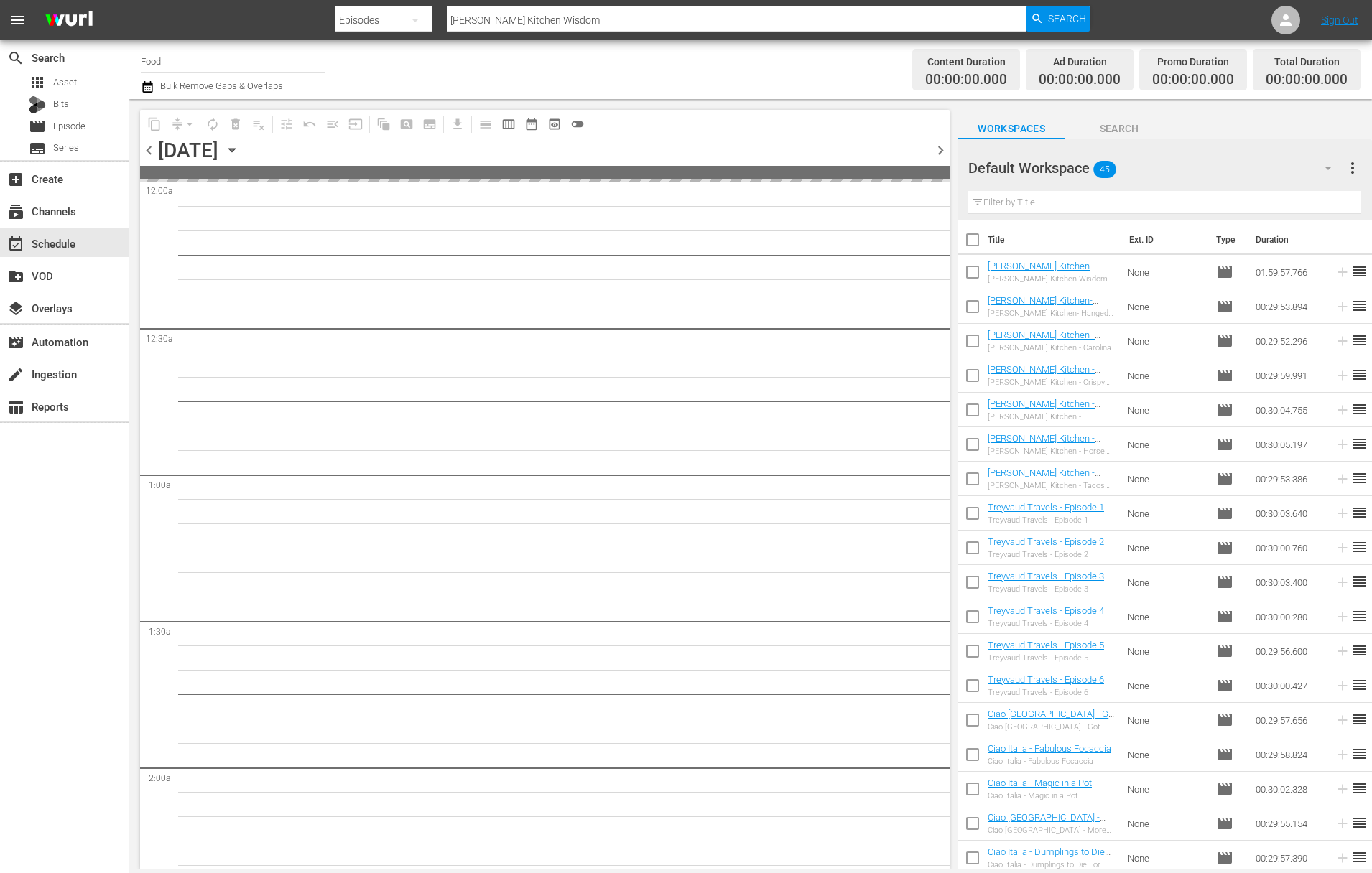
checkbox input "true"
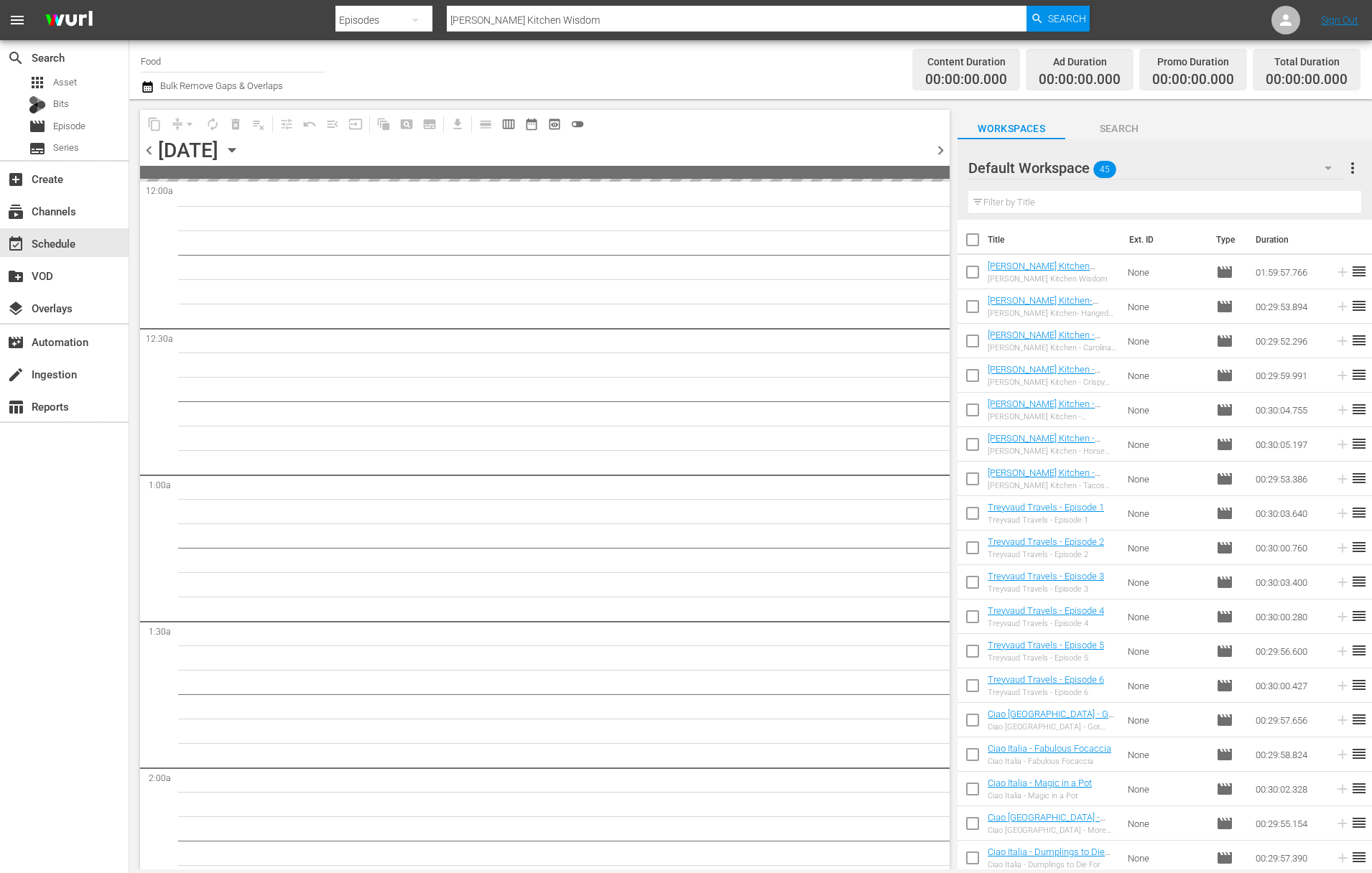
checkbox input "true"
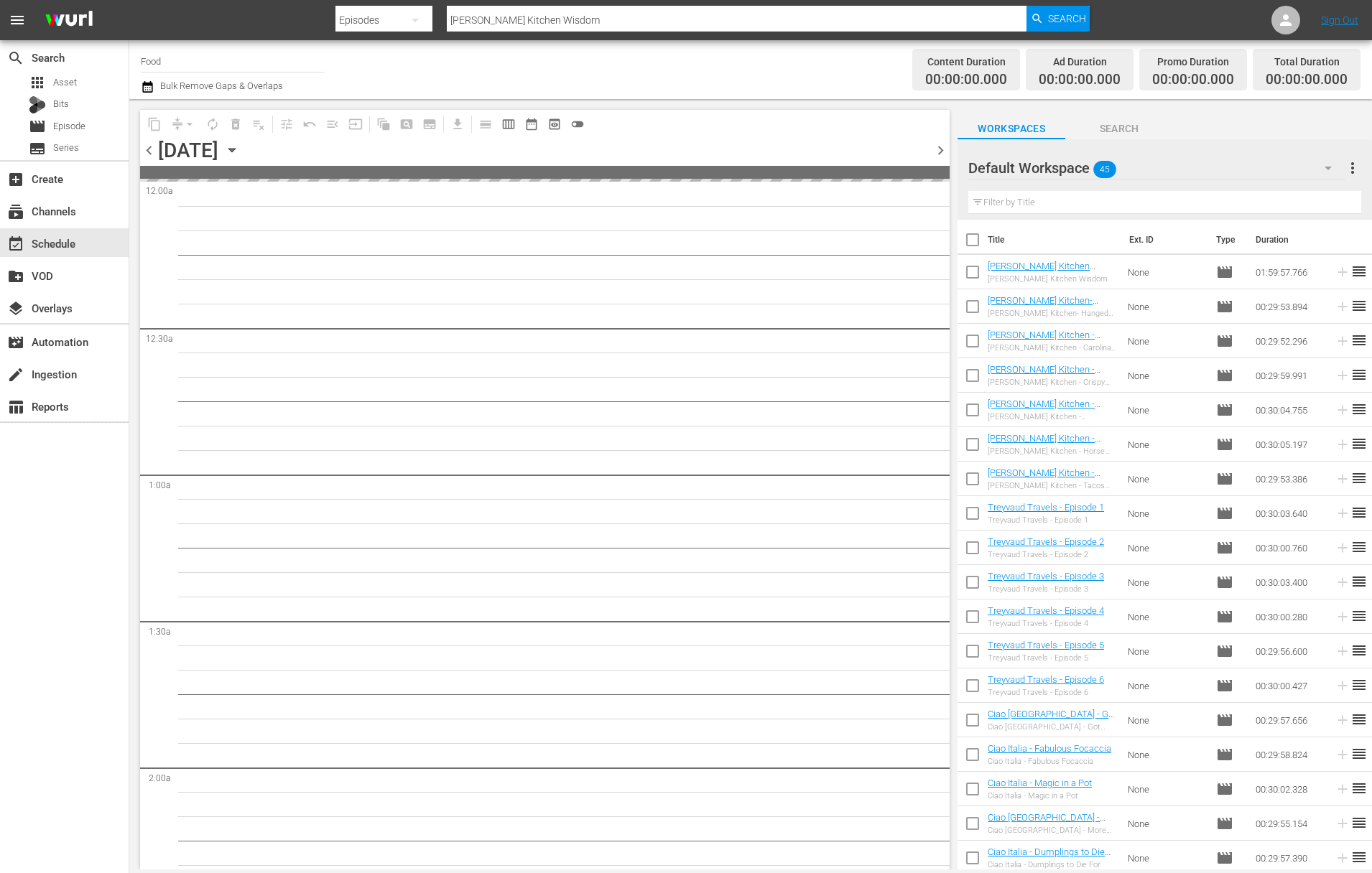
checkbox input "true"
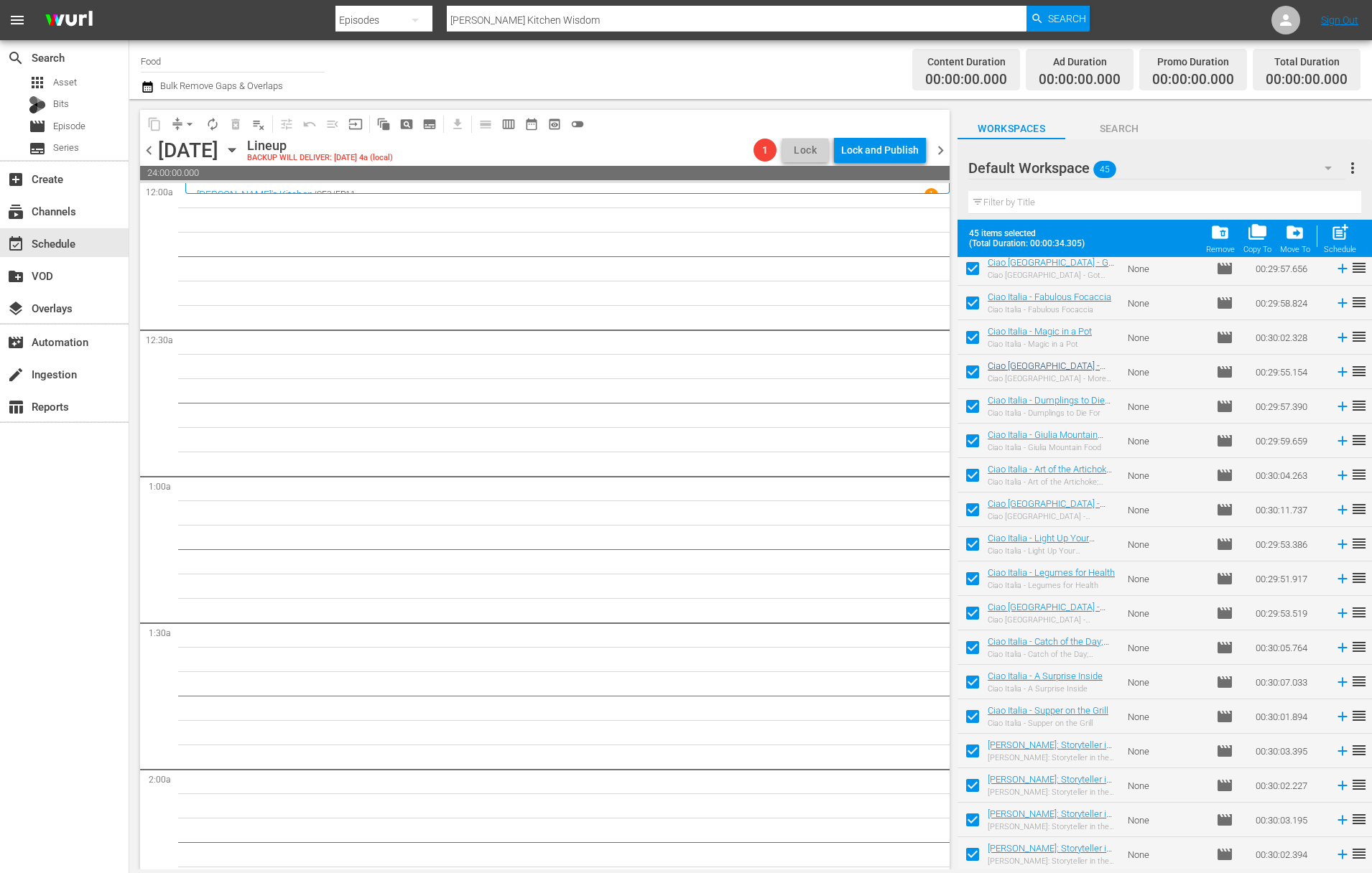
scroll to position [971, 0]
click at [1082, 238] on span "post_add" at bounding box center [1340, 232] width 20 height 20
checkbox input "false"
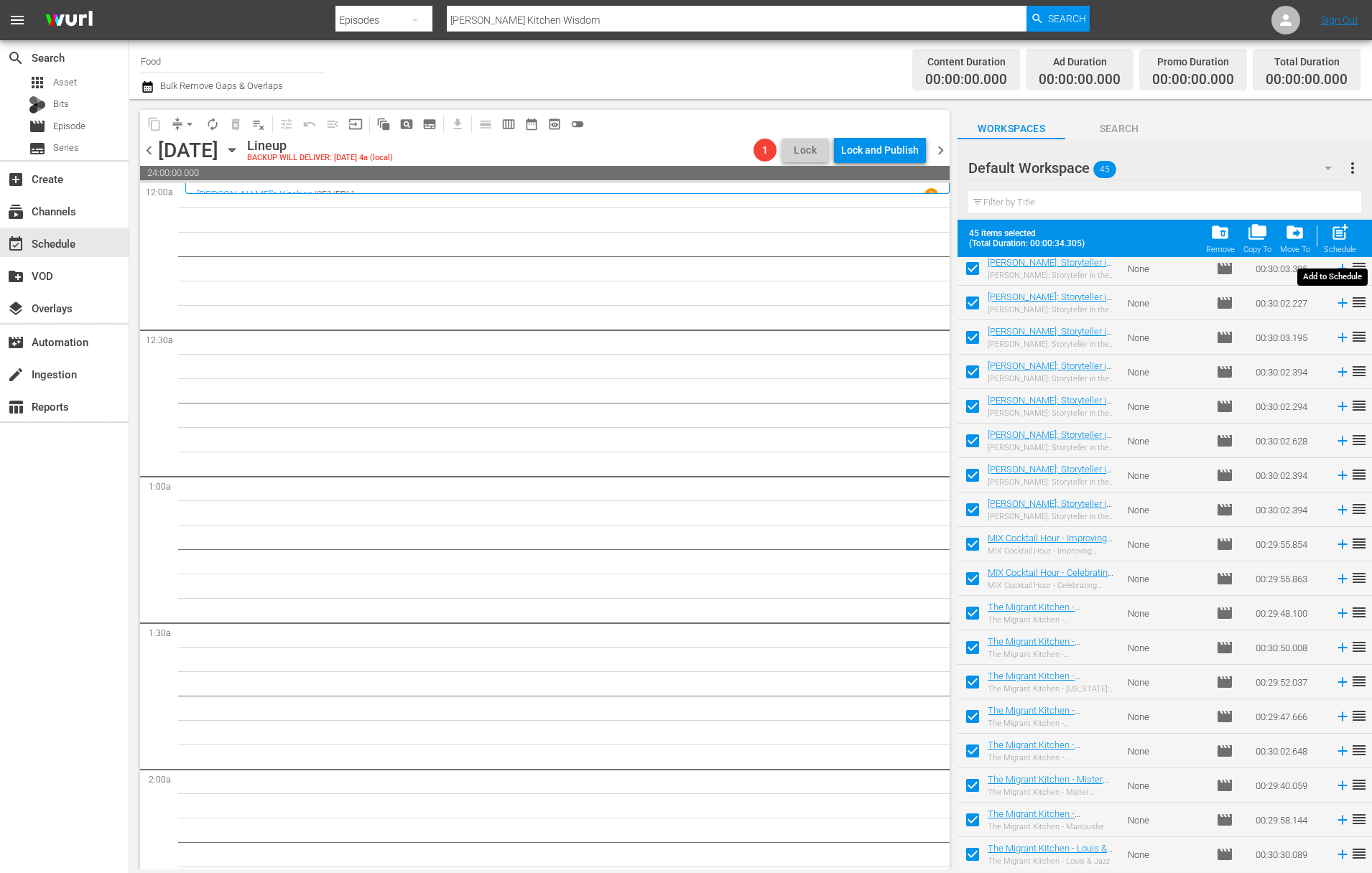
checkbox input "false"
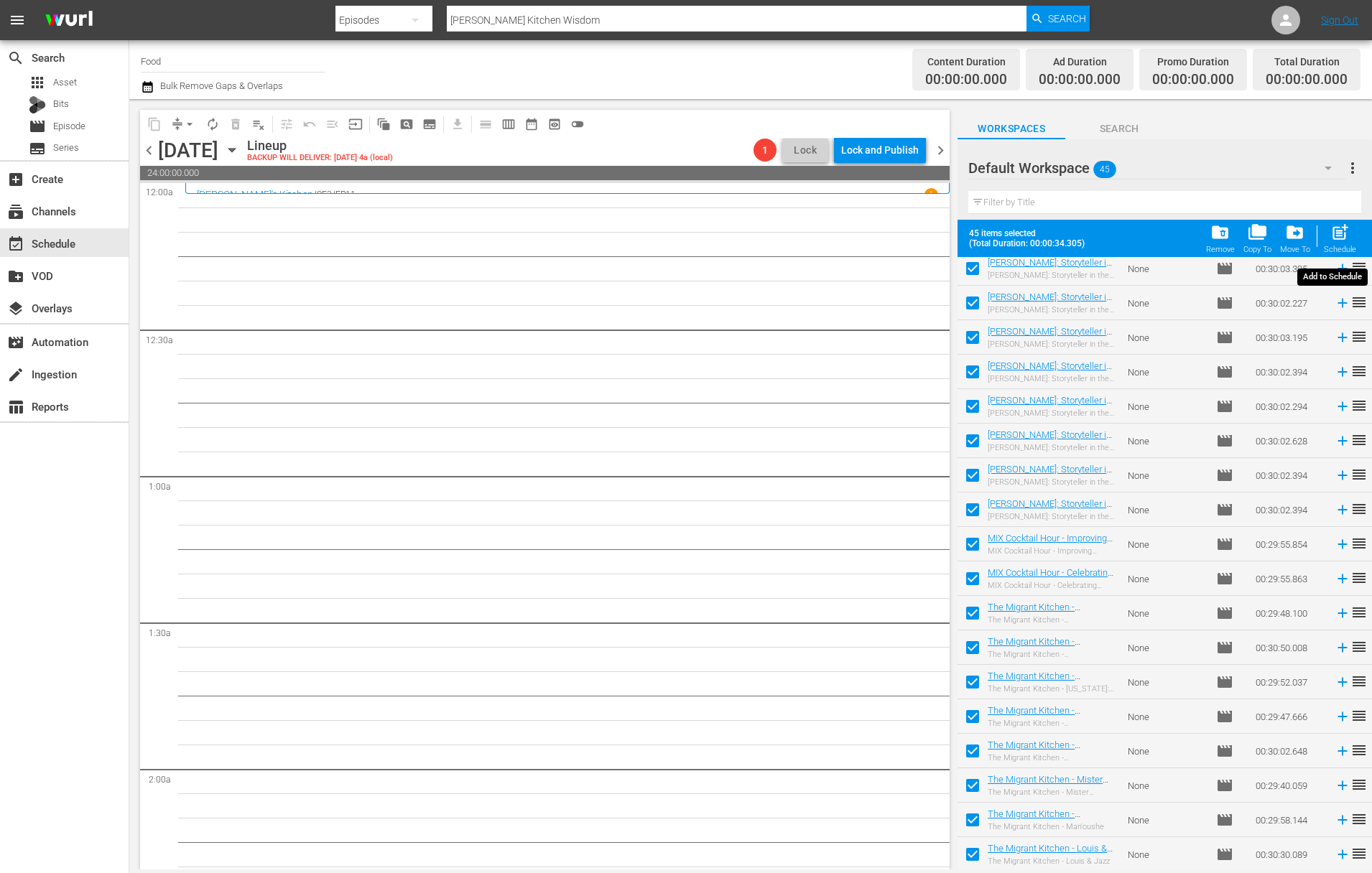
checkbox input "false"
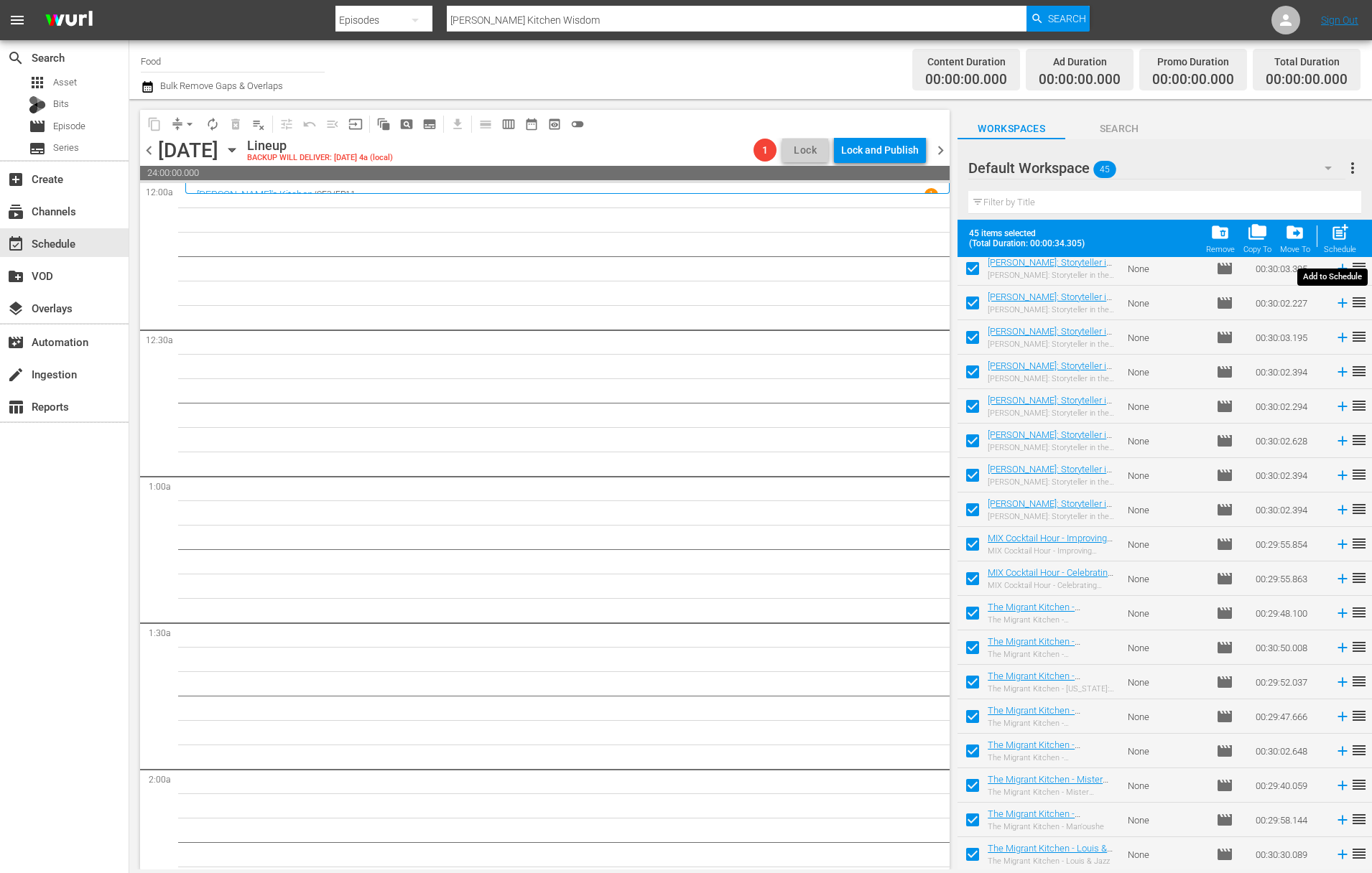
checkbox input "false"
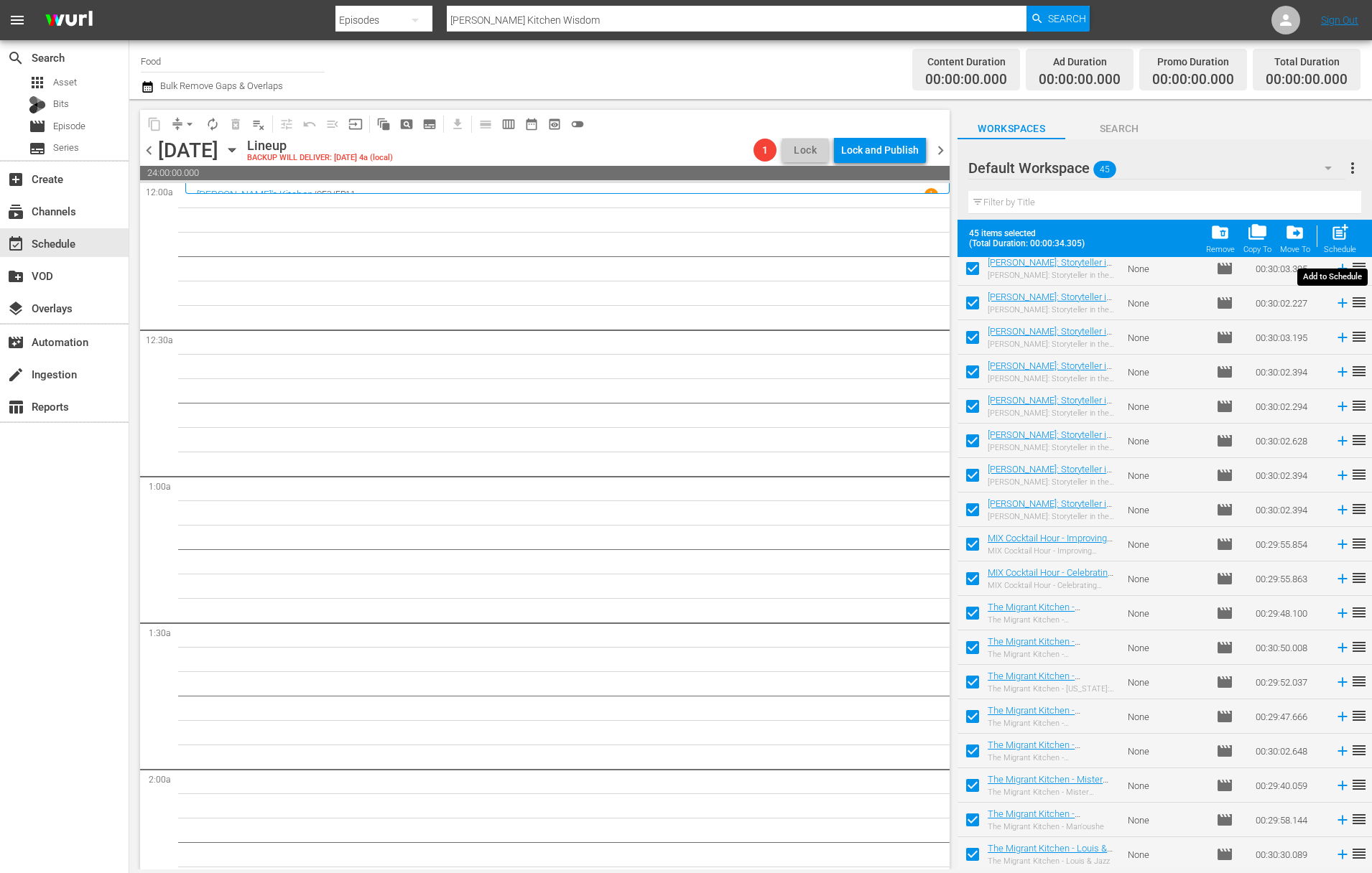
checkbox input "false"
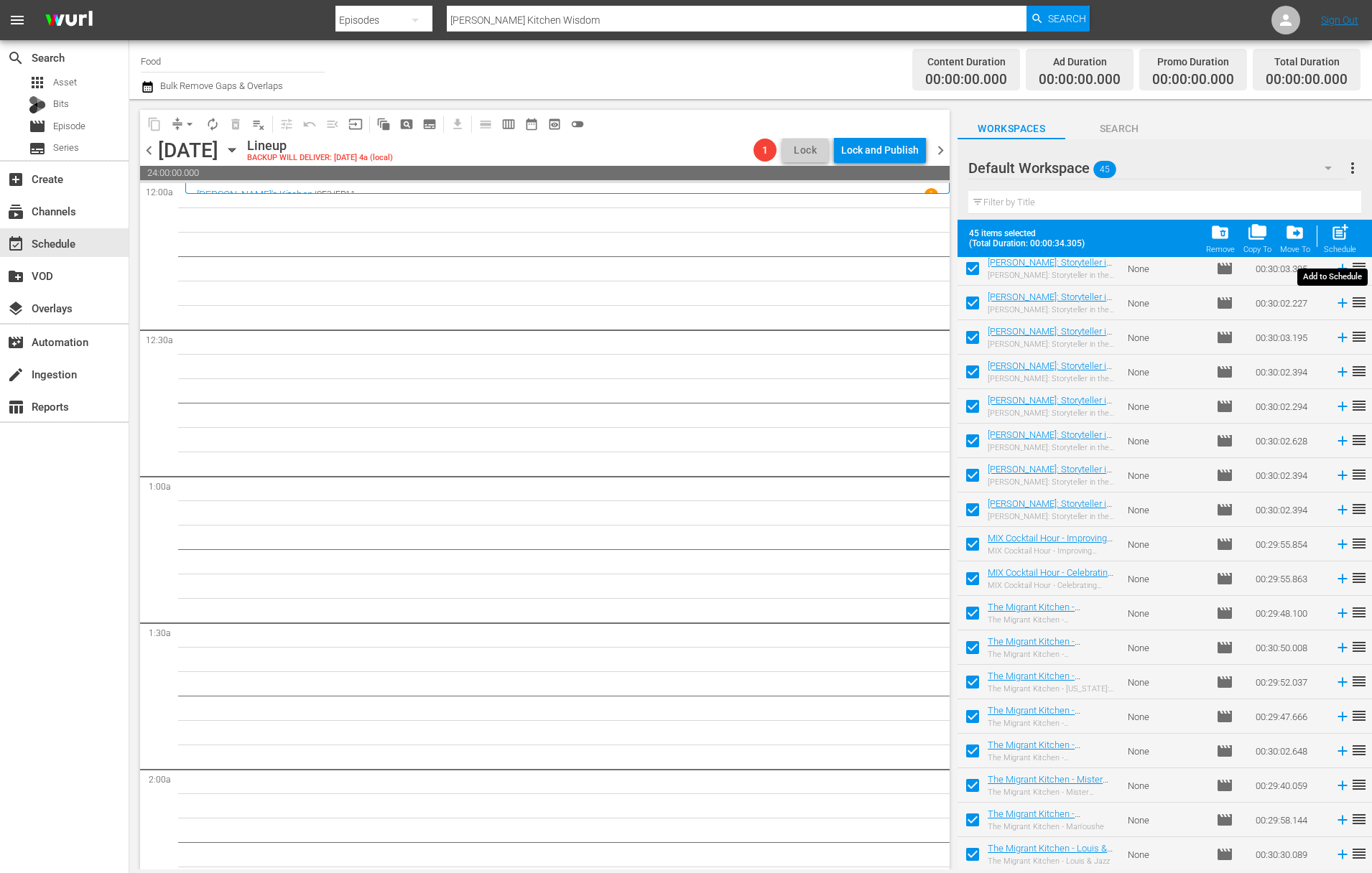
checkbox input "false"
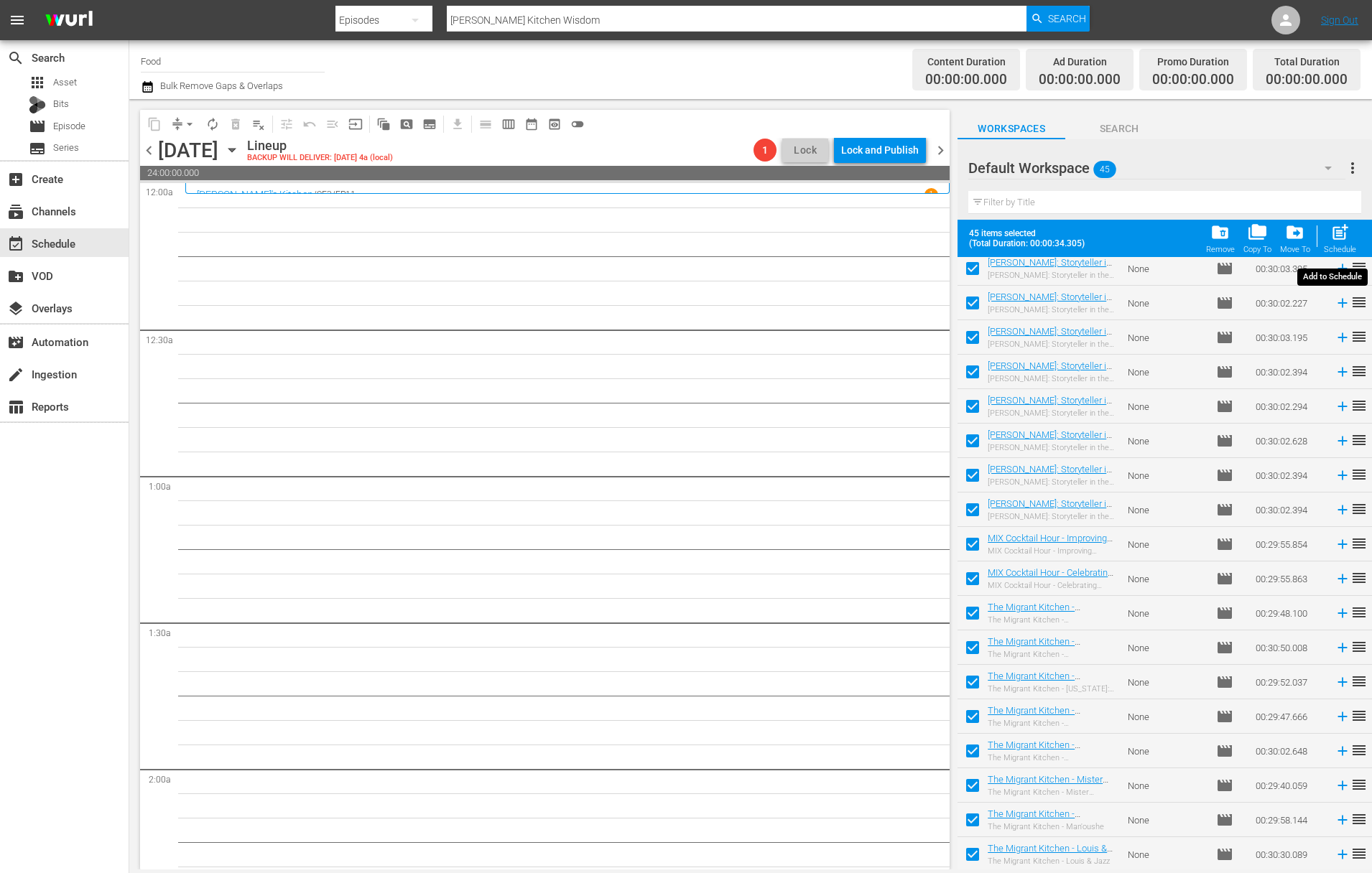
checkbox input "false"
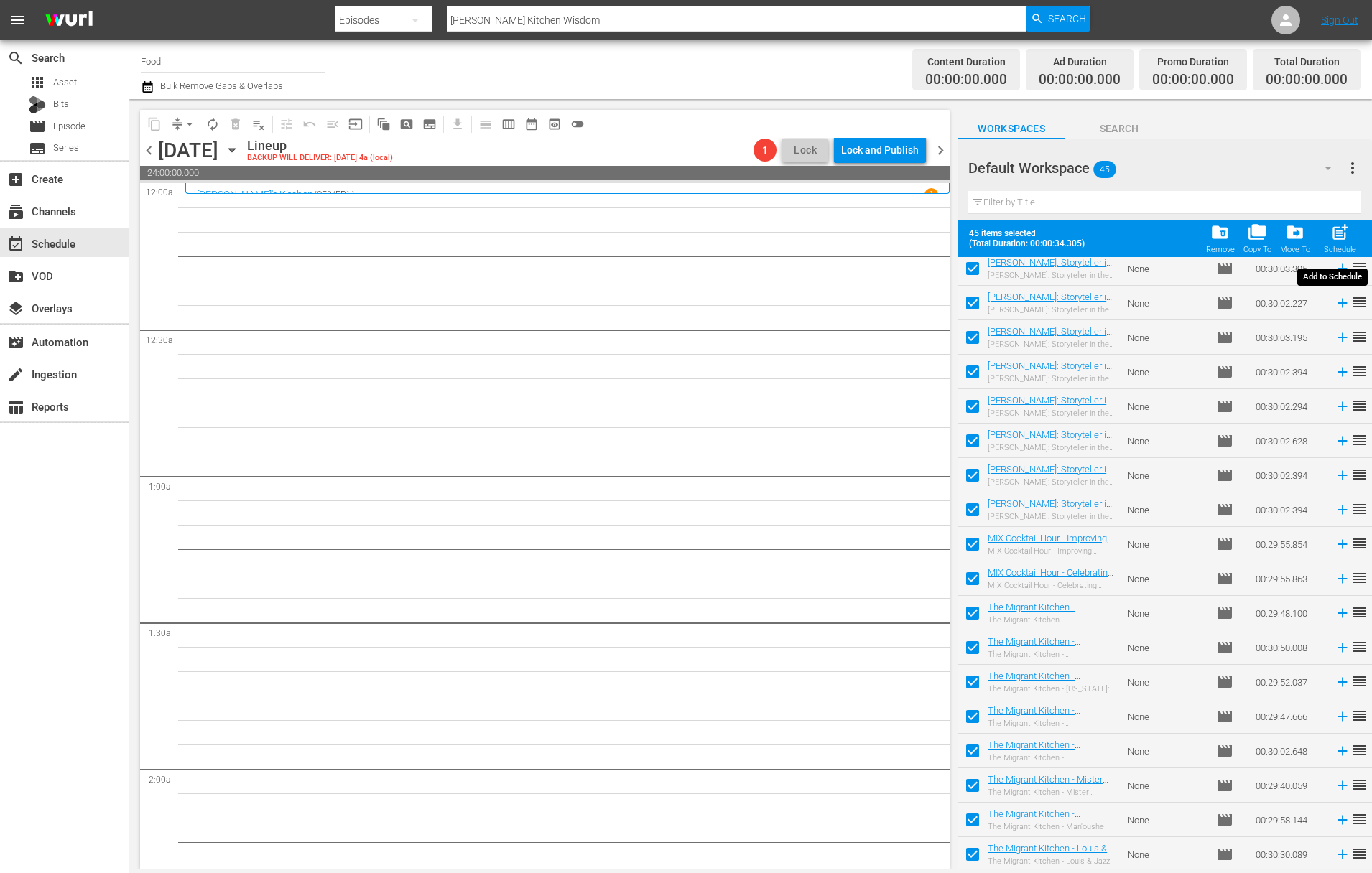
checkbox input "false"
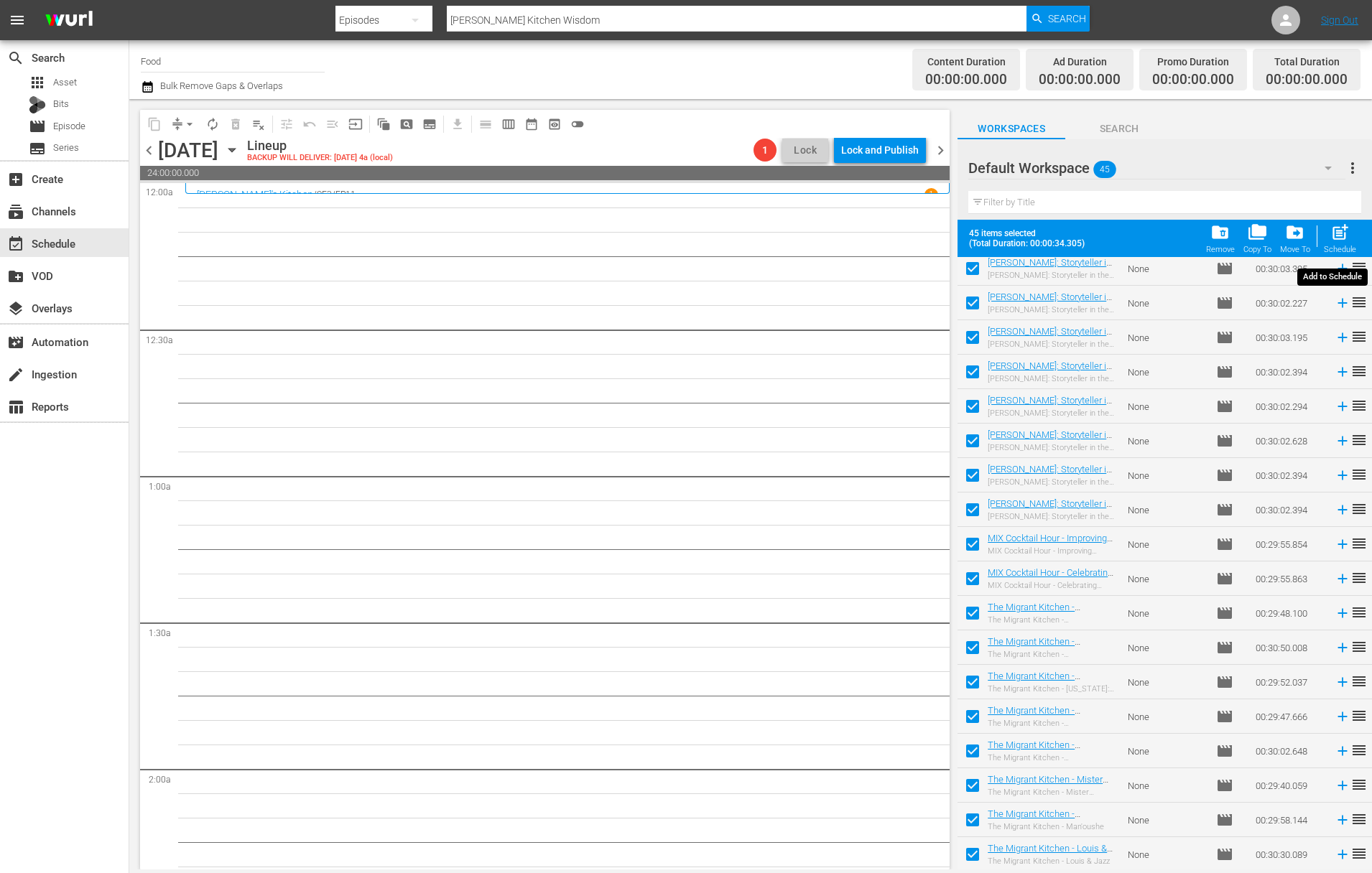
checkbox input "false"
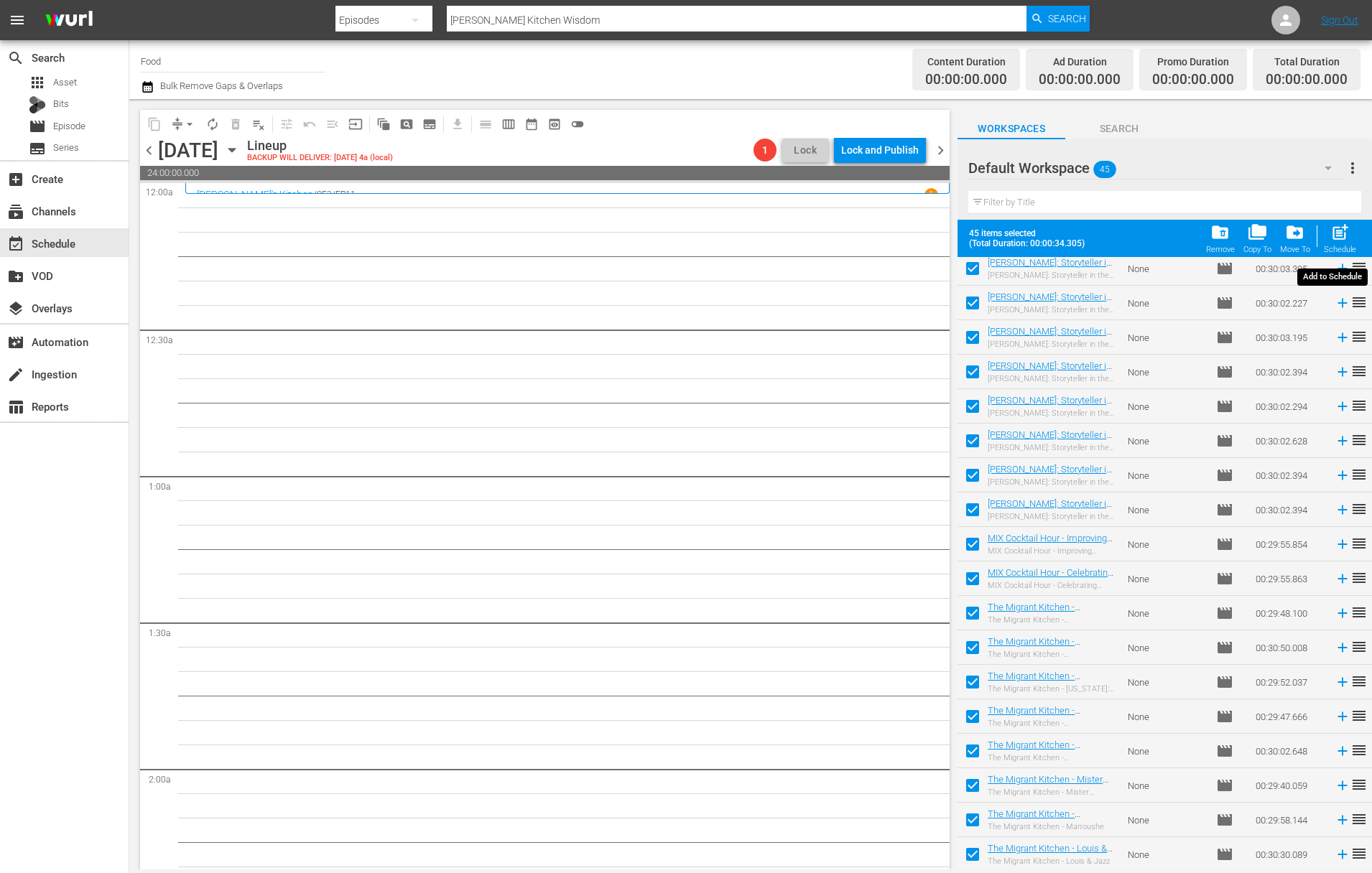
checkbox input "false"
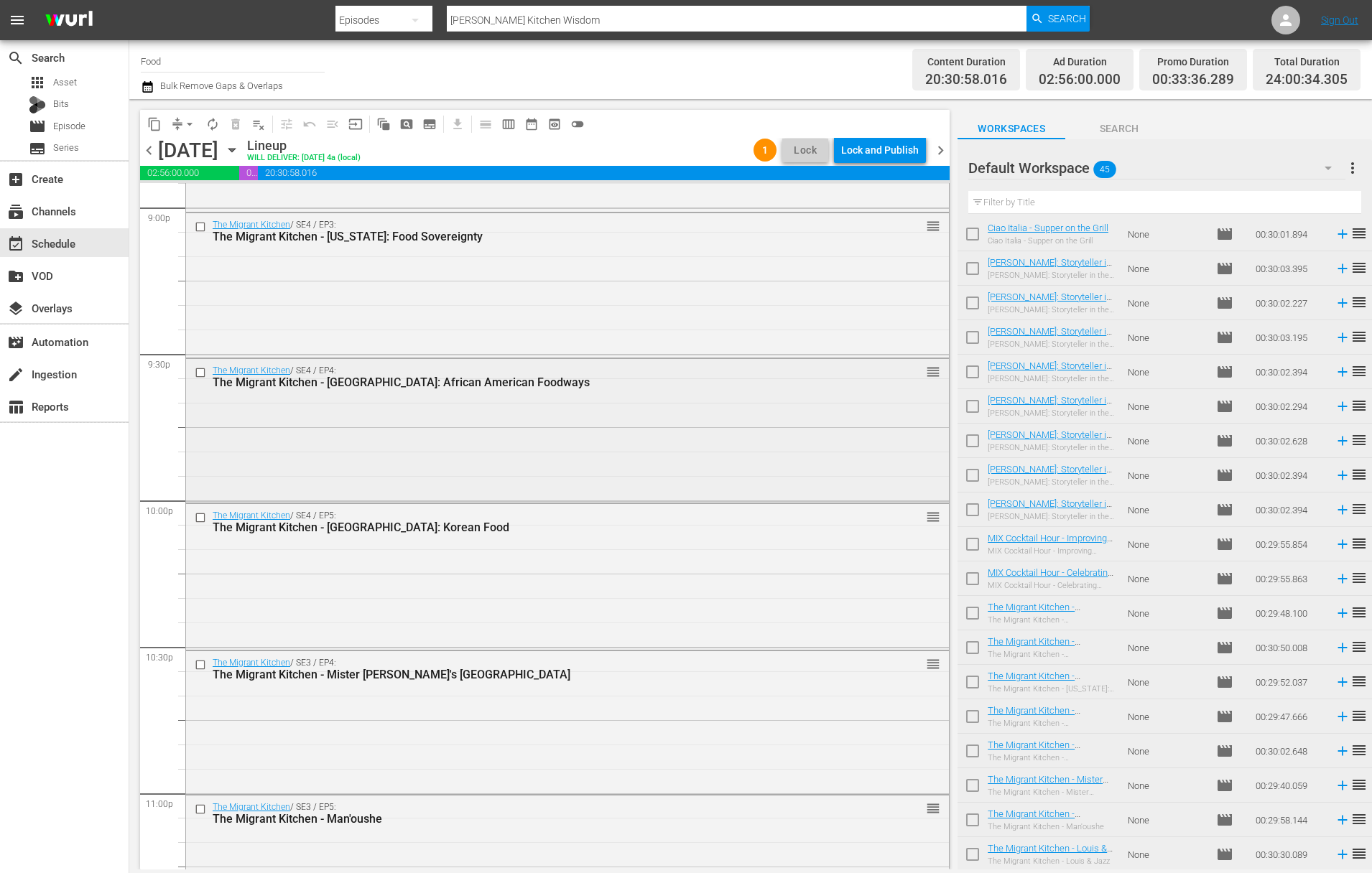
scroll to position [6350, 0]
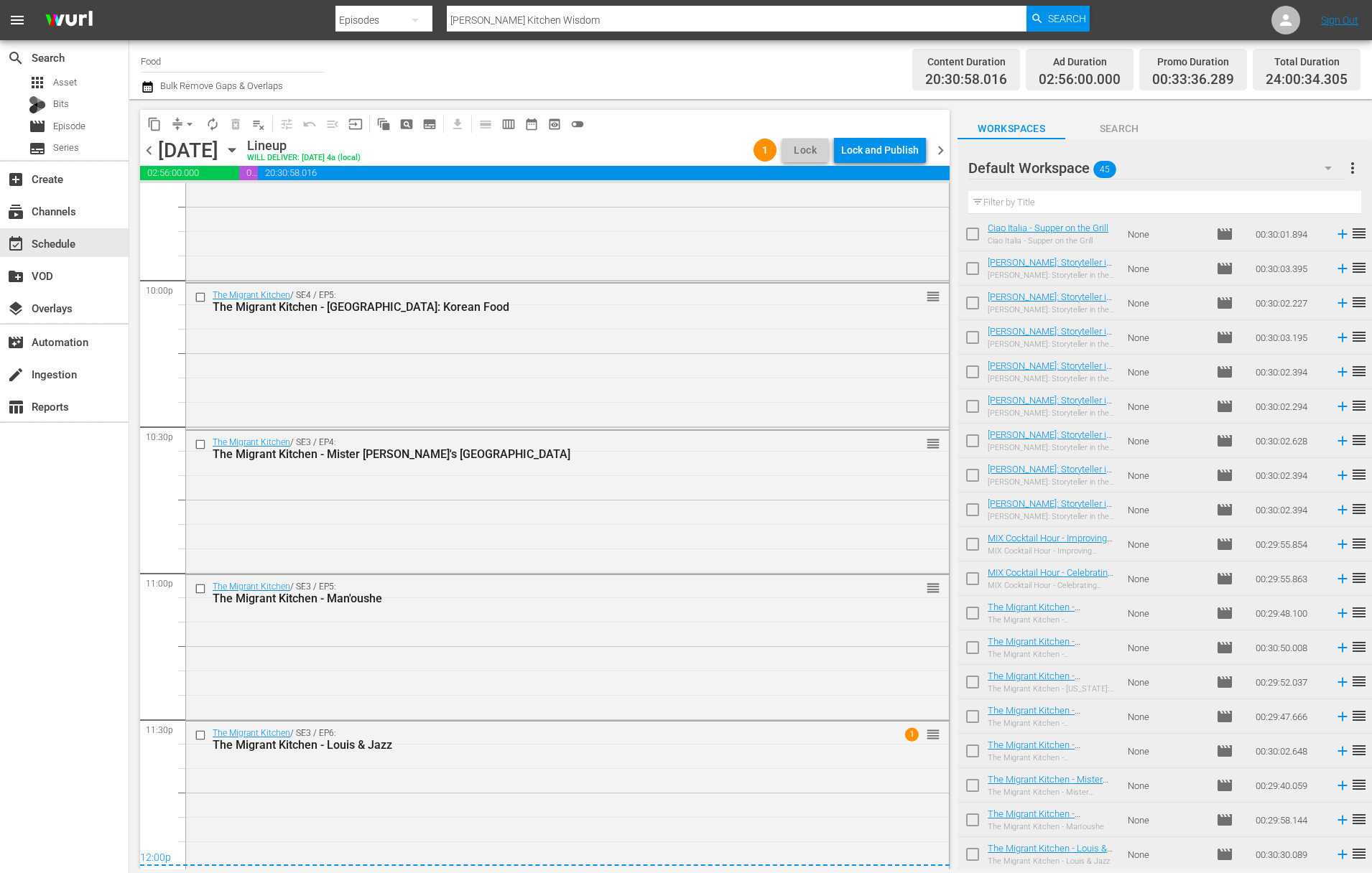
click at [880, 148] on div "Lock and Publish" at bounding box center [880, 149] width 78 height 26
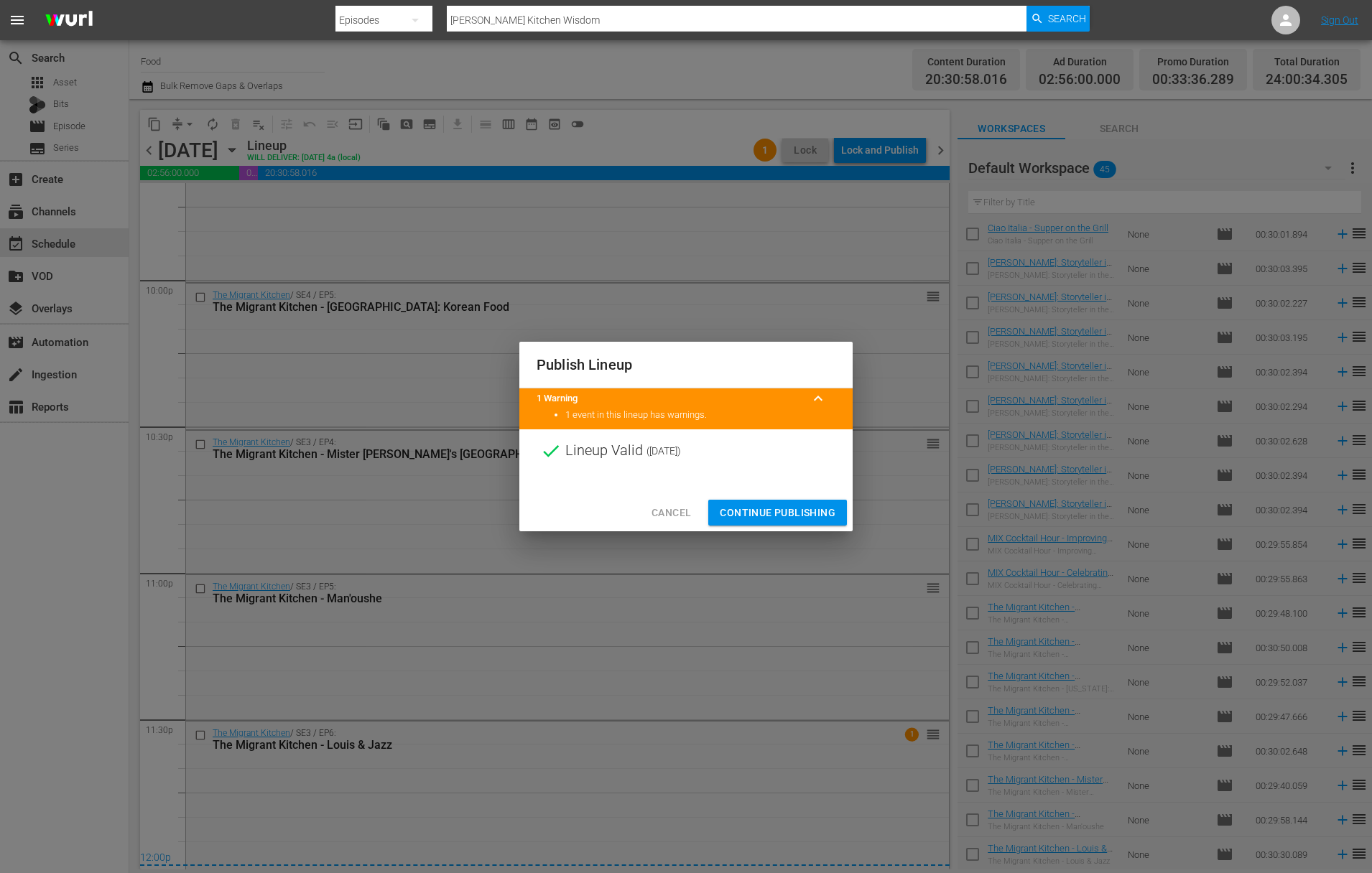
click at [777, 509] on span "Continue Publishing" at bounding box center [778, 513] width 115 height 18
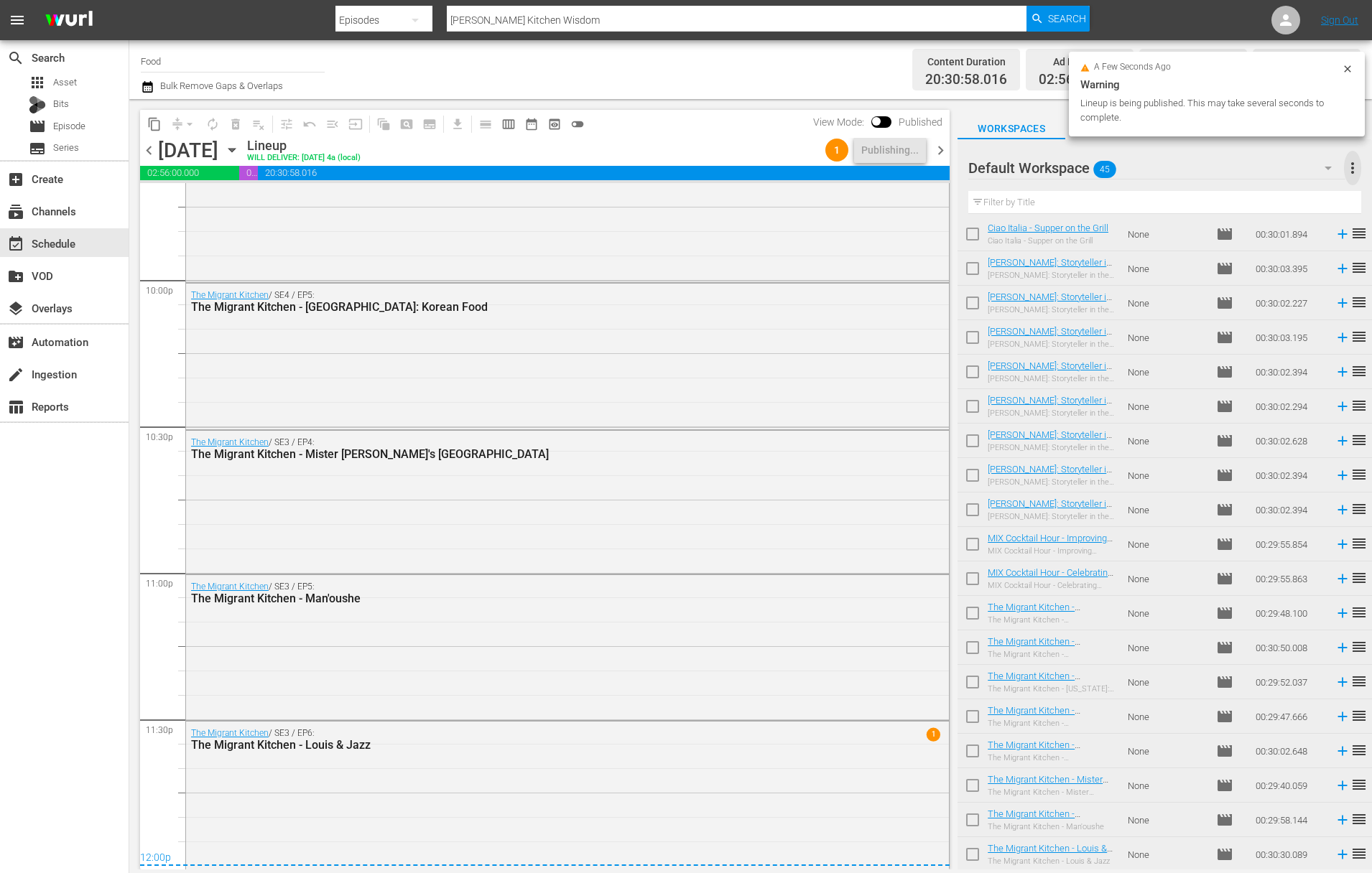
click at [1082, 164] on span "more_vert" at bounding box center [1353, 168] width 17 height 17
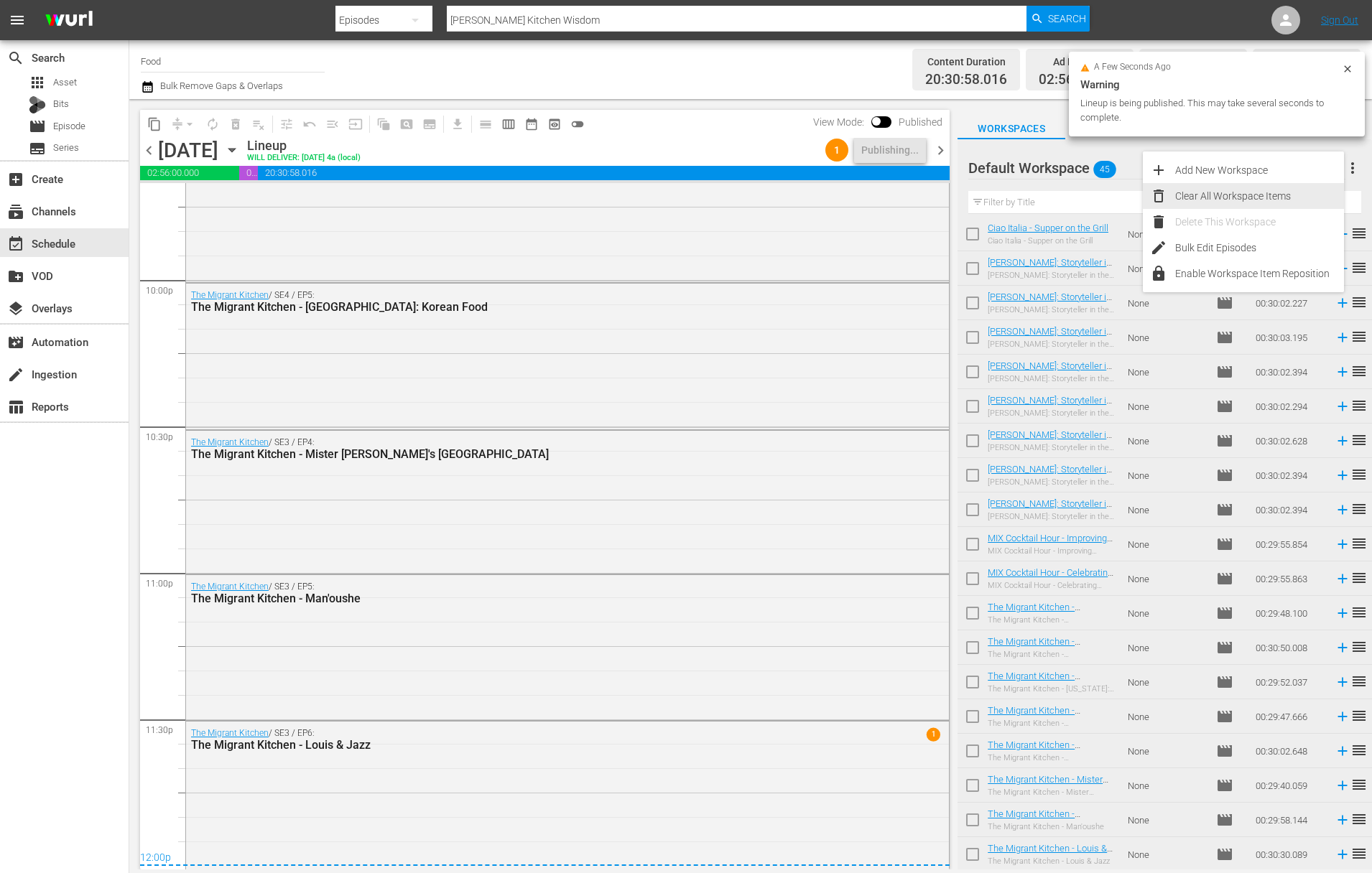
click at [1082, 201] on div "Clear All Workspace Items" at bounding box center [1259, 196] width 168 height 26
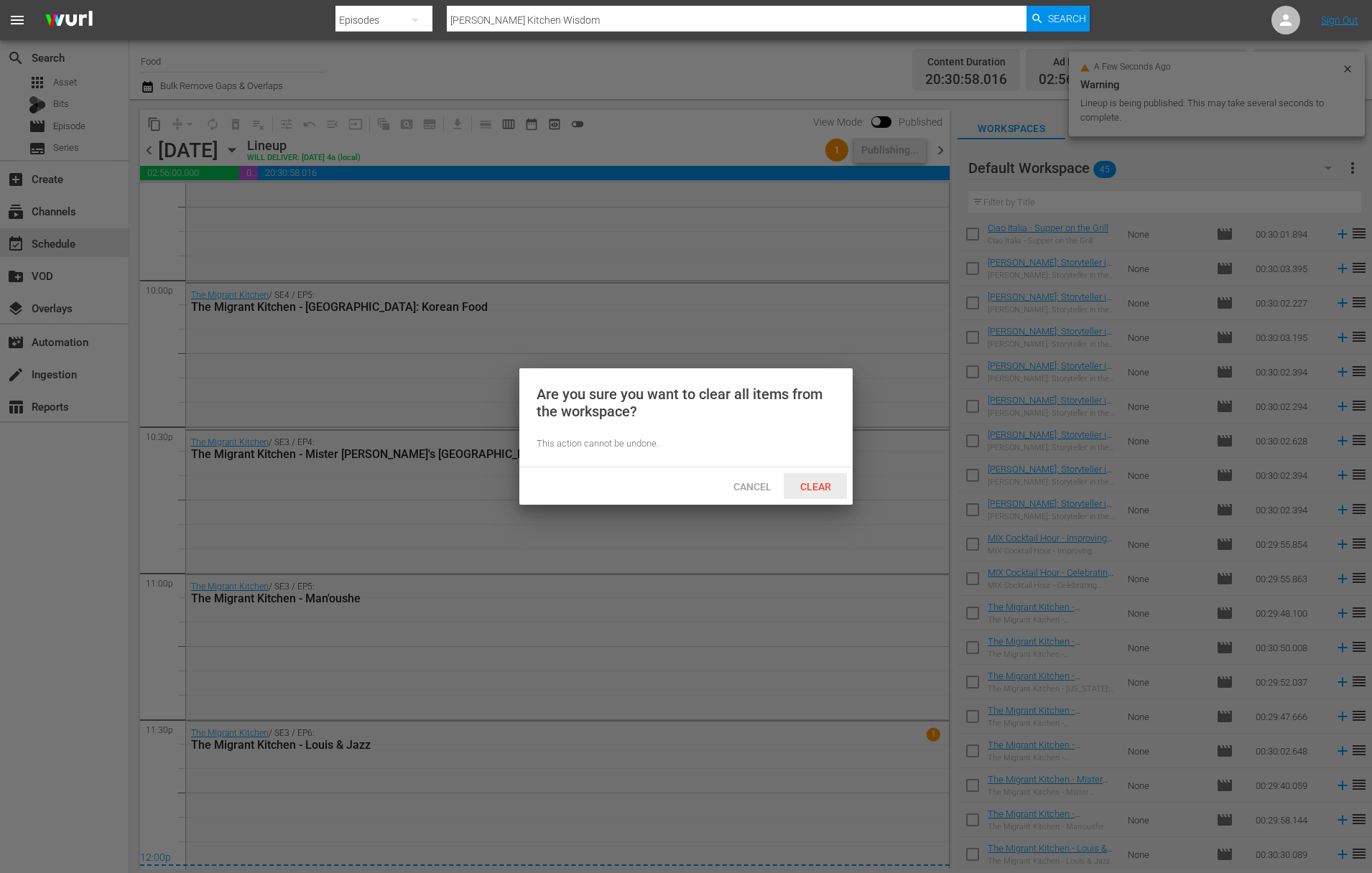
click at [816, 488] on span "Clear" at bounding box center [816, 487] width 54 height 11
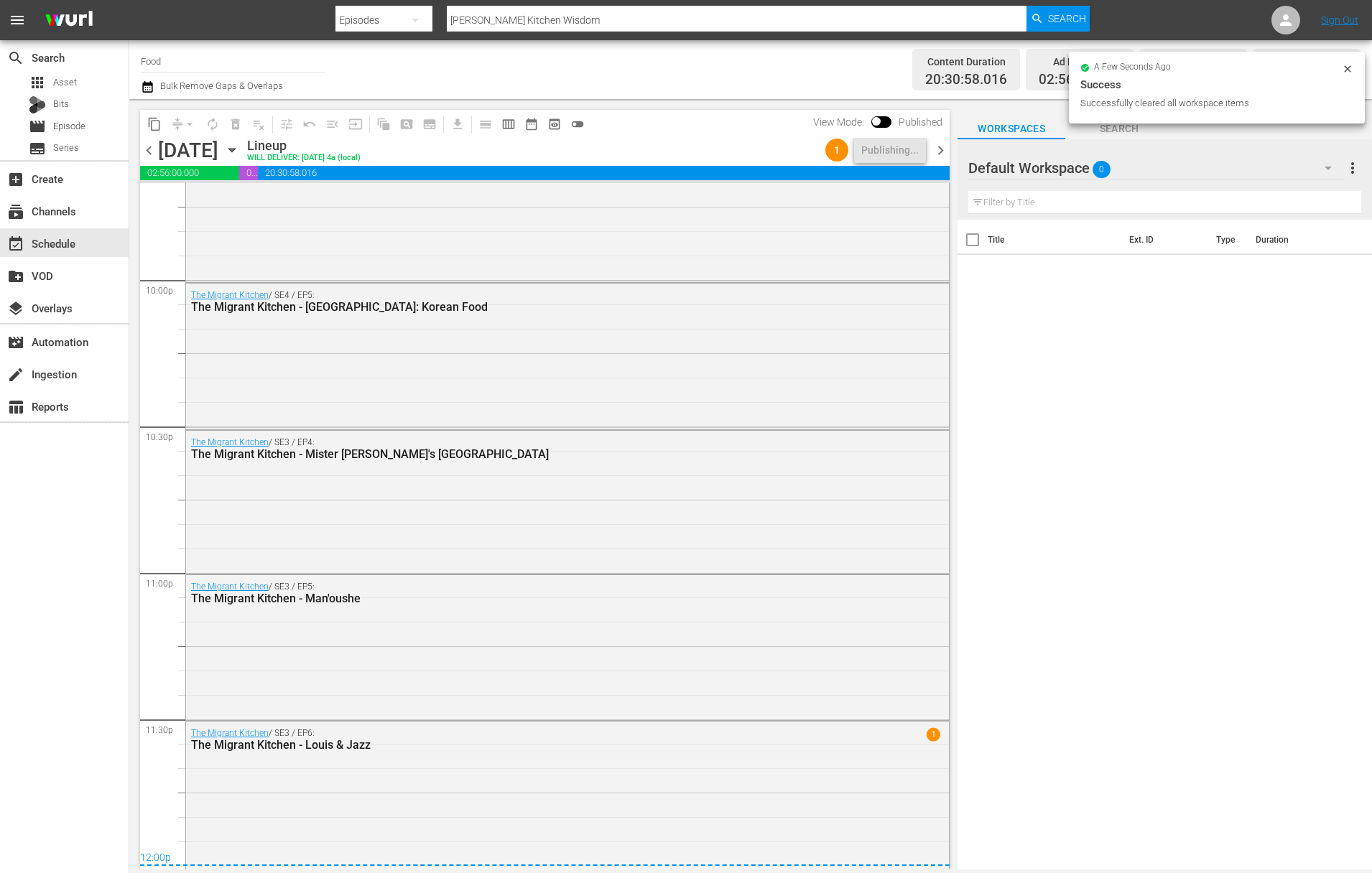
scroll to position [0, 0]
